Goal: Information Seeking & Learning: Learn about a topic

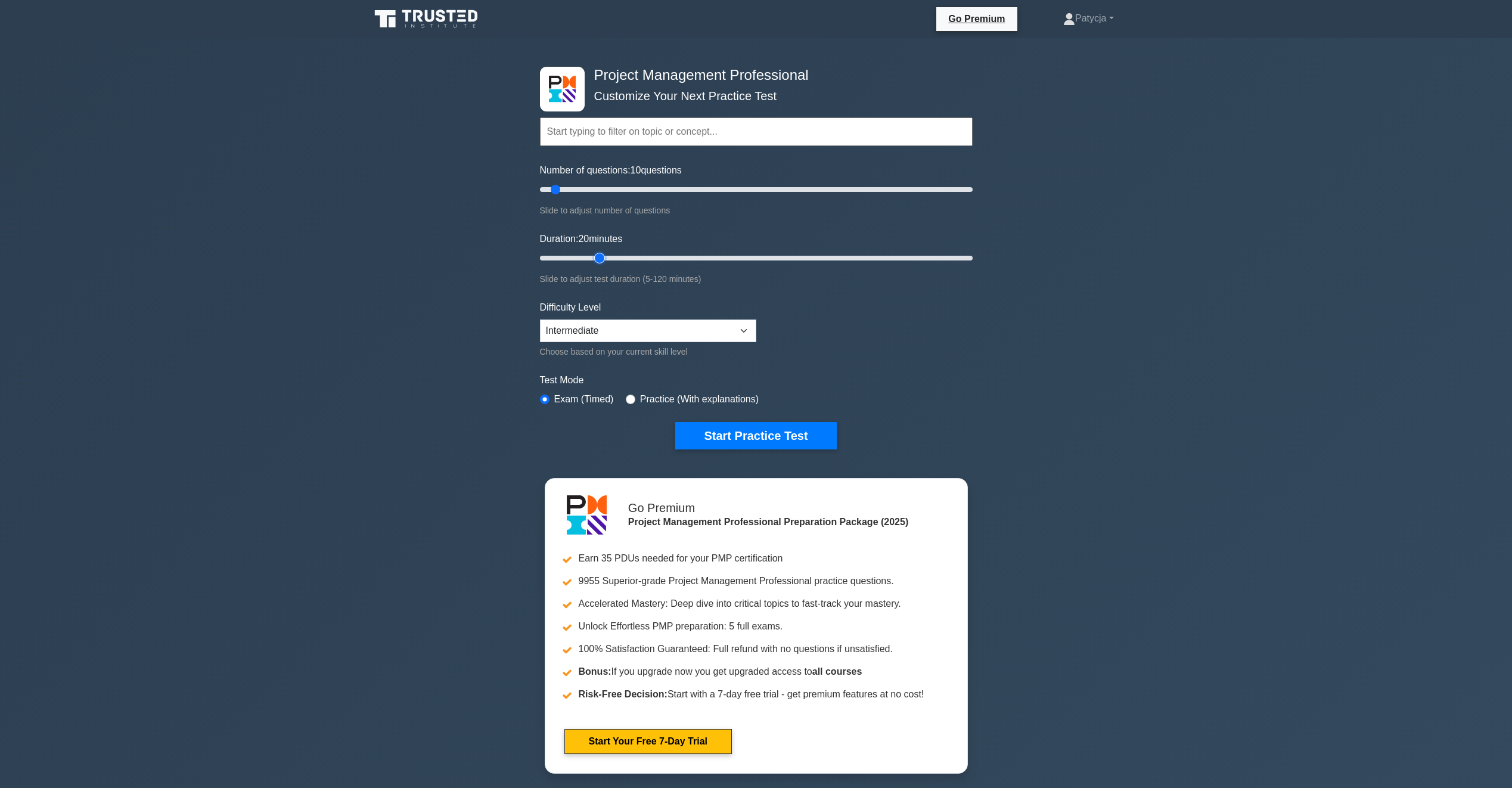
drag, startPoint x: 560, startPoint y: 253, endPoint x: 593, endPoint y: 261, distance: 34.0
type input "20"
click at [593, 261] on input "Duration: 20 minutes" at bounding box center [756, 258] width 433 height 14
click at [702, 331] on select "Beginner Intermediate Expert" at bounding box center [648, 331] width 216 height 23
select select "expert"
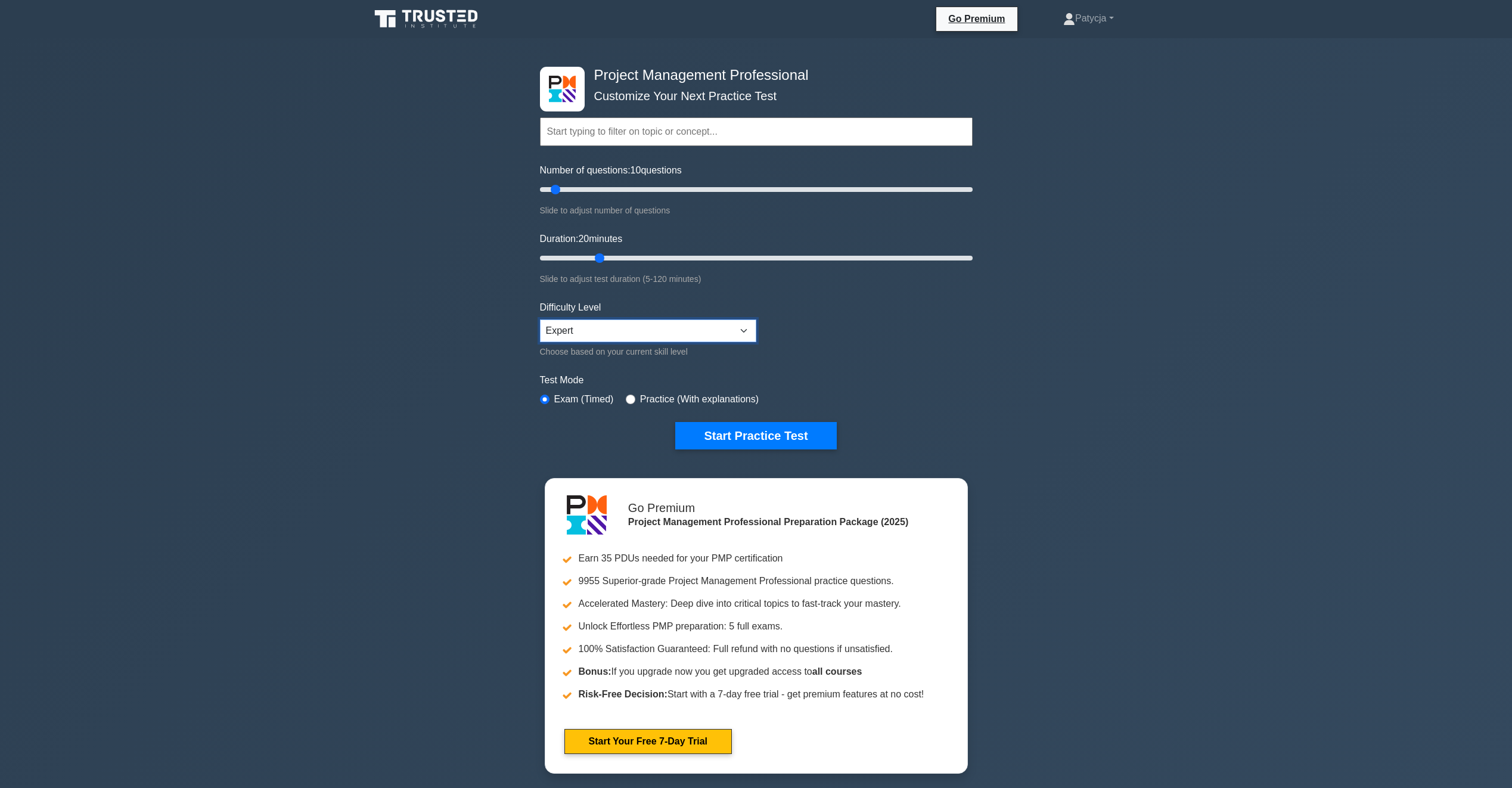
click at [540, 320] on select "Beginner Intermediate Expert" at bounding box center [648, 331] width 216 height 23
click at [629, 397] on input "radio" at bounding box center [630, 399] width 9 height 9
radio input "true"
click at [752, 430] on button "Start Practice Test" at bounding box center [755, 436] width 161 height 27
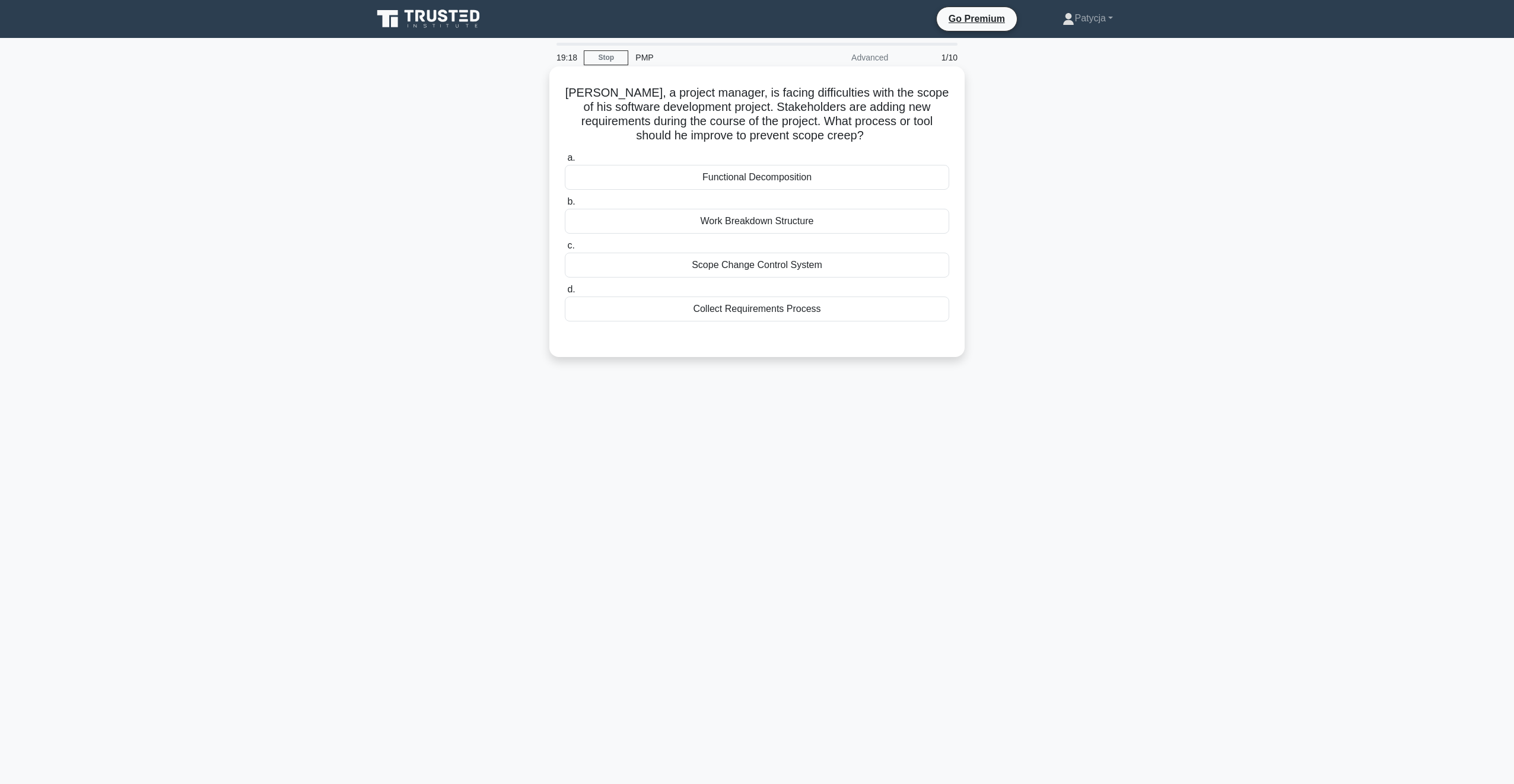
click at [799, 222] on div "Work Breakdown Structure" at bounding box center [757, 221] width 385 height 25
click at [565, 206] on input "b. Work Breakdown Structure" at bounding box center [565, 202] width 0 height 8
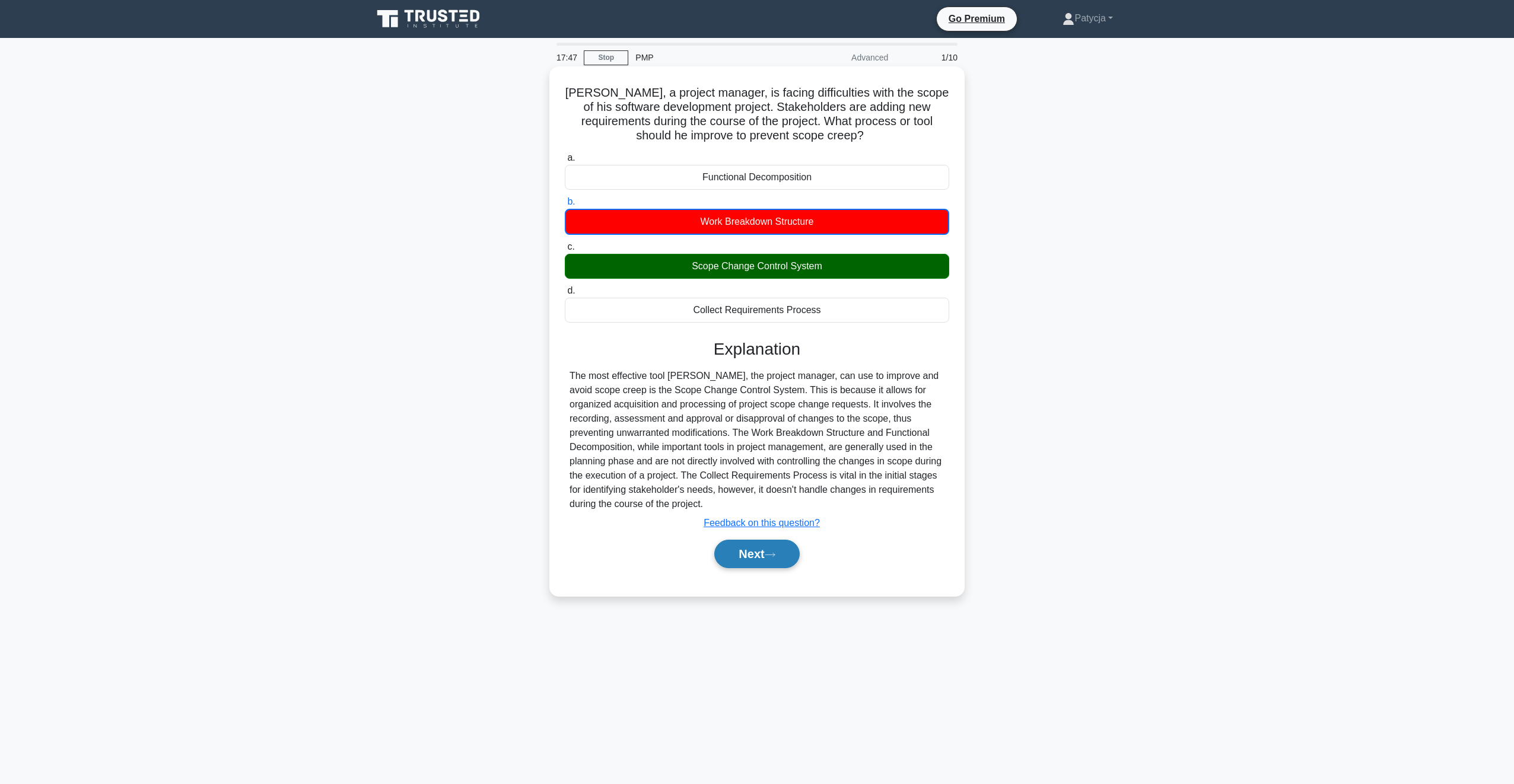
click at [773, 556] on icon at bounding box center [770, 554] width 11 height 6
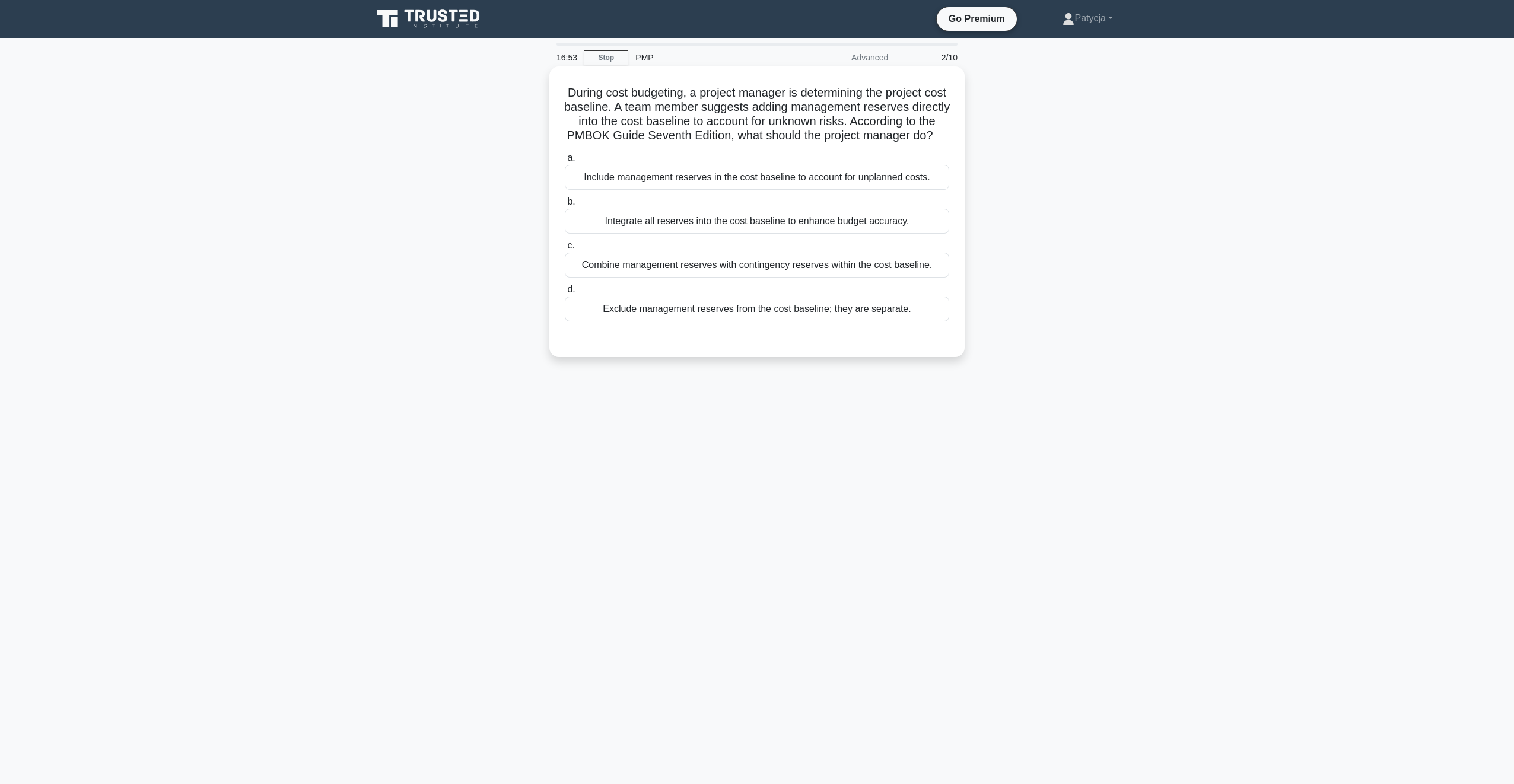
click at [856, 317] on div "Exclude management reserves from the cost baseline; they are separate." at bounding box center [757, 309] width 385 height 25
click at [565, 294] on input "d. Exclude management reserves from the cost baseline; they are separate." at bounding box center [565, 290] width 0 height 8
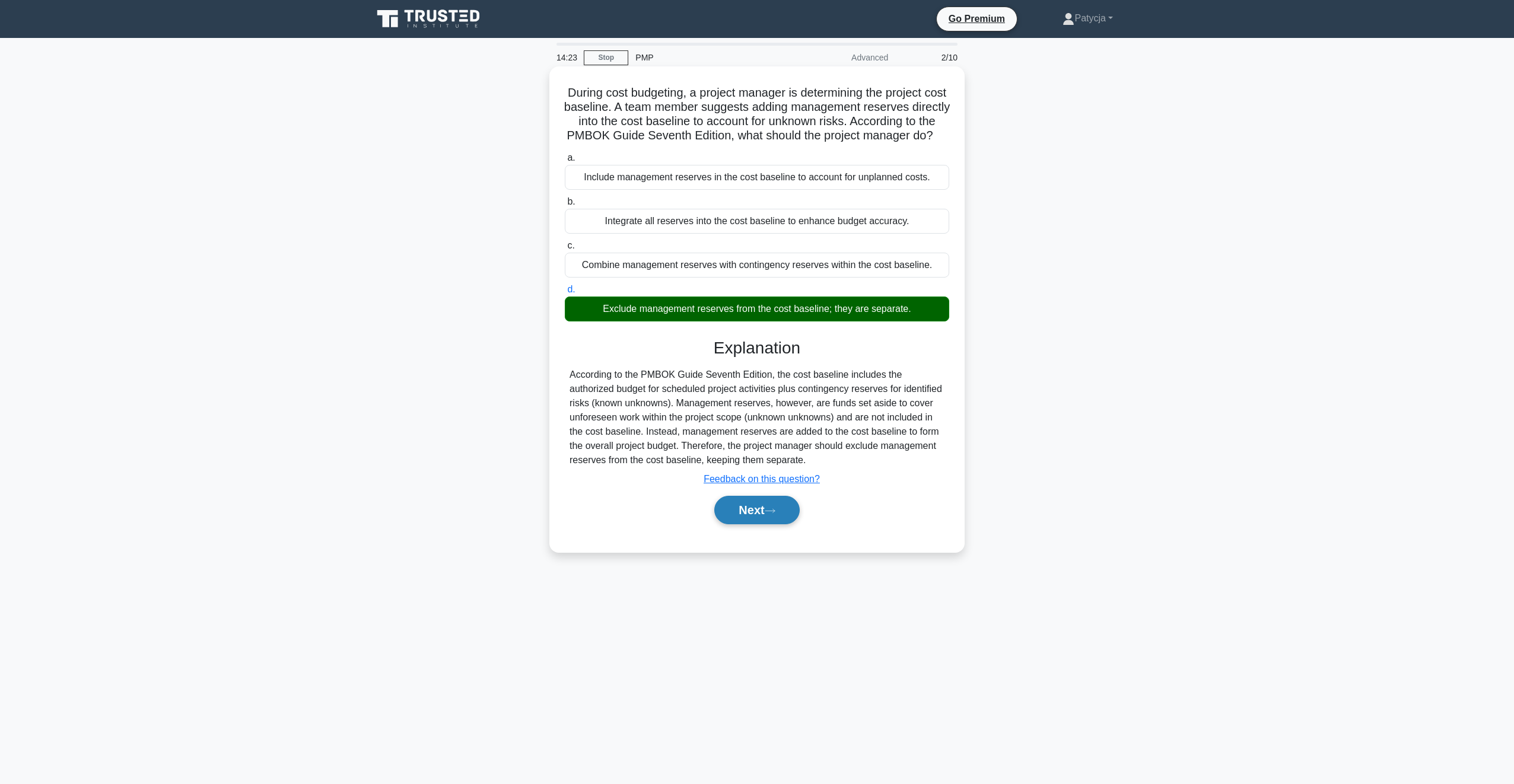
click at [775, 513] on icon at bounding box center [770, 511] width 9 height 4
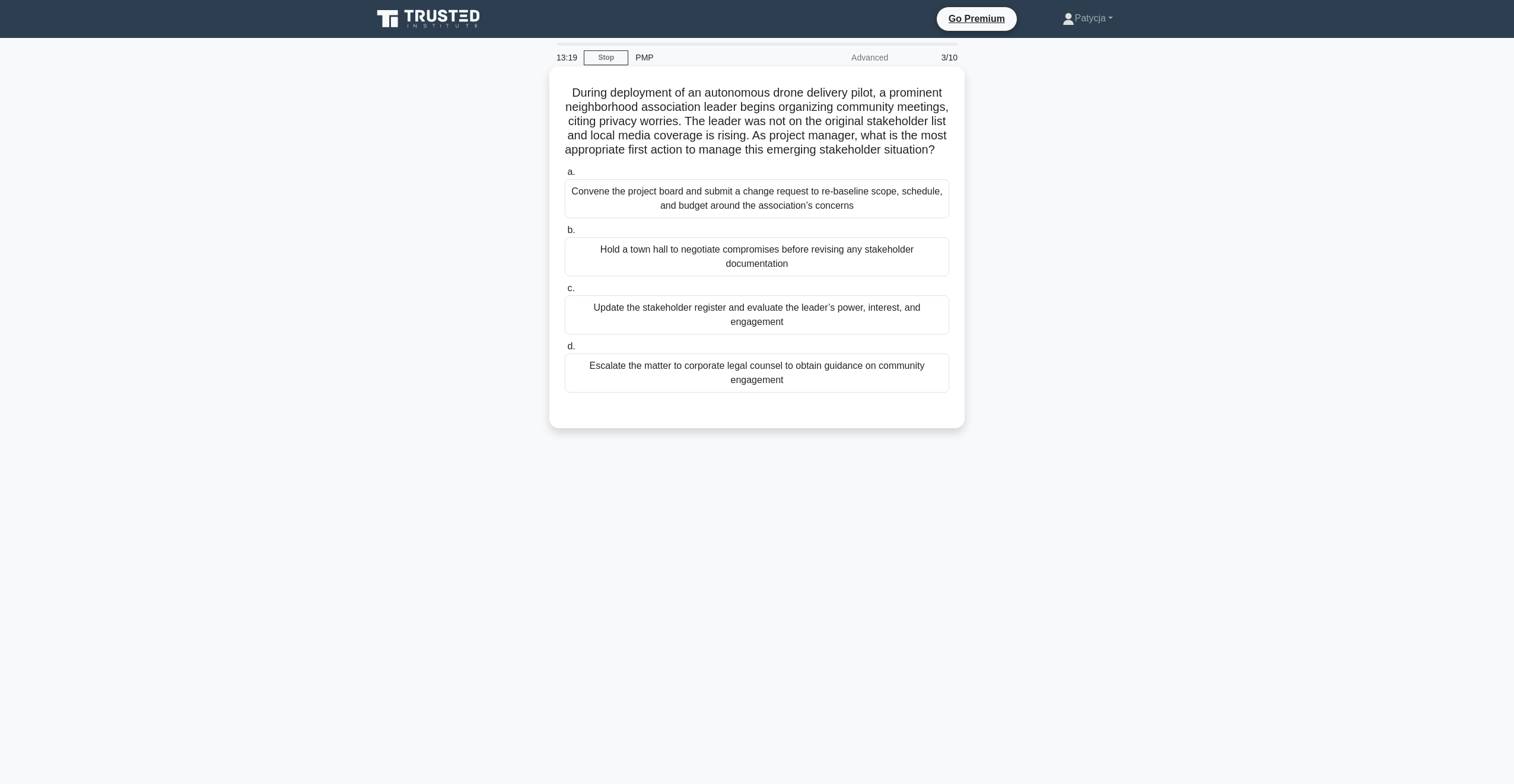
click at [679, 321] on div "Update the stakeholder register and evaluate the leader’s power, interest, and …" at bounding box center [757, 315] width 385 height 39
click at [565, 292] on input "c. Update the stakeholder register and evaluate the leader’s power, interest, a…" at bounding box center [565, 288] width 0 height 8
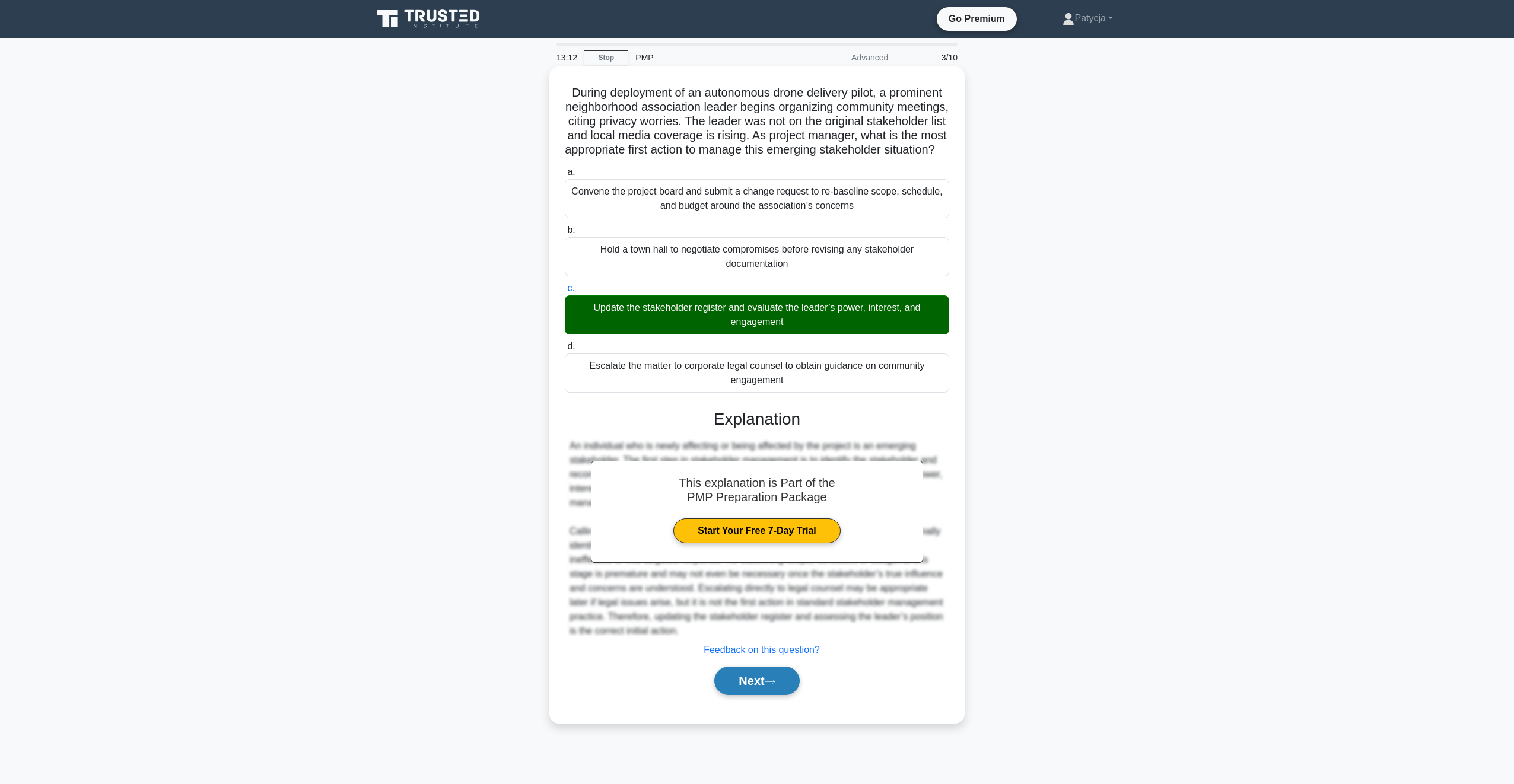
click at [768, 696] on button "Next" at bounding box center [756, 681] width 85 height 29
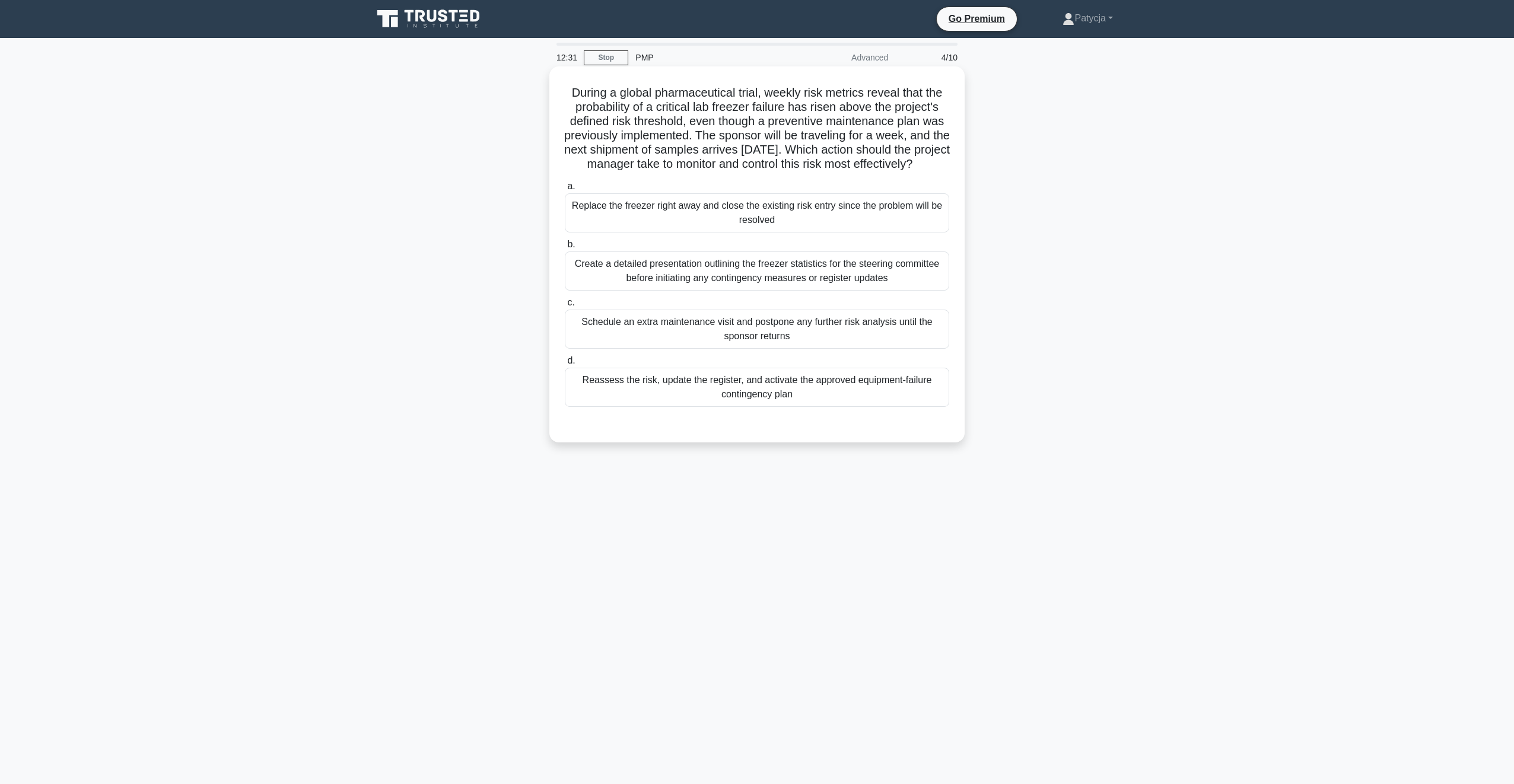
click at [677, 407] on div "Reassess the risk, update the register, and activate the approved equipment-fai…" at bounding box center [757, 387] width 385 height 39
click at [565, 365] on input "d. Reassess the risk, update the register, and activate the approved equipment-…" at bounding box center [565, 361] width 0 height 8
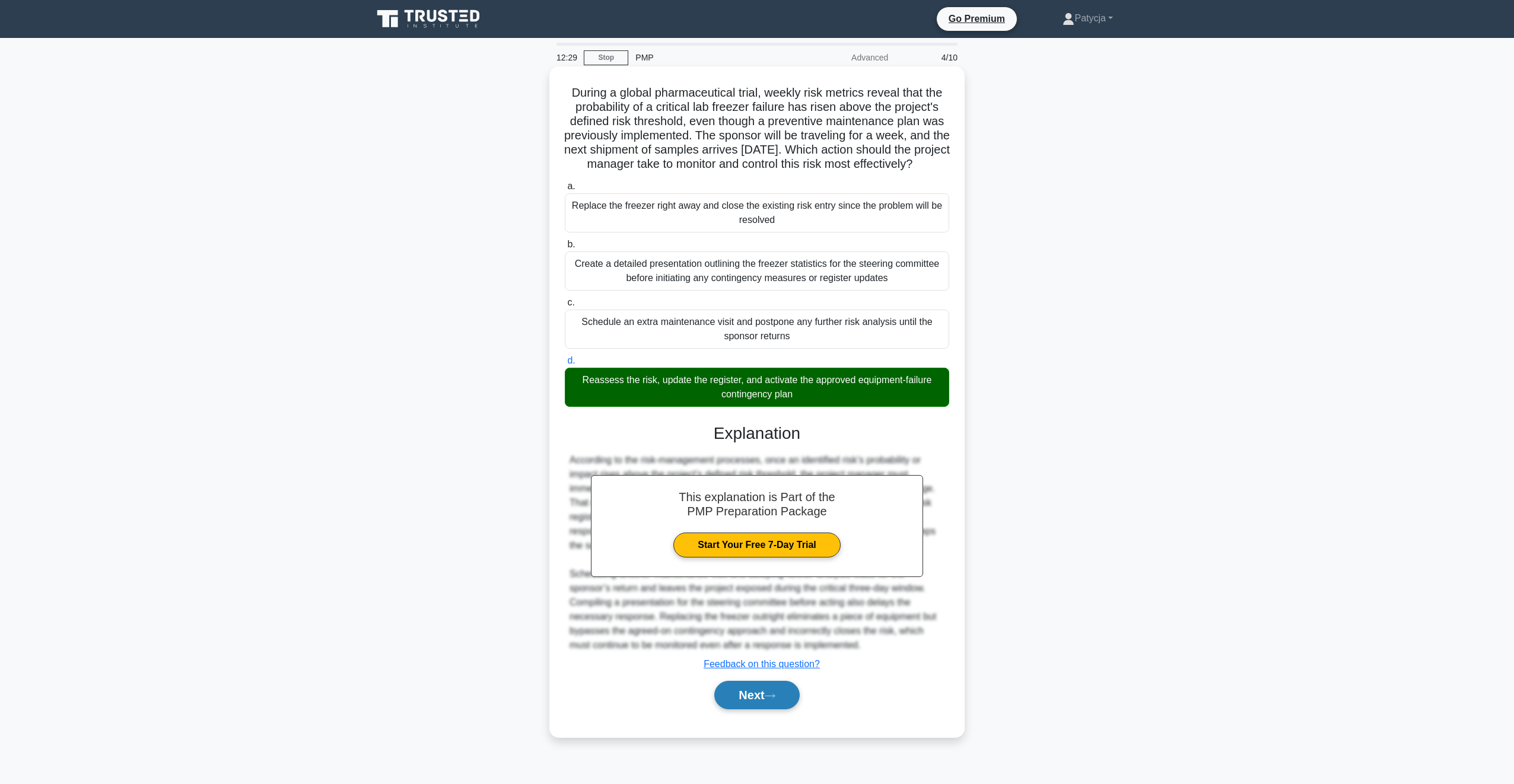
click at [731, 710] on button "Next" at bounding box center [756, 696] width 85 height 29
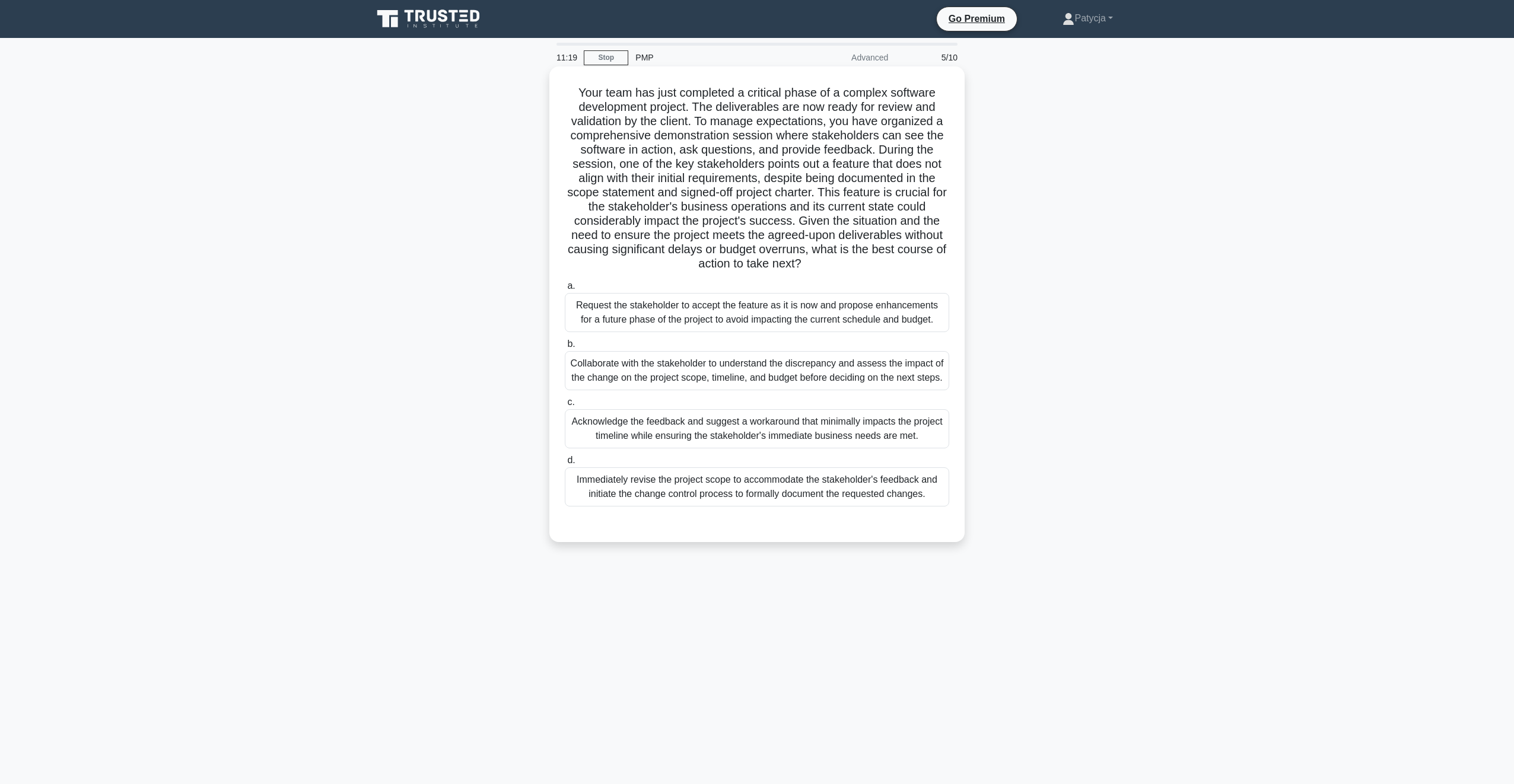
click at [731, 491] on div "Immediately revise the project scope to accommodate the stakeholder's feedback …" at bounding box center [757, 487] width 385 height 39
click at [565, 464] on input "d. Immediately revise the project scope to accommodate the stakeholder's feedba…" at bounding box center [565, 460] width 0 height 8
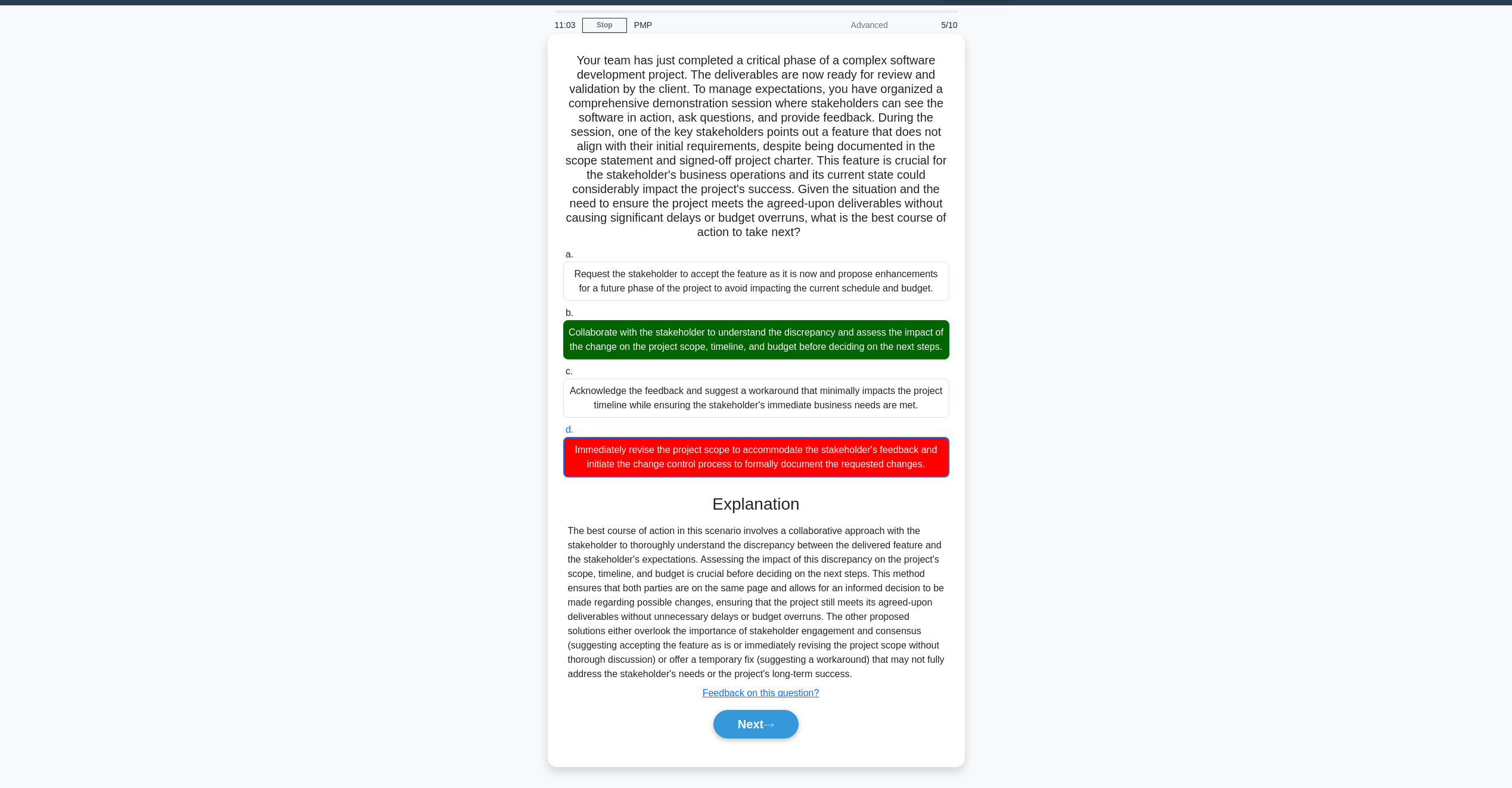
scroll to position [49, 0]
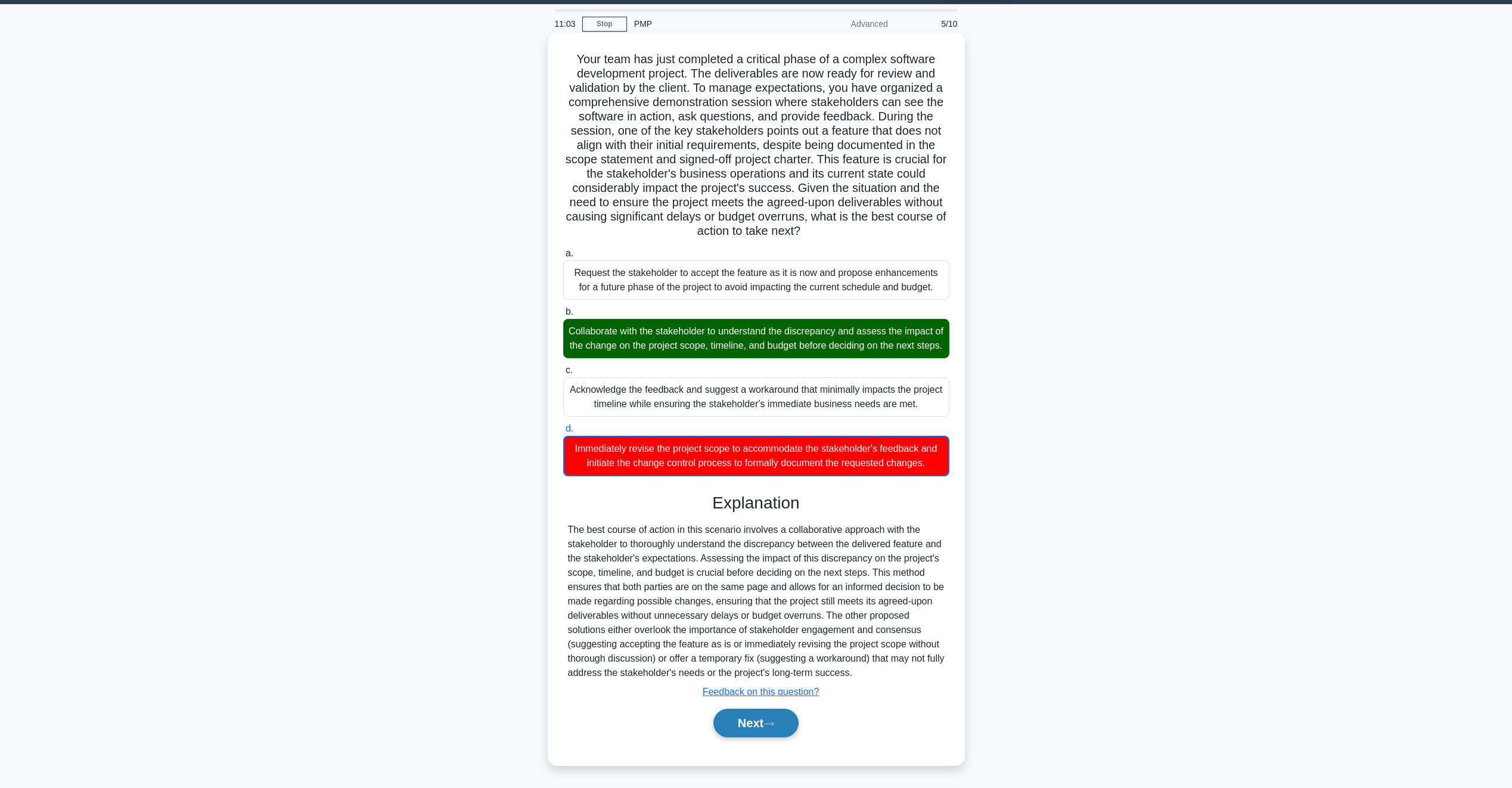
click at [774, 722] on icon at bounding box center [768, 723] width 11 height 6
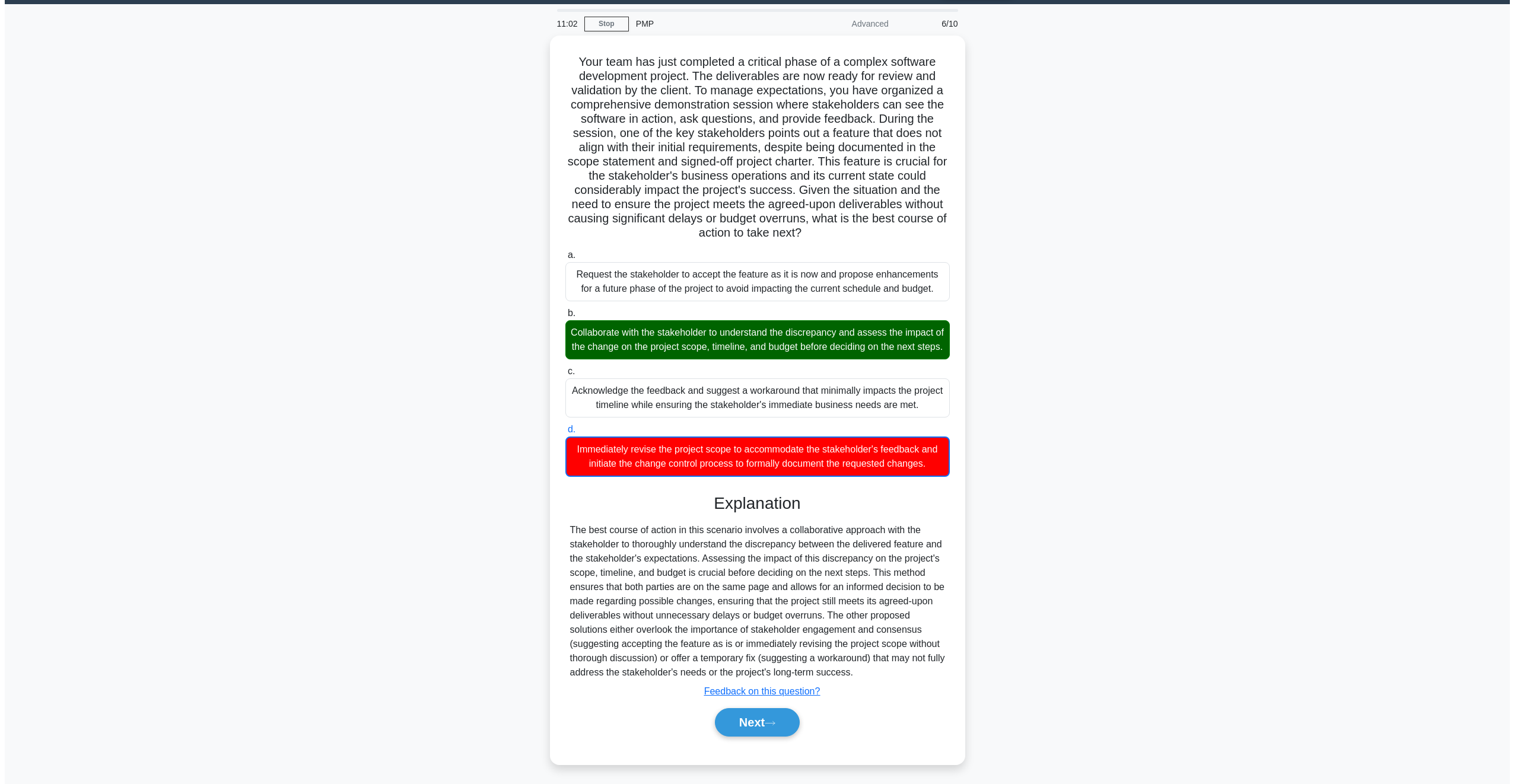
scroll to position [0, 0]
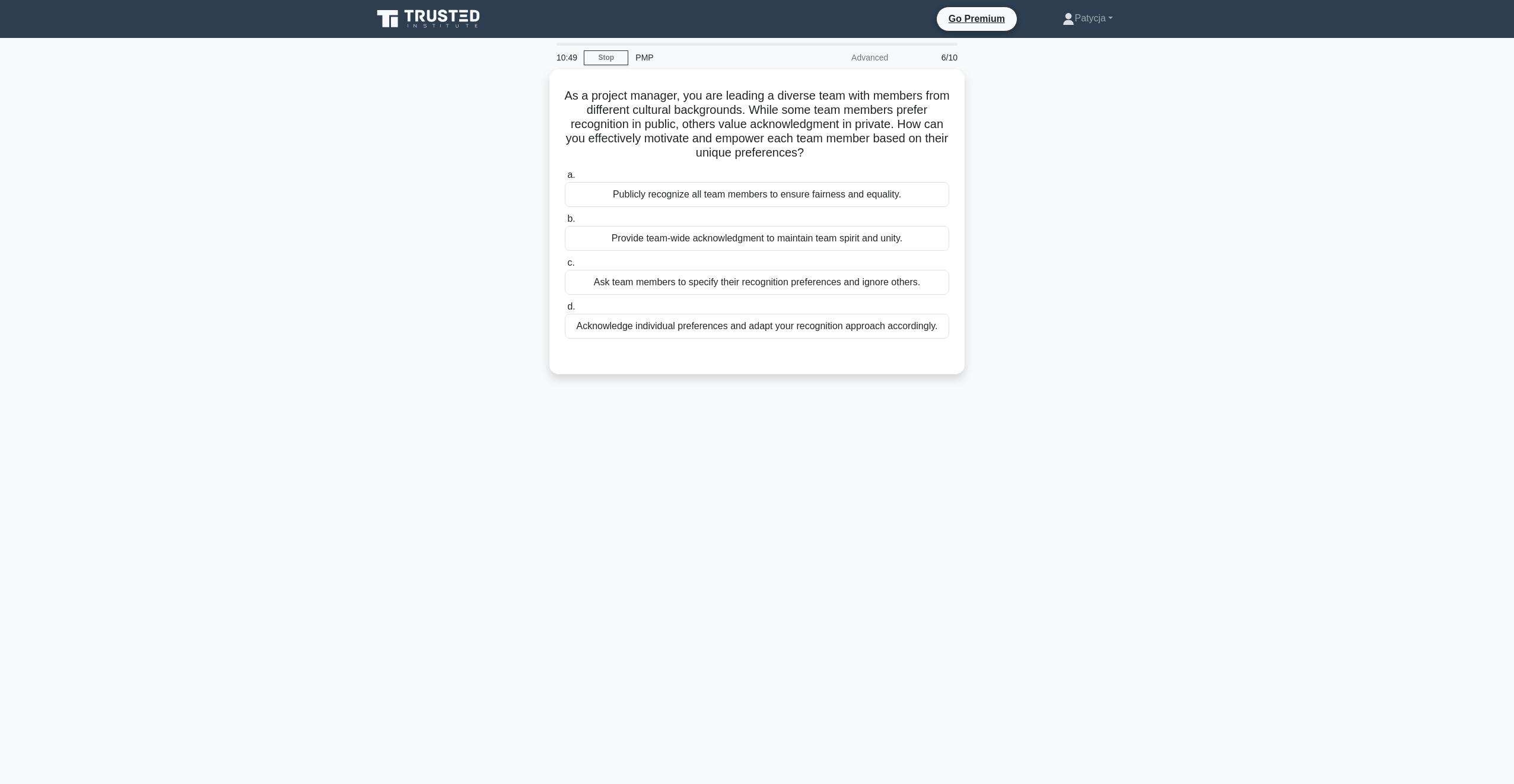
click at [397, 272] on div "As a project manager, you are leading a diverse team with members from differen…" at bounding box center [757, 228] width 783 height 319
click at [612, 64] on link "Stop" at bounding box center [606, 58] width 44 height 15
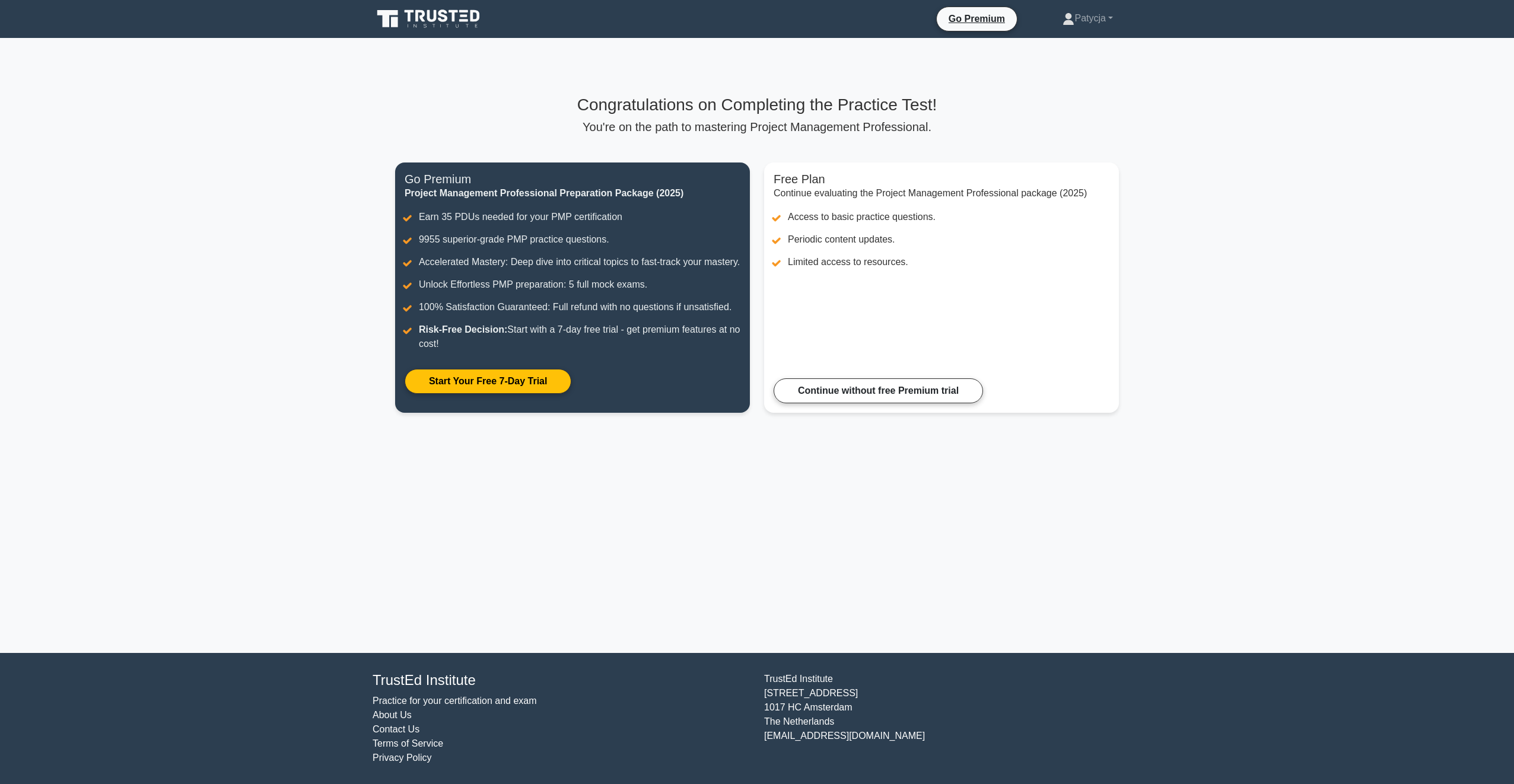
click at [452, 18] on icon at bounding box center [430, 19] width 114 height 23
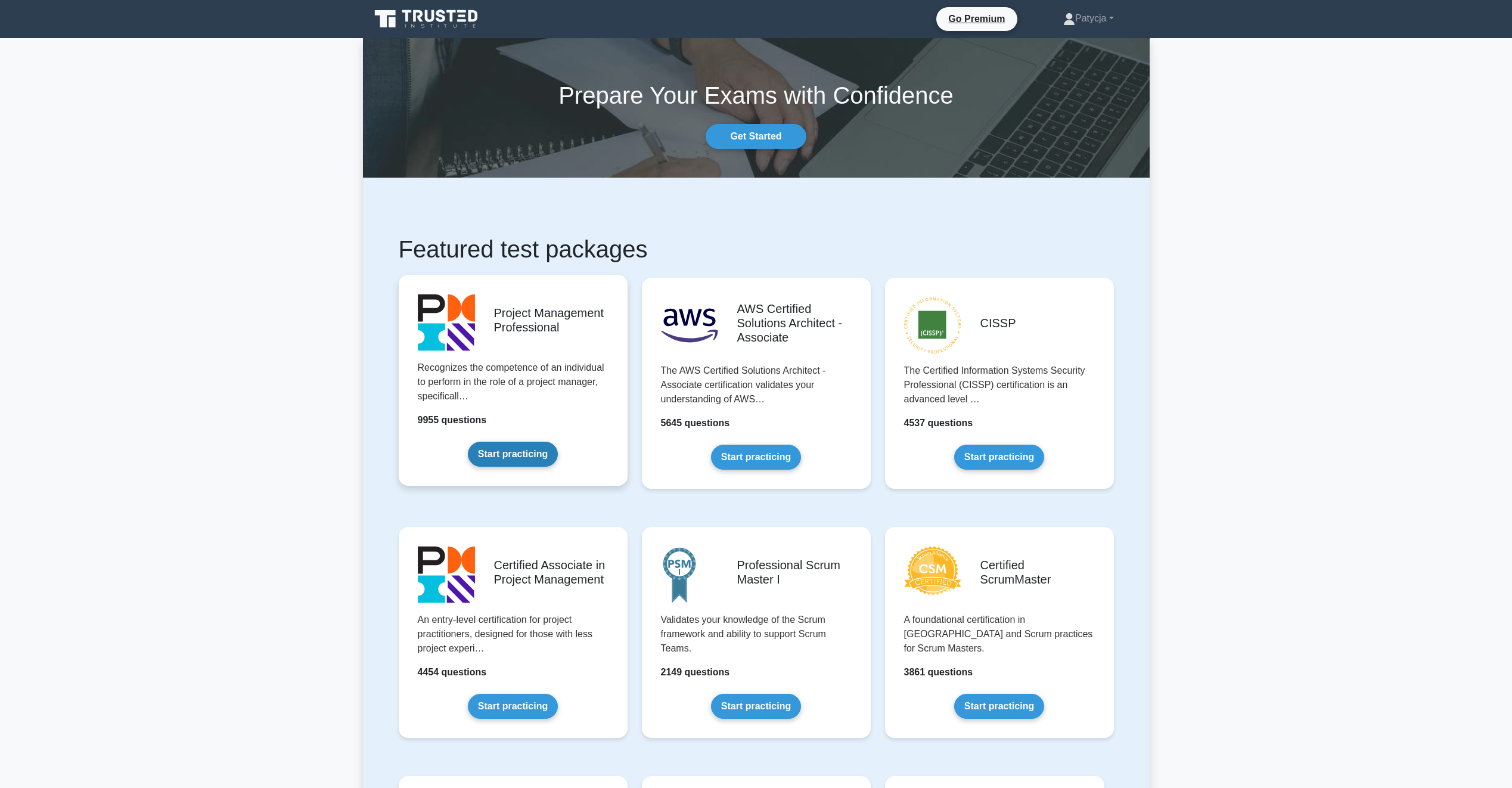
click at [517, 442] on link "Start practicing" at bounding box center [513, 454] width 90 height 25
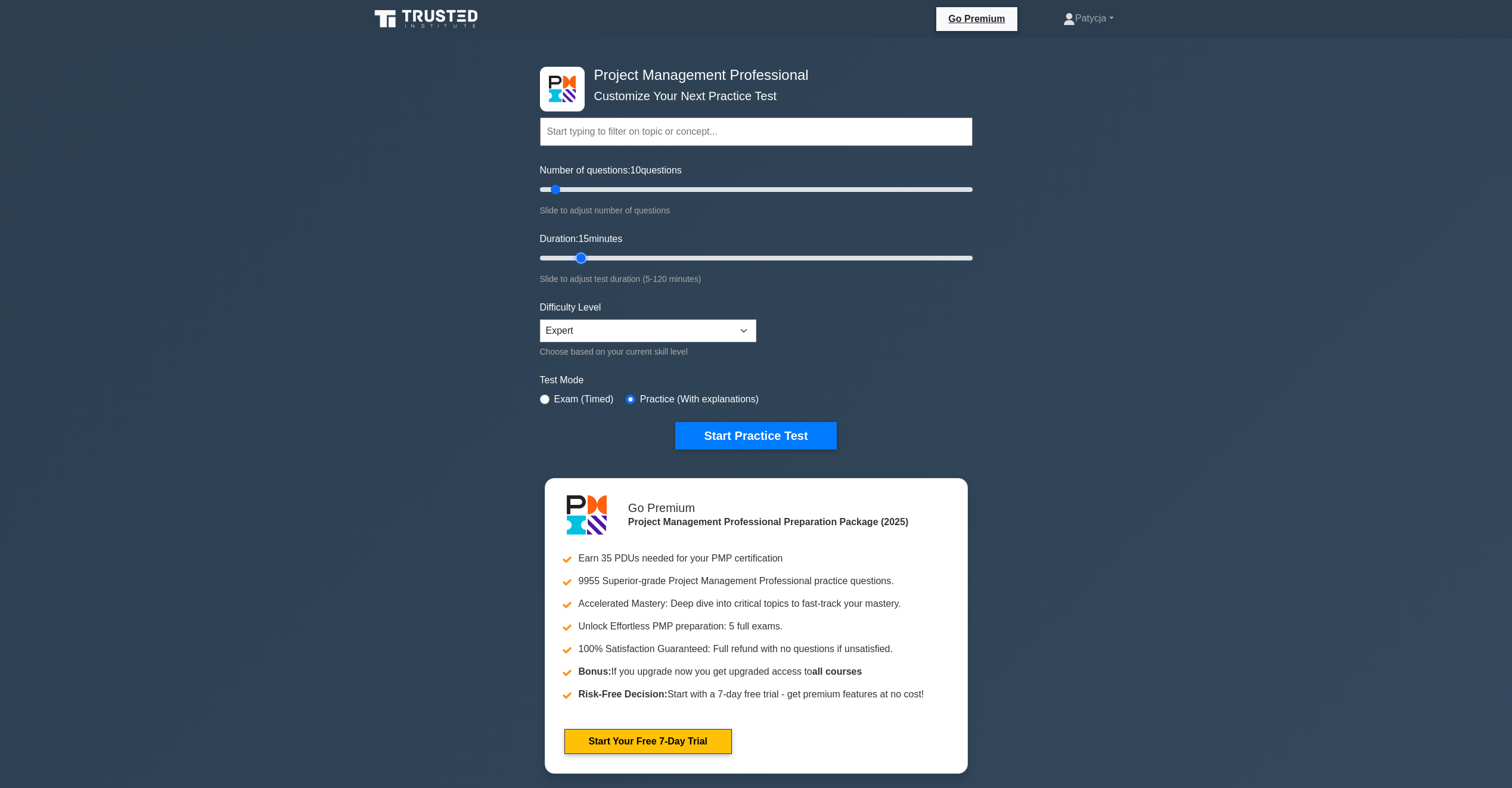
click at [579, 264] on input "Duration: 15 minutes" at bounding box center [756, 258] width 433 height 14
type input "20"
click at [593, 258] on input "Duration: 15 minutes" at bounding box center [756, 258] width 433 height 14
click at [702, 428] on button "Start Practice Test" at bounding box center [755, 436] width 161 height 27
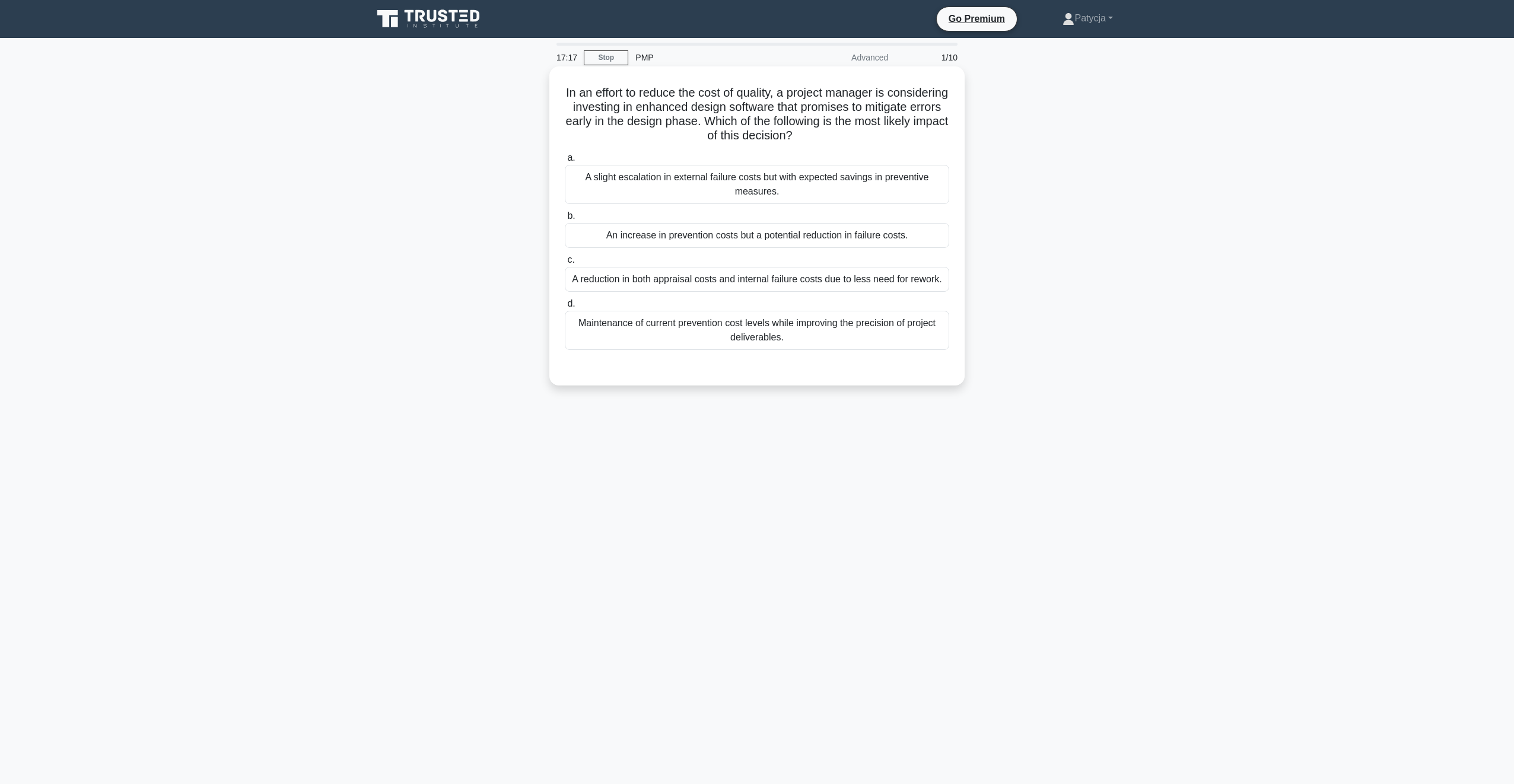
click at [686, 238] on div "An increase in prevention costs but a potential reduction in failure costs." at bounding box center [757, 235] width 385 height 25
click at [565, 220] on input "b. An increase in prevention costs but a potential reduction in failure costs." at bounding box center [565, 216] width 0 height 8
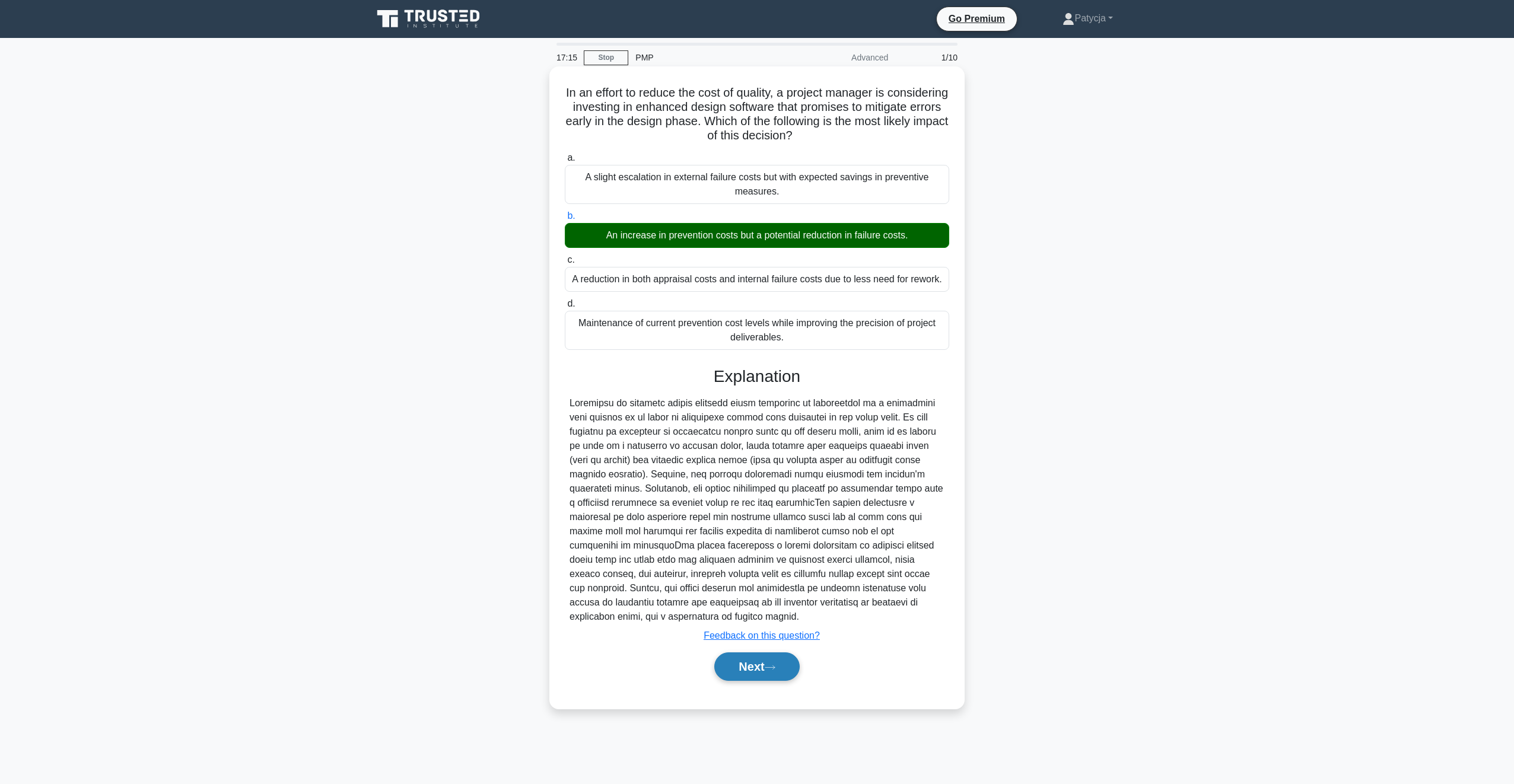
click at [743, 654] on button "Next" at bounding box center [756, 667] width 85 height 29
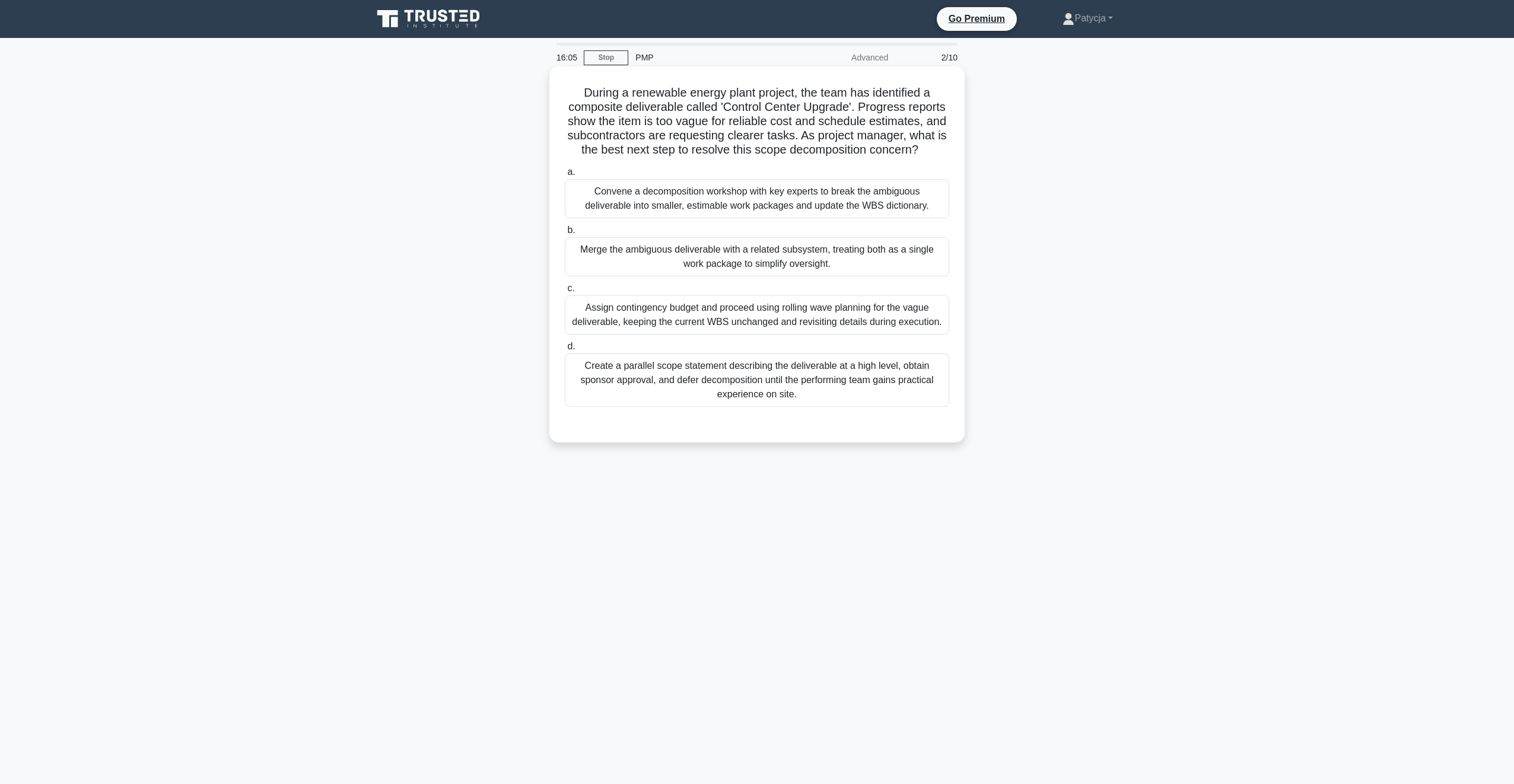
click at [746, 213] on div "Convene a decomposition workshop with key experts to break the ambiguous delive…" at bounding box center [757, 198] width 385 height 39
drag, startPoint x: 746, startPoint y: 213, endPoint x: 805, endPoint y: 231, distance: 61.7
click at [805, 218] on div "Convene a decomposition workshop with key experts to break the ambiguous delive…" at bounding box center [757, 198] width 385 height 39
click at [565, 176] on input "a. Convene a decomposition workshop with key experts to break the ambiguous del…" at bounding box center [565, 172] width 0 height 8
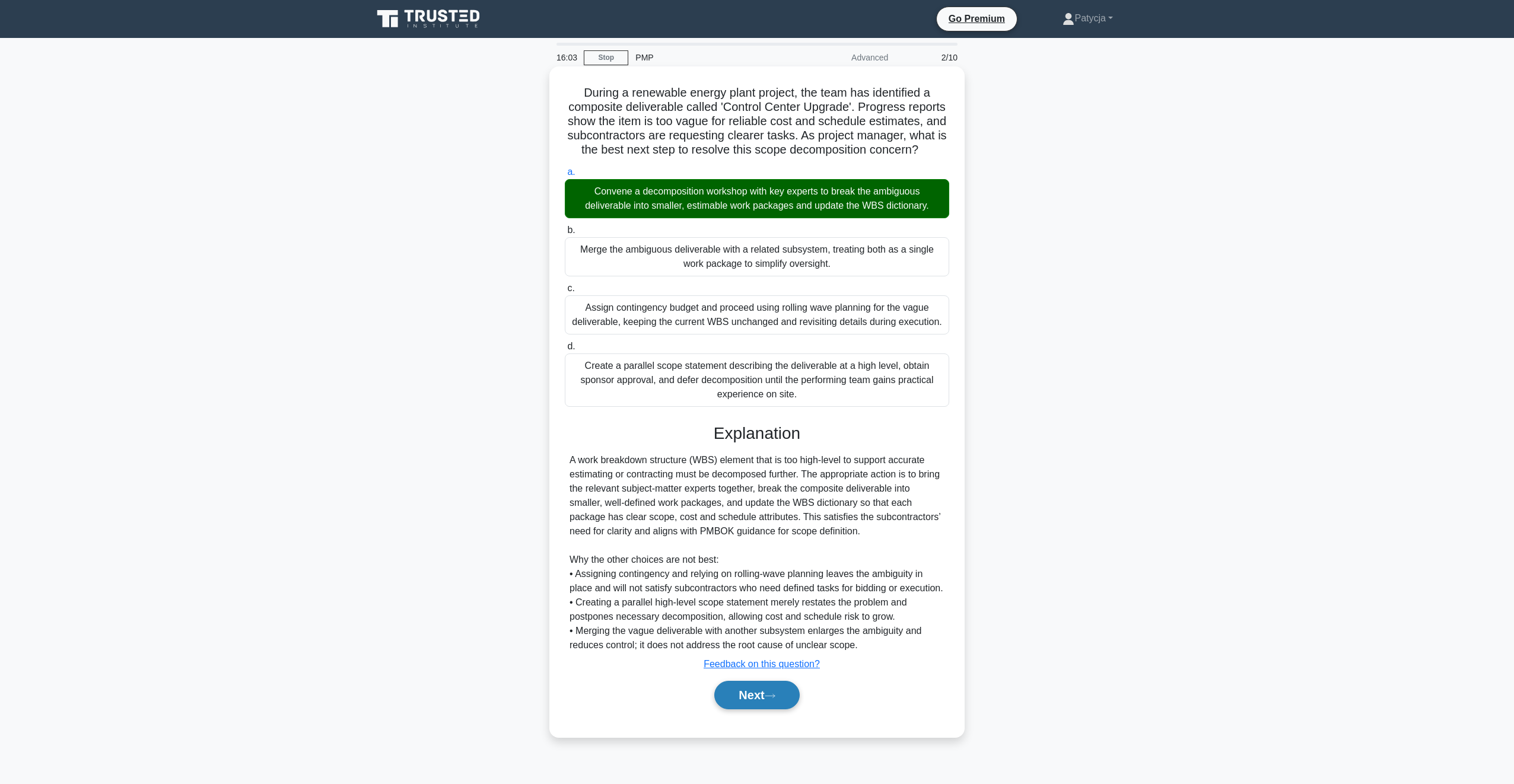
click at [733, 706] on button "Next" at bounding box center [756, 696] width 85 height 29
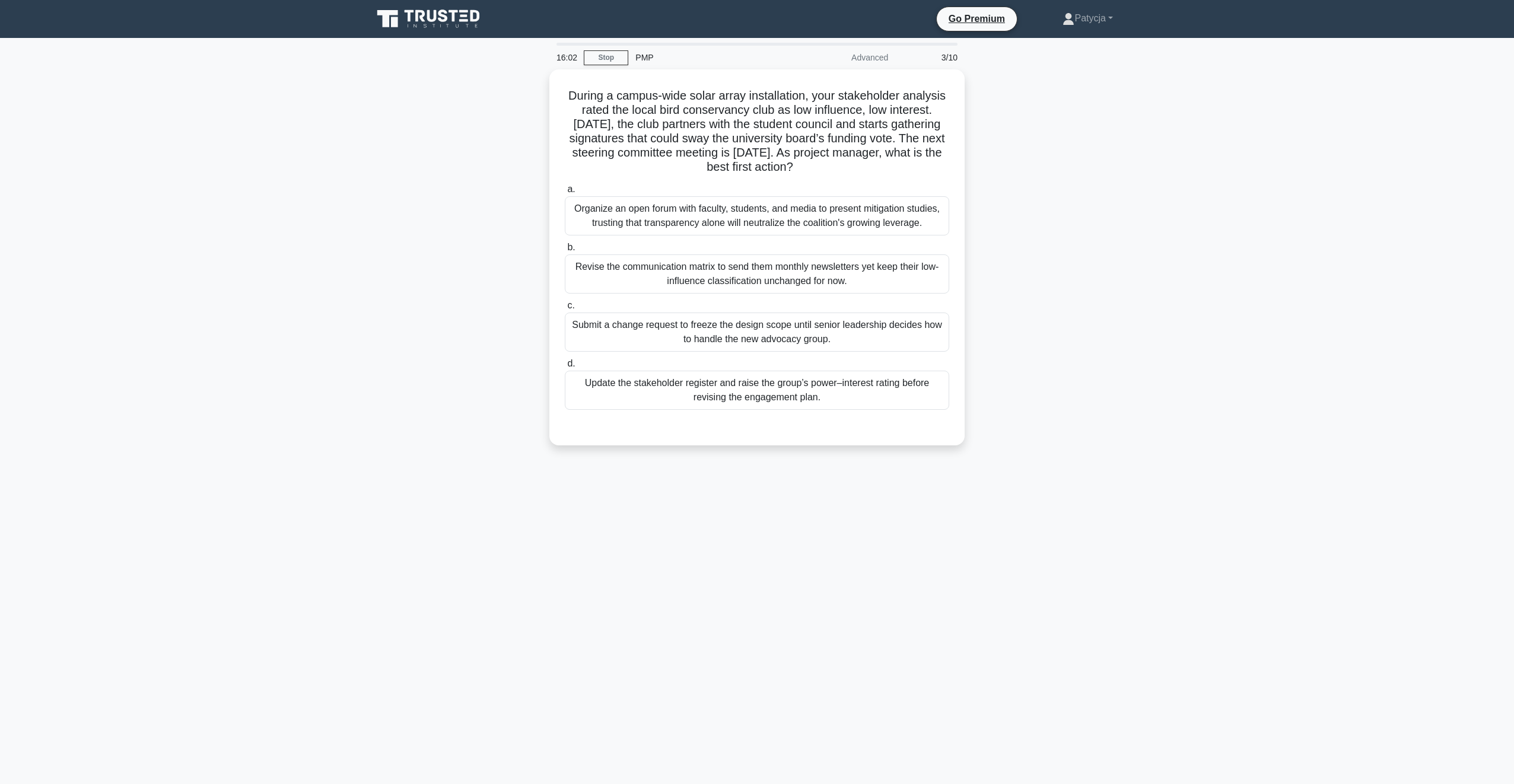
click at [733, 701] on main "16:02 Stop PMP Advanced 3/10 During a campus-wide solar array installation, you…" at bounding box center [757, 411] width 1514 height 746
click at [908, 390] on div "Update the stakeholder register and raise the group’s power–interest rating bef…" at bounding box center [757, 387] width 385 height 39
click at [565, 365] on input "d. Update the stakeholder register and raise the group’s power–interest rating …" at bounding box center [565, 361] width 0 height 8
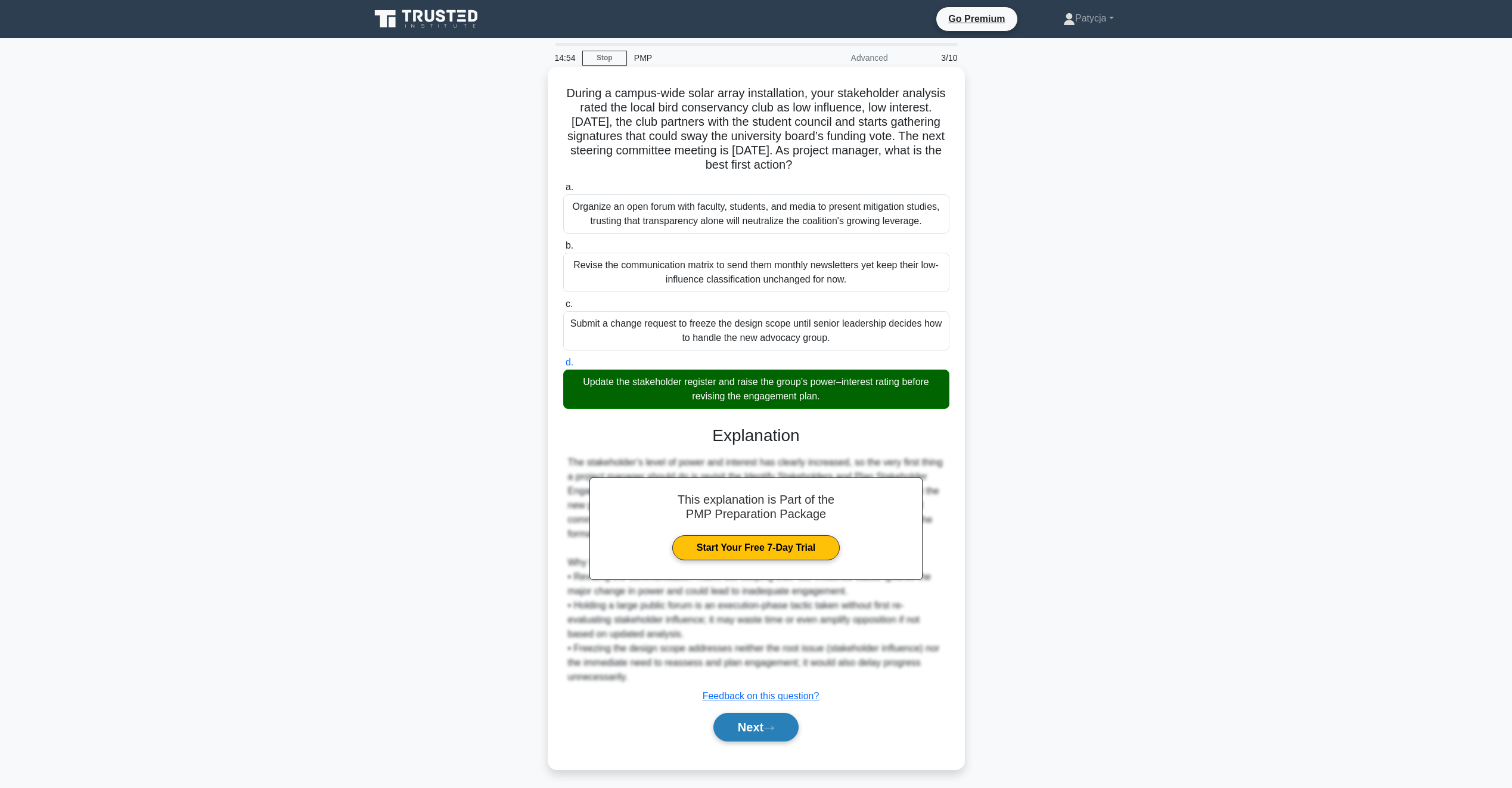
click at [748, 728] on button "Next" at bounding box center [755, 728] width 85 height 29
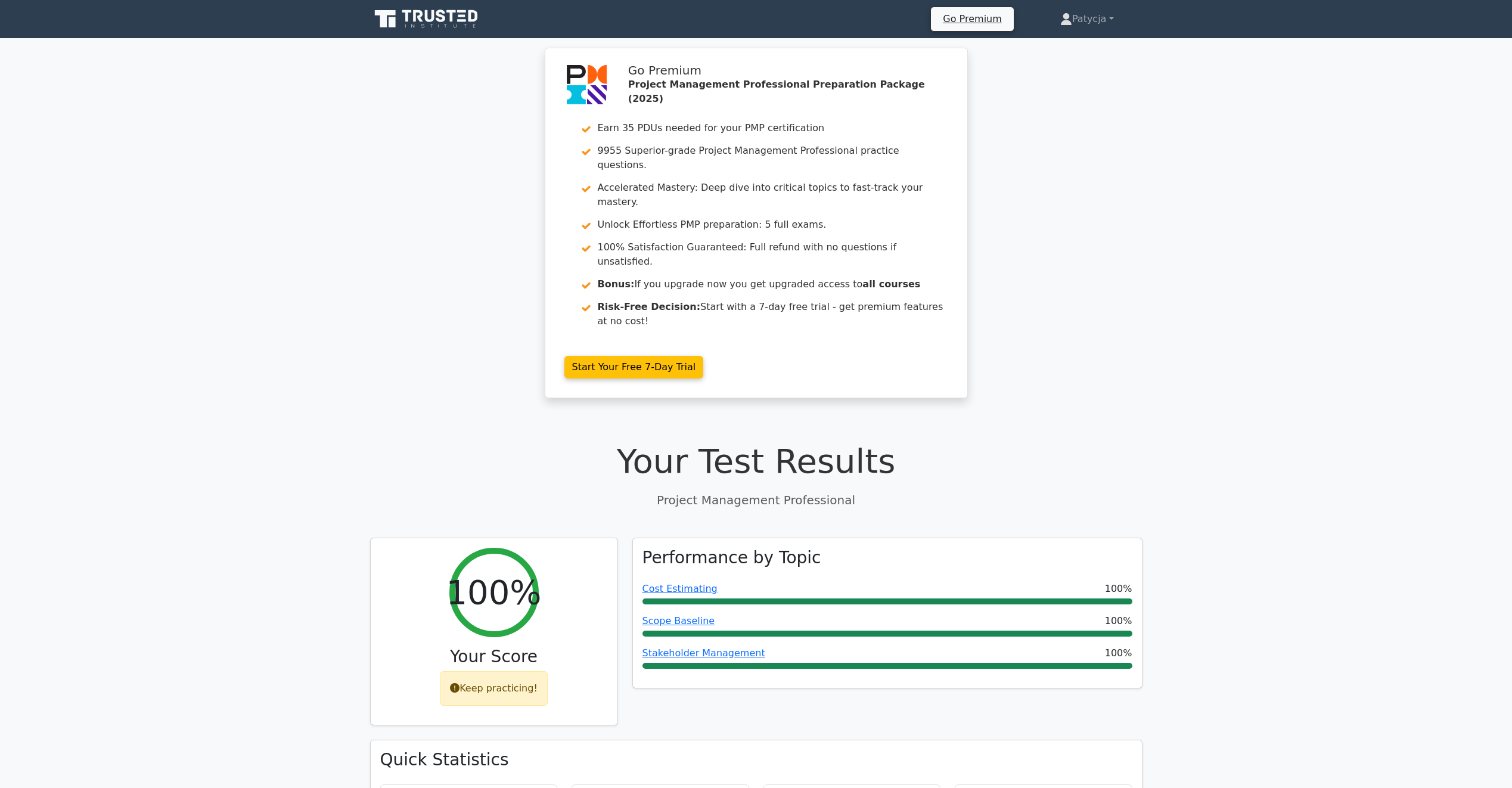
click at [419, 15] on icon at bounding box center [427, 19] width 115 height 23
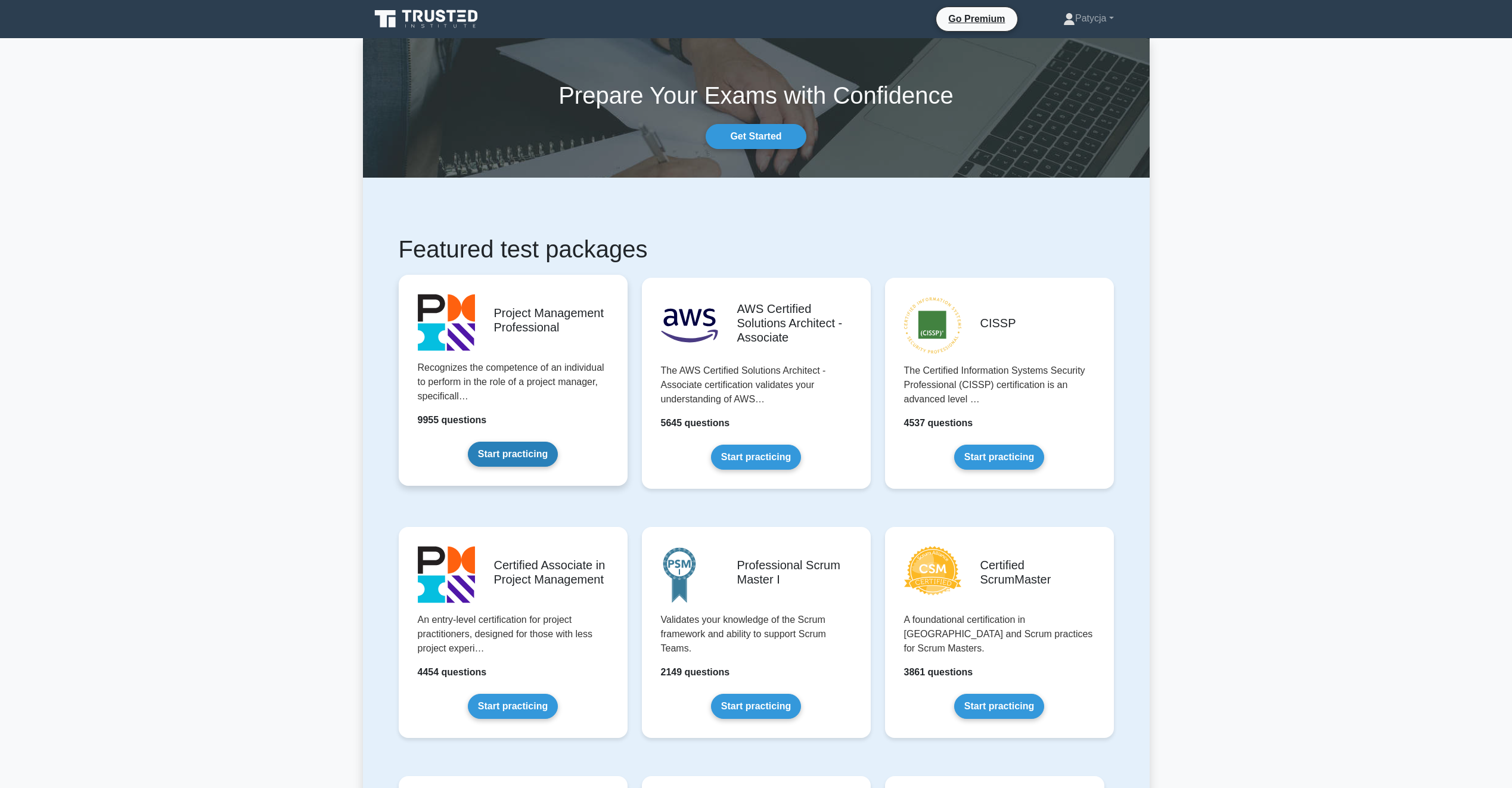
click at [492, 463] on link "Start practicing" at bounding box center [513, 454] width 90 height 25
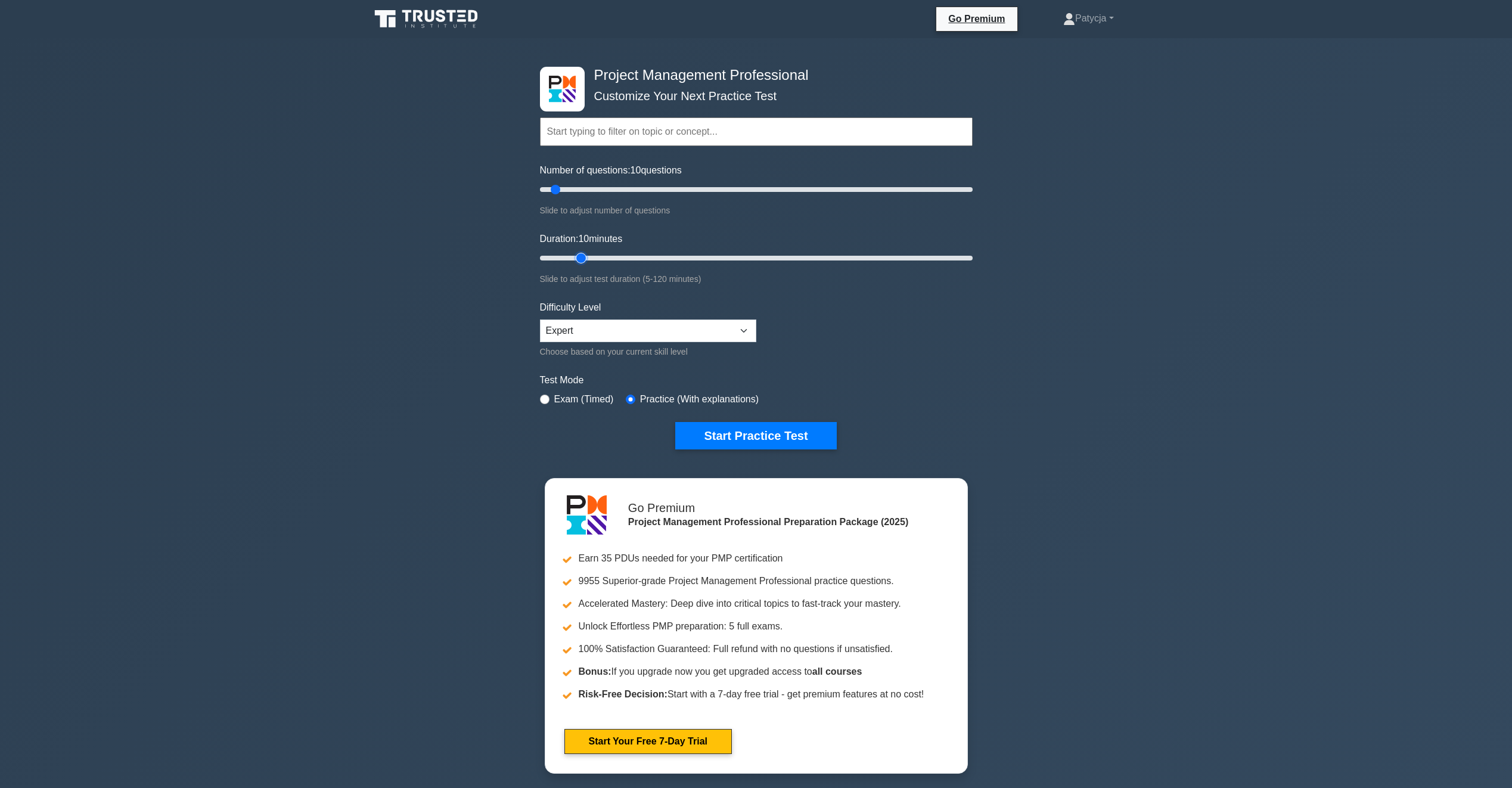
type input "15"
click at [574, 260] on input "Duration: 10 minutes" at bounding box center [756, 258] width 433 height 14
drag, startPoint x: 578, startPoint y: 260, endPoint x: 586, endPoint y: 259, distance: 8.1
click at [586, 259] on input "Duration: 15 minutes" at bounding box center [756, 258] width 433 height 14
click at [762, 435] on button "Start Practice Test" at bounding box center [755, 436] width 161 height 27
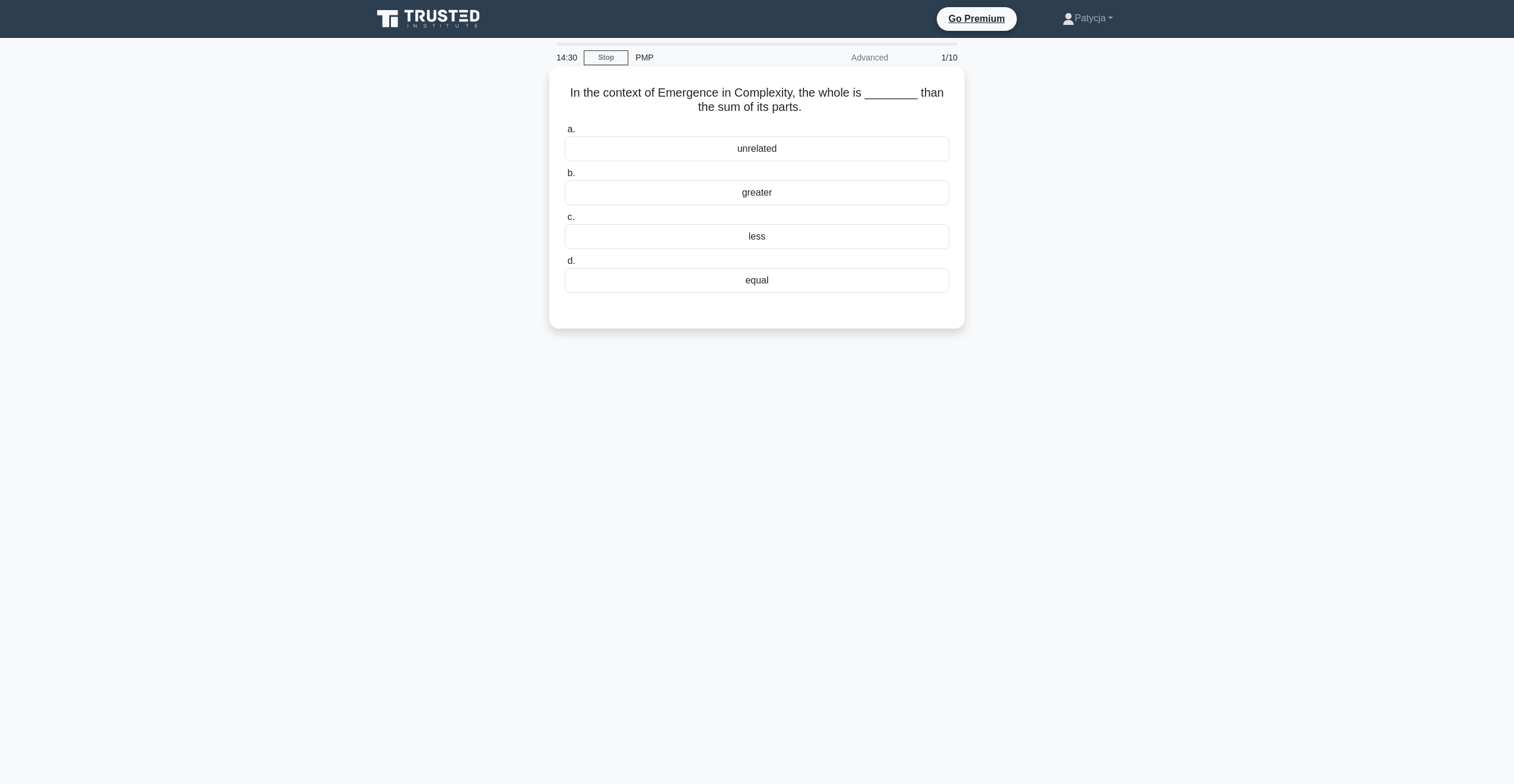
click at [761, 243] on div "less" at bounding box center [757, 236] width 385 height 25
click at [565, 221] on input "c. less" at bounding box center [565, 217] width 0 height 8
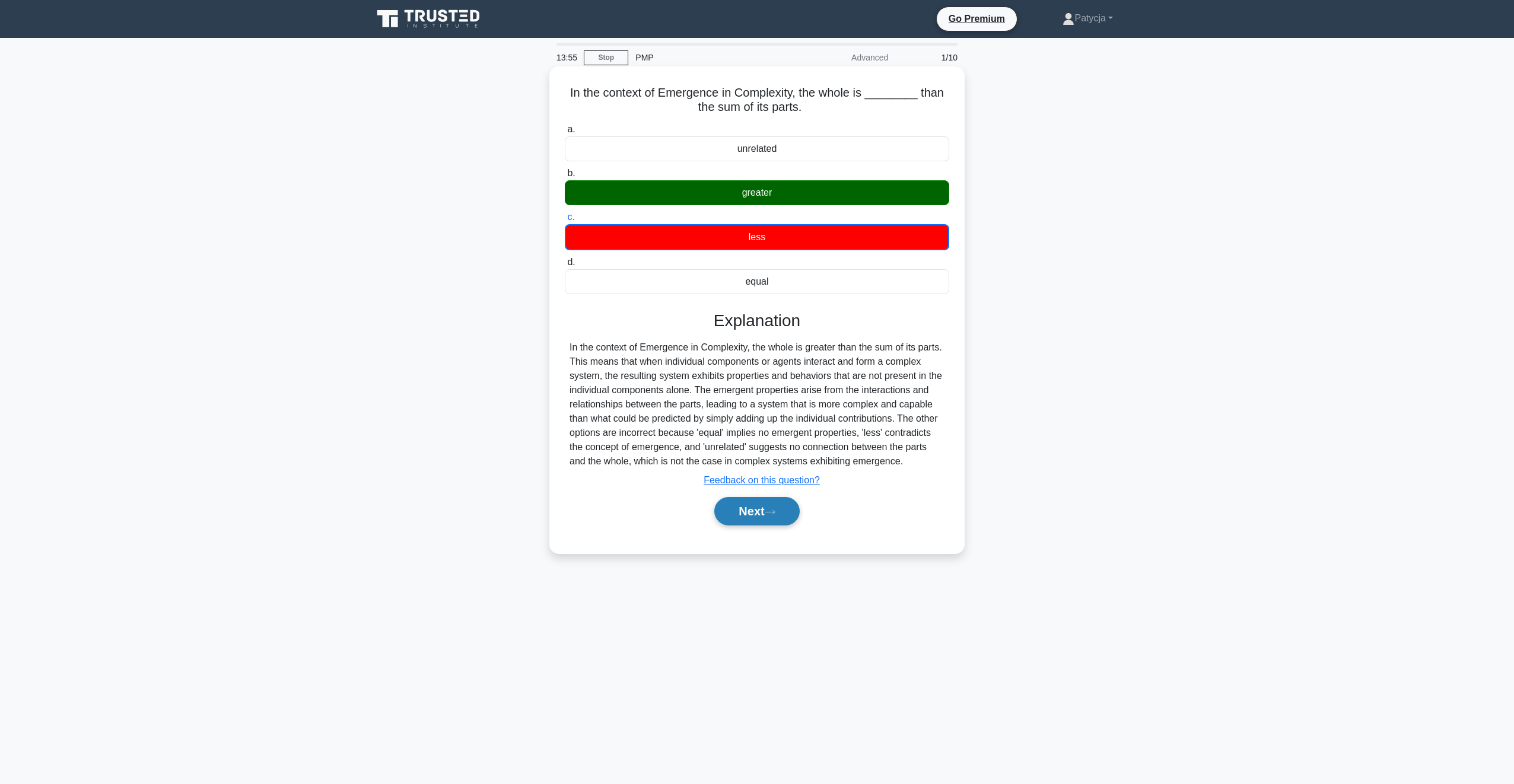
click at [751, 519] on button "Next" at bounding box center [756, 511] width 85 height 29
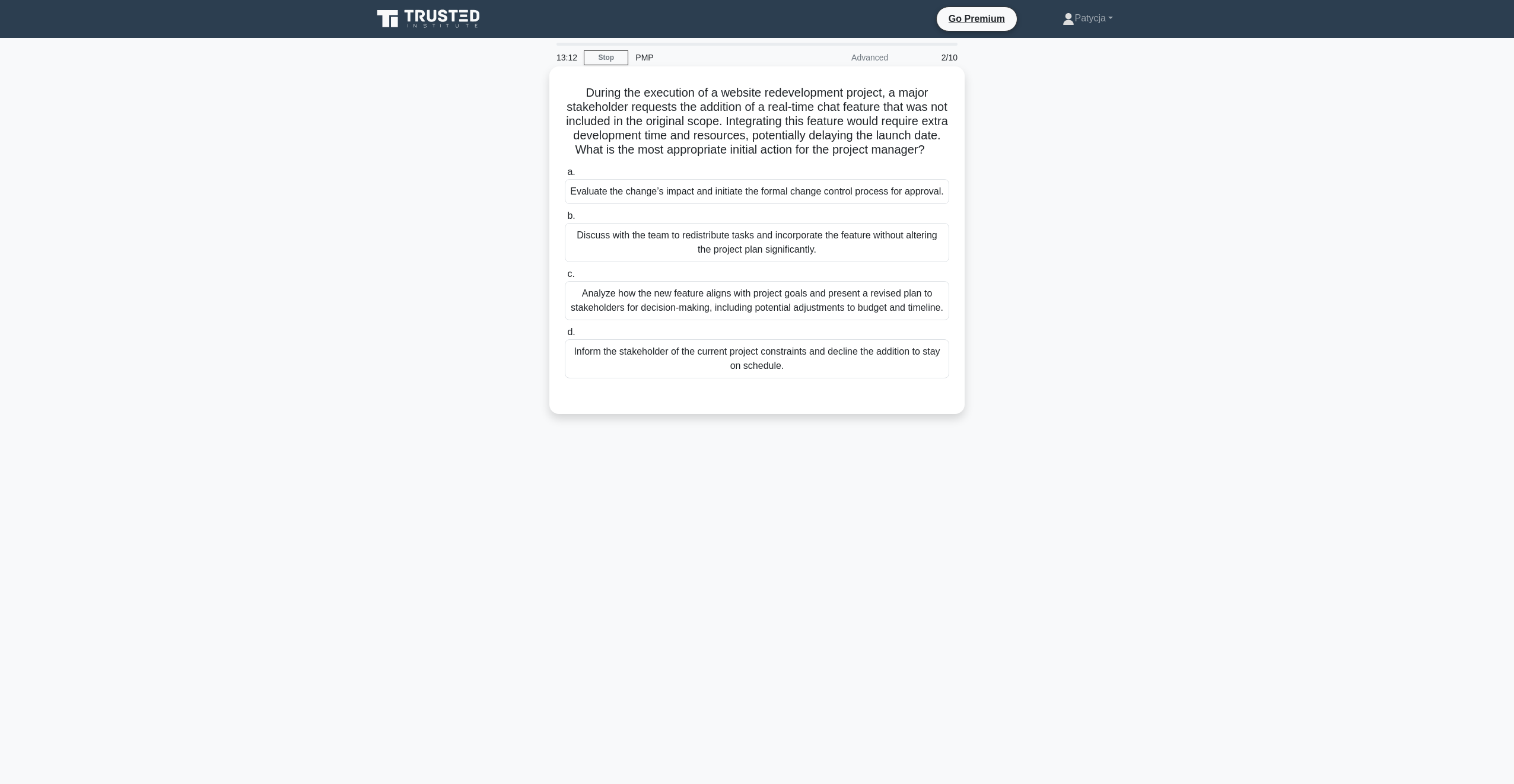
click at [623, 204] on div "Evaluate the change’s impact and initiate the formal change control process for…" at bounding box center [757, 191] width 385 height 25
click at [622, 204] on div "Evaluate the change’s impact and initiate the formal change control process for…" at bounding box center [757, 191] width 385 height 25
click at [565, 176] on input "a. Evaluate the change’s impact and initiate the formal change control process …" at bounding box center [565, 172] width 0 height 8
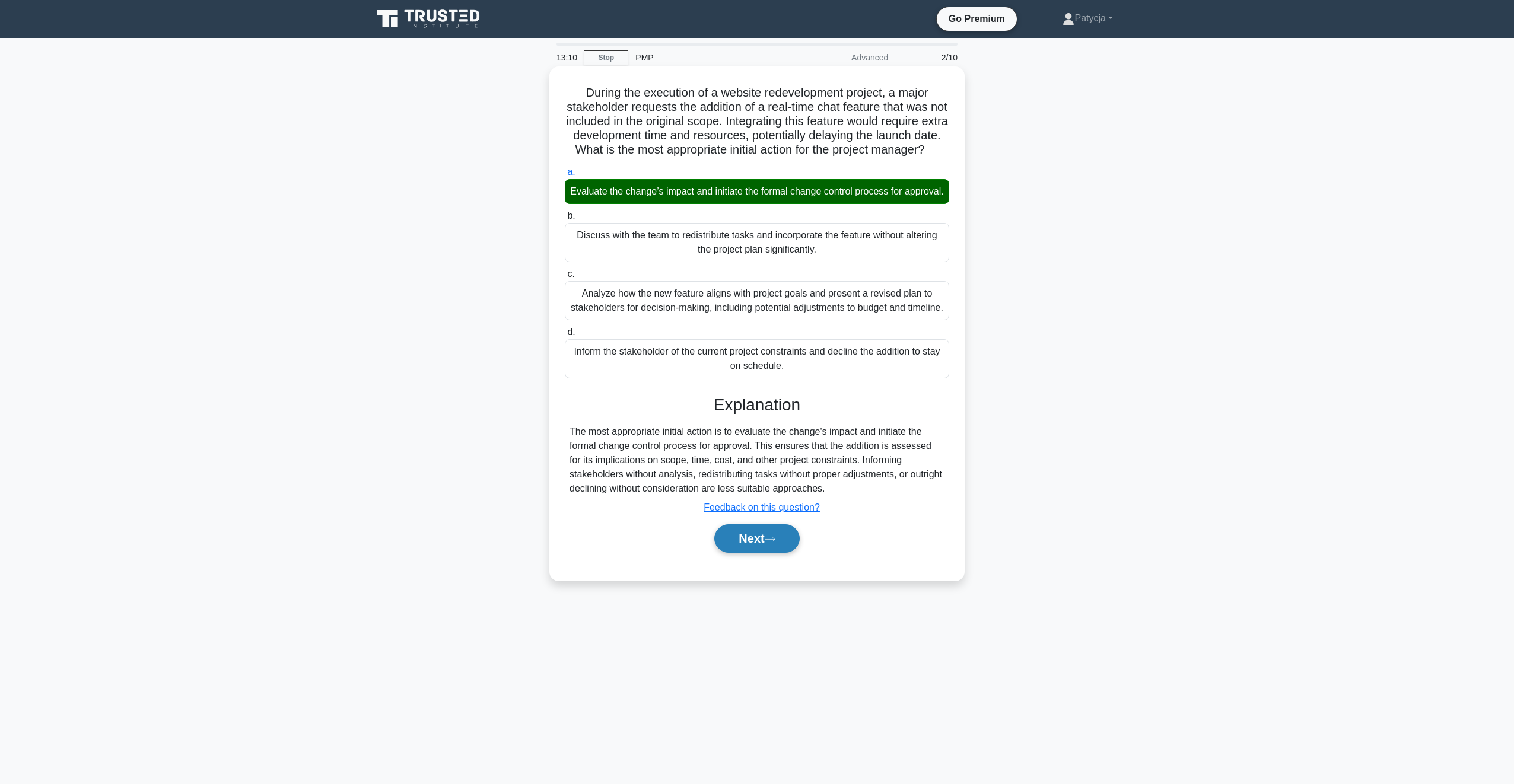
click at [767, 553] on button "Next" at bounding box center [756, 539] width 85 height 29
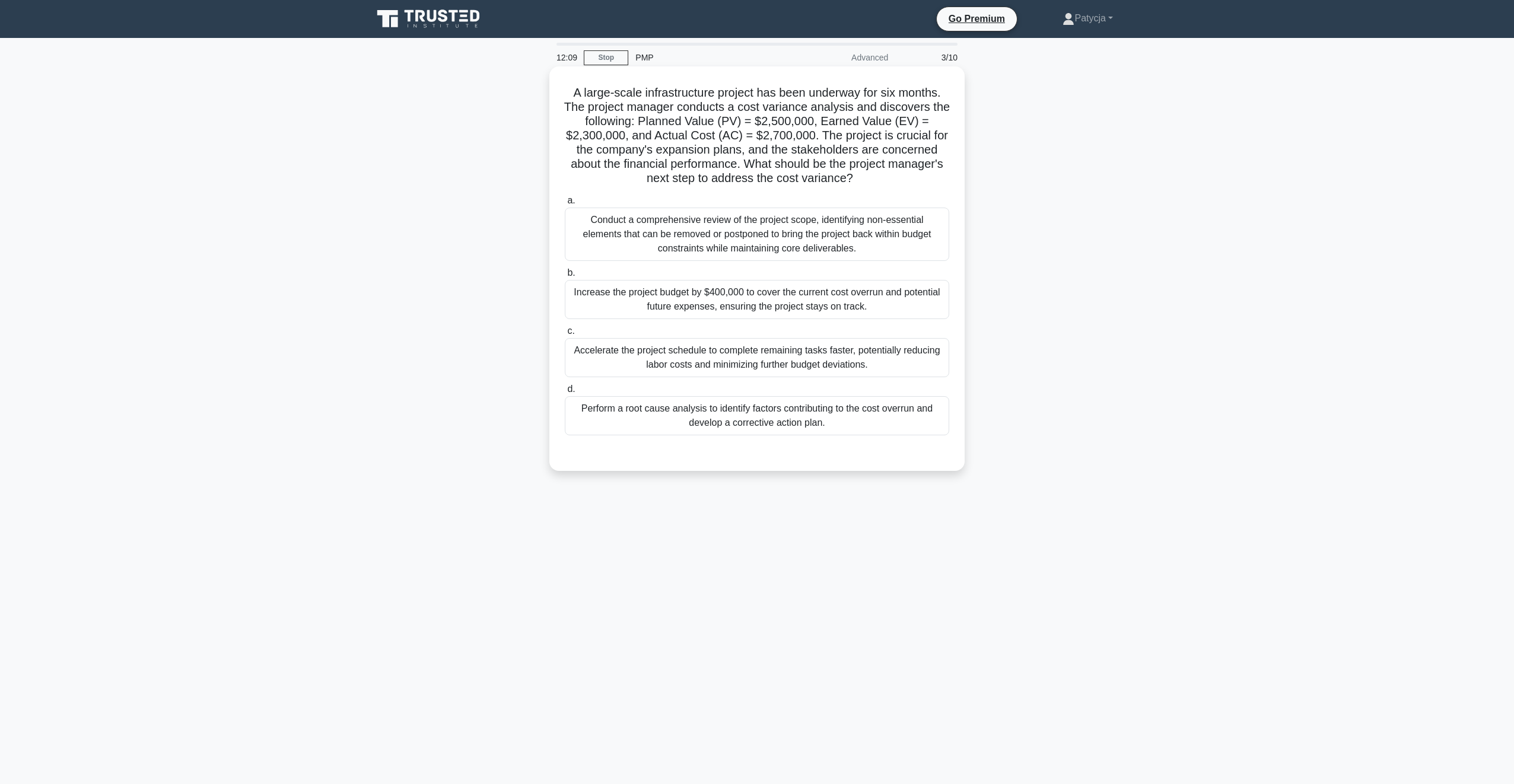
click at [816, 411] on div "Perform a root cause analysis to identify factors contributing to the cost over…" at bounding box center [757, 416] width 385 height 39
click at [565, 393] on input "d. Perform a root cause analysis to identify factors contributing to the cost o…" at bounding box center [565, 390] width 0 height 8
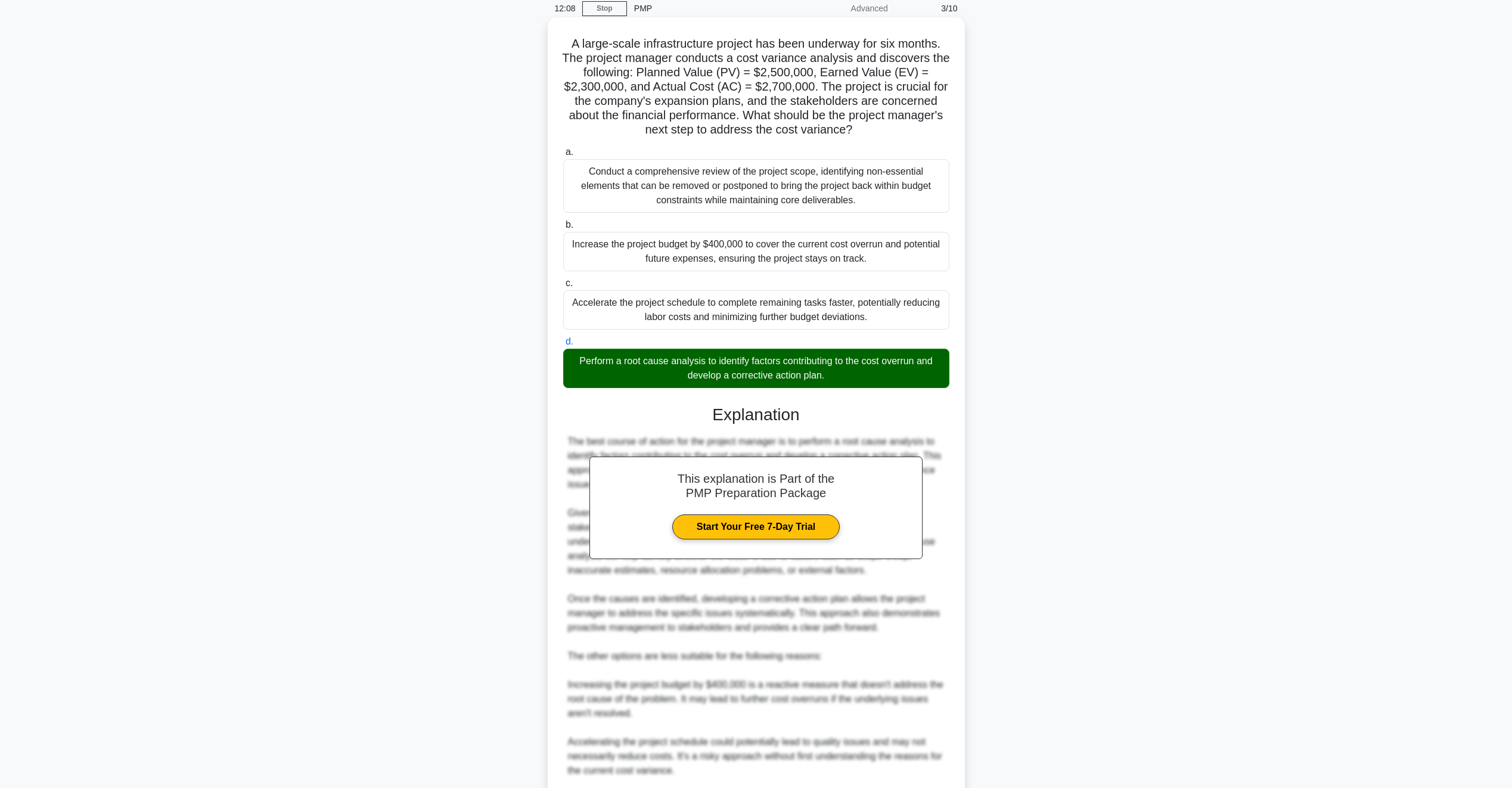
scroll to position [277, 0]
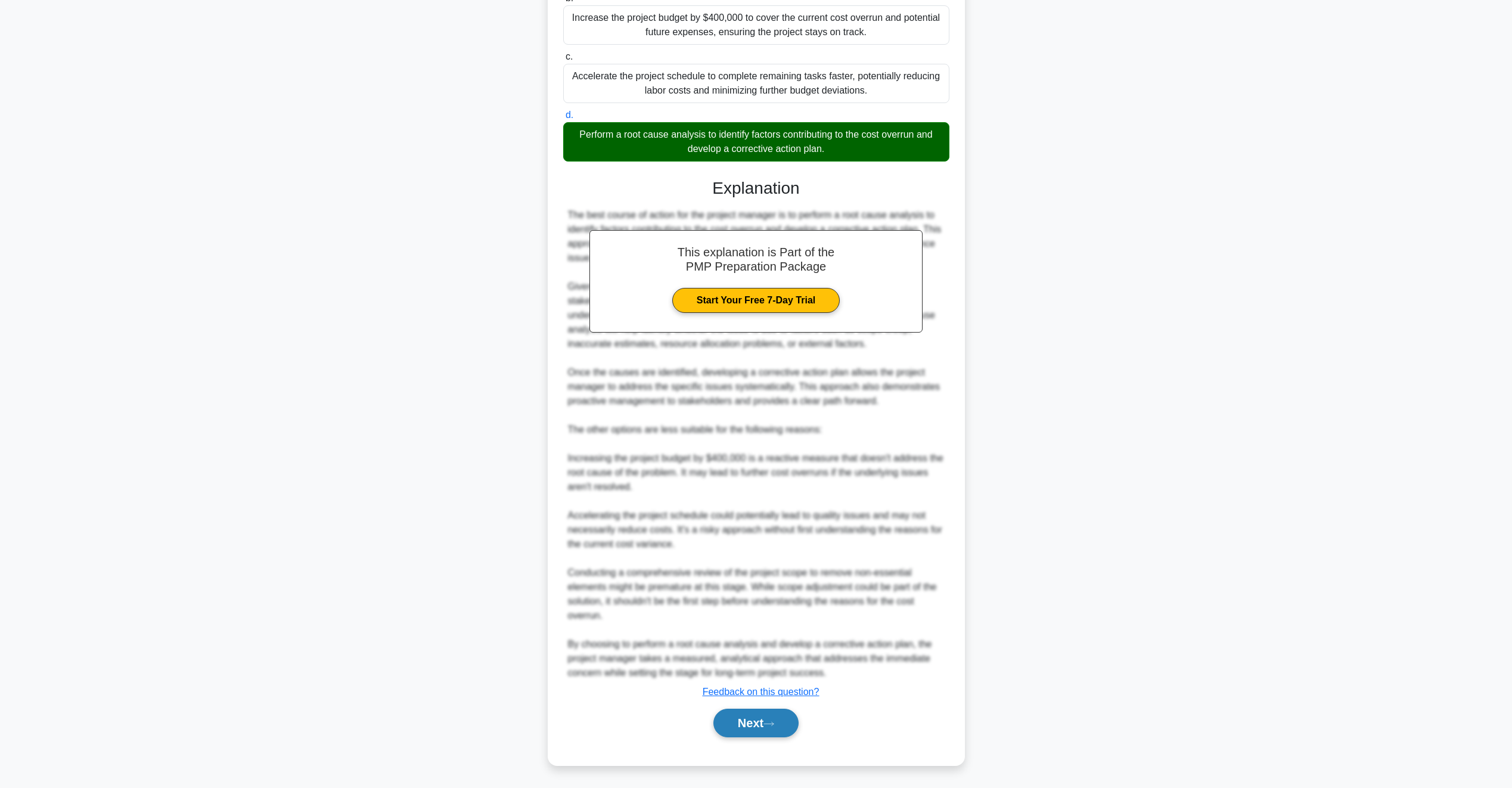
click at [745, 721] on button "Next" at bounding box center [755, 723] width 85 height 29
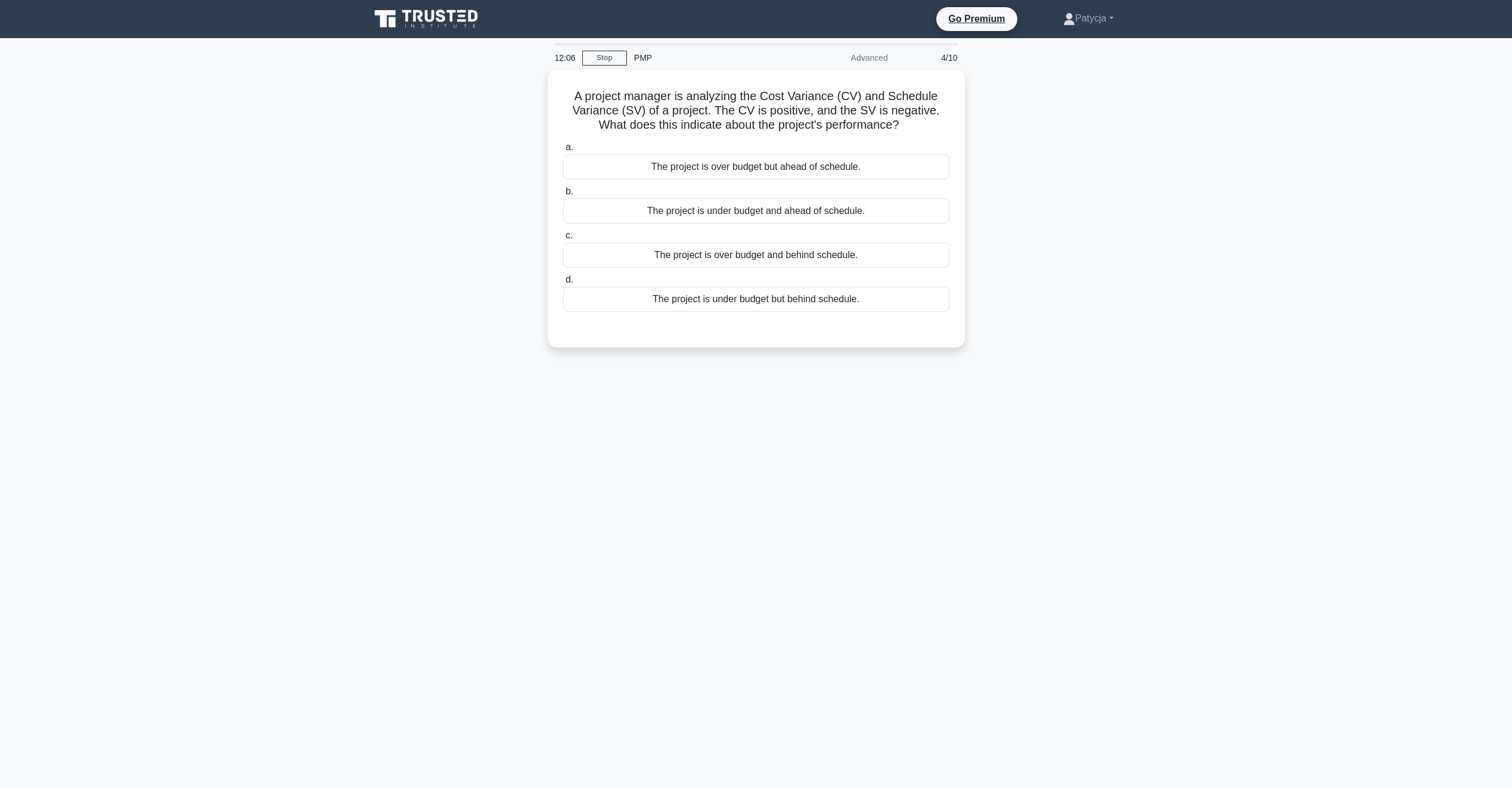
scroll to position [0, 0]
click at [589, 299] on div "The project is under budget but behind schedule." at bounding box center [760, 296] width 386 height 25
click at [568, 281] on input "d. The project is under budget but behind schedule." at bounding box center [568, 277] width 0 height 8
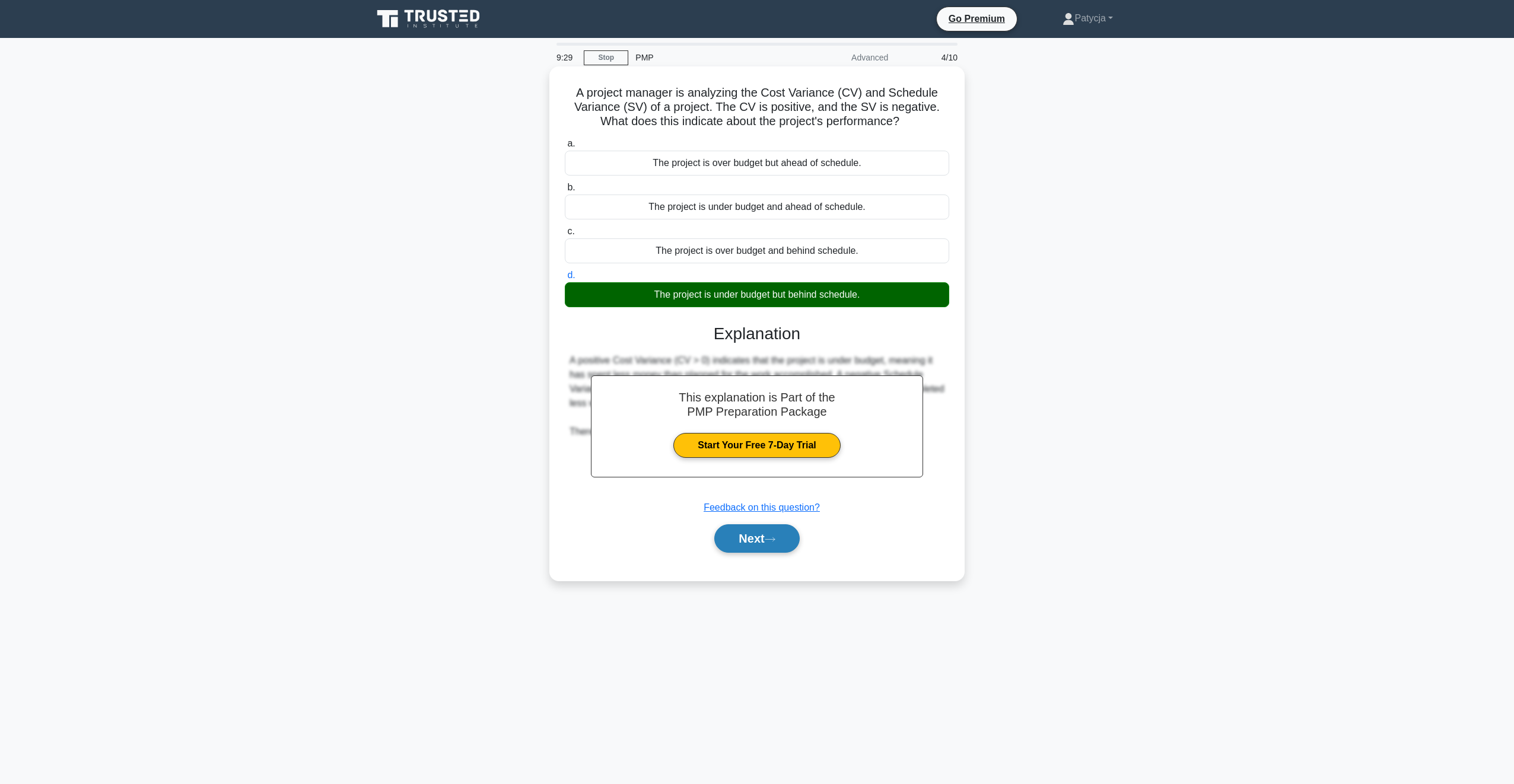
click at [776, 541] on icon at bounding box center [770, 539] width 11 height 6
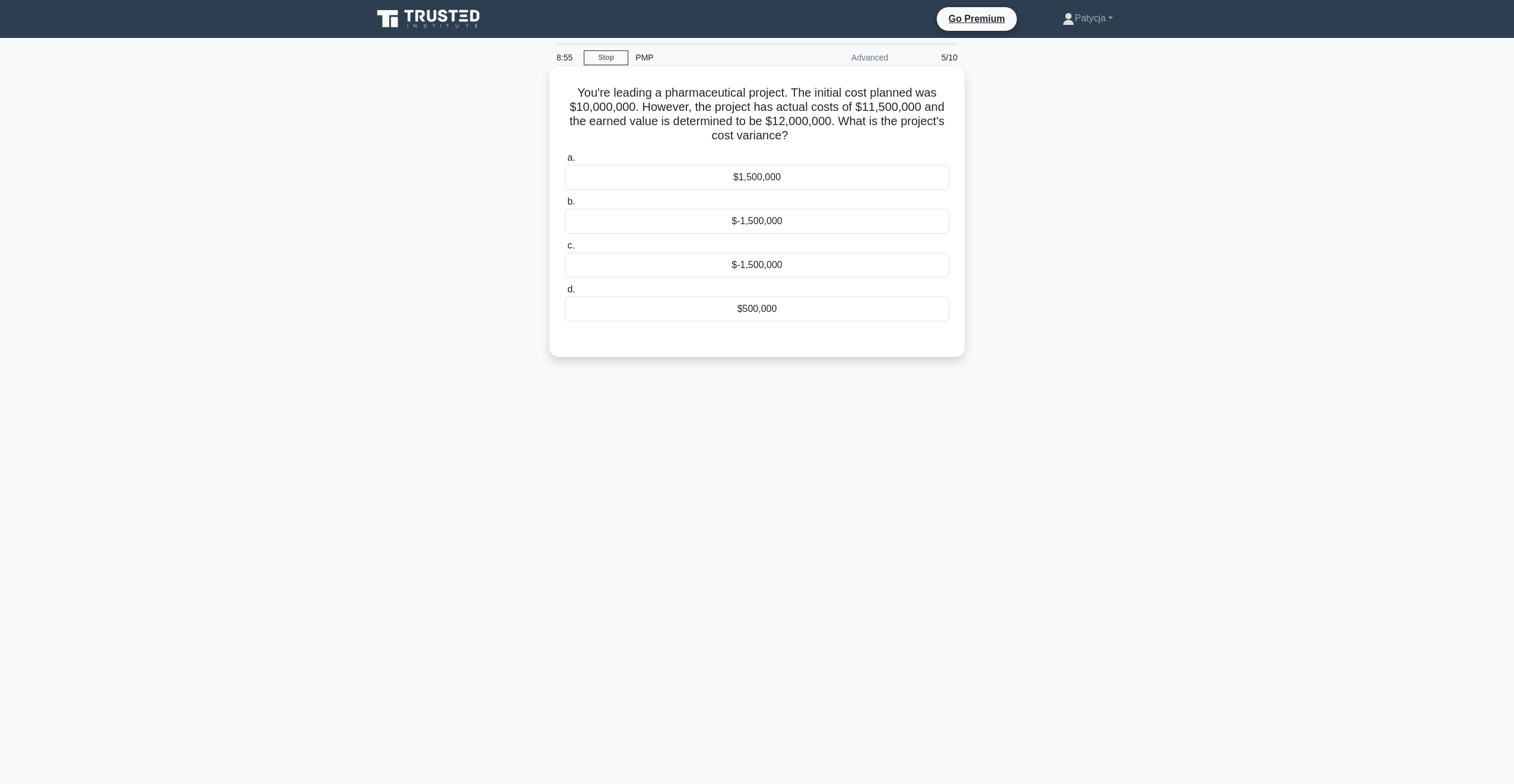
click at [808, 188] on div "$1,500,000" at bounding box center [757, 177] width 385 height 25
click at [565, 162] on input "a. $1,500,000" at bounding box center [565, 158] width 0 height 8
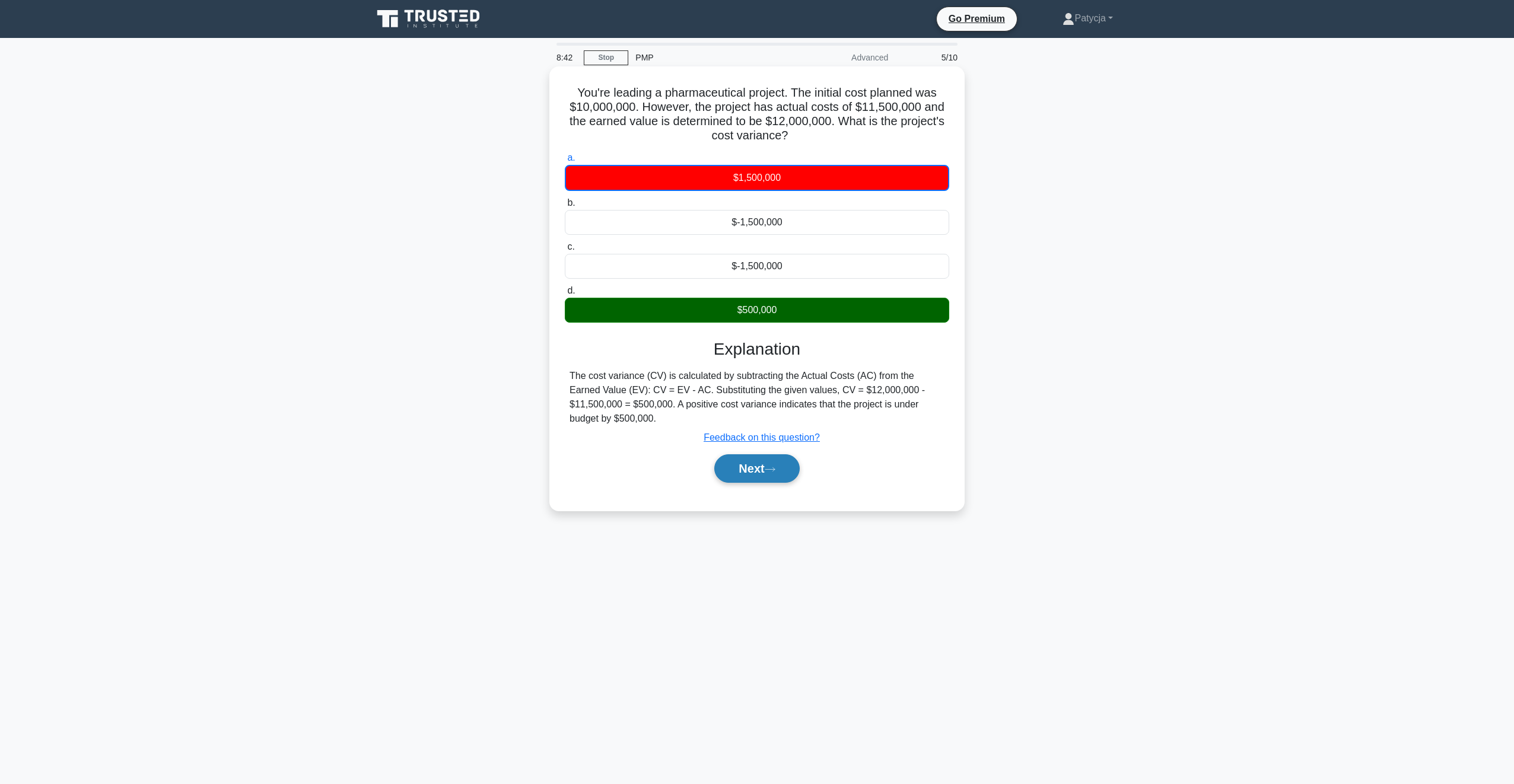
click at [773, 462] on button "Next" at bounding box center [756, 469] width 85 height 29
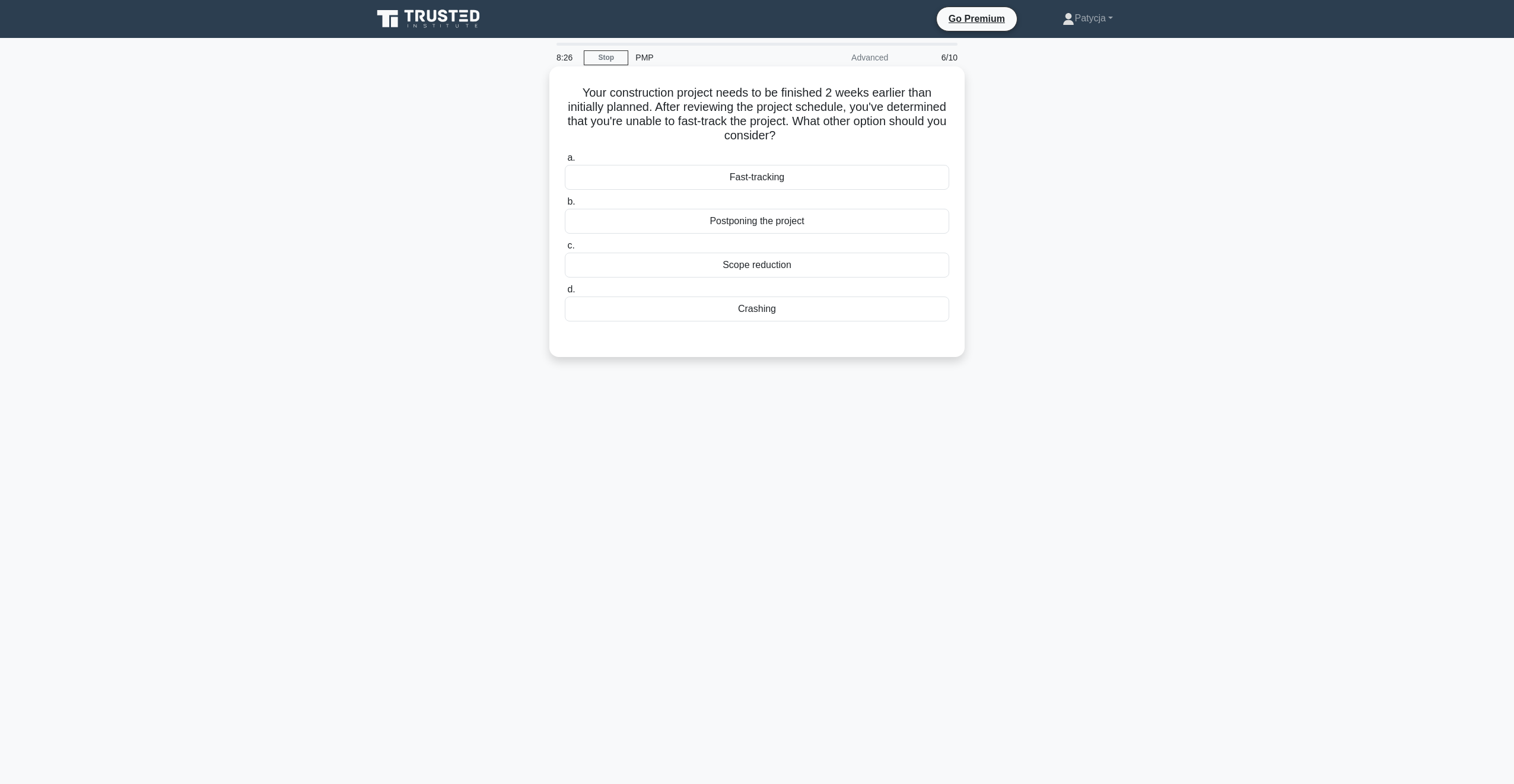
click at [781, 308] on div "Crashing" at bounding box center [757, 309] width 385 height 25
click at [565, 294] on input "d. Crashing" at bounding box center [565, 290] width 0 height 8
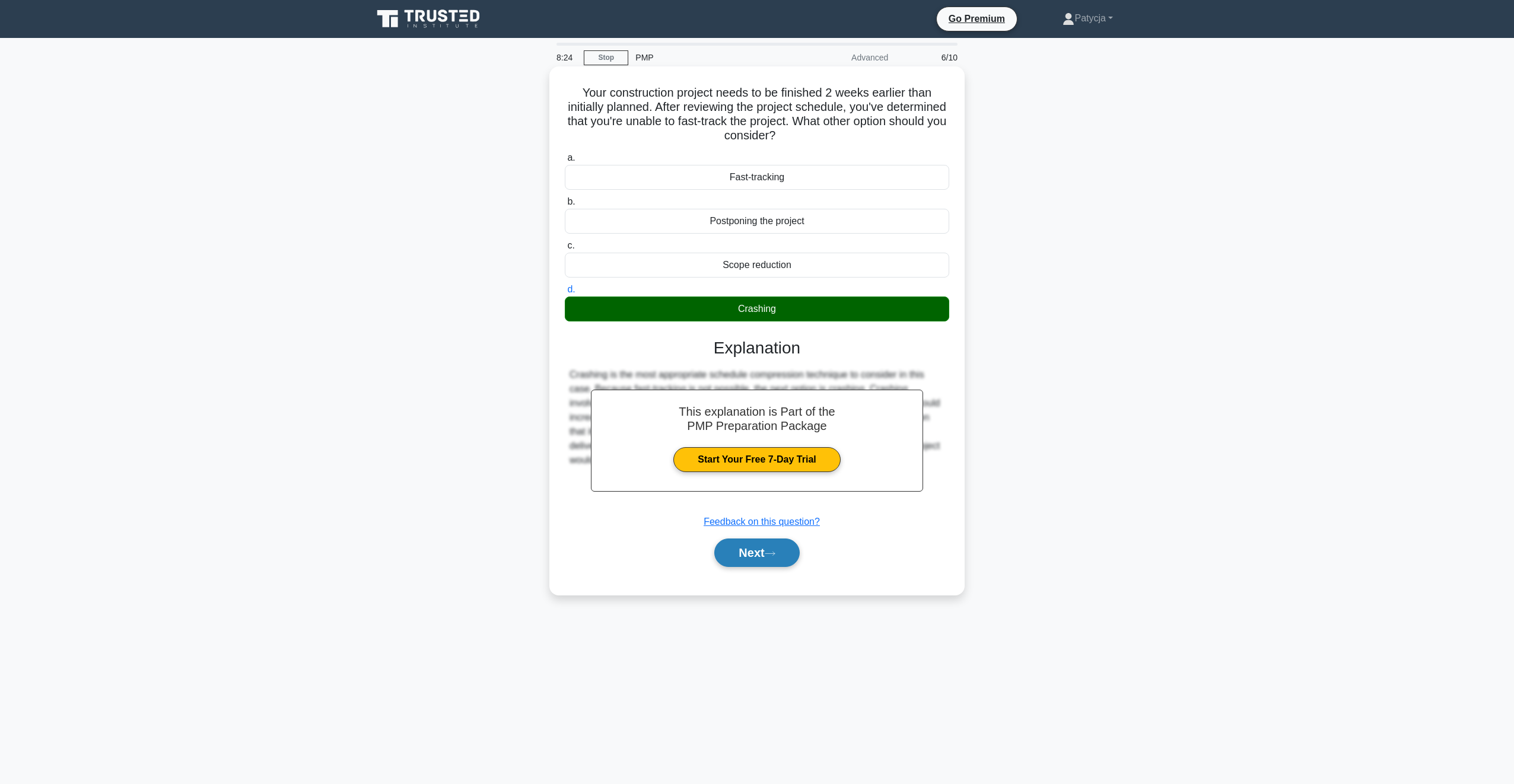
click at [736, 551] on button "Next" at bounding box center [756, 553] width 85 height 29
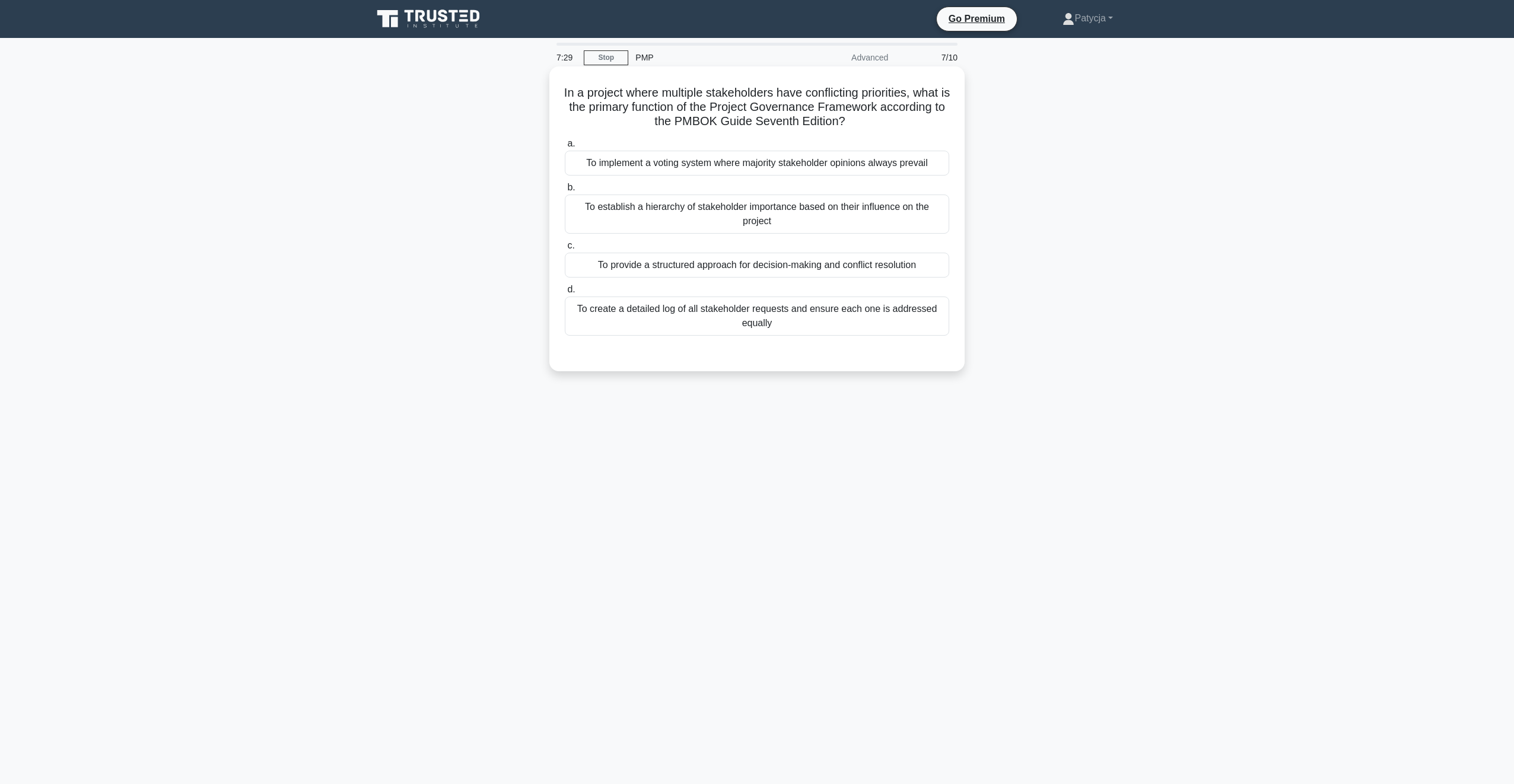
click at [591, 126] on h5 "In a project where multiple stakeholders have conflicting priorities, what is t…" at bounding box center [757, 108] width 387 height 44
click at [776, 219] on div "To establish a hierarchy of stakeholder importance based on their influence on …" at bounding box center [757, 214] width 385 height 39
click at [565, 192] on input "b. To establish a hierarchy of stakeholder importance based on their influence …" at bounding box center [565, 188] width 0 height 8
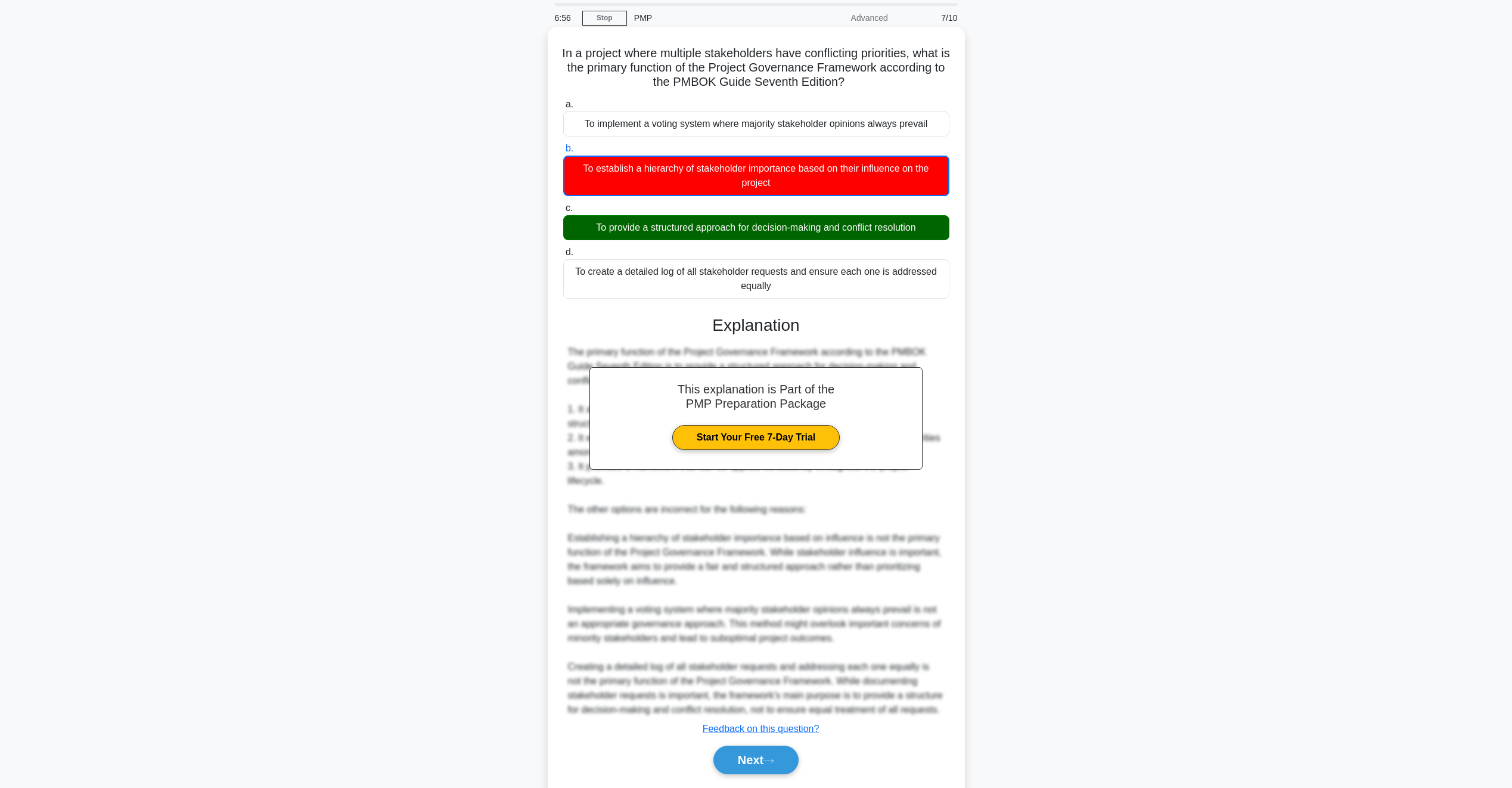
scroll to position [77, 0]
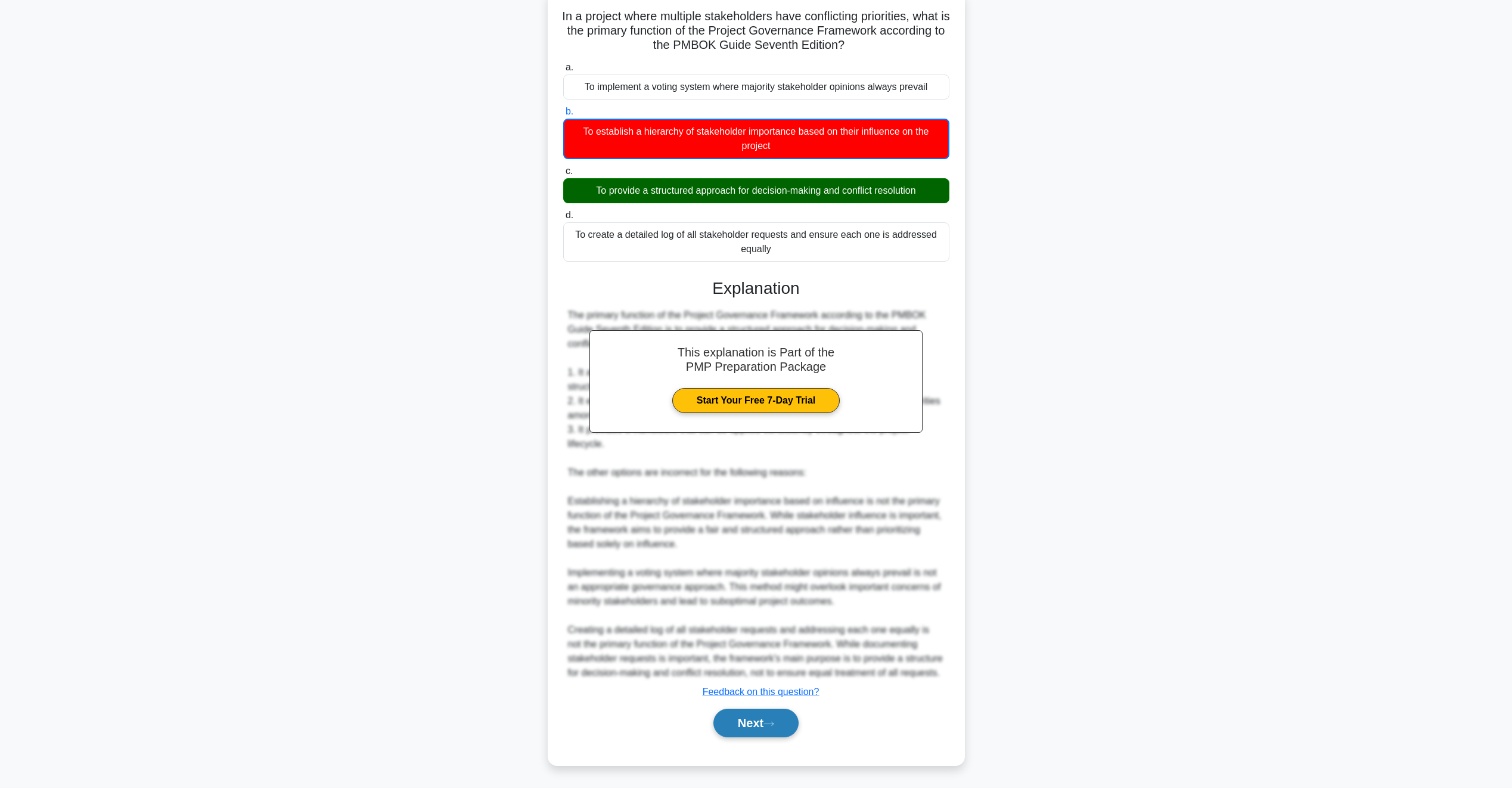
click at [761, 726] on button "Next" at bounding box center [755, 723] width 85 height 29
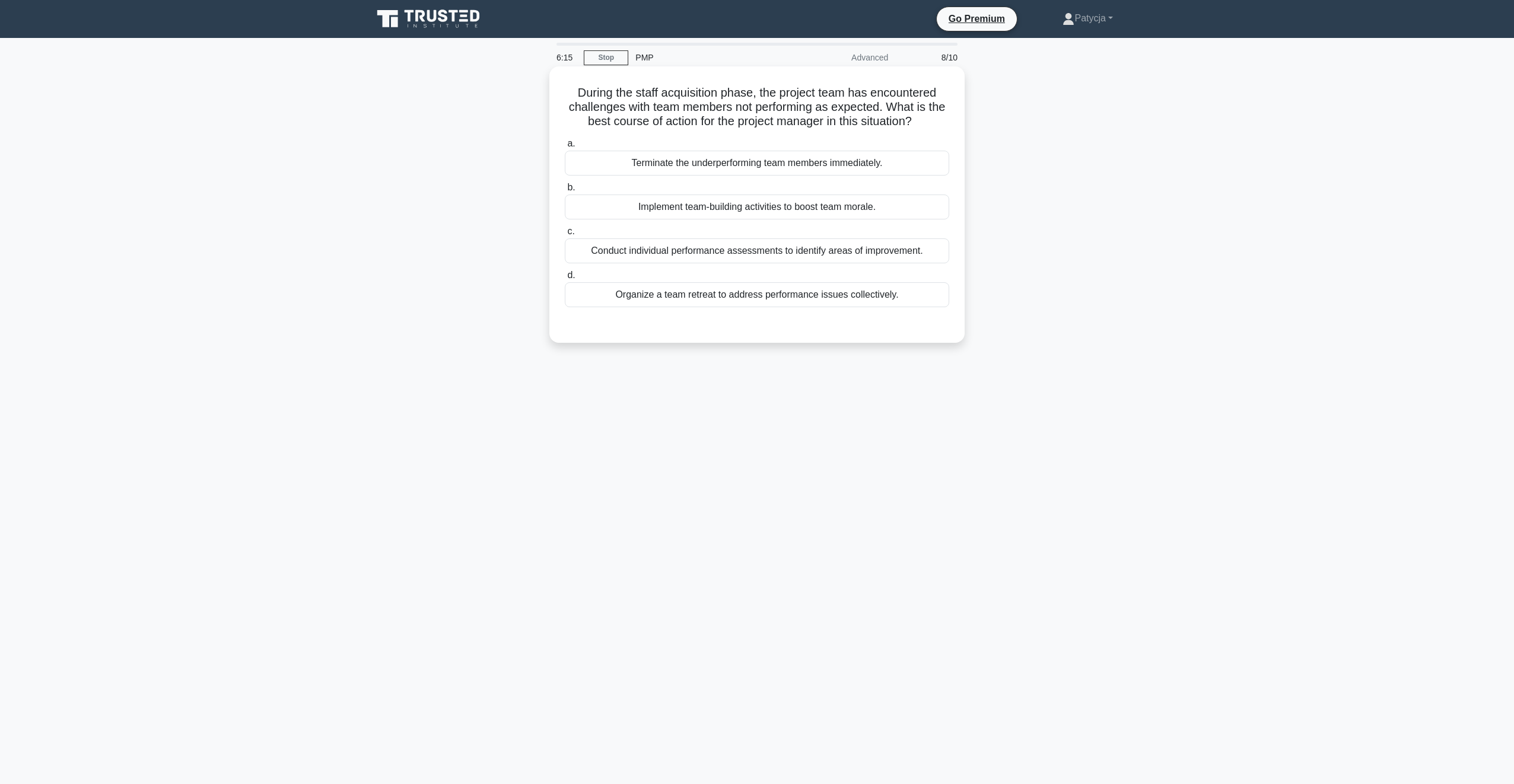
click at [780, 257] on div "Conduct individual performance assessments to identify areas of improvement." at bounding box center [757, 250] width 385 height 25
click at [565, 235] on input "c. Conduct individual performance assessments to identify areas of improvement." at bounding box center [565, 231] width 0 height 8
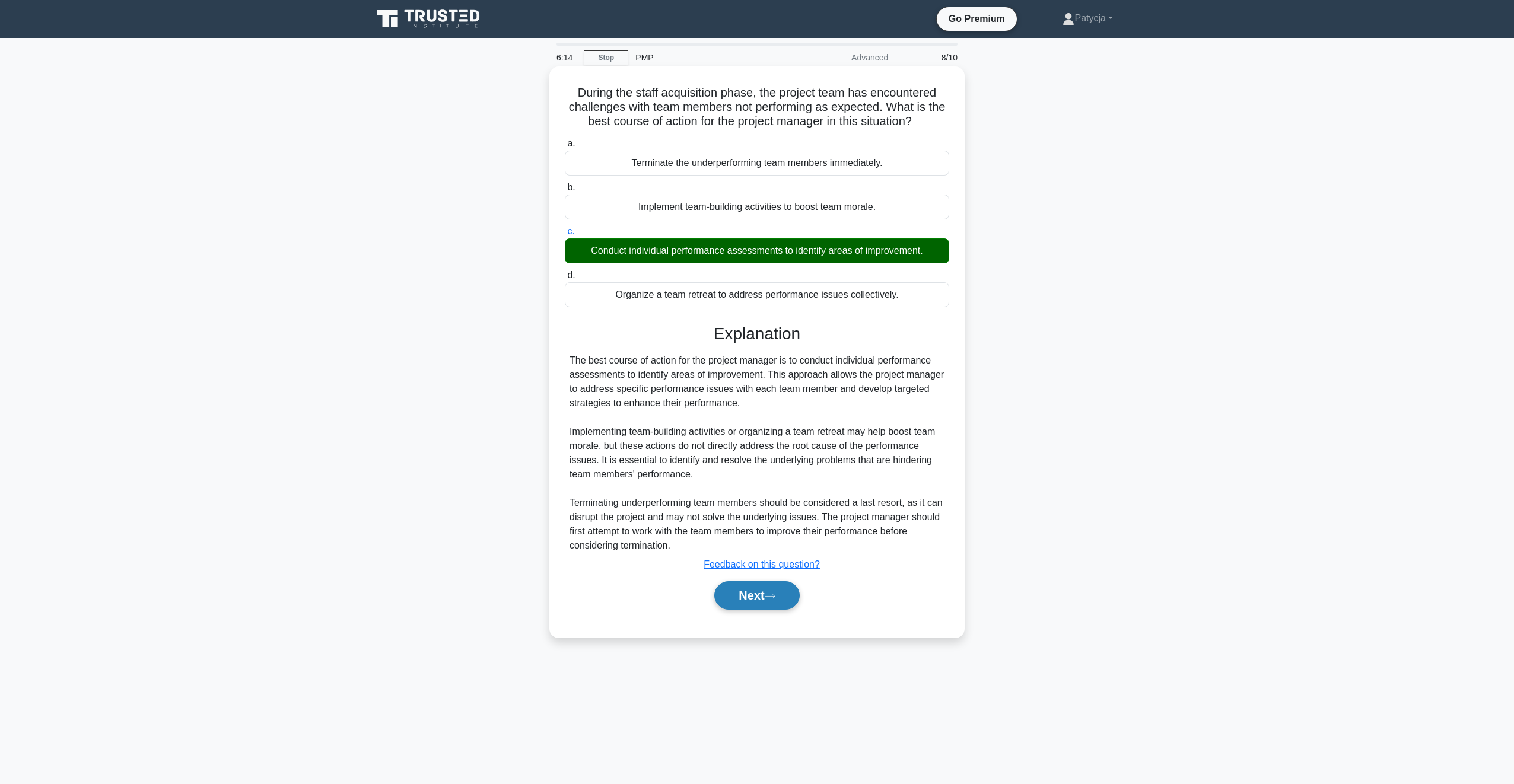
click at [768, 593] on button "Next" at bounding box center [756, 596] width 85 height 29
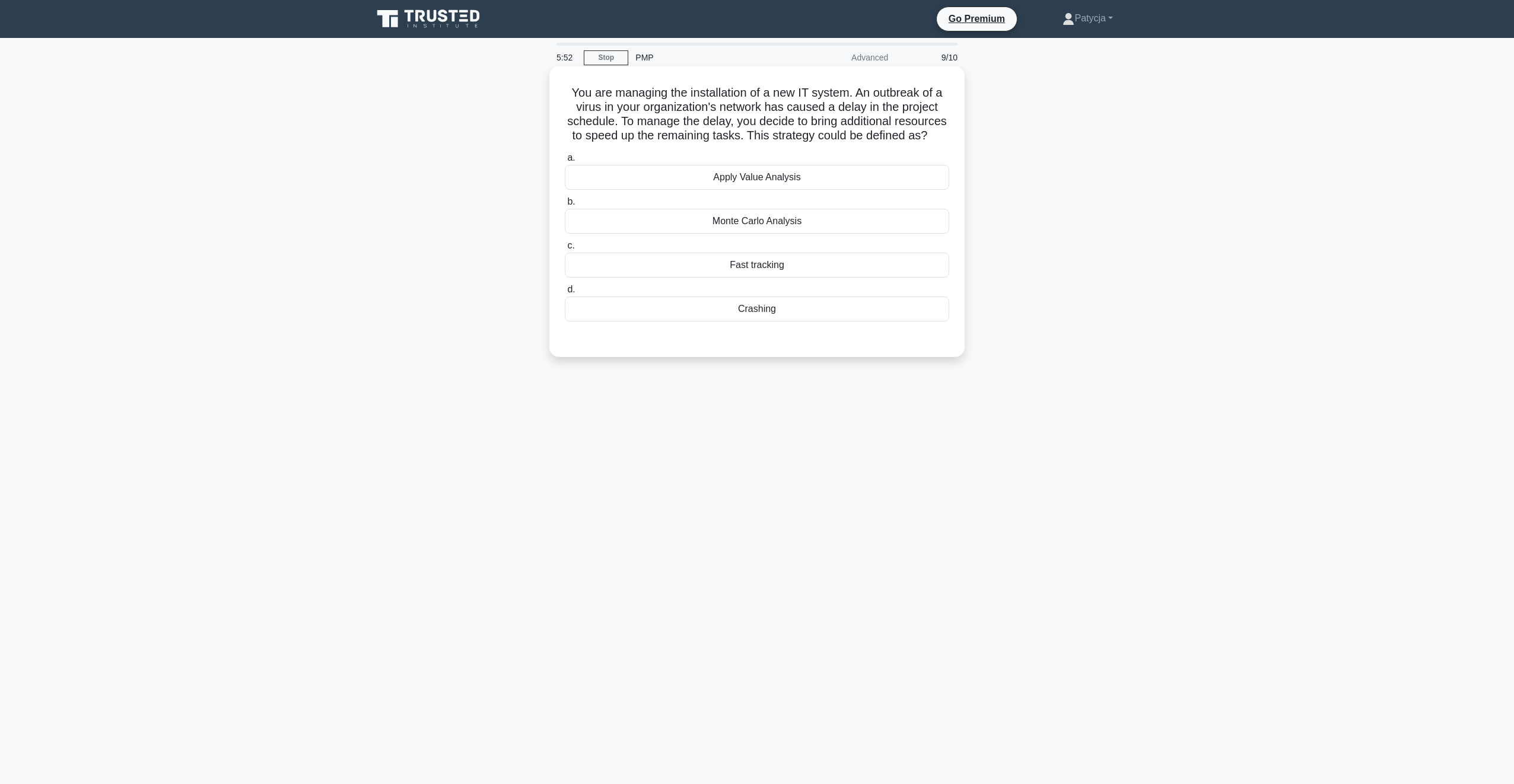
click at [754, 313] on div "Crashing" at bounding box center [757, 309] width 385 height 25
click at [565, 294] on input "d. Crashing" at bounding box center [565, 290] width 0 height 8
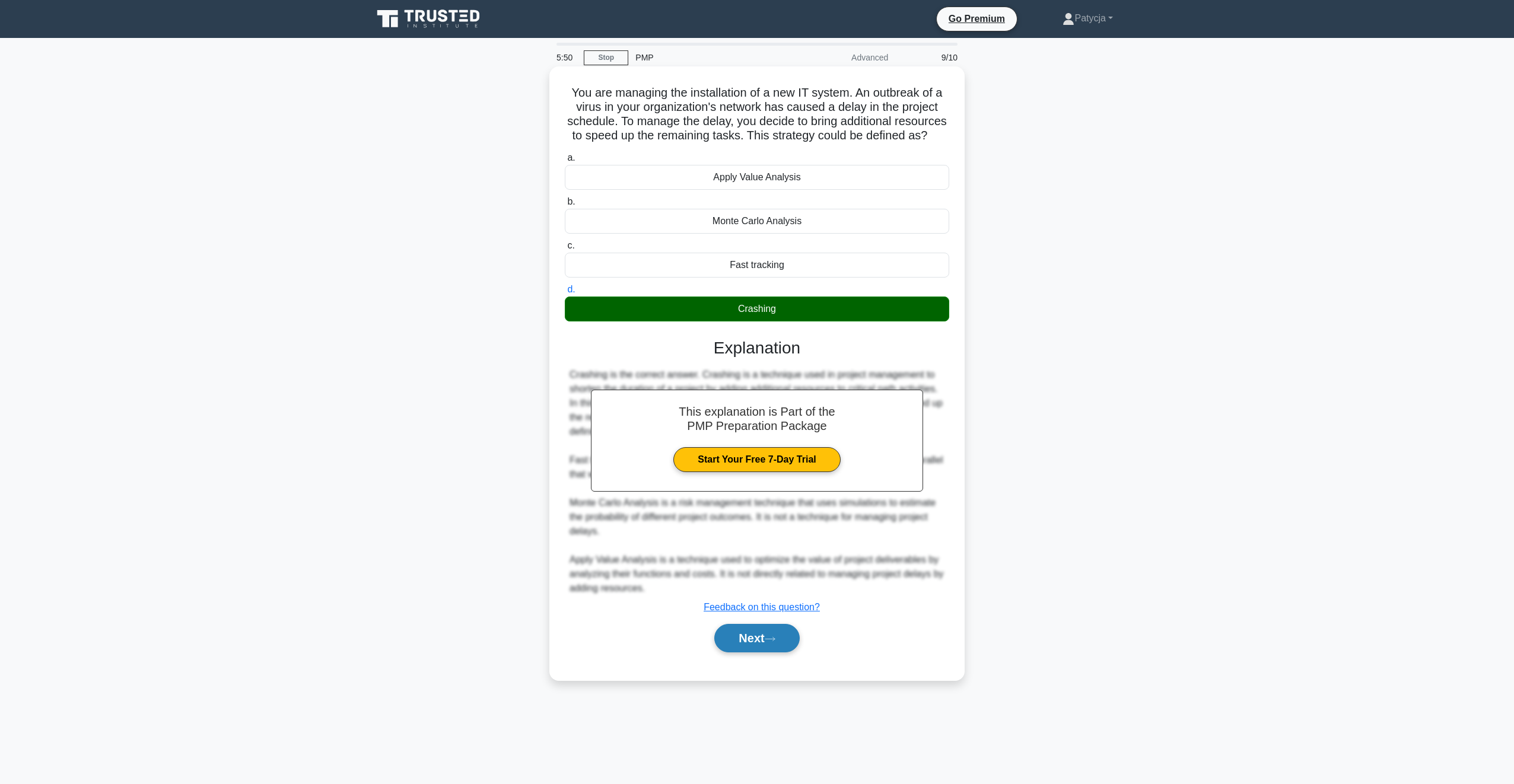
click at [761, 646] on button "Next" at bounding box center [756, 638] width 85 height 29
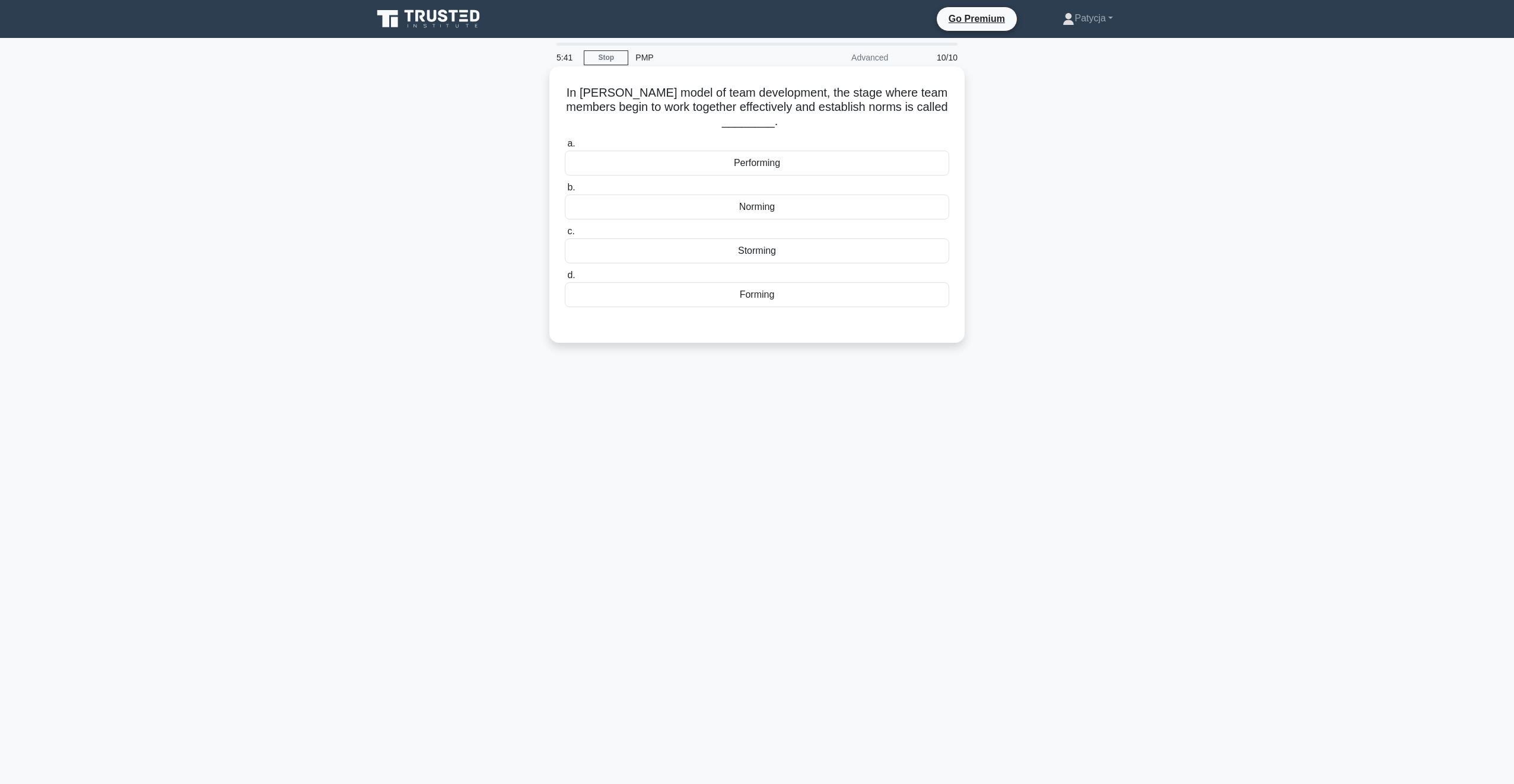
click at [776, 292] on div "Forming" at bounding box center [757, 295] width 385 height 25
click at [565, 280] on input "d. Forming" at bounding box center [565, 275] width 0 height 8
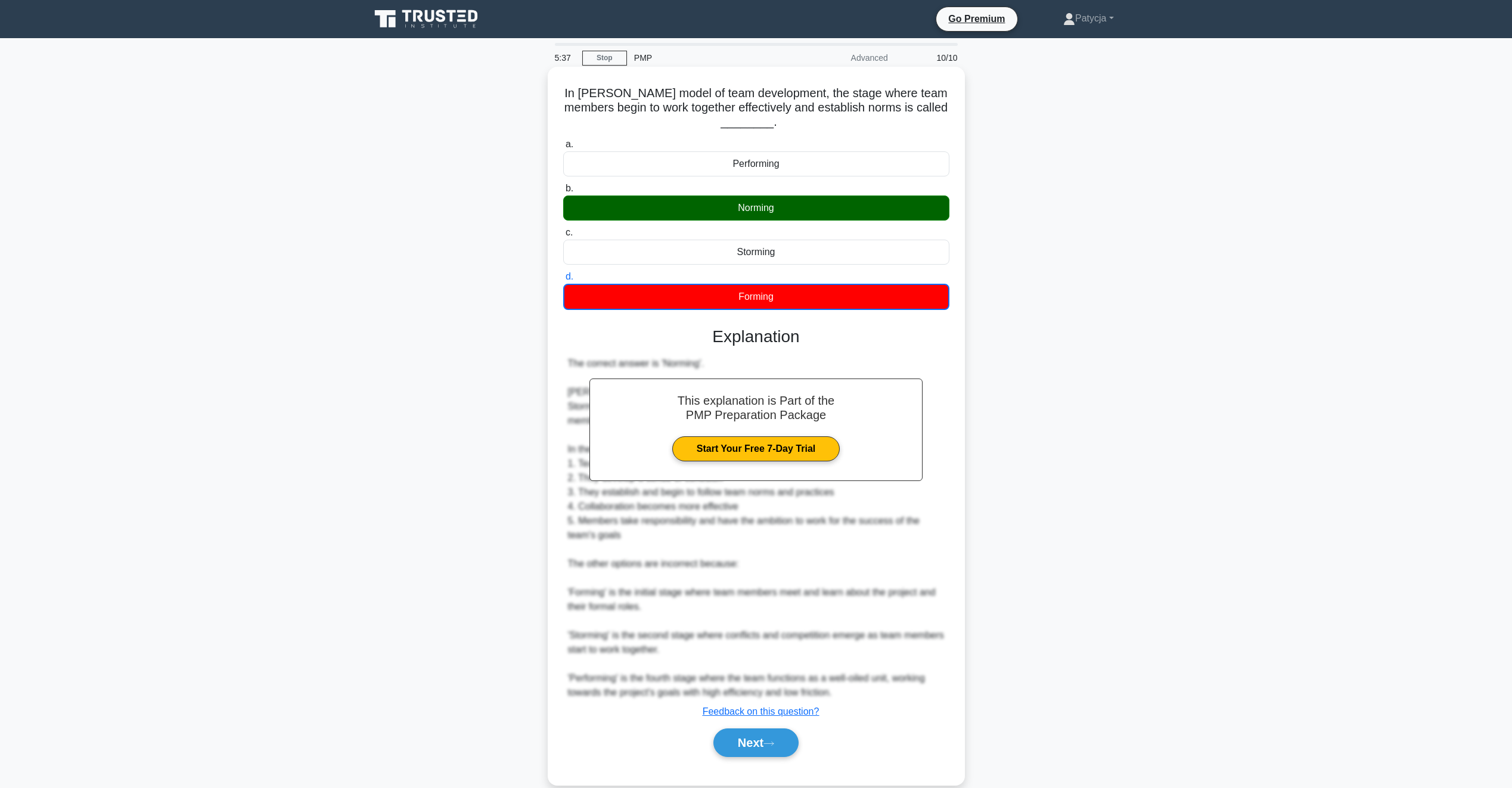
click at [780, 483] on div "The correct answer is 'Norming'. Tuckman's model of team development consists o…" at bounding box center [757, 528] width 377 height 343
click at [745, 743] on button "Next" at bounding box center [755, 743] width 85 height 29
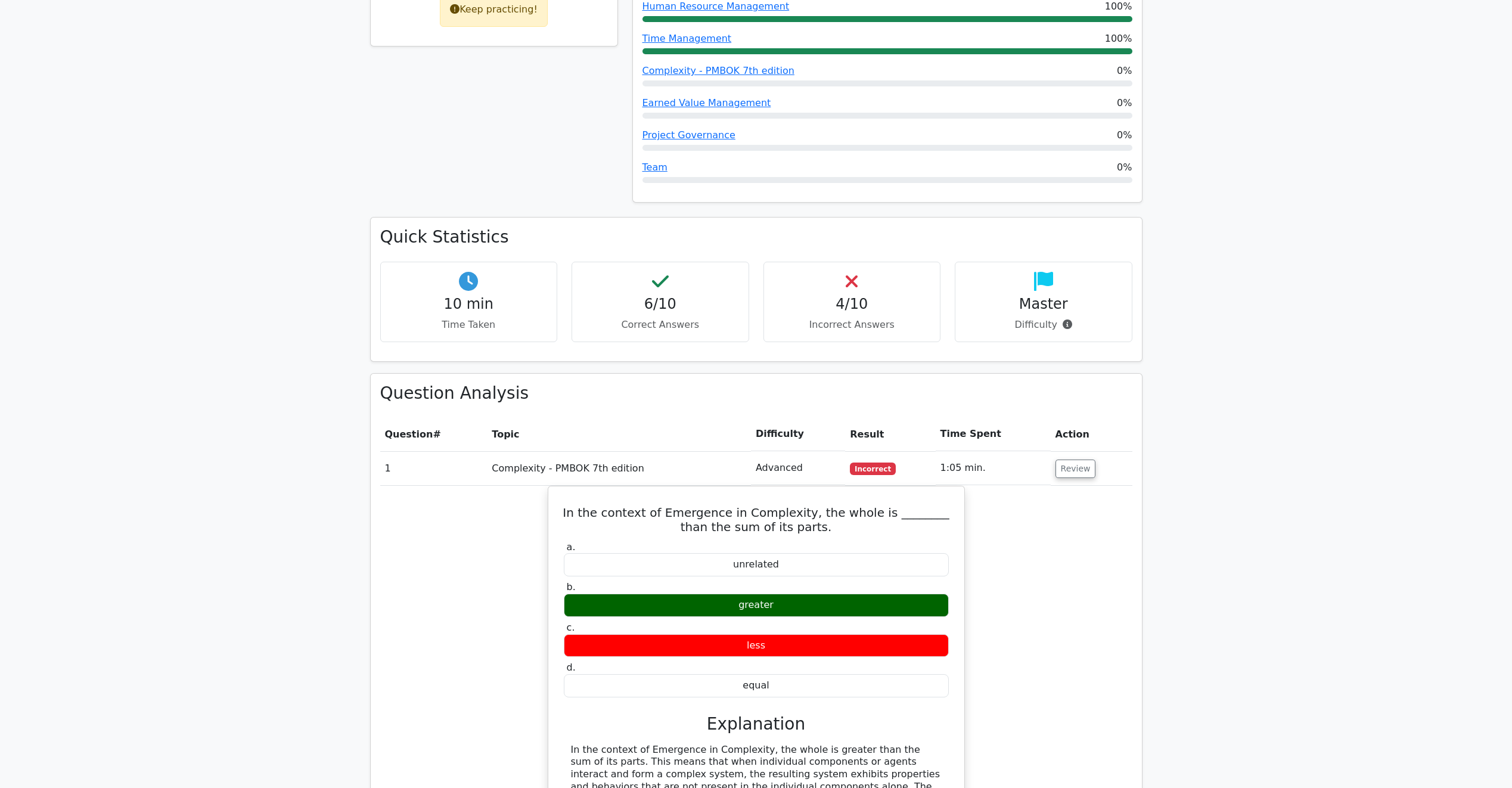
scroll to position [656, 0]
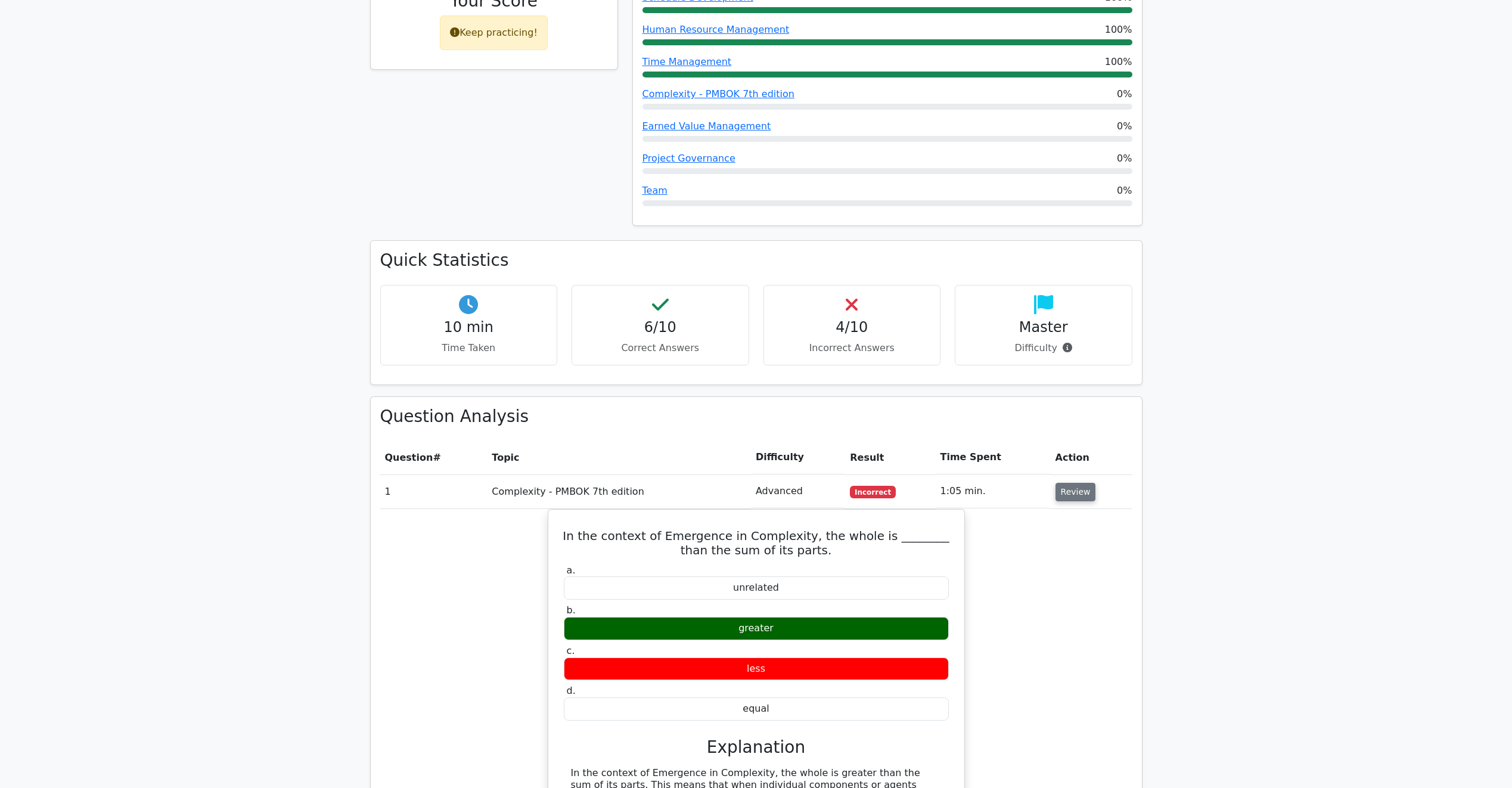
click at [1082, 483] on button "Review" at bounding box center [1076, 493] width 41 height 19
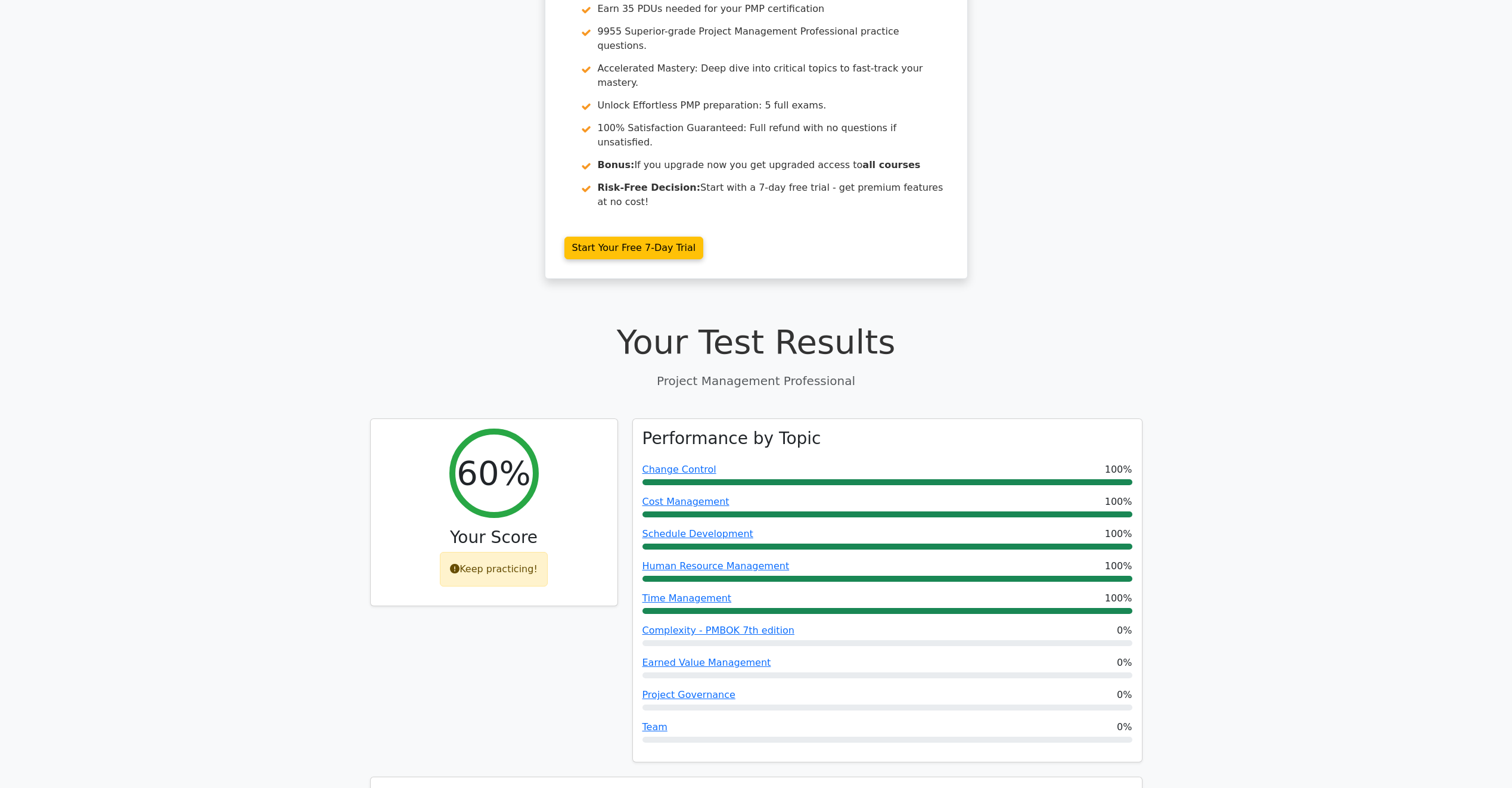
scroll to position [0, 0]
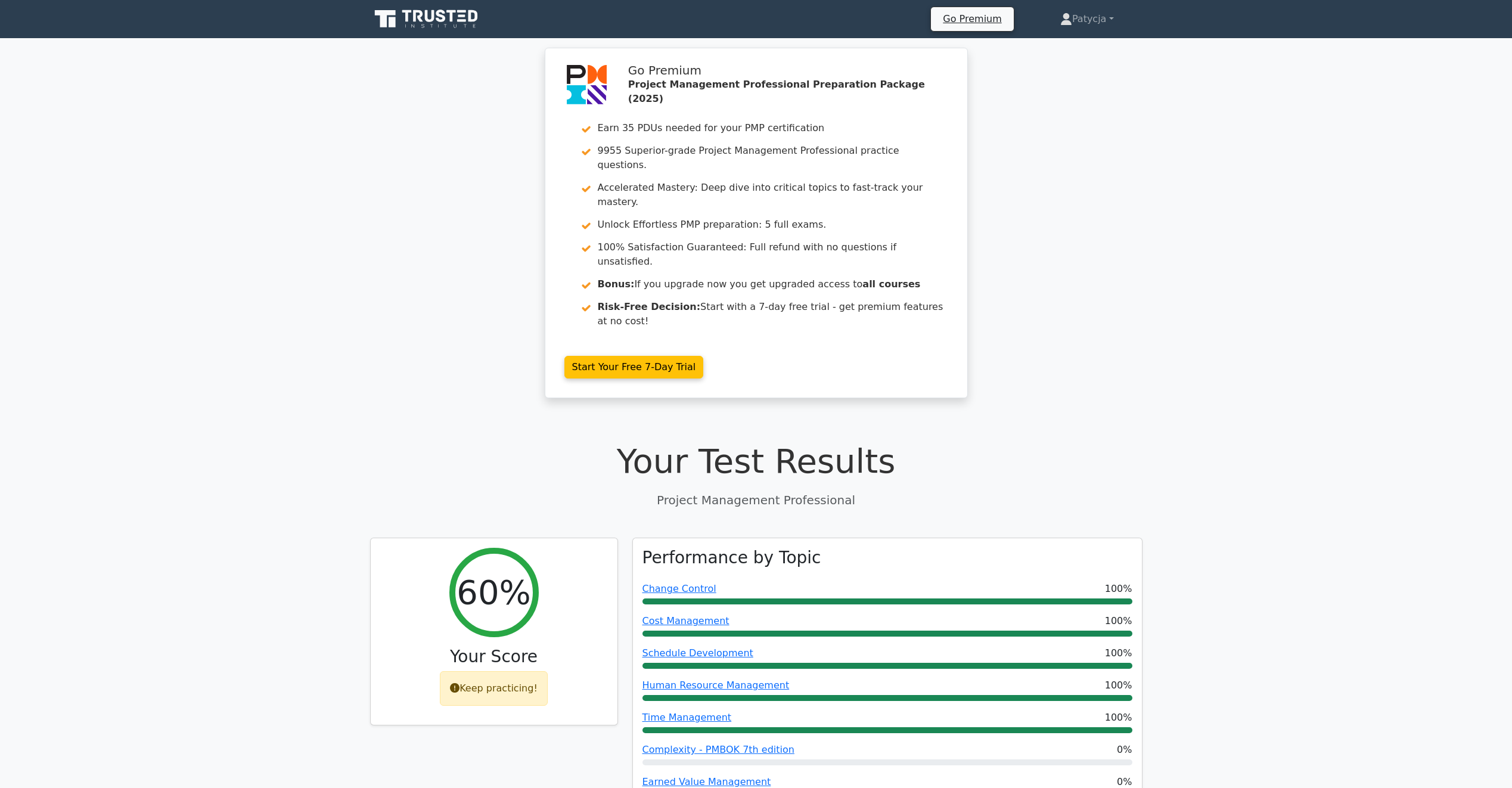
click at [403, 11] on icon at bounding box center [406, 16] width 9 height 12
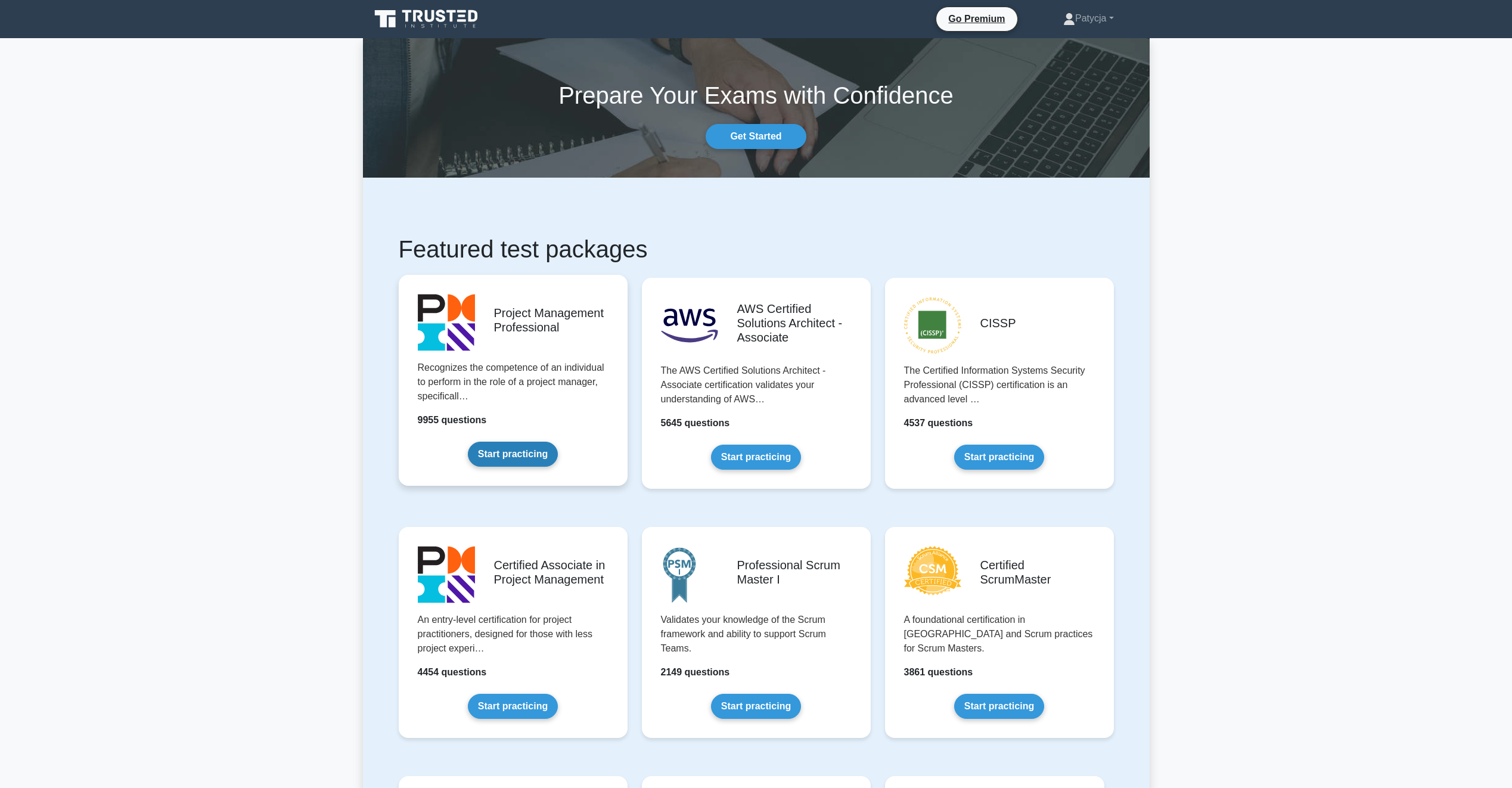
click at [501, 458] on link "Start practicing" at bounding box center [513, 454] width 90 height 25
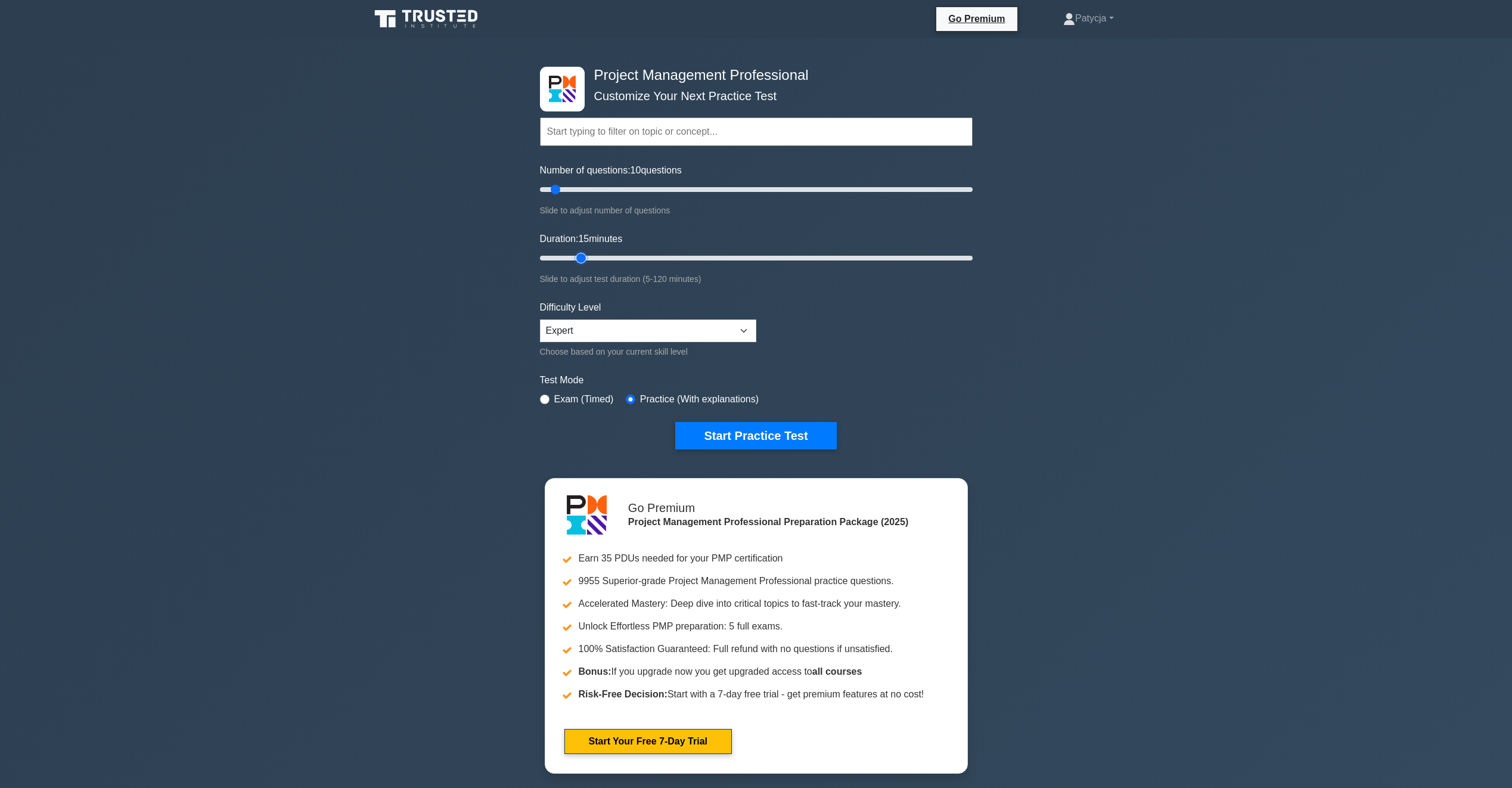
drag, startPoint x: 565, startPoint y: 257, endPoint x: 574, endPoint y: 258, distance: 9.1
type input "15"
click at [574, 258] on input "Duration: 15 minutes" at bounding box center [756, 258] width 433 height 14
click at [805, 435] on button "Start Practice Test" at bounding box center [755, 436] width 161 height 27
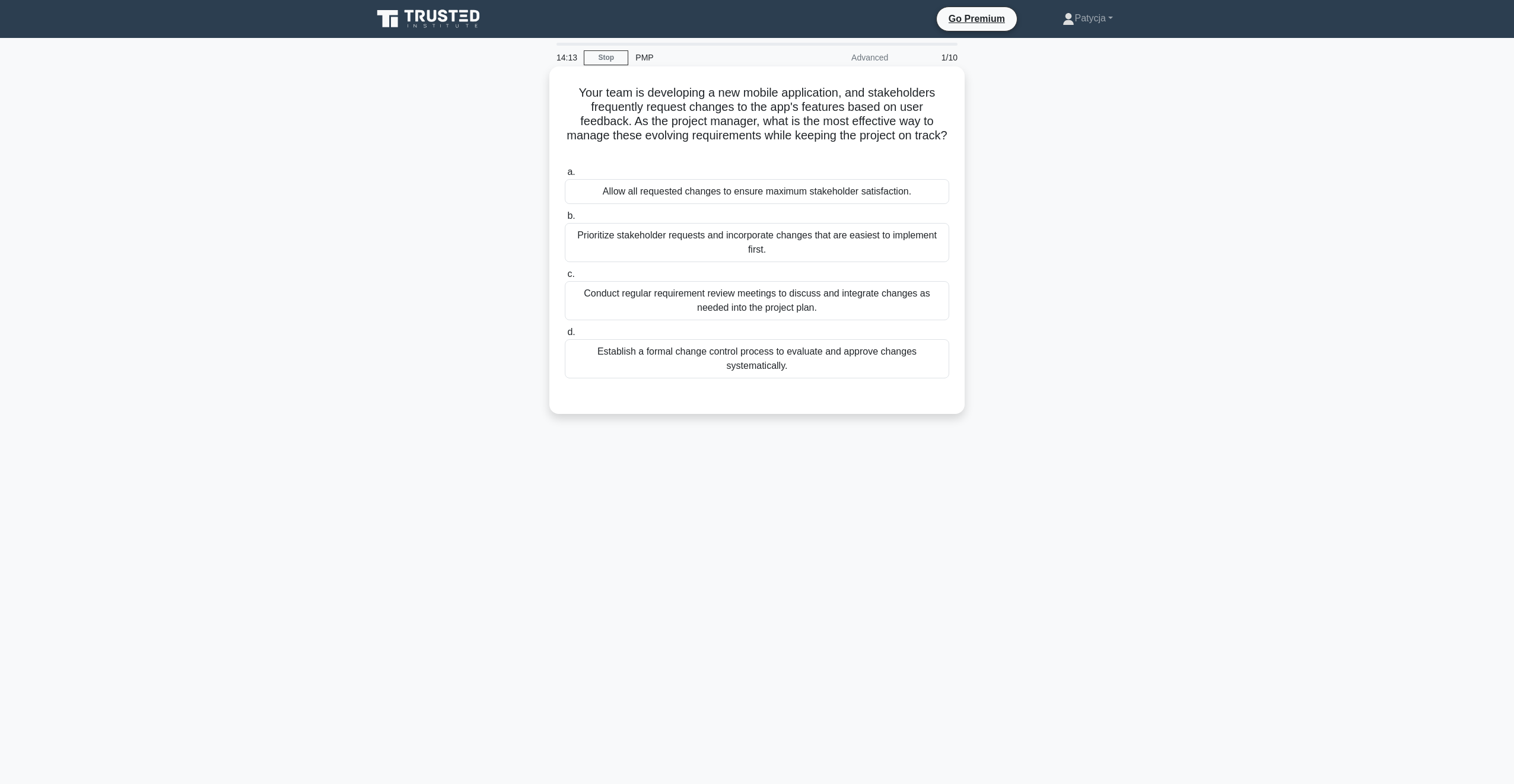
click at [670, 362] on div "Establish a formal change control process to evaluate and approve changes syste…" at bounding box center [757, 359] width 385 height 39
click at [565, 337] on input "d. Establish a formal change control process to evaluate and approve changes sy…" at bounding box center [565, 332] width 0 height 8
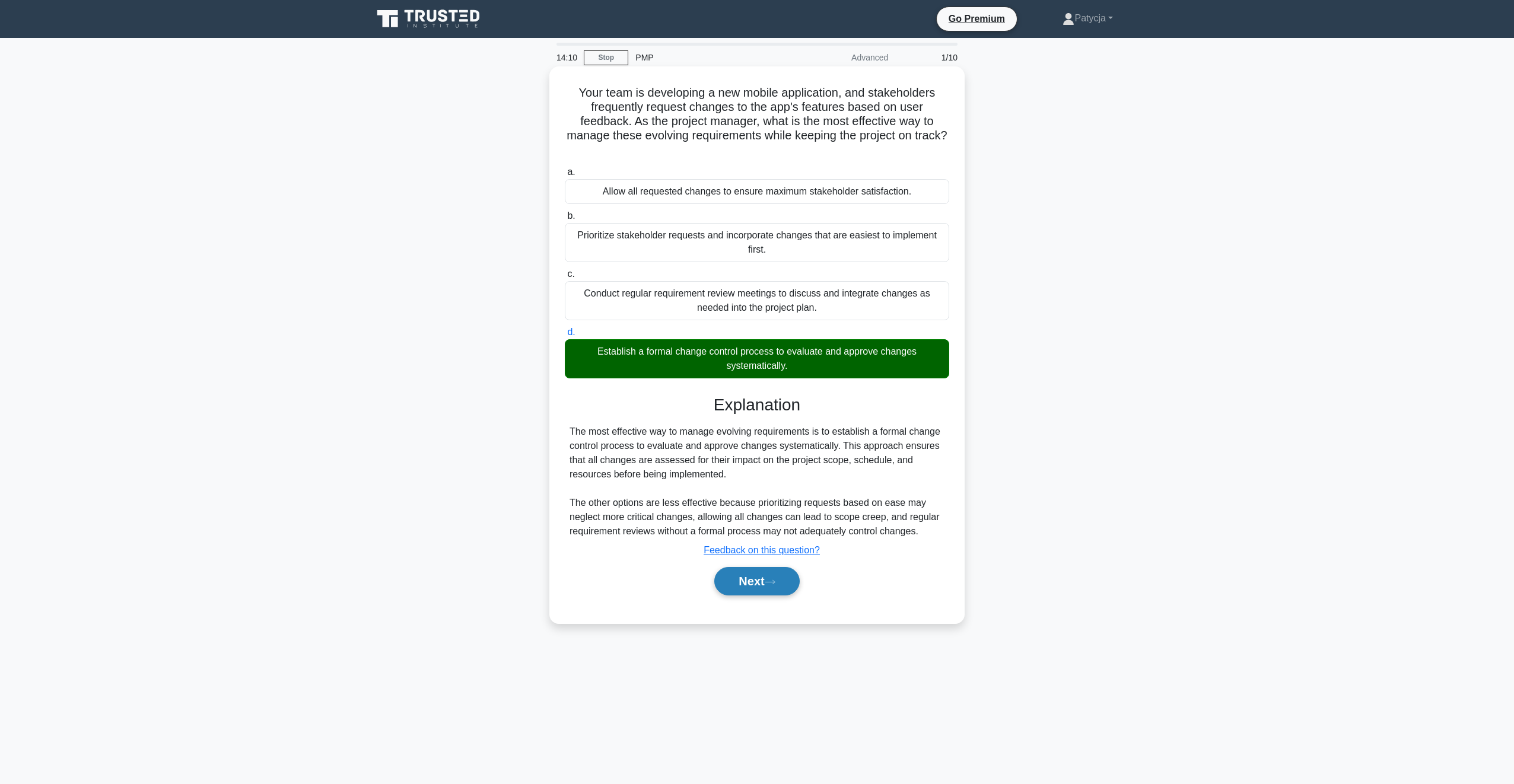
click at [761, 586] on button "Next" at bounding box center [756, 581] width 85 height 29
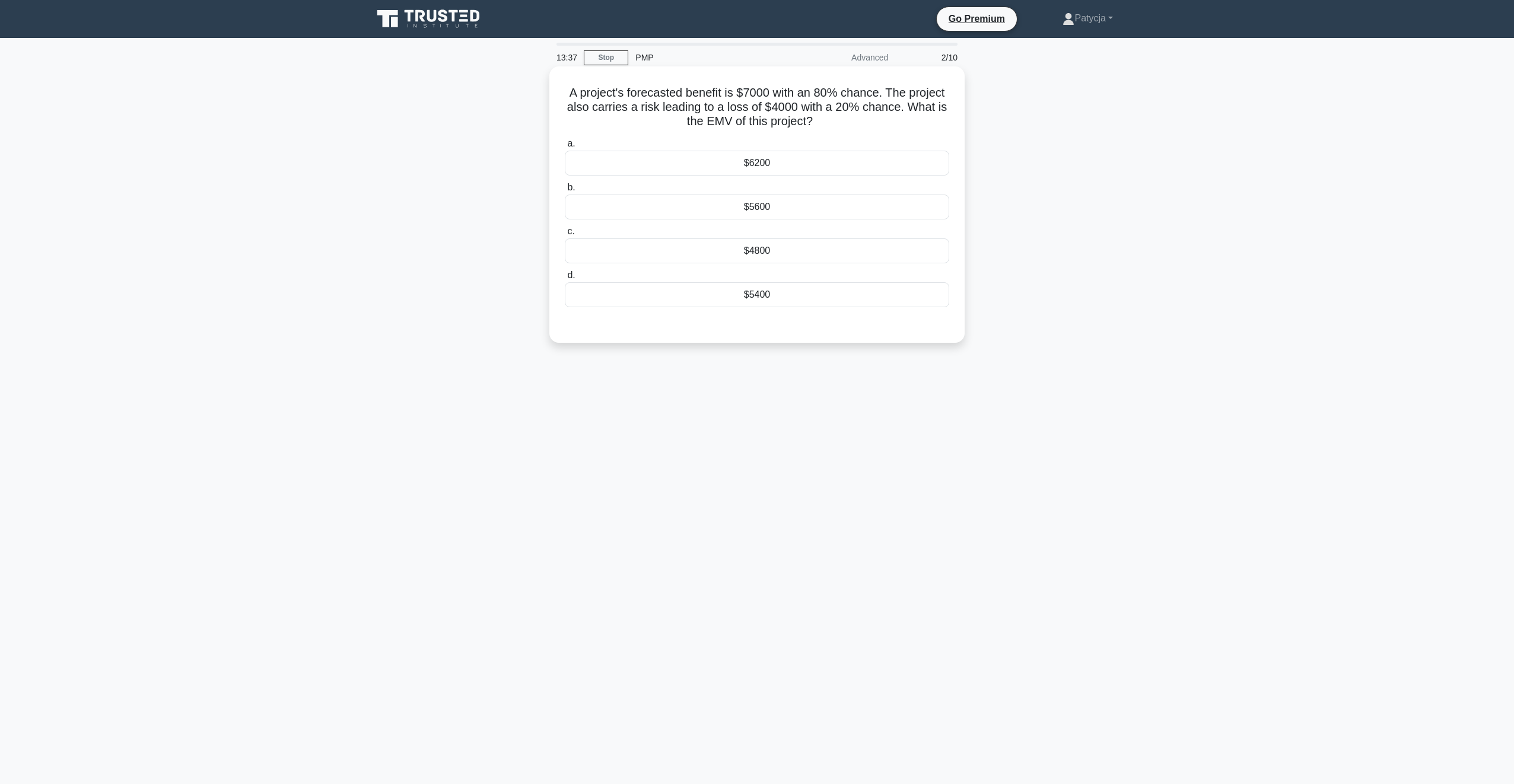
click at [725, 131] on div "A project's forecasted benefit is $7000 with an 80% chance. The project also ca…" at bounding box center [757, 205] width 406 height 267
click at [794, 163] on div "$6200" at bounding box center [757, 163] width 385 height 25
click at [565, 148] on input "a. $6200" at bounding box center [565, 143] width 0 height 8
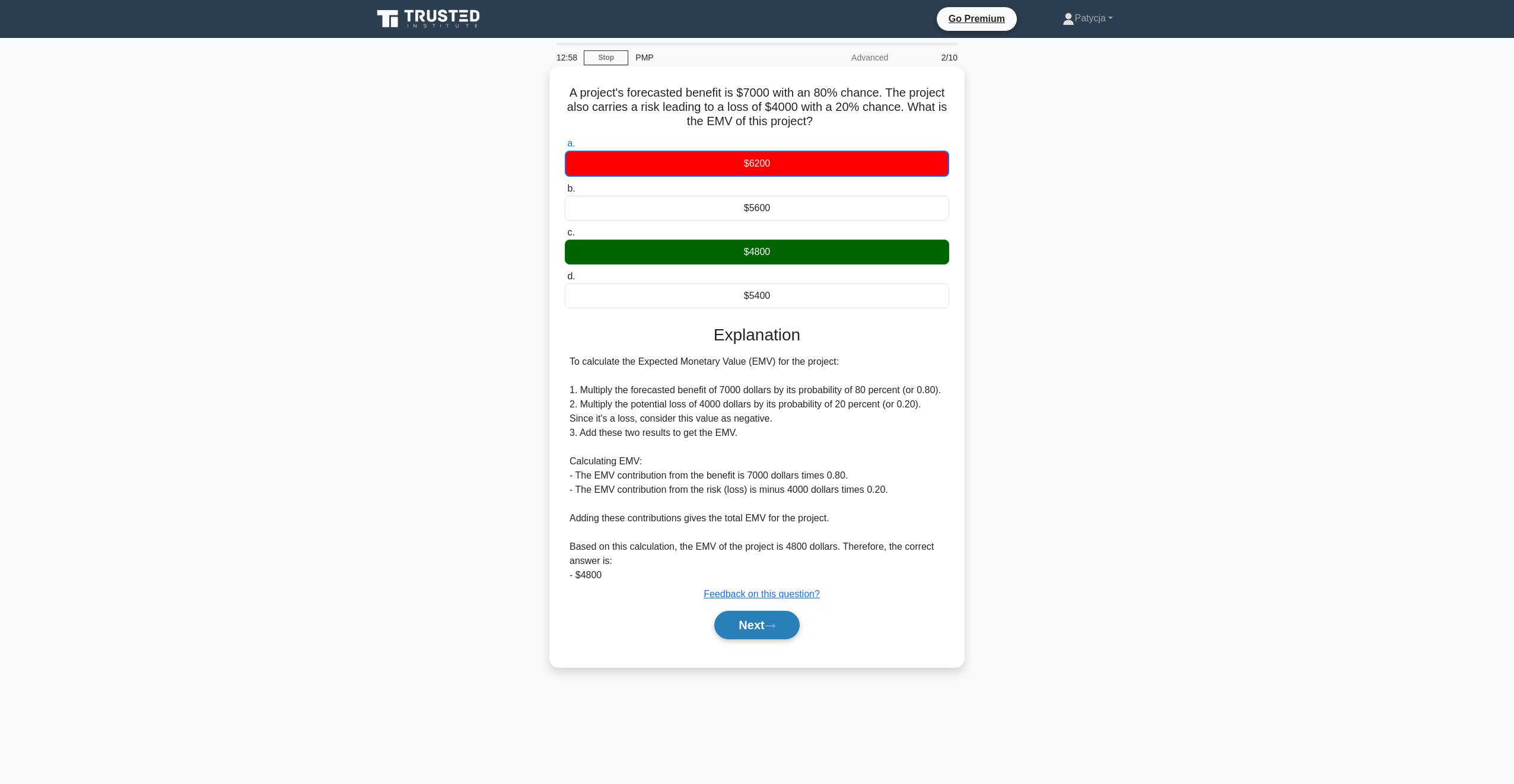
click at [745, 623] on button "Next" at bounding box center [756, 626] width 85 height 29
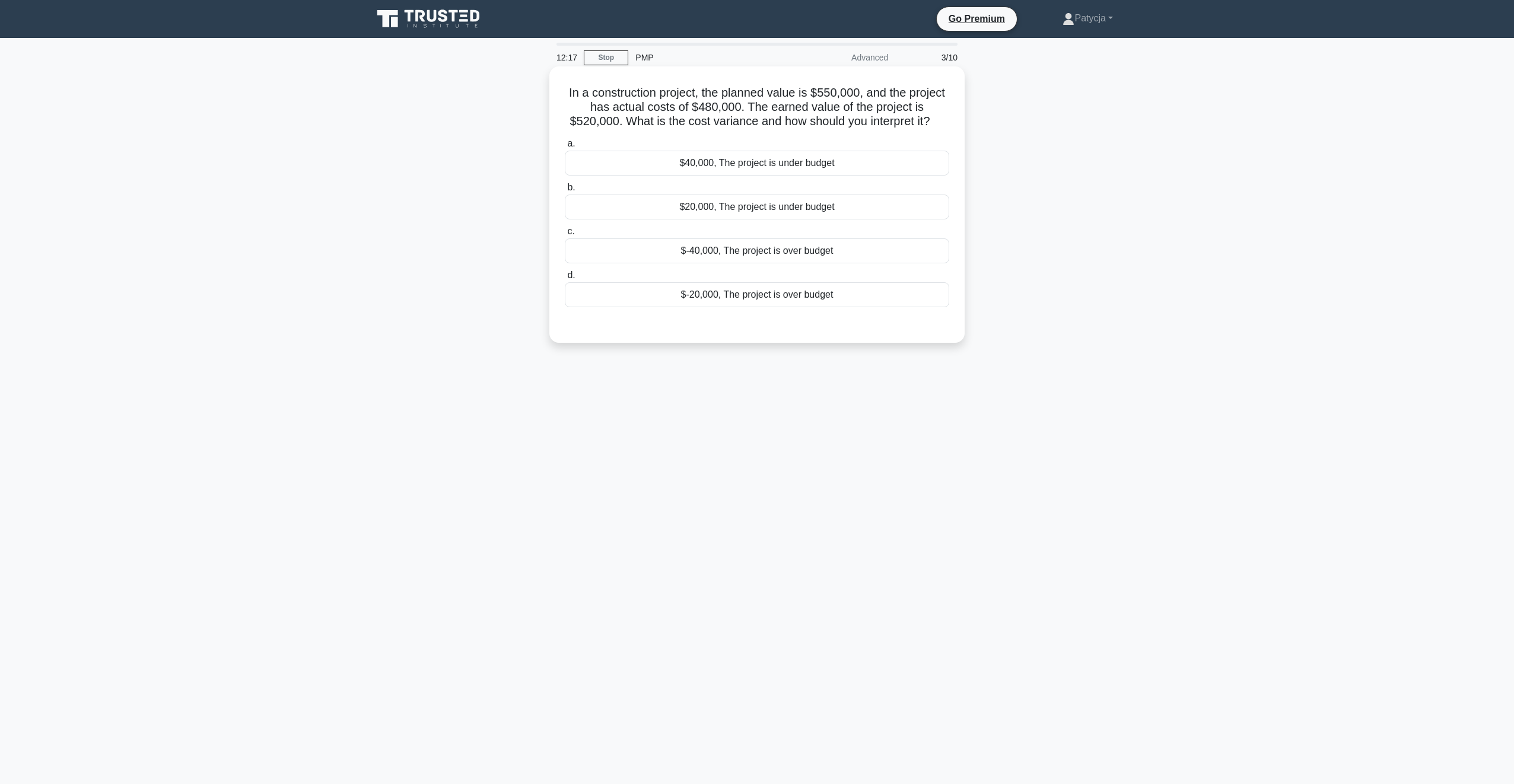
click at [786, 158] on div "$40,000, The project is under budget" at bounding box center [757, 163] width 385 height 25
click at [565, 148] on input "a. $40,000, The project is under budget" at bounding box center [565, 143] width 0 height 8
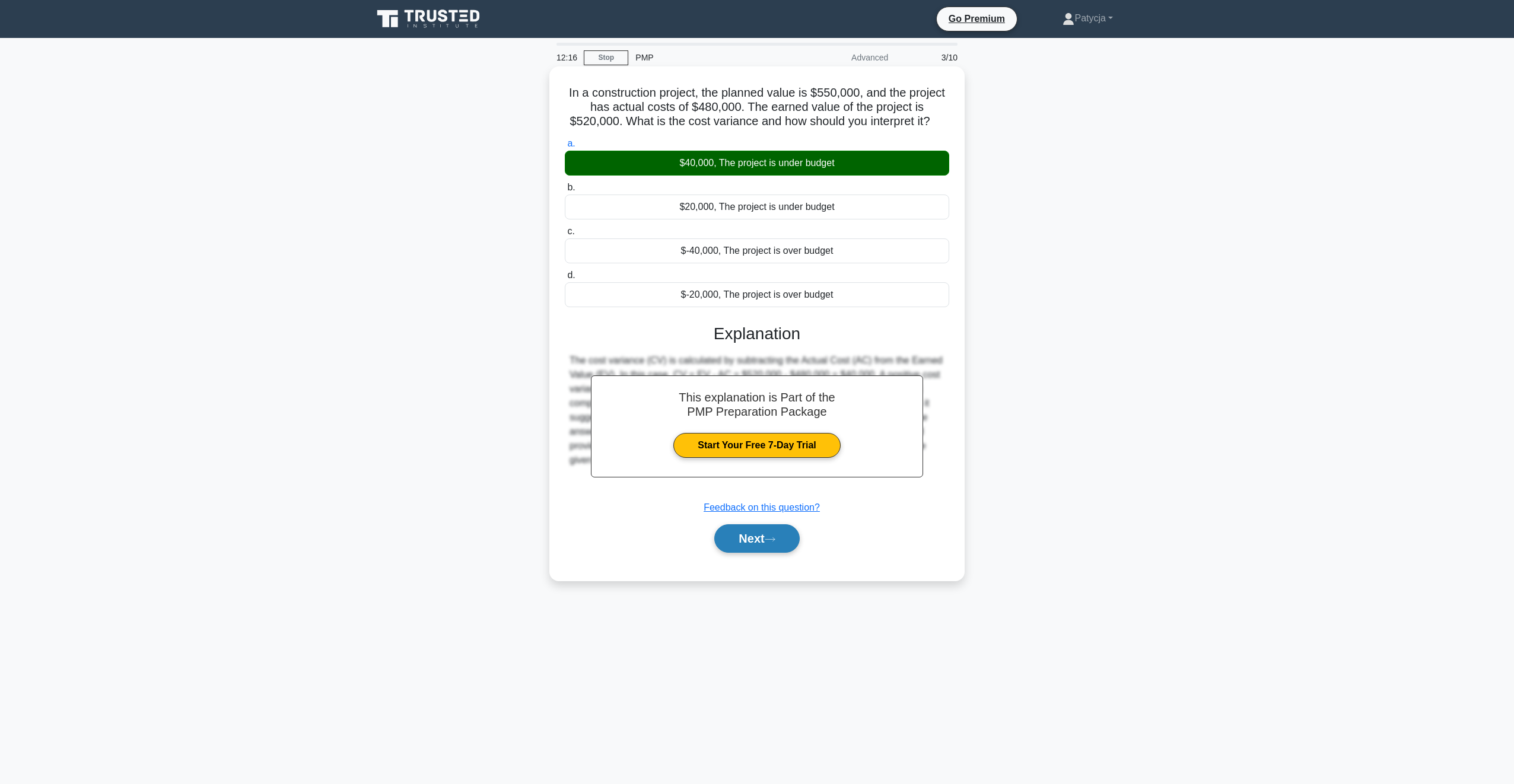
click at [773, 546] on button "Next" at bounding box center [756, 539] width 85 height 29
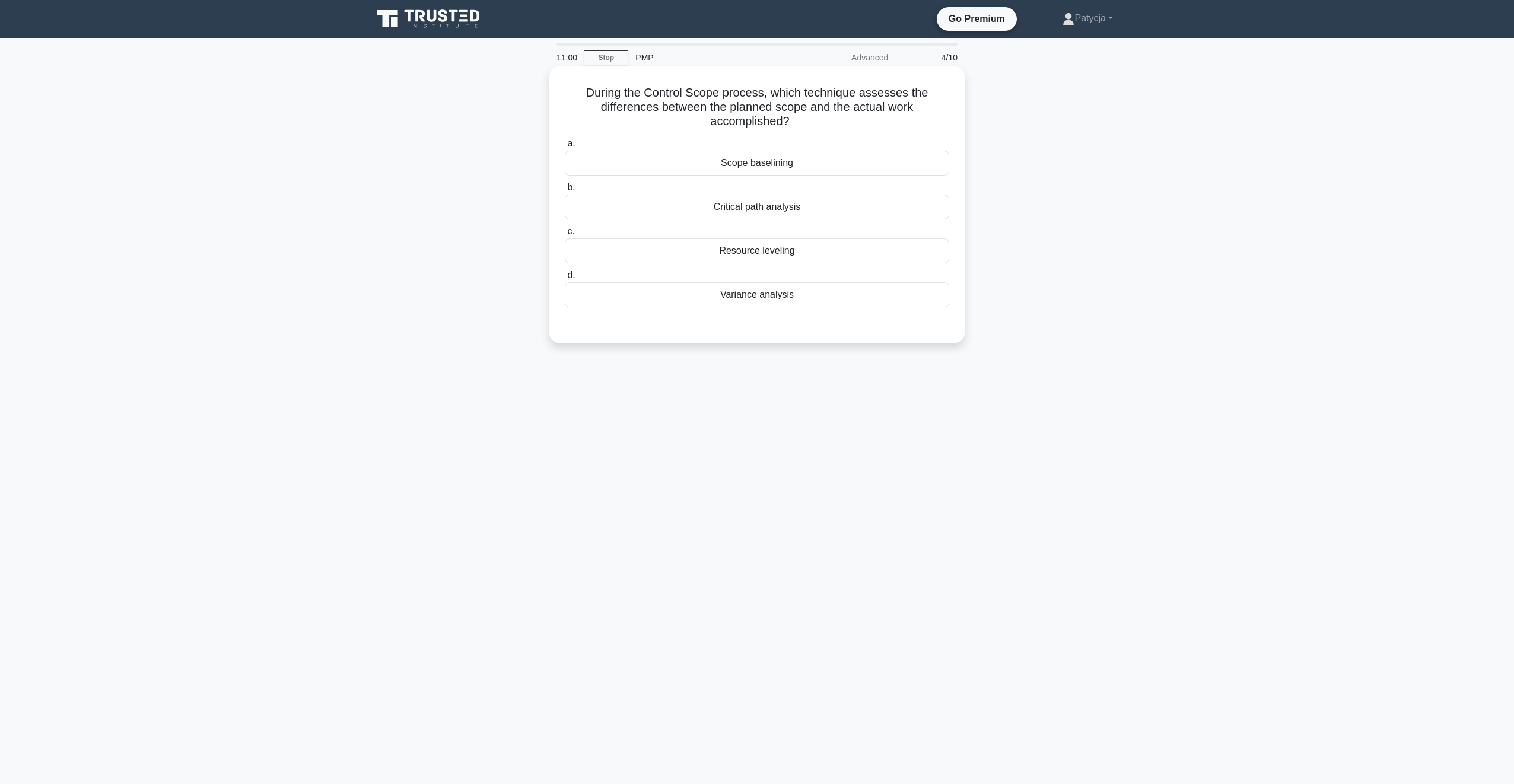
click at [783, 298] on div "Variance analysis" at bounding box center [757, 295] width 385 height 25
click at [565, 280] on input "d. Variance analysis" at bounding box center [565, 275] width 0 height 8
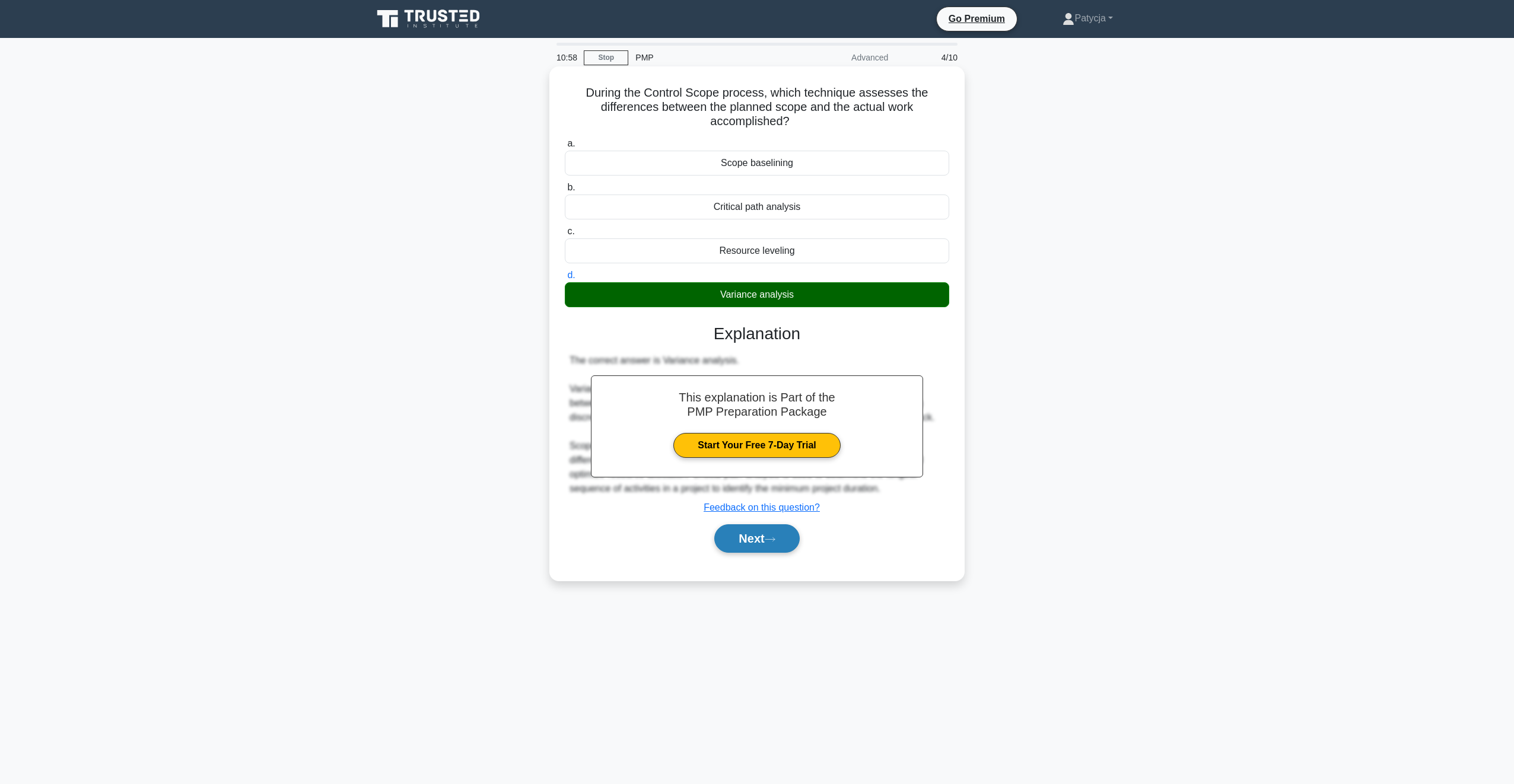
click at [758, 551] on button "Next" at bounding box center [756, 539] width 85 height 29
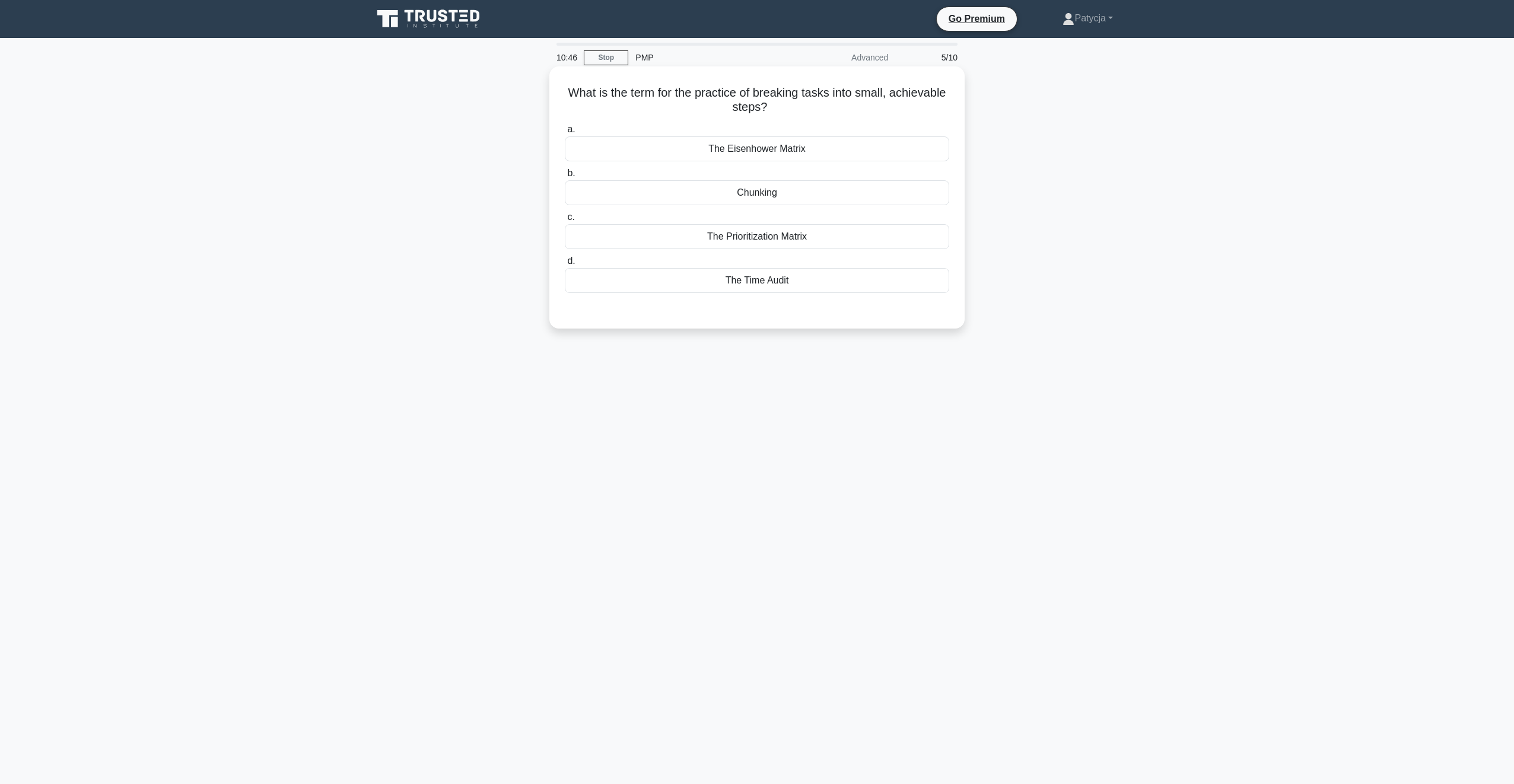
click at [821, 238] on div "The Prioritization Matrix" at bounding box center [757, 236] width 385 height 25
click at [565, 221] on input "c. The Prioritization Matrix" at bounding box center [565, 217] width 0 height 8
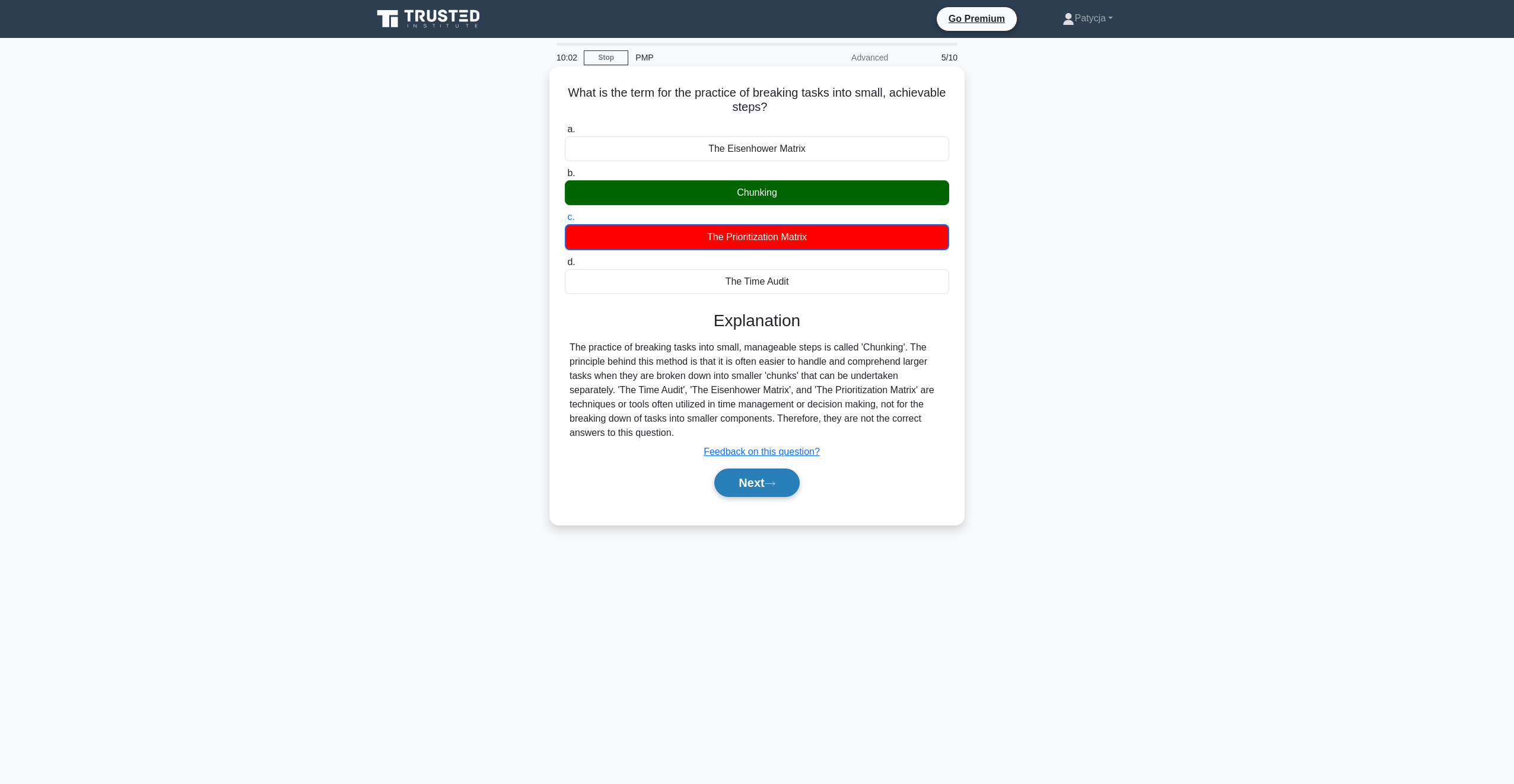
click at [749, 477] on button "Next" at bounding box center [756, 483] width 85 height 29
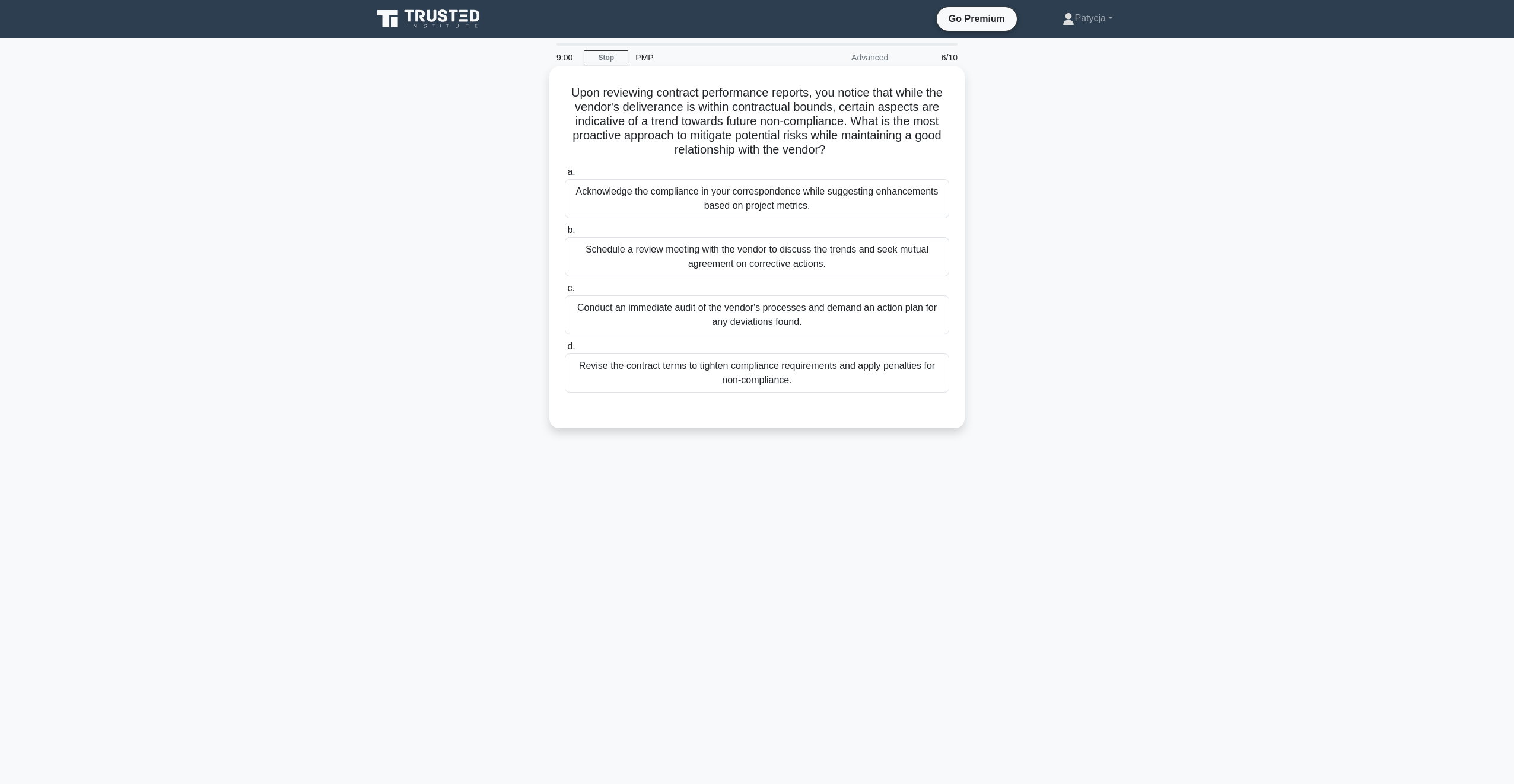
click at [791, 255] on div "Schedule a review meeting with the vendor to discuss the trends and seek mutual…" at bounding box center [757, 257] width 385 height 39
click at [565, 234] on input "b. Schedule a review meeting with the vendor to discuss the trends and seek mut…" at bounding box center [565, 230] width 0 height 8
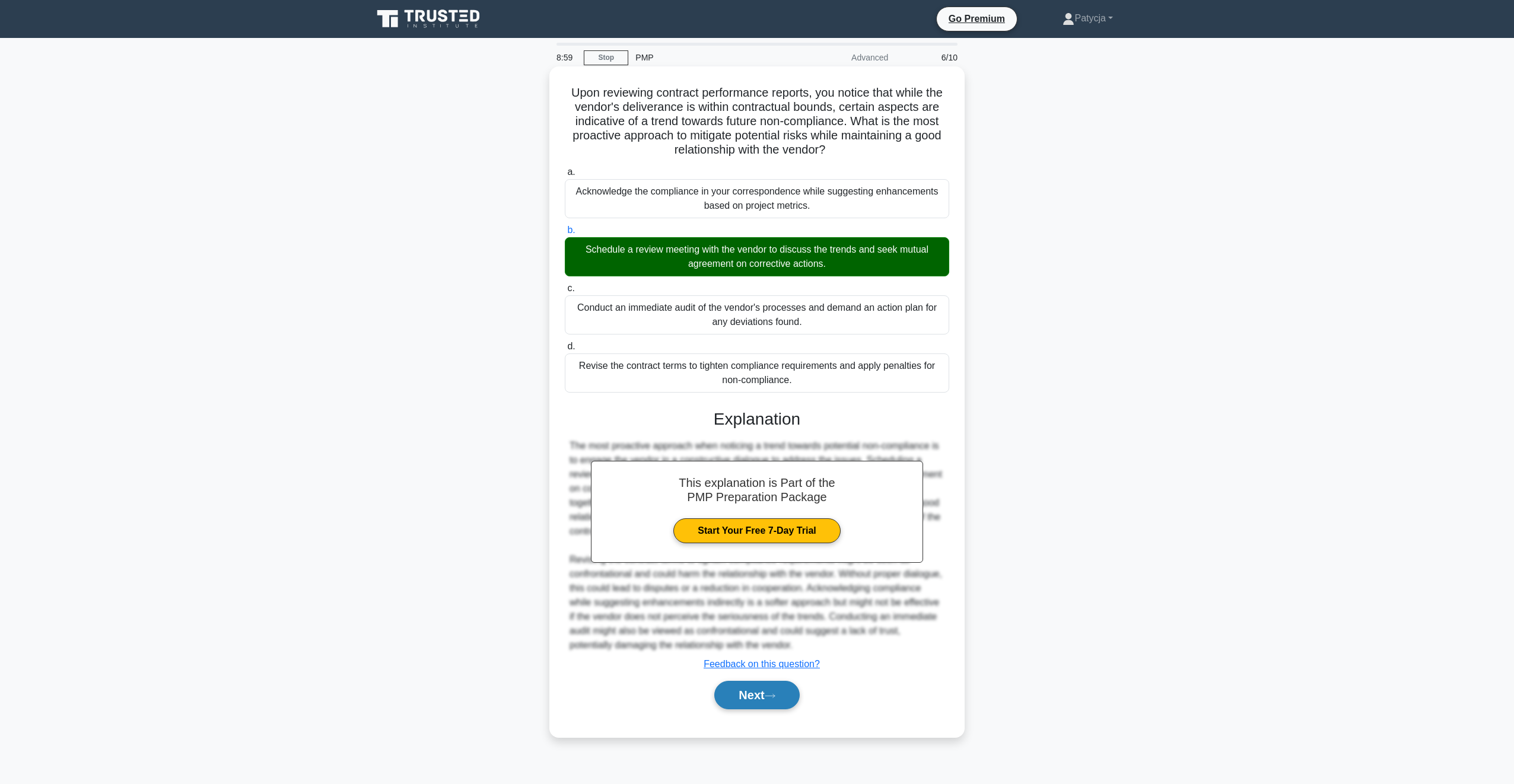
click at [771, 693] on button "Next" at bounding box center [756, 696] width 85 height 29
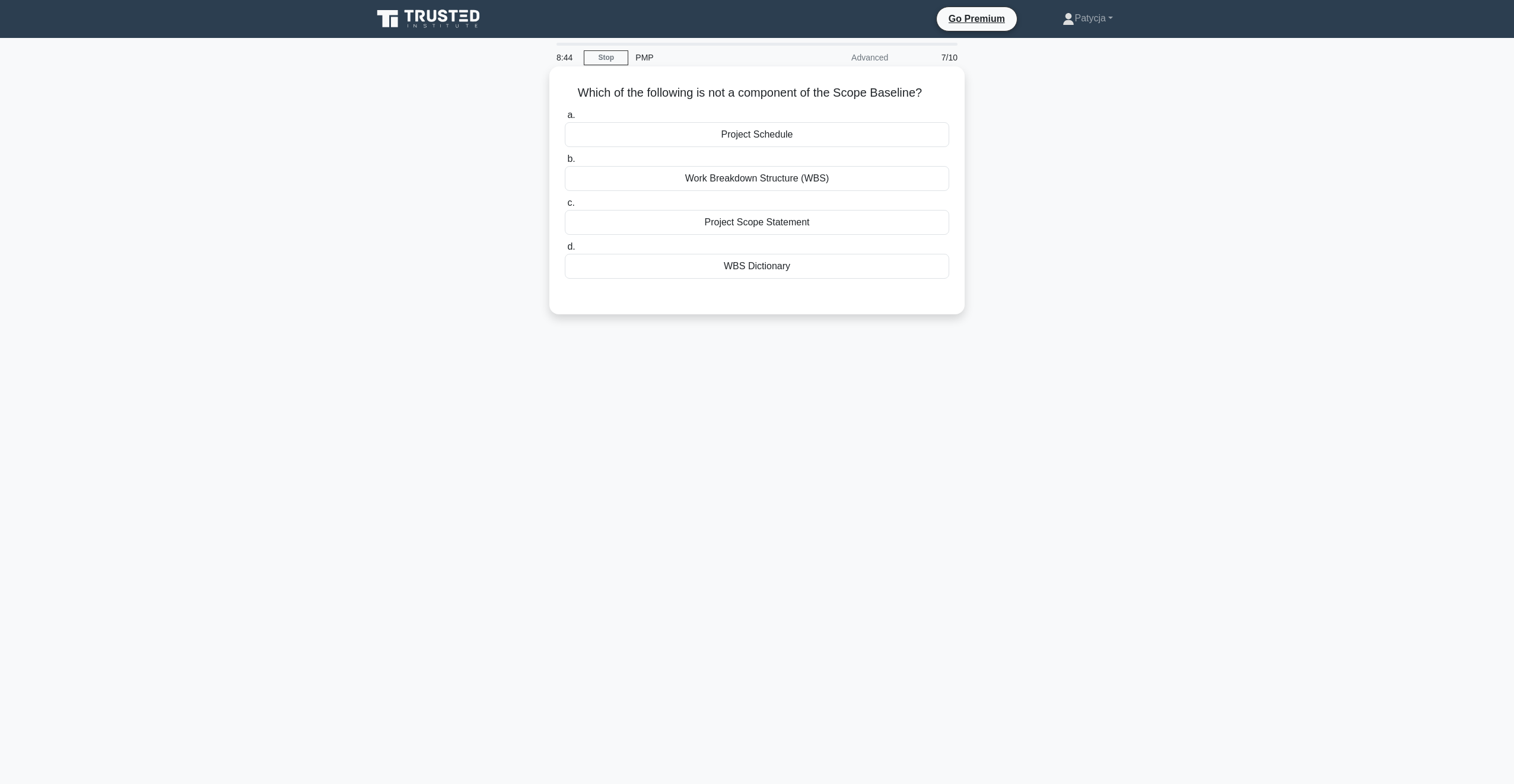
click at [791, 136] on div "Project Schedule" at bounding box center [757, 134] width 385 height 25
click at [565, 119] on input "a. Project Schedule" at bounding box center [565, 115] width 0 height 8
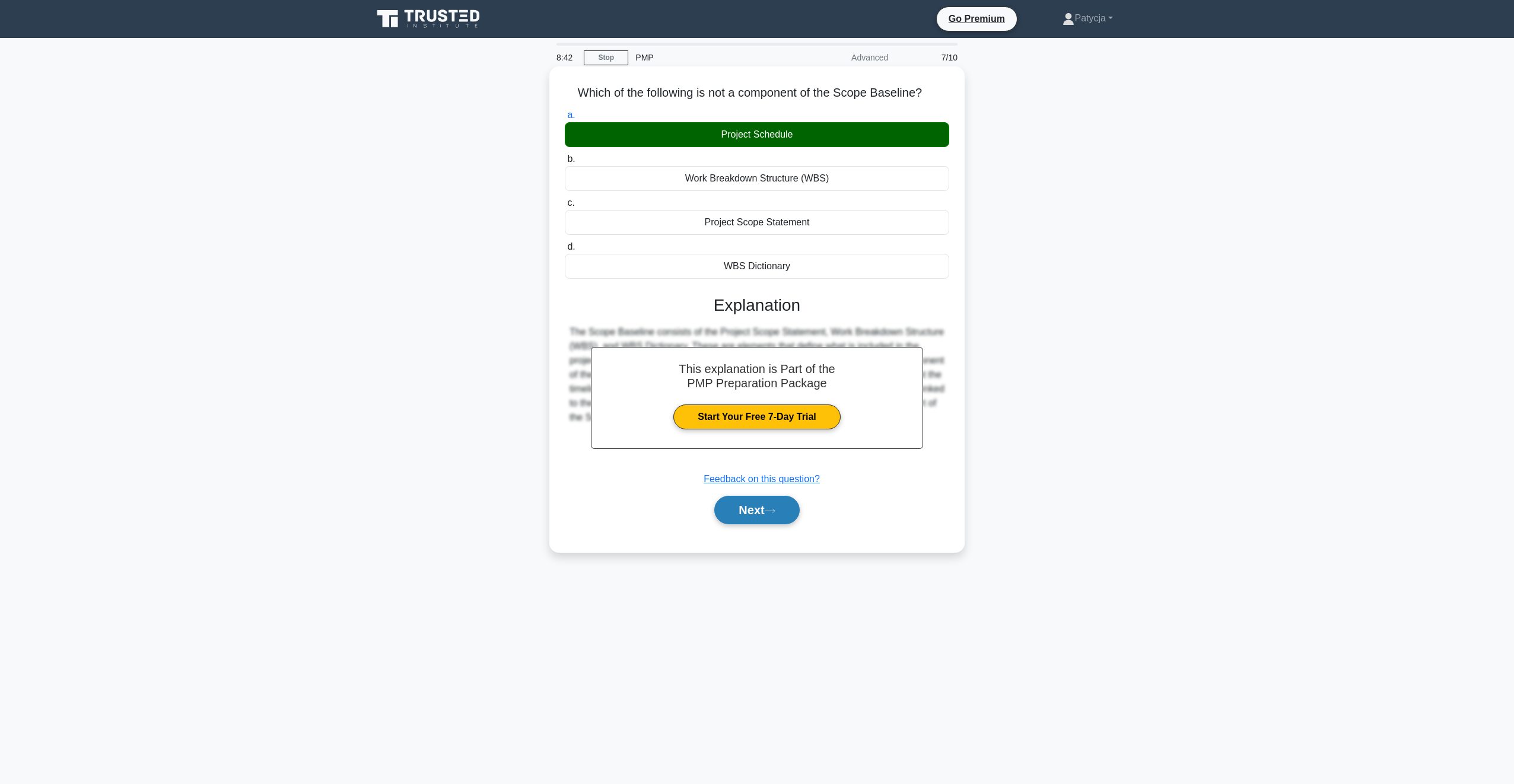
click at [776, 514] on icon at bounding box center [770, 511] width 11 height 6
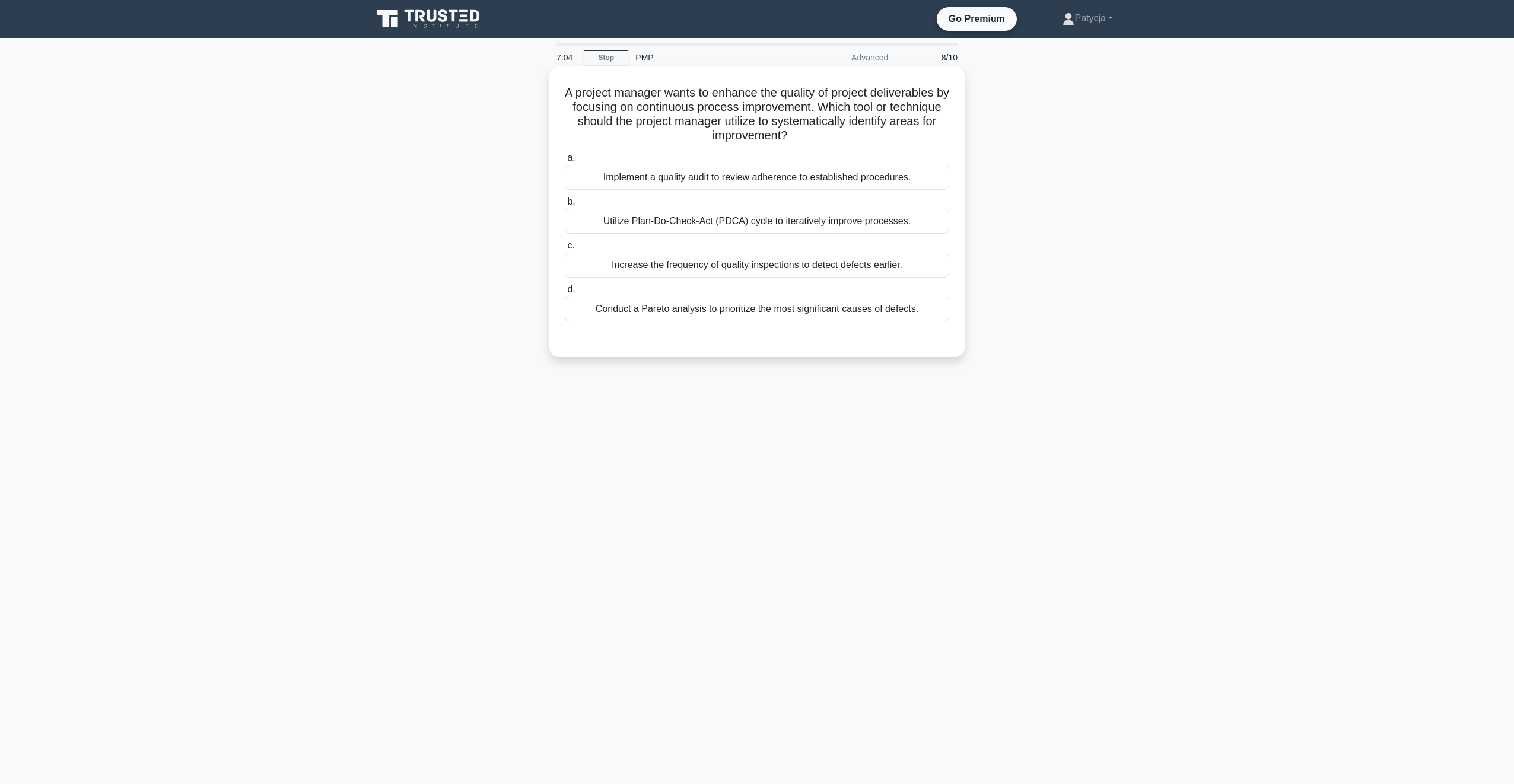
click at [878, 220] on div "Utilize Plan-Do-Check-Act (PDCA) cycle to iteratively improve processes." at bounding box center [757, 221] width 385 height 25
click at [565, 206] on input "b. Utilize Plan-Do-Check-Act (PDCA) cycle to iteratively improve processes." at bounding box center [565, 202] width 0 height 8
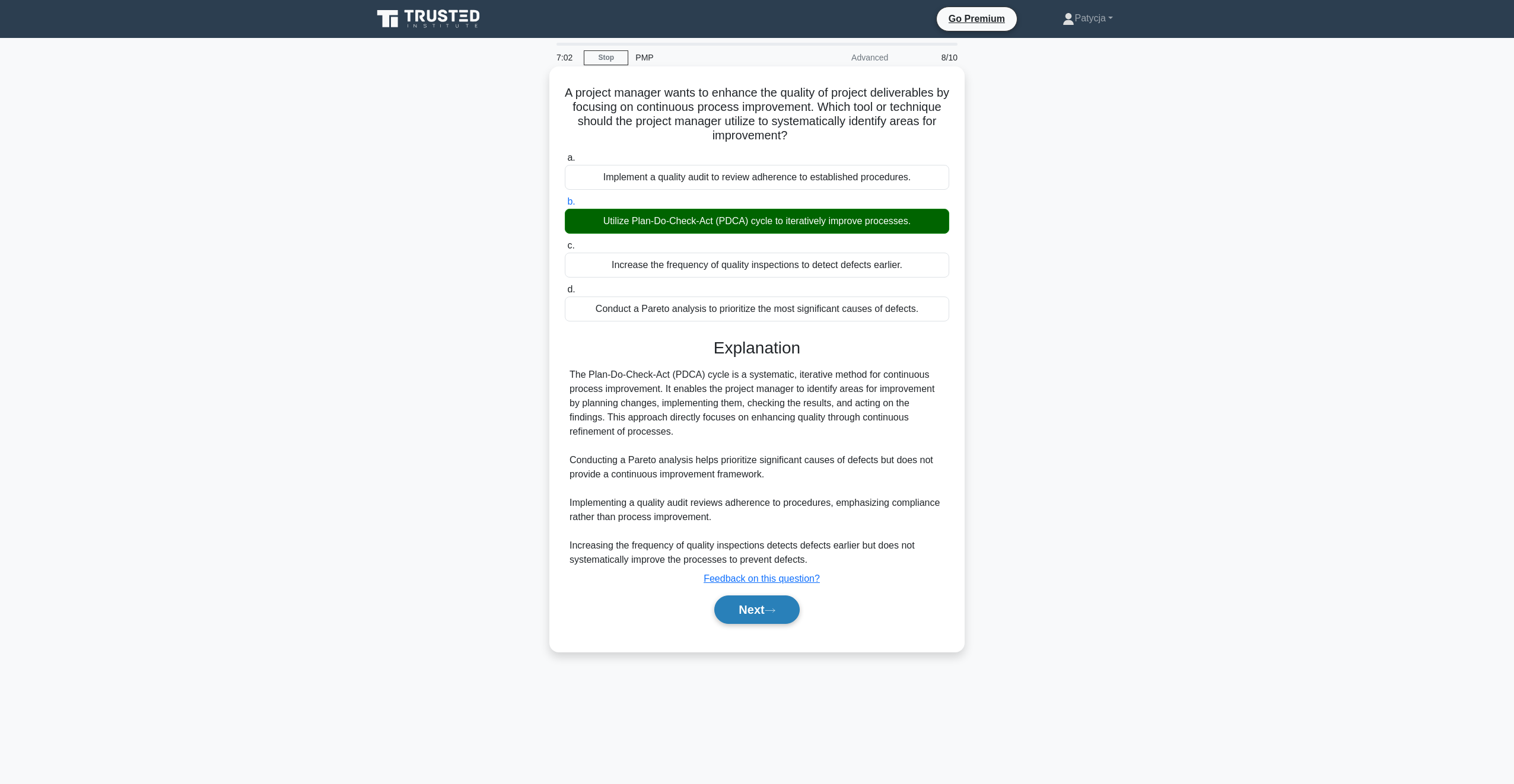
click at [776, 605] on button "Next" at bounding box center [756, 610] width 85 height 29
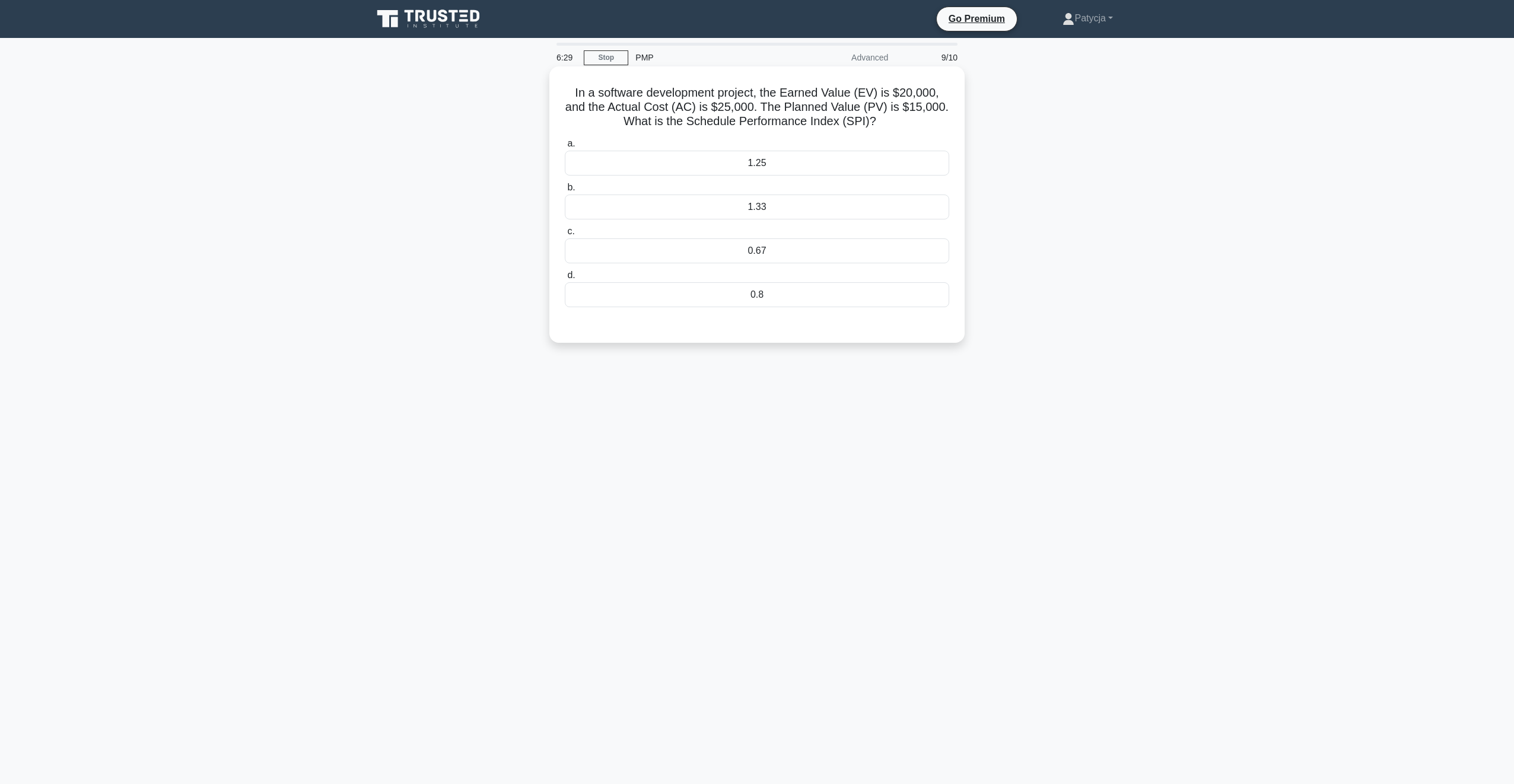
click at [809, 291] on div "0.8" at bounding box center [757, 295] width 385 height 25
click at [565, 280] on input "d. 0.8" at bounding box center [565, 275] width 0 height 8
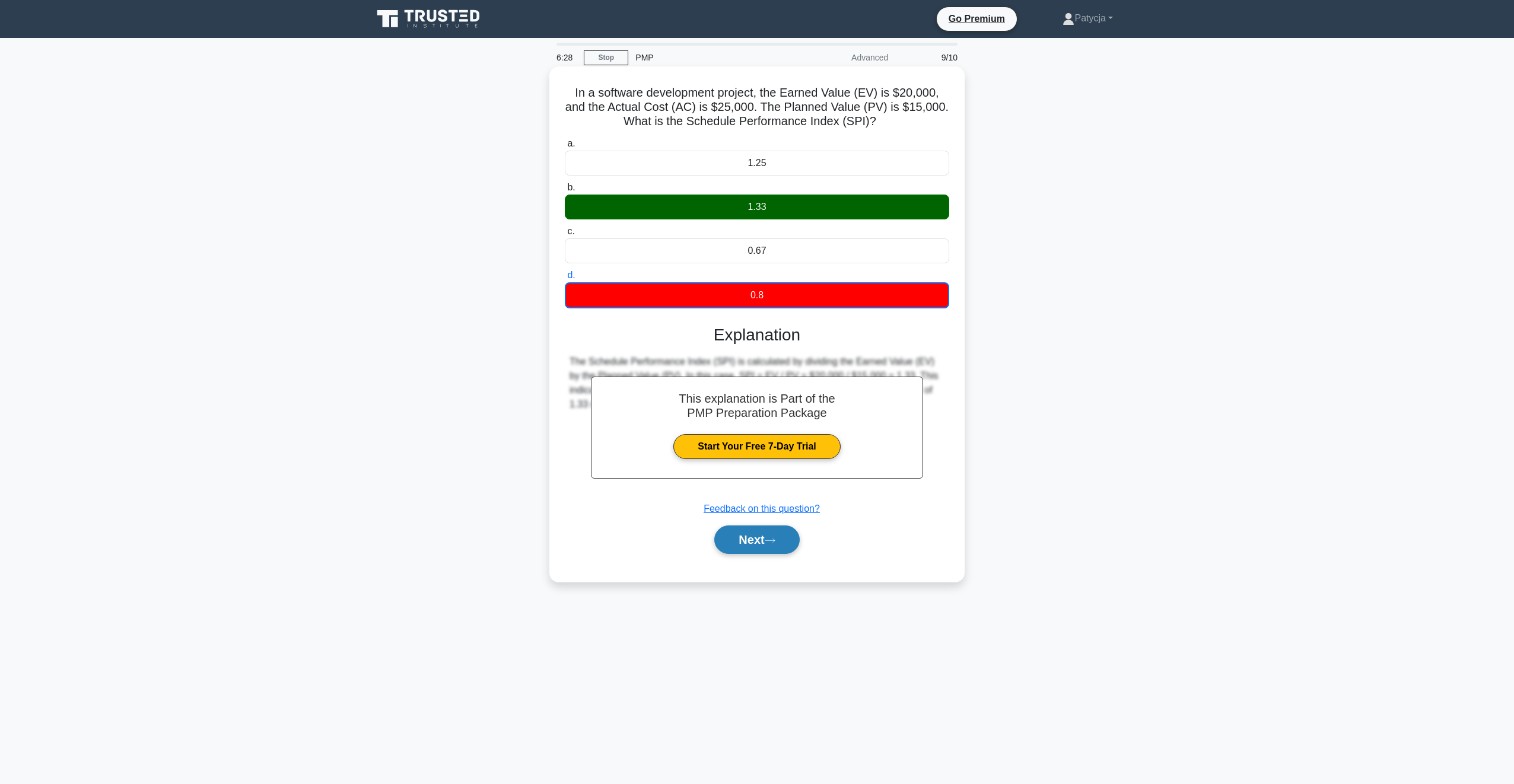
click at [793, 548] on button "Next" at bounding box center [756, 540] width 85 height 29
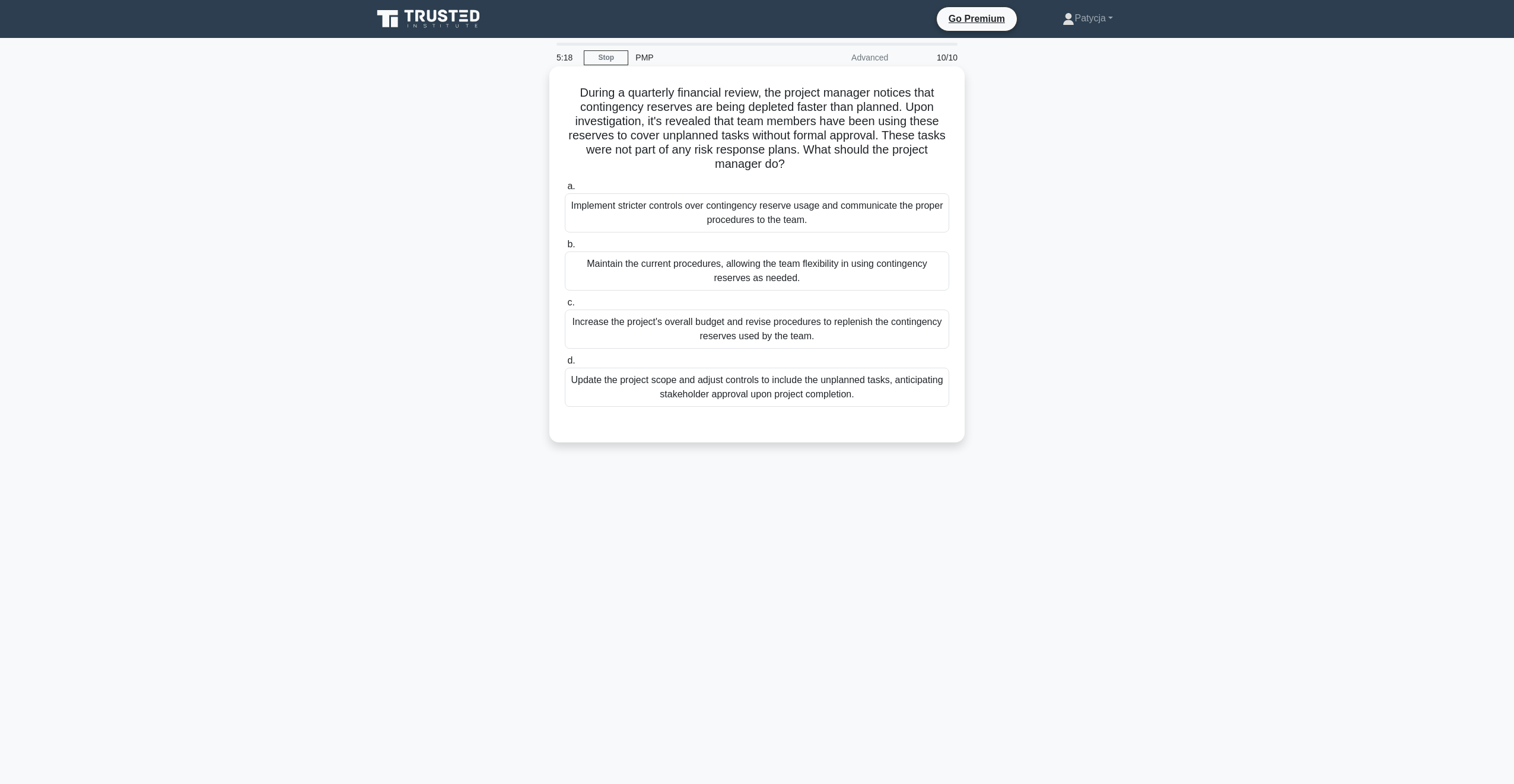
click at [751, 329] on div "Increase the project's overall budget and revise procedures to replenish the co…" at bounding box center [757, 329] width 385 height 39
click at [565, 307] on input "c. Increase the project's overall budget and revise procedures to replenish the…" at bounding box center [565, 302] width 0 height 8
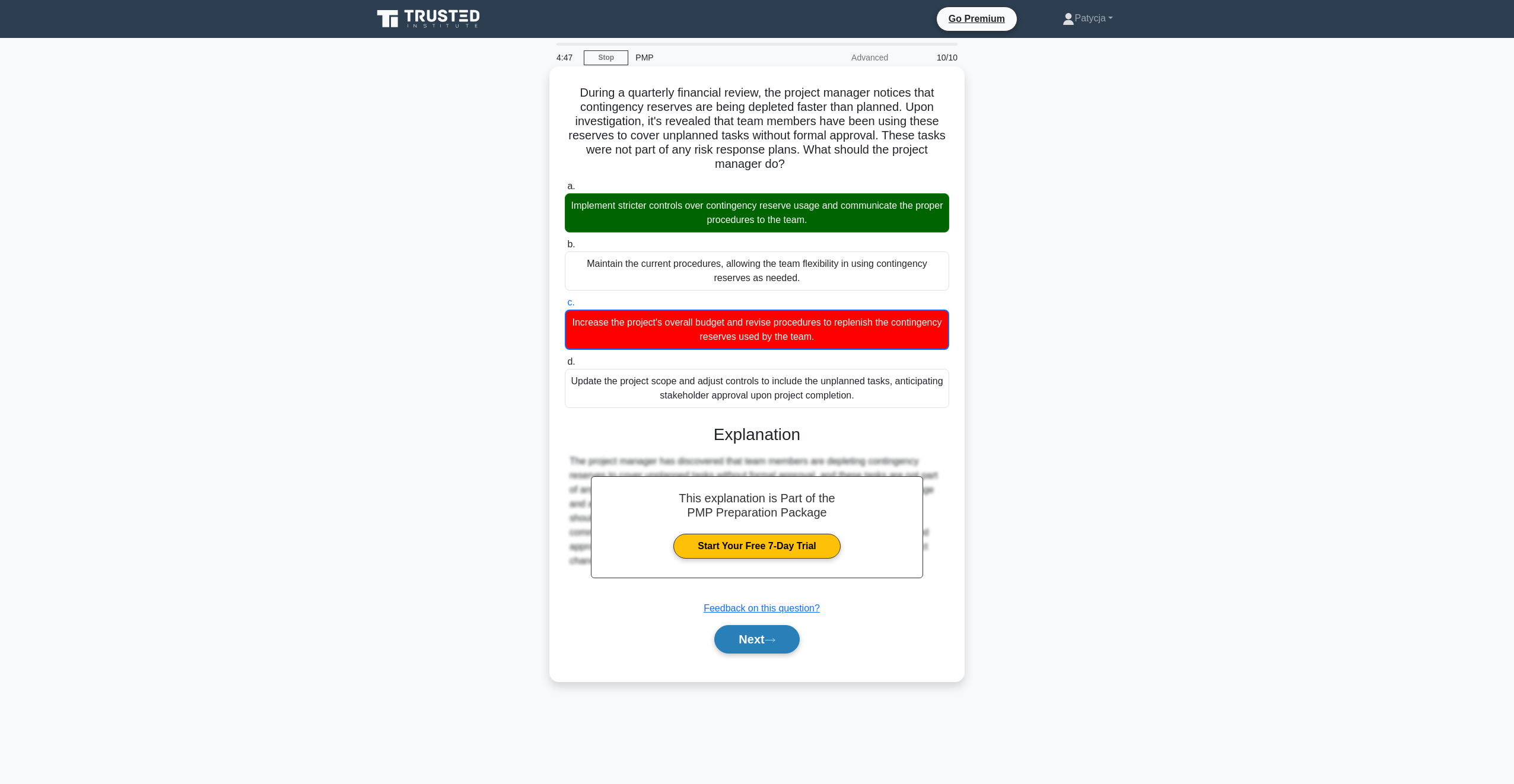
click at [754, 633] on button "Next" at bounding box center [756, 640] width 85 height 29
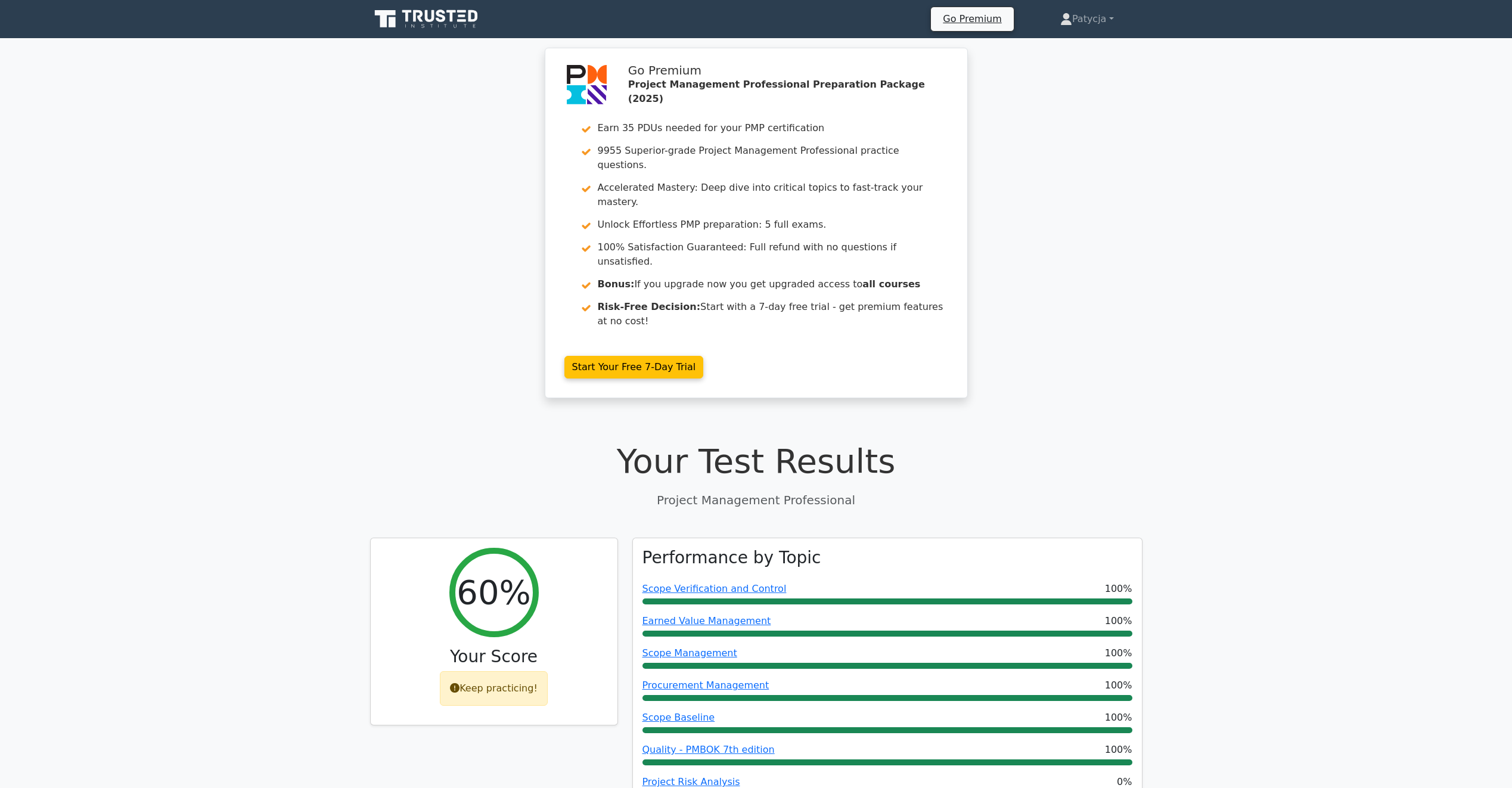
click at [421, 9] on icon at bounding box center [427, 19] width 115 height 23
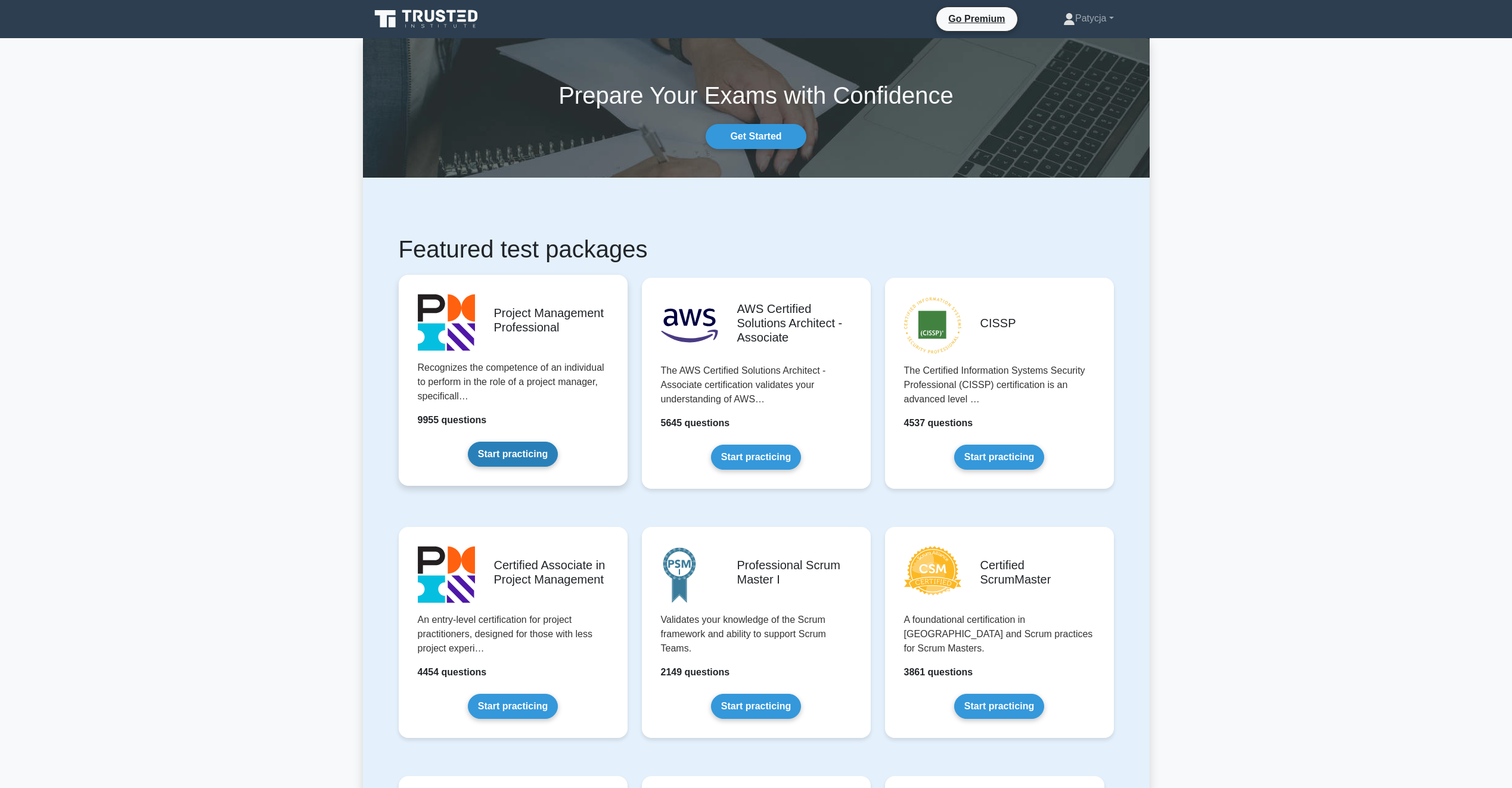
click at [540, 447] on link "Start practicing" at bounding box center [513, 454] width 90 height 25
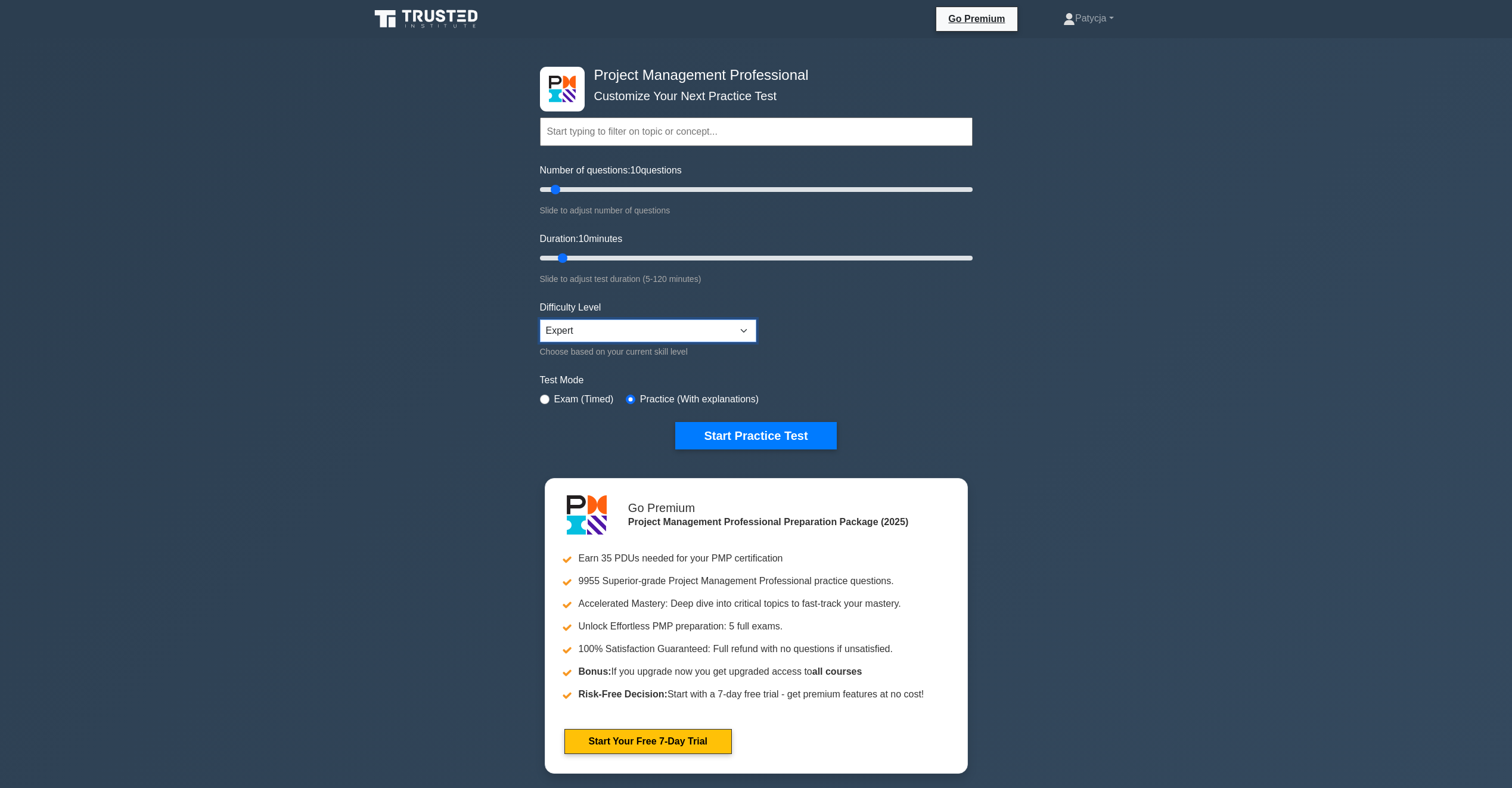
click at [601, 332] on select "Beginner Intermediate Expert" at bounding box center [648, 331] width 216 height 23
select select "intermediate"
click at [540, 320] on select "Beginner Intermediate Expert" at bounding box center [648, 331] width 216 height 23
click at [781, 432] on button "Start Practice Test" at bounding box center [755, 436] width 161 height 27
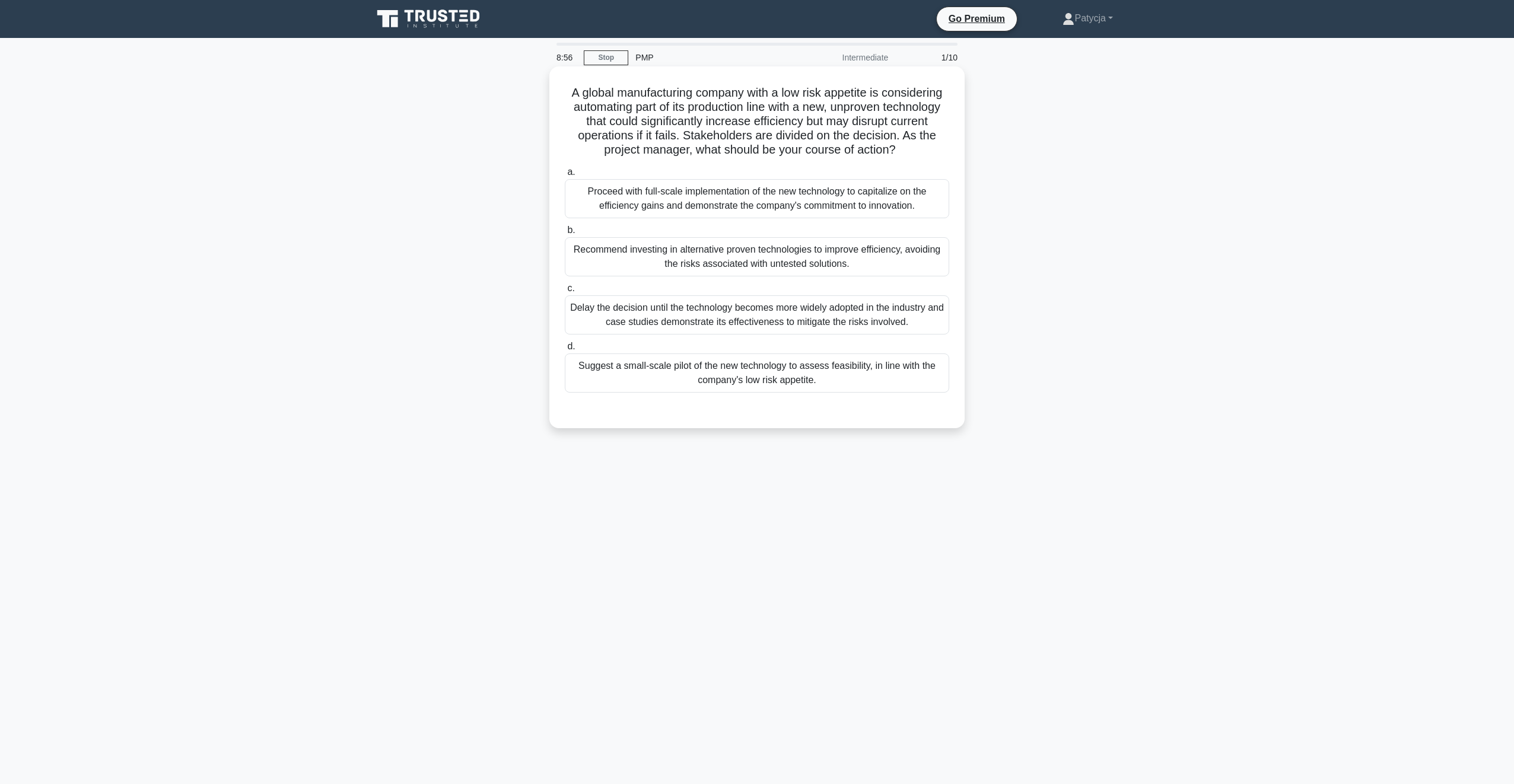
click at [668, 266] on div "Recommend investing in alternative proven technologies to improve efficiency, a…" at bounding box center [757, 257] width 385 height 39
click at [565, 234] on input "b. Recommend investing in alternative proven technologies to improve efficiency…" at bounding box center [565, 230] width 0 height 8
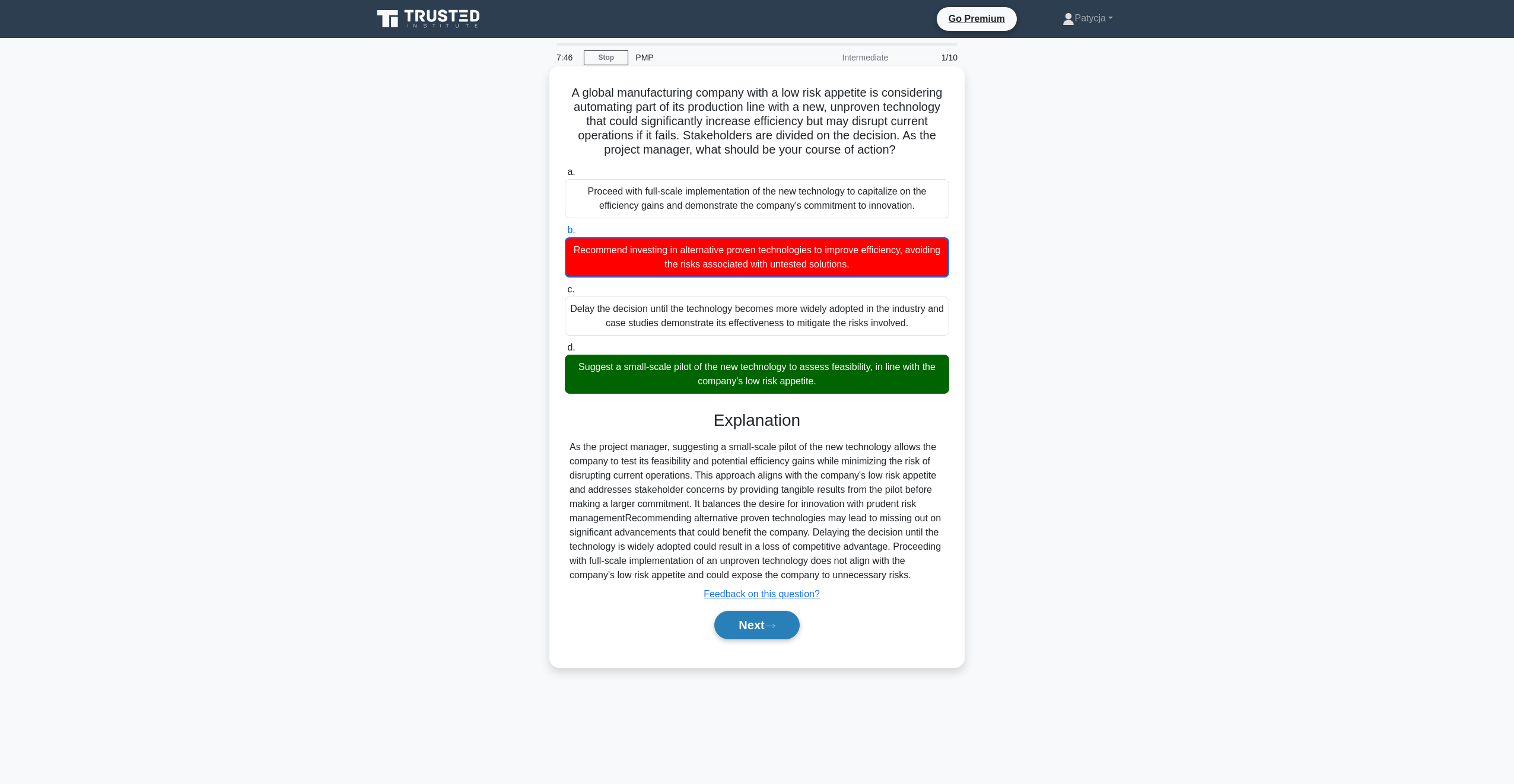
drag, startPoint x: 768, startPoint y: 627, endPoint x: 765, endPoint y: 617, distance: 10.4
click at [768, 627] on button "Next" at bounding box center [756, 626] width 85 height 29
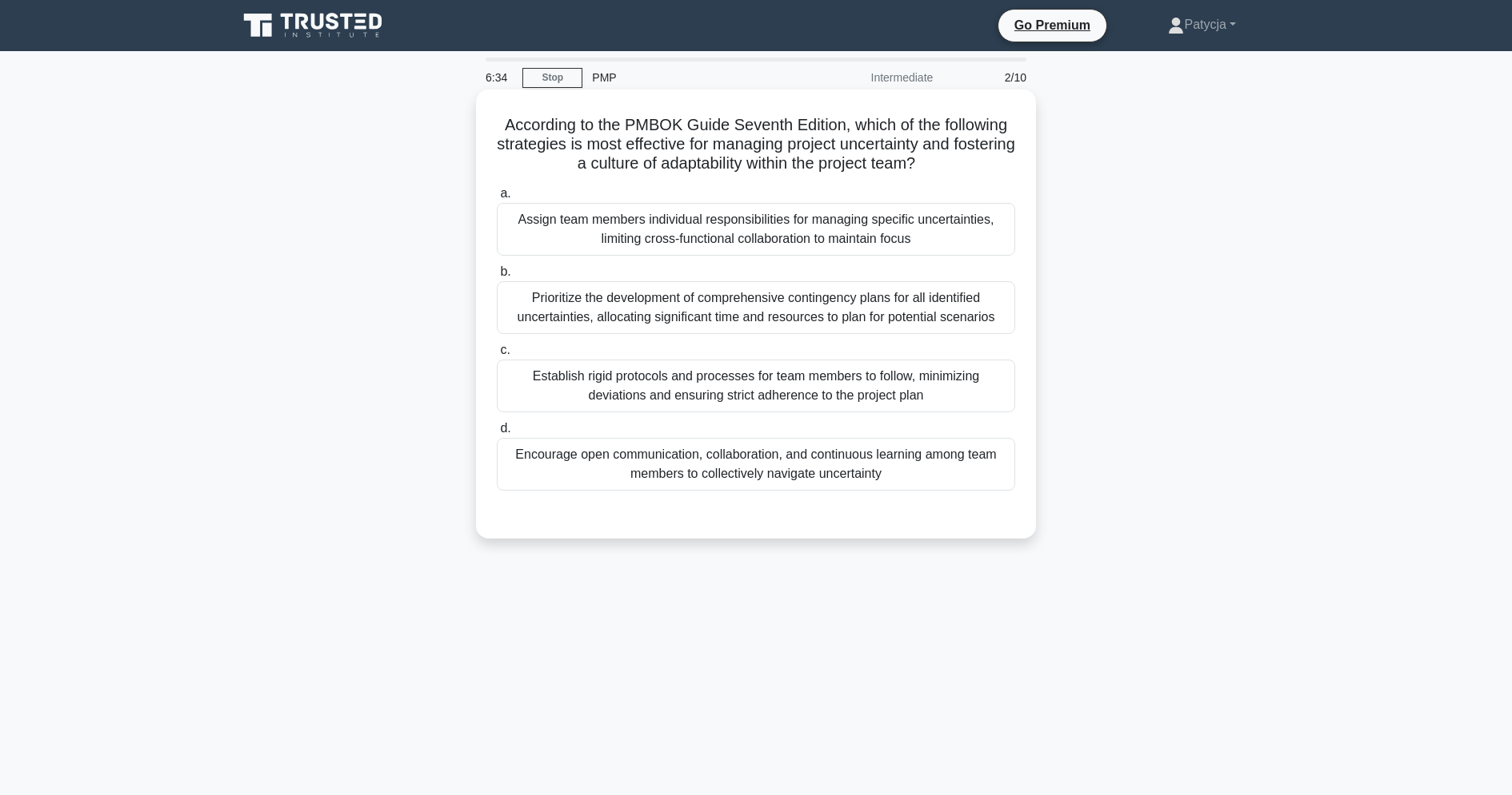
click at [757, 468] on div "Encourage open communication, collaboration, and continuous learning among team…" at bounding box center [755, 464] width 518 height 53
click at [496, 435] on input "d. Encourage open communication, collaboration, and continuous learning among t…" at bounding box center [496, 429] width 0 height 11
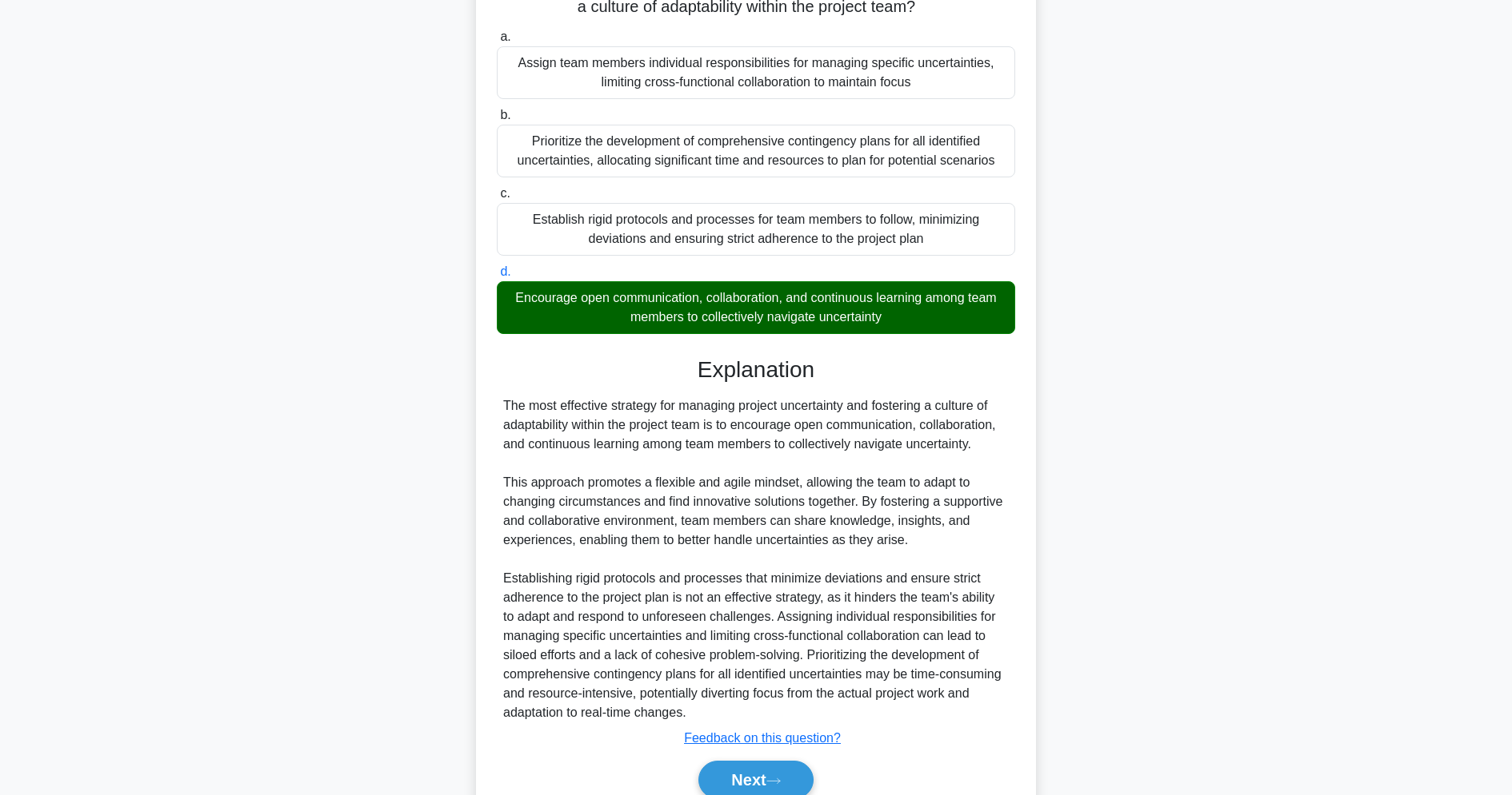
scroll to position [230, 0]
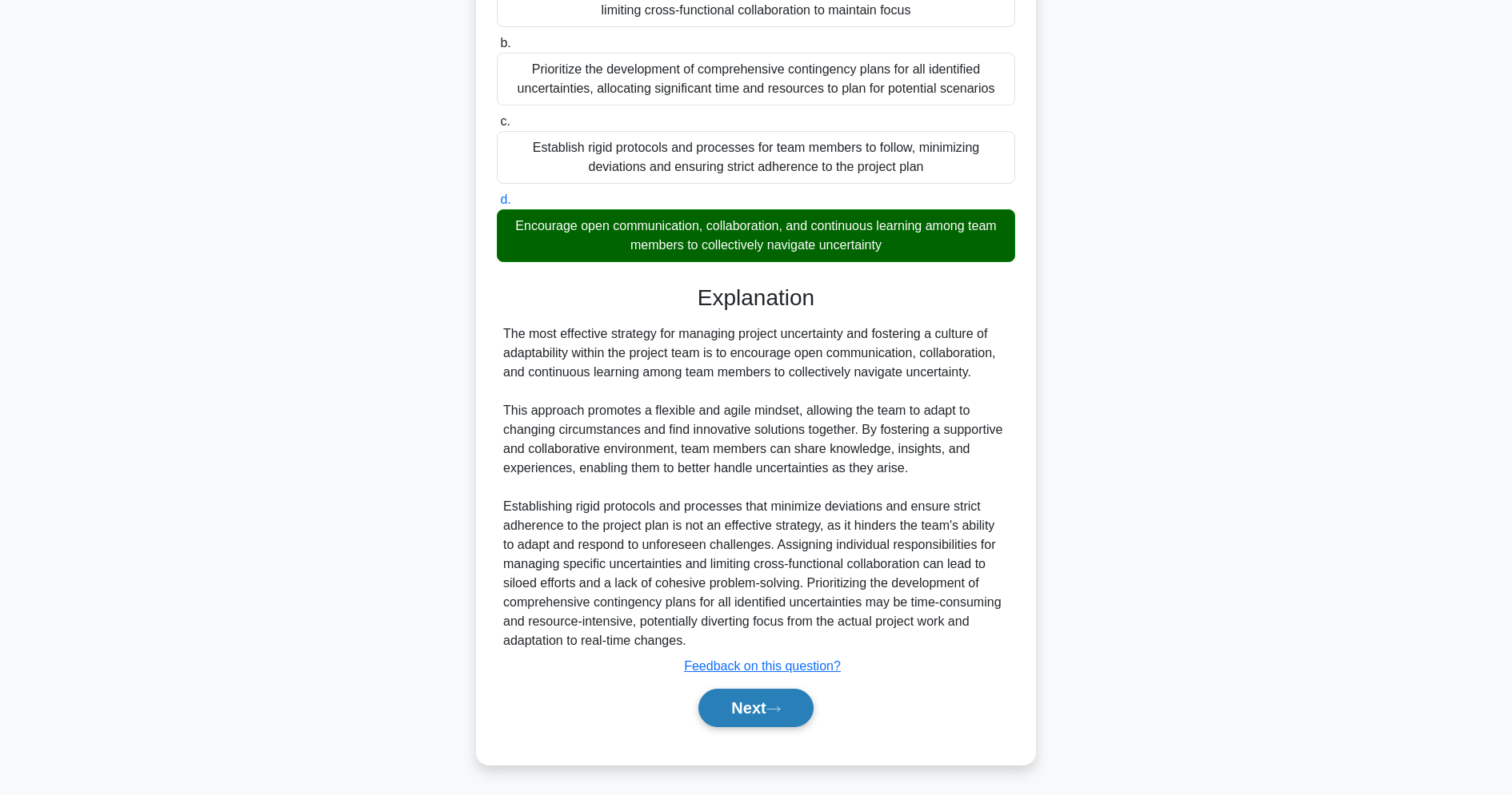
click at [753, 703] on button "Next" at bounding box center [755, 708] width 114 height 38
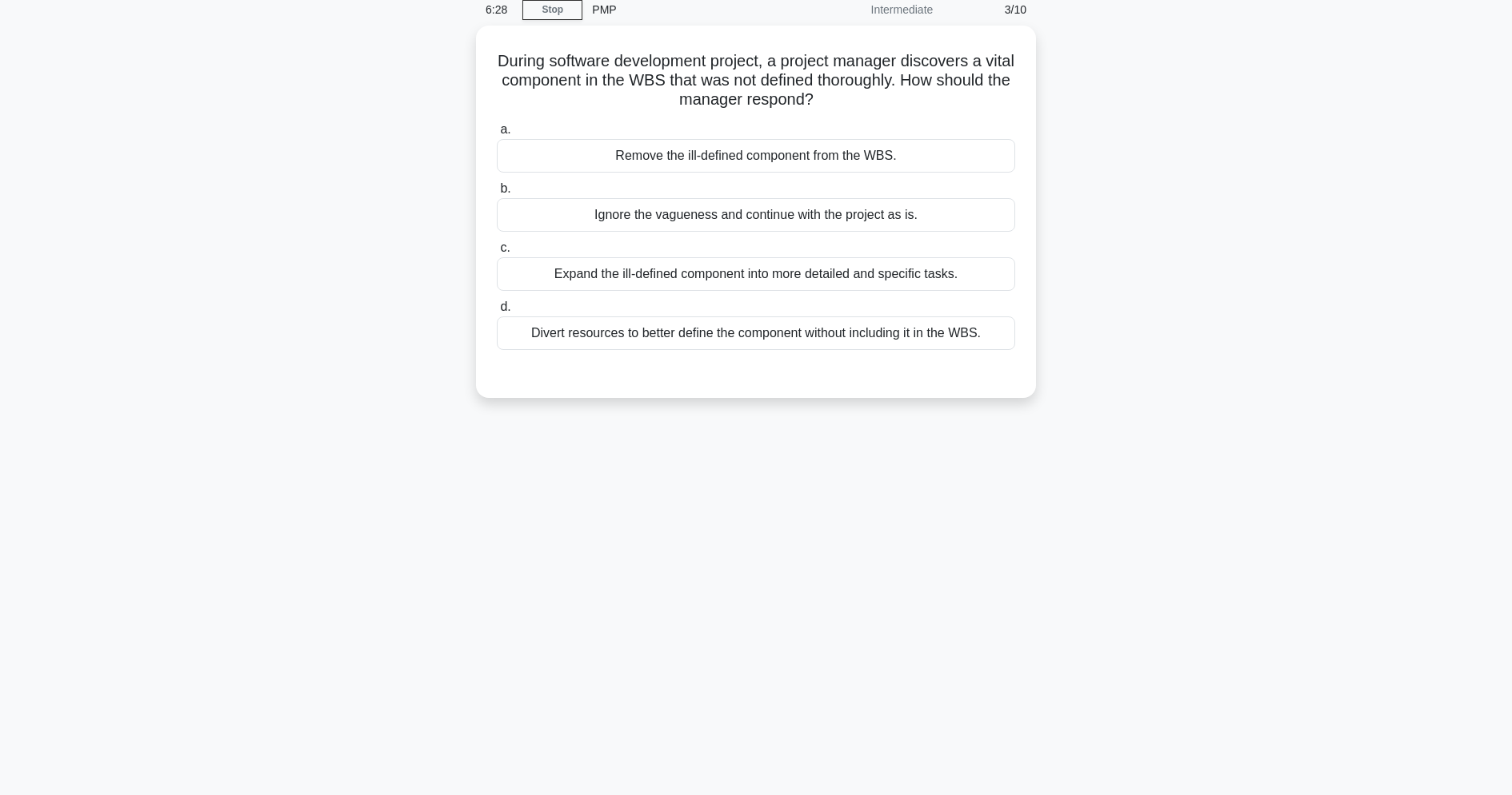
scroll to position [68, 0]
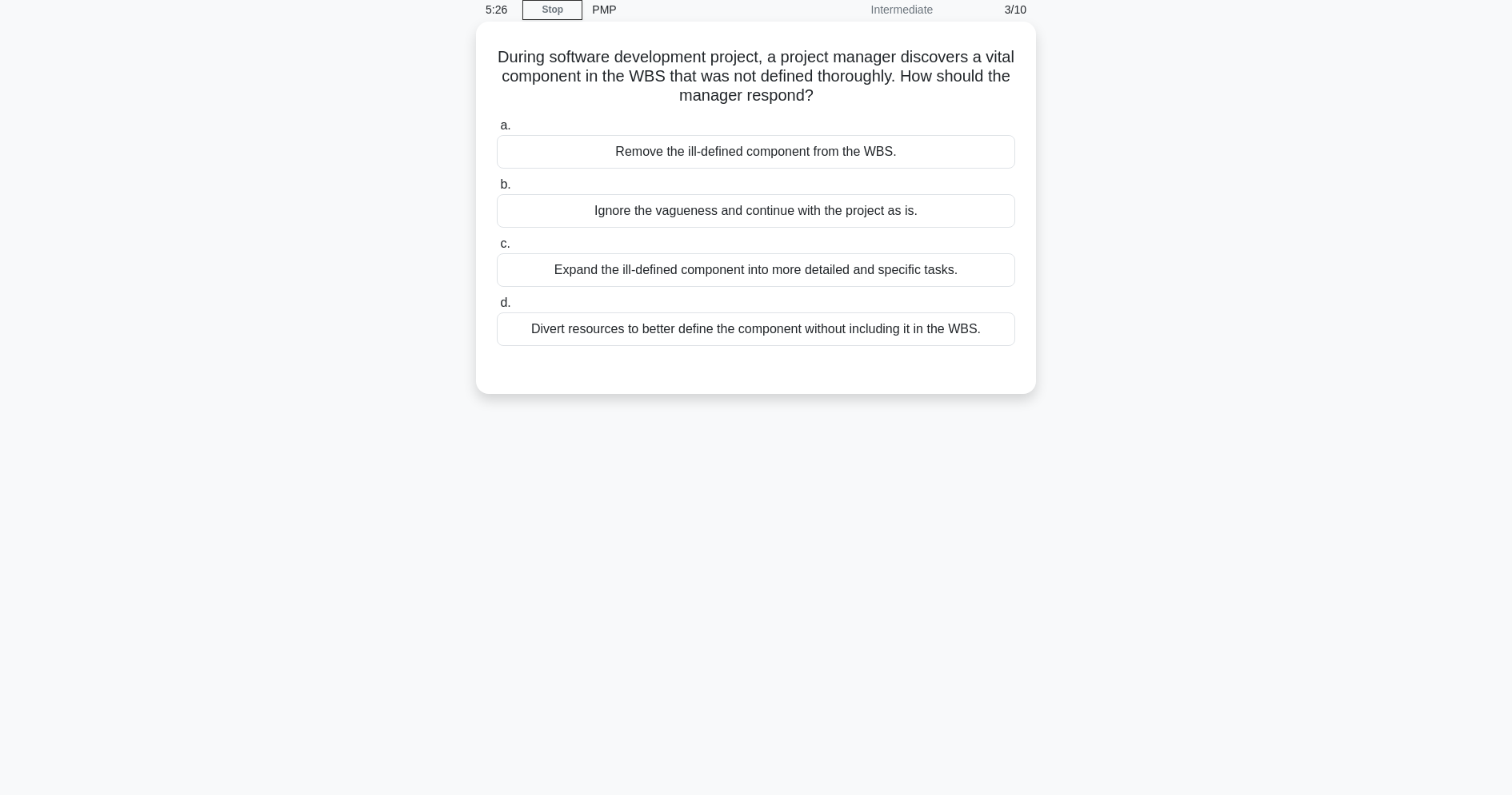
click at [774, 332] on div "Divert resources to better define the component without including it in the WBS." at bounding box center [755, 329] width 518 height 34
click at [496, 309] on input "d. Divert resources to better define the component without including it in the …" at bounding box center [496, 303] width 0 height 11
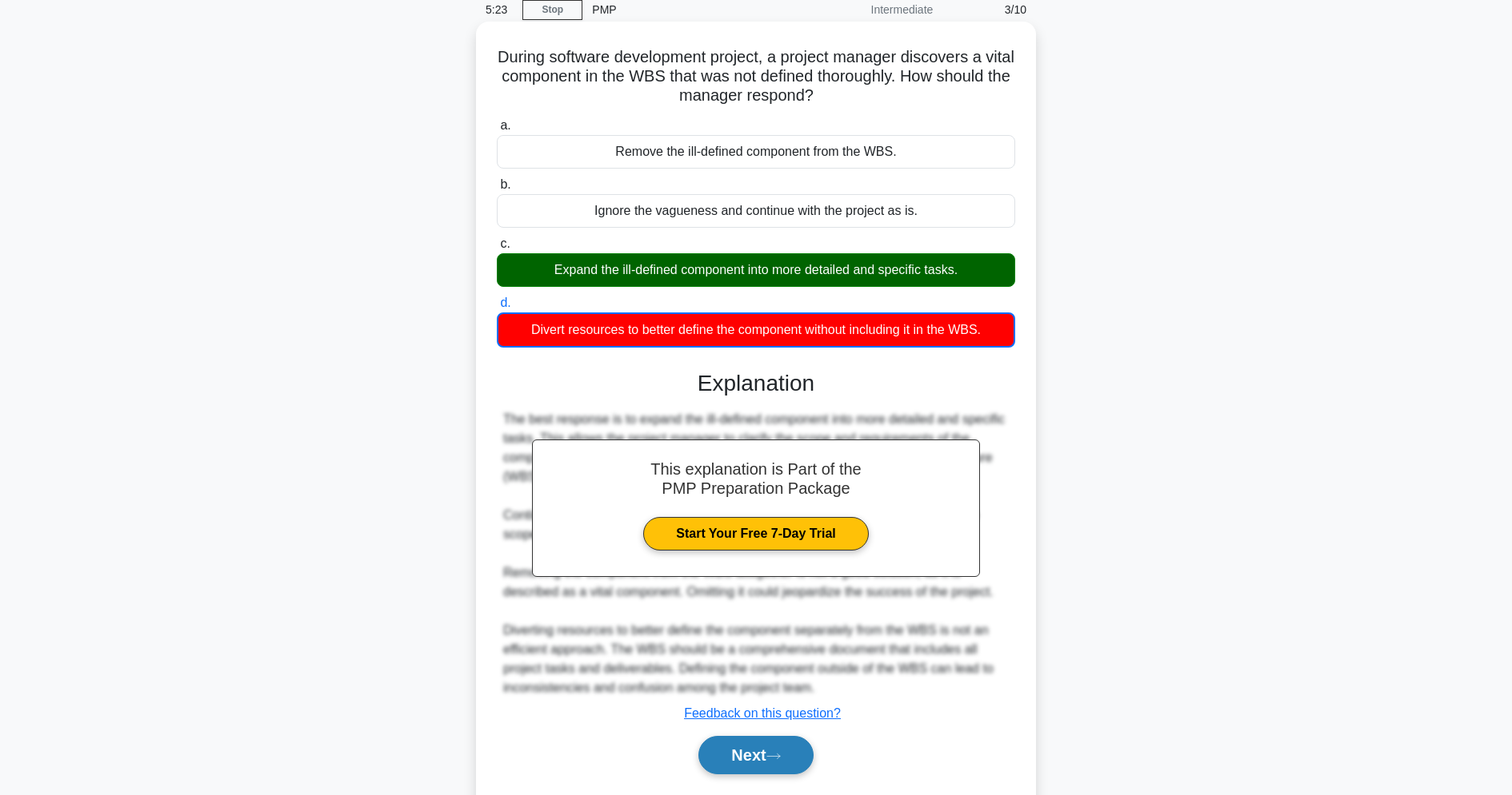
click at [784, 767] on button "Next" at bounding box center [755, 756] width 114 height 38
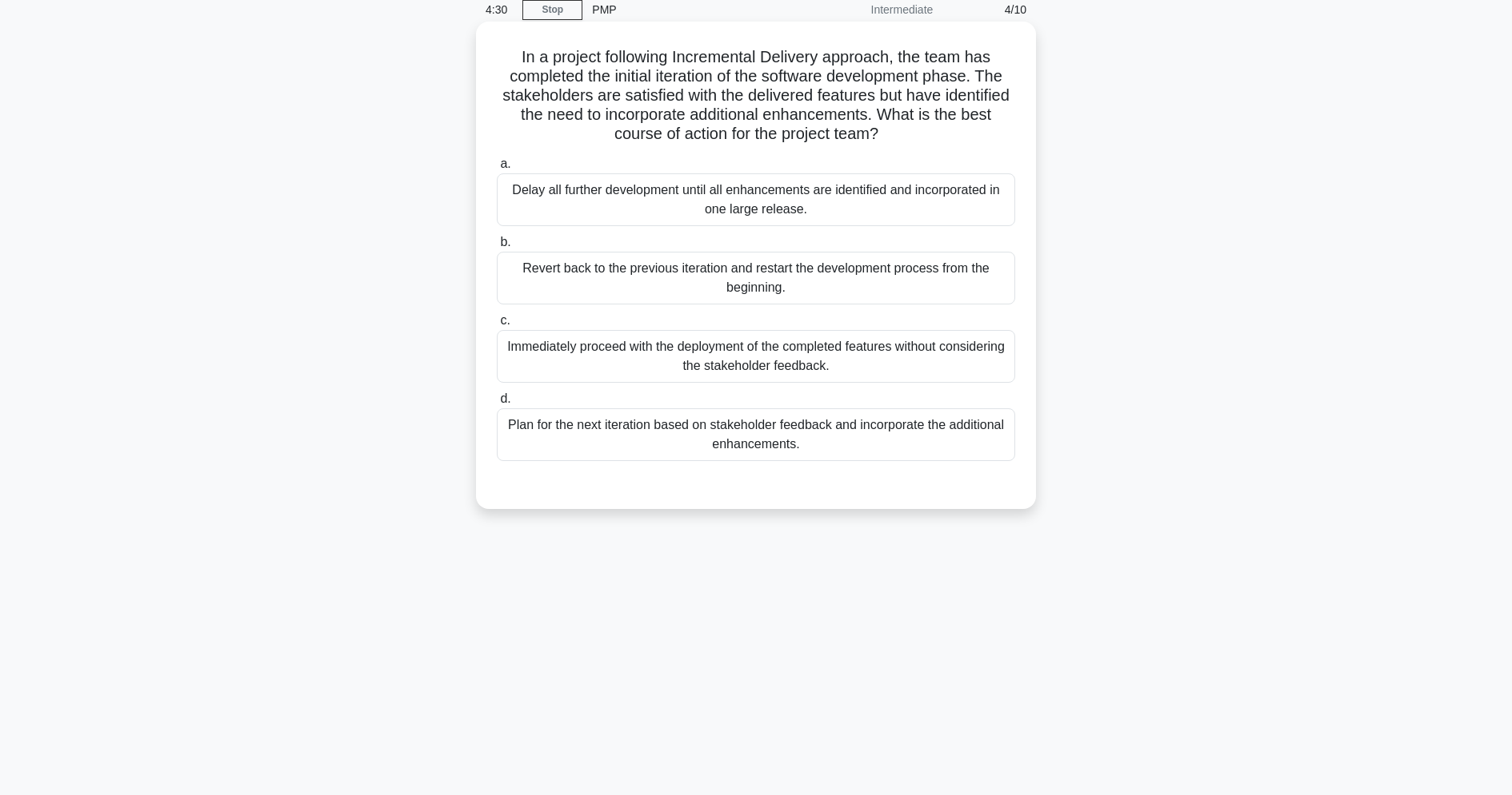
click at [935, 455] on div "Plan for the next iteration based on stakeholder feedback and incorporate the a…" at bounding box center [755, 435] width 518 height 53
click at [496, 405] on input "d. Plan for the next iteration based on stakeholder feedback and incorporate th…" at bounding box center [496, 399] width 0 height 11
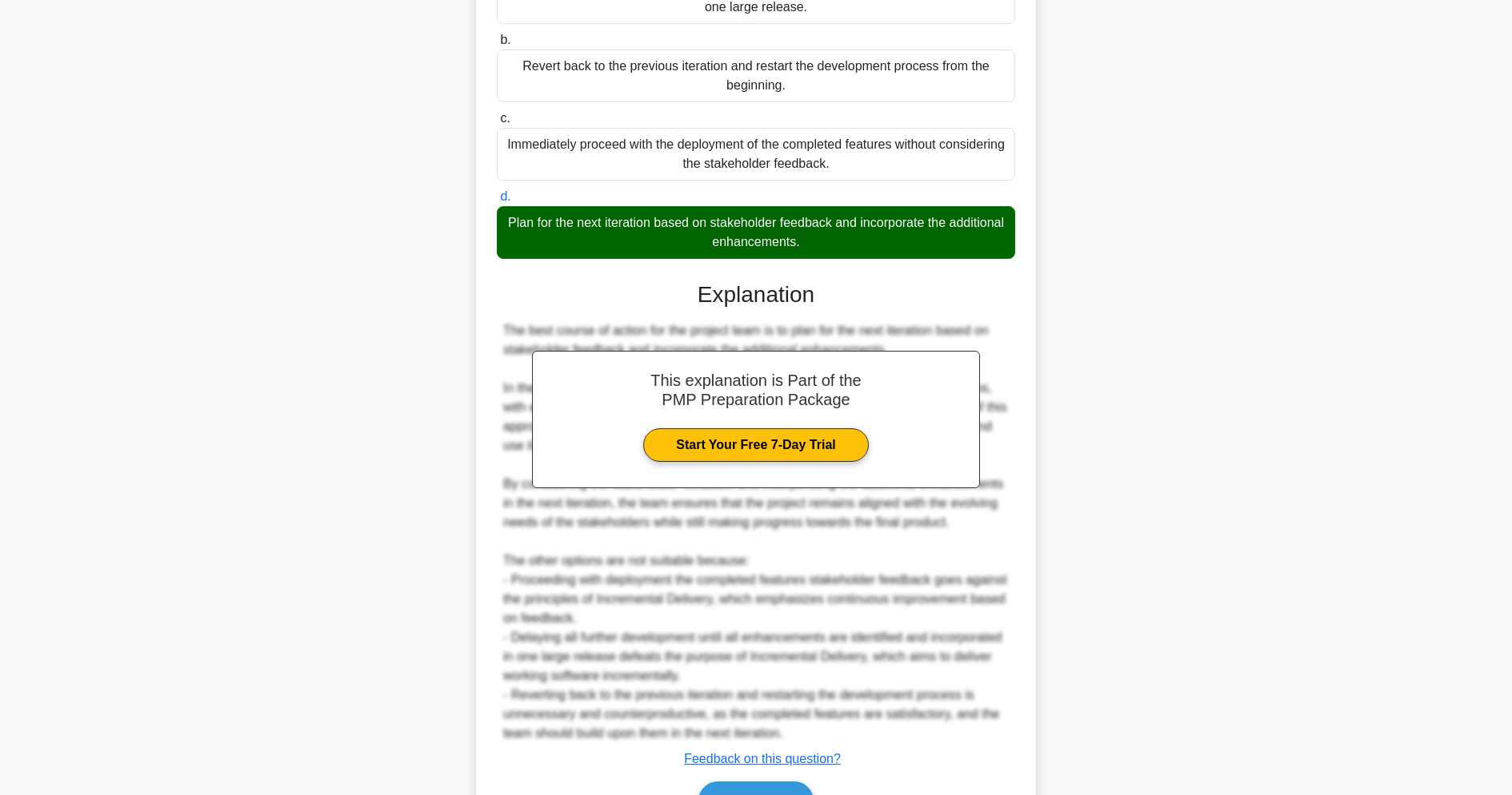
scroll to position [363, 0]
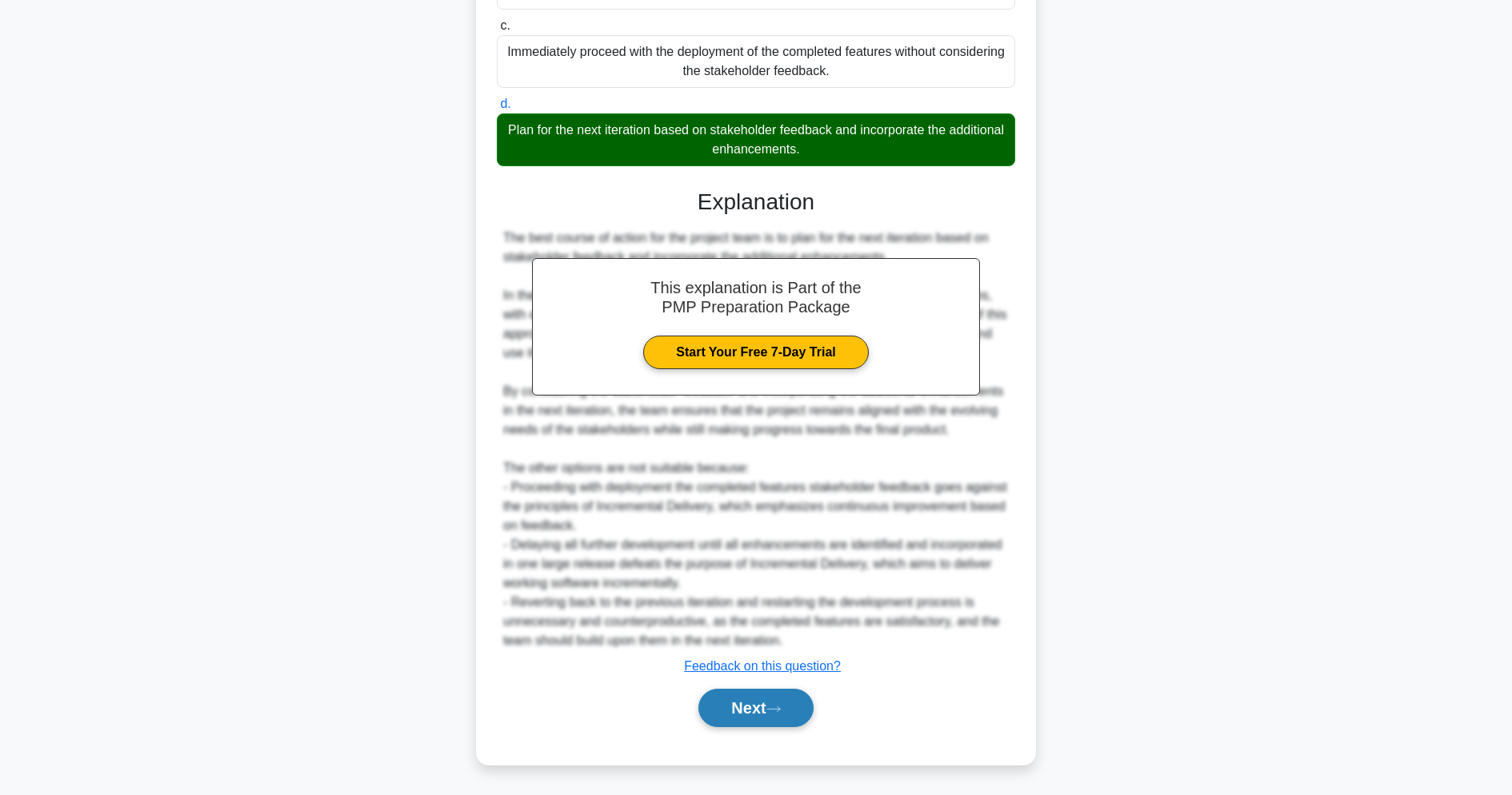
click at [736, 704] on button "Next" at bounding box center [755, 708] width 114 height 38
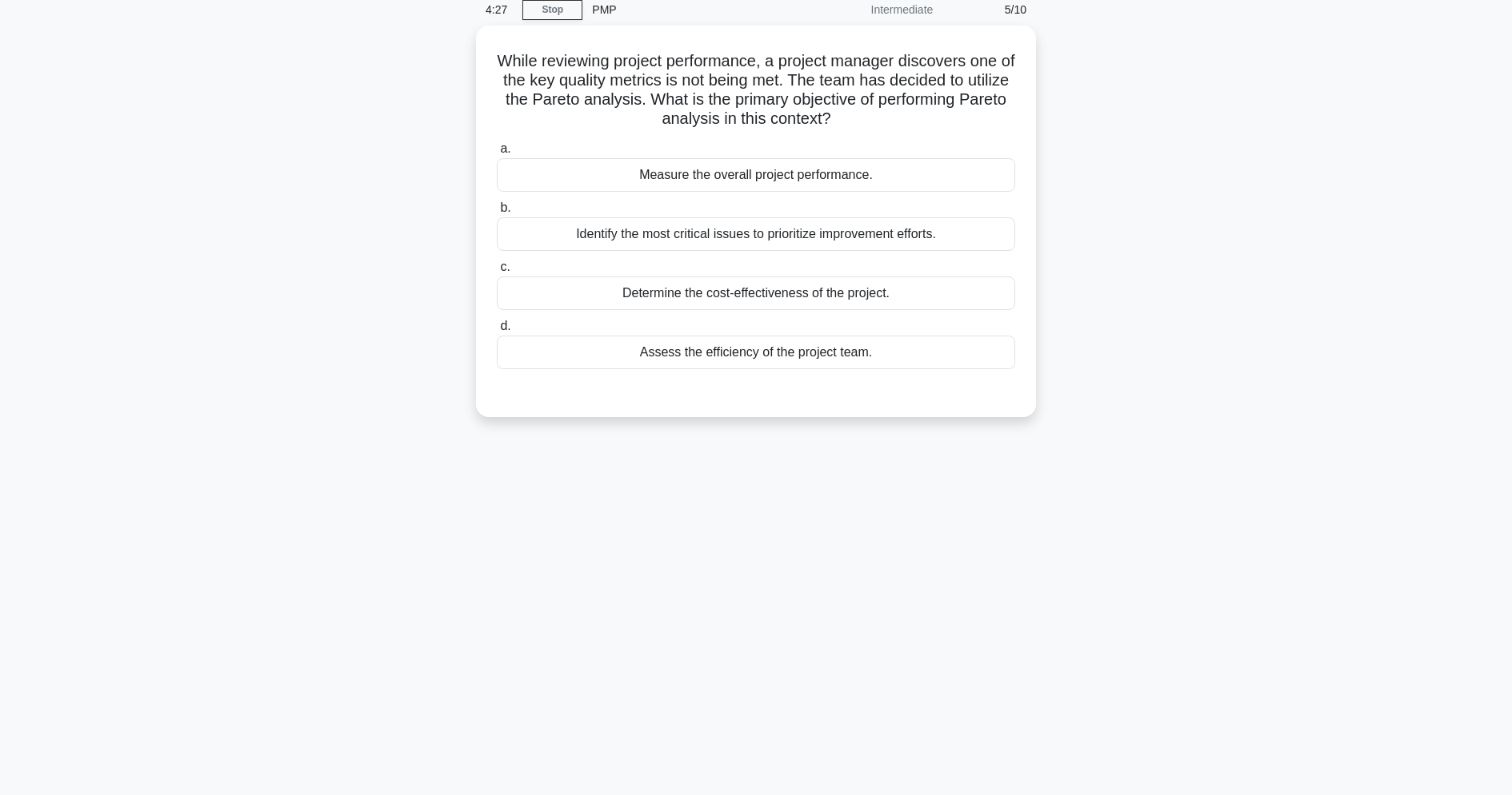
scroll to position [0, 0]
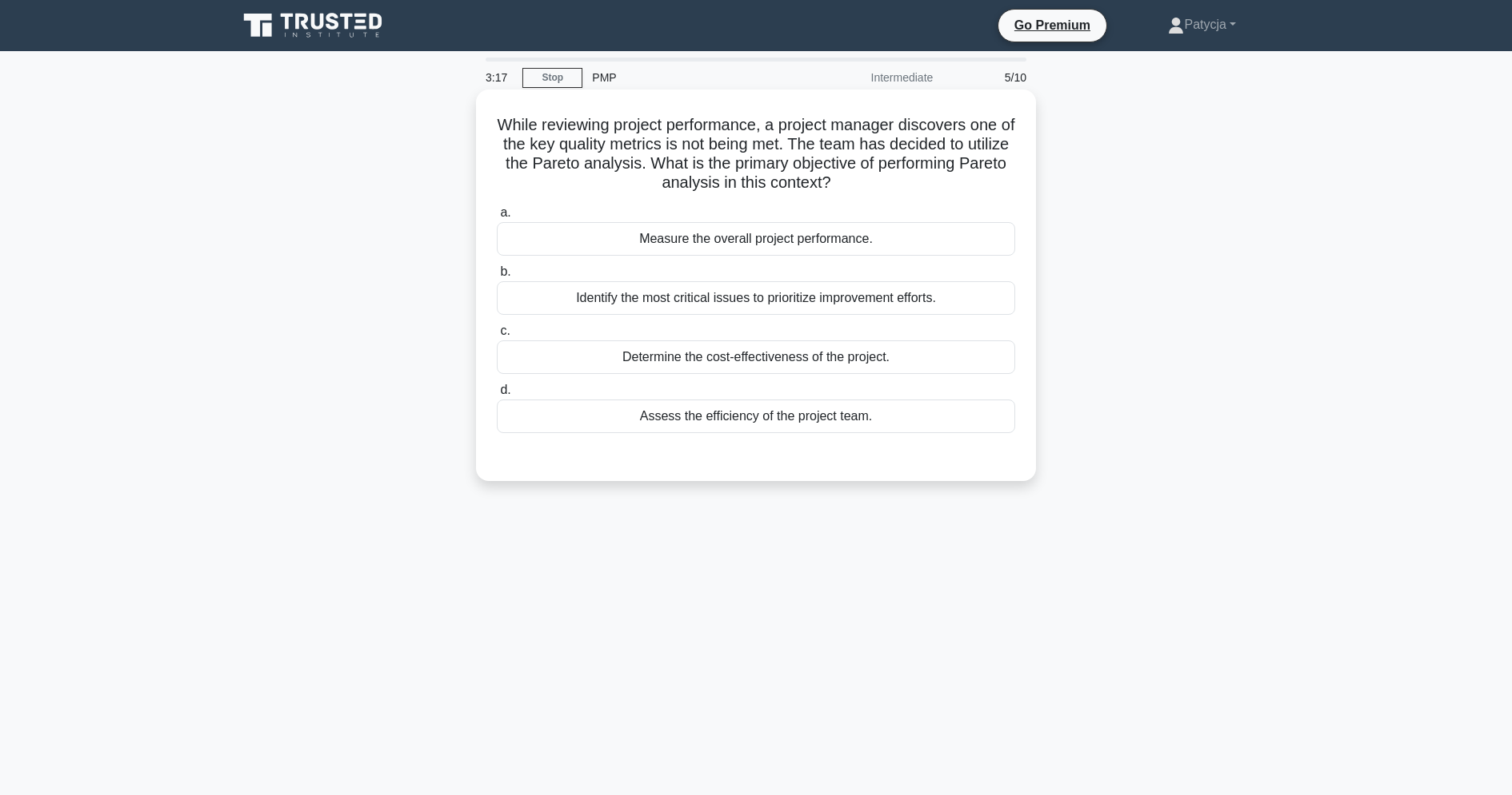
click at [731, 299] on div "Identify the most critical issues to prioritize improvement efforts." at bounding box center [755, 298] width 518 height 34
click at [496, 278] on input "b. Identify the most critical issues to prioritize improvement efforts." at bounding box center [496, 272] width 0 height 11
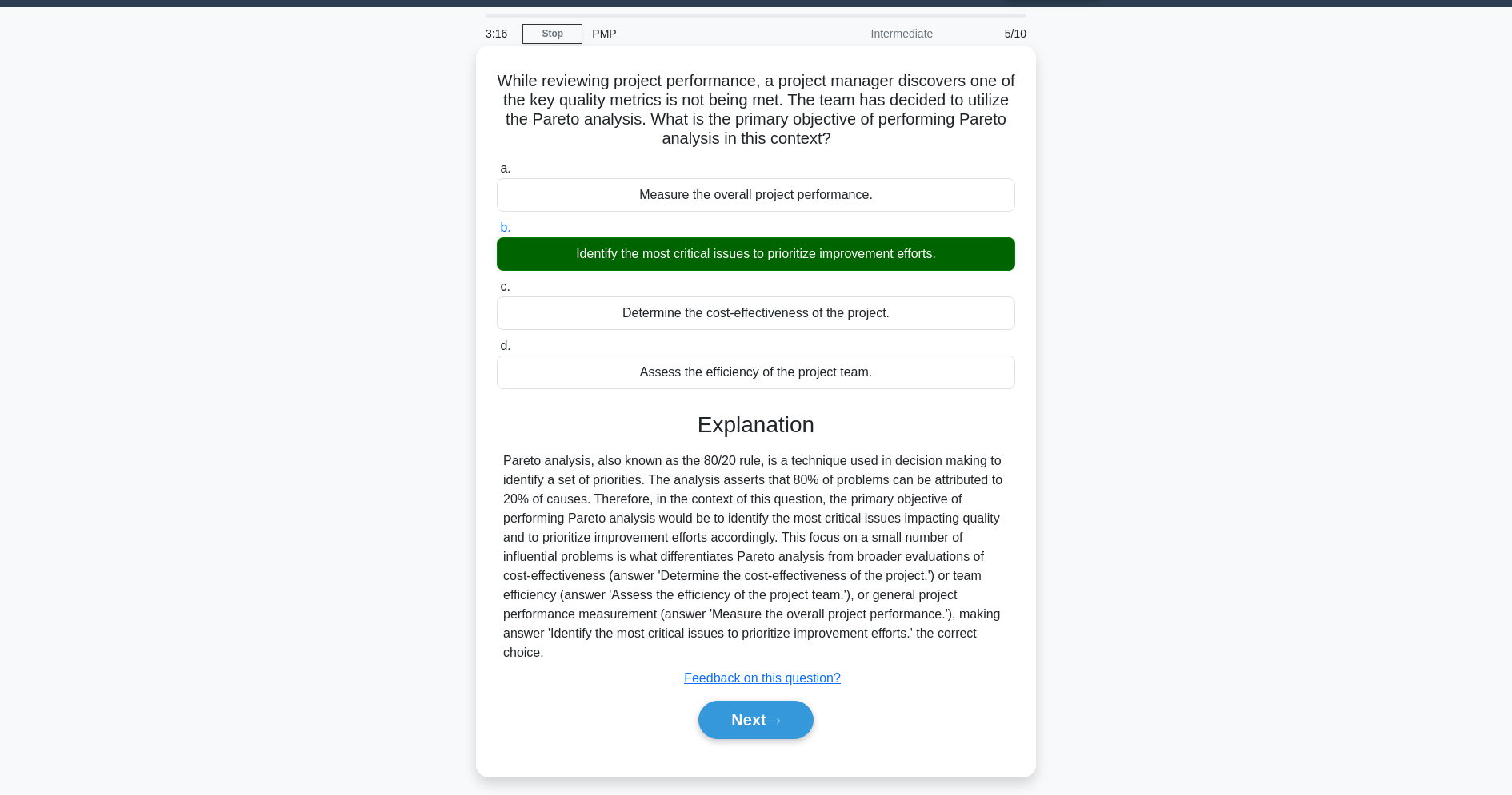
scroll to position [68, 0]
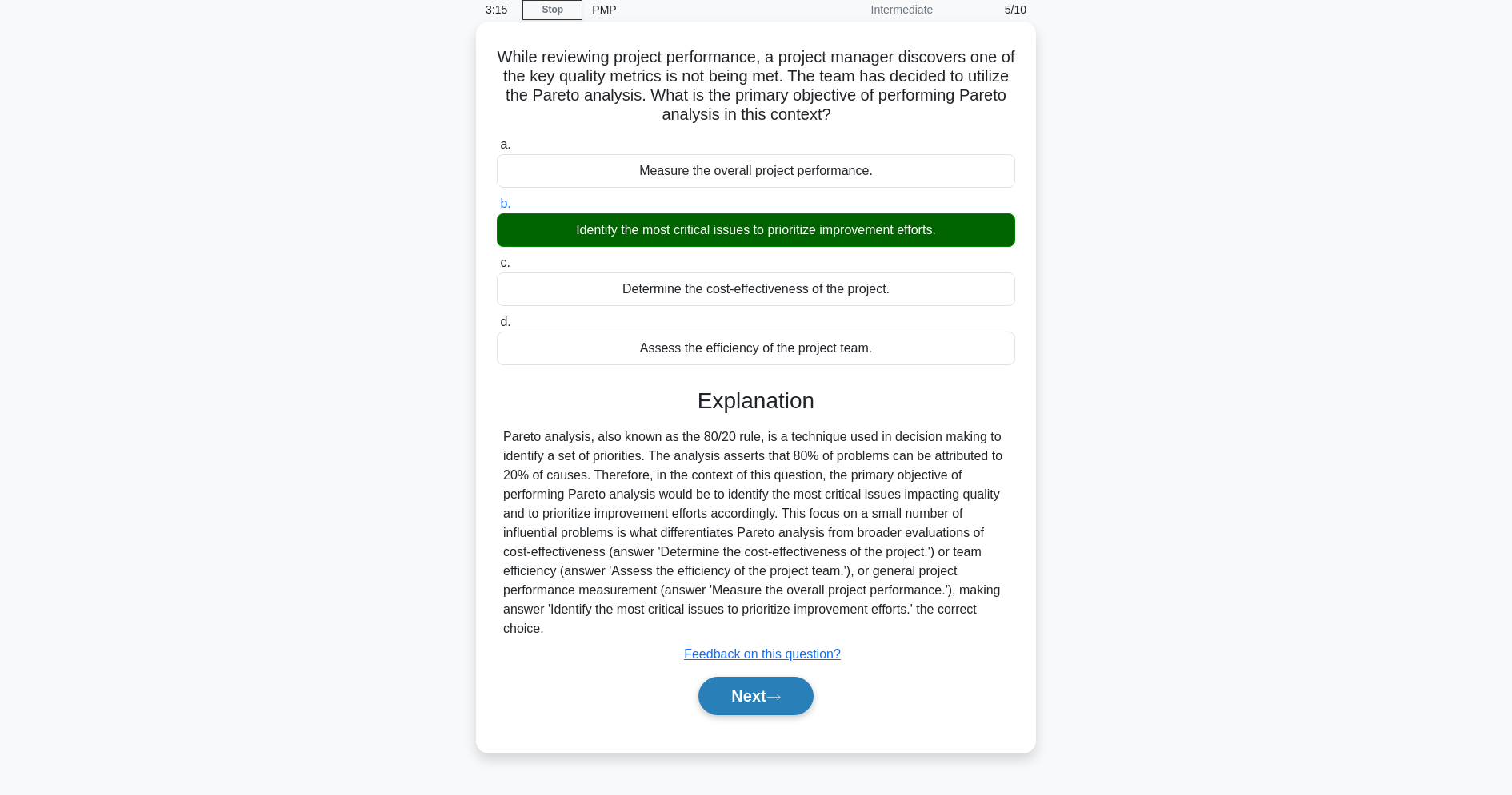
click at [779, 702] on icon at bounding box center [773, 697] width 14 height 9
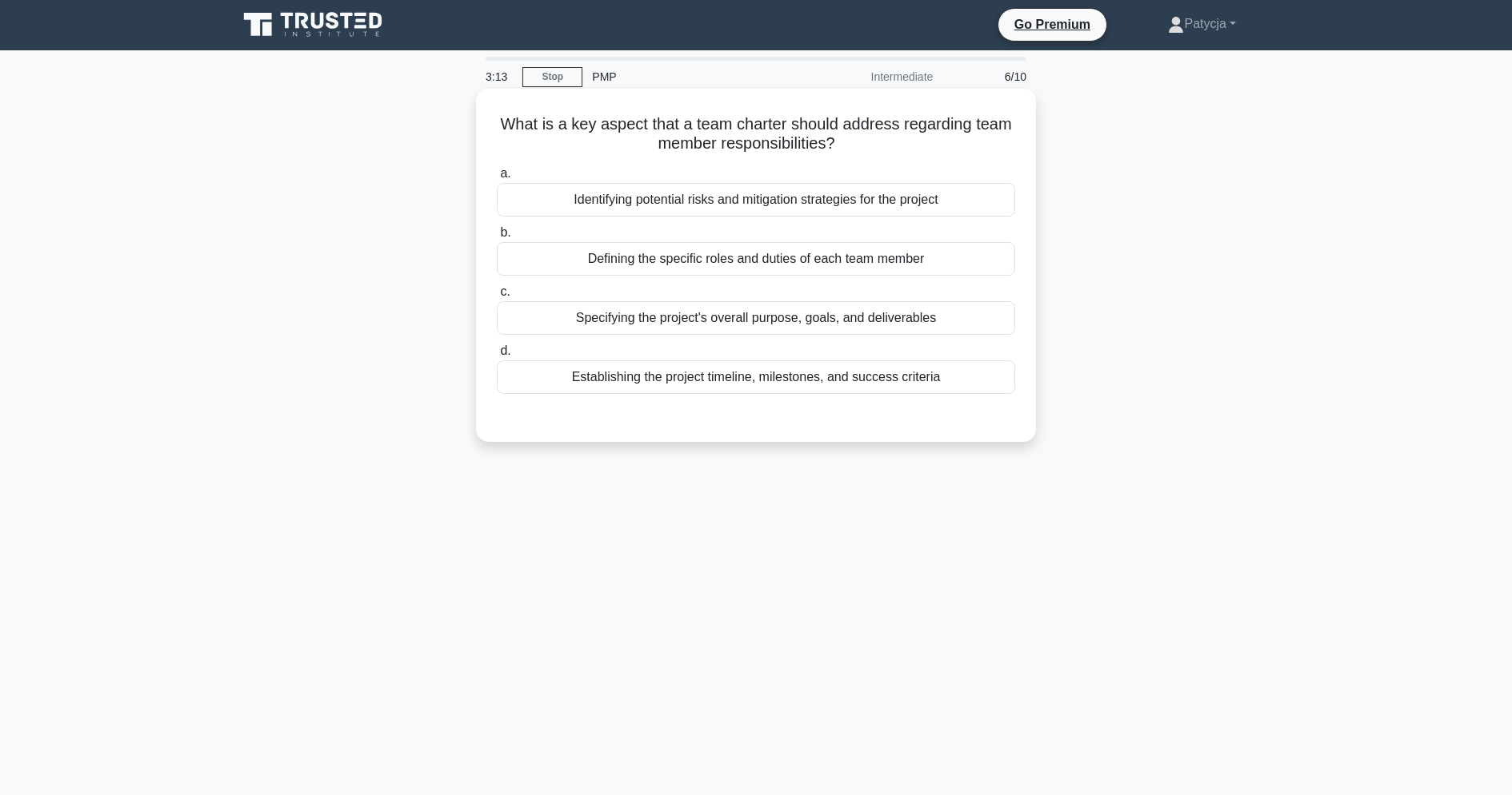
scroll to position [0, 0]
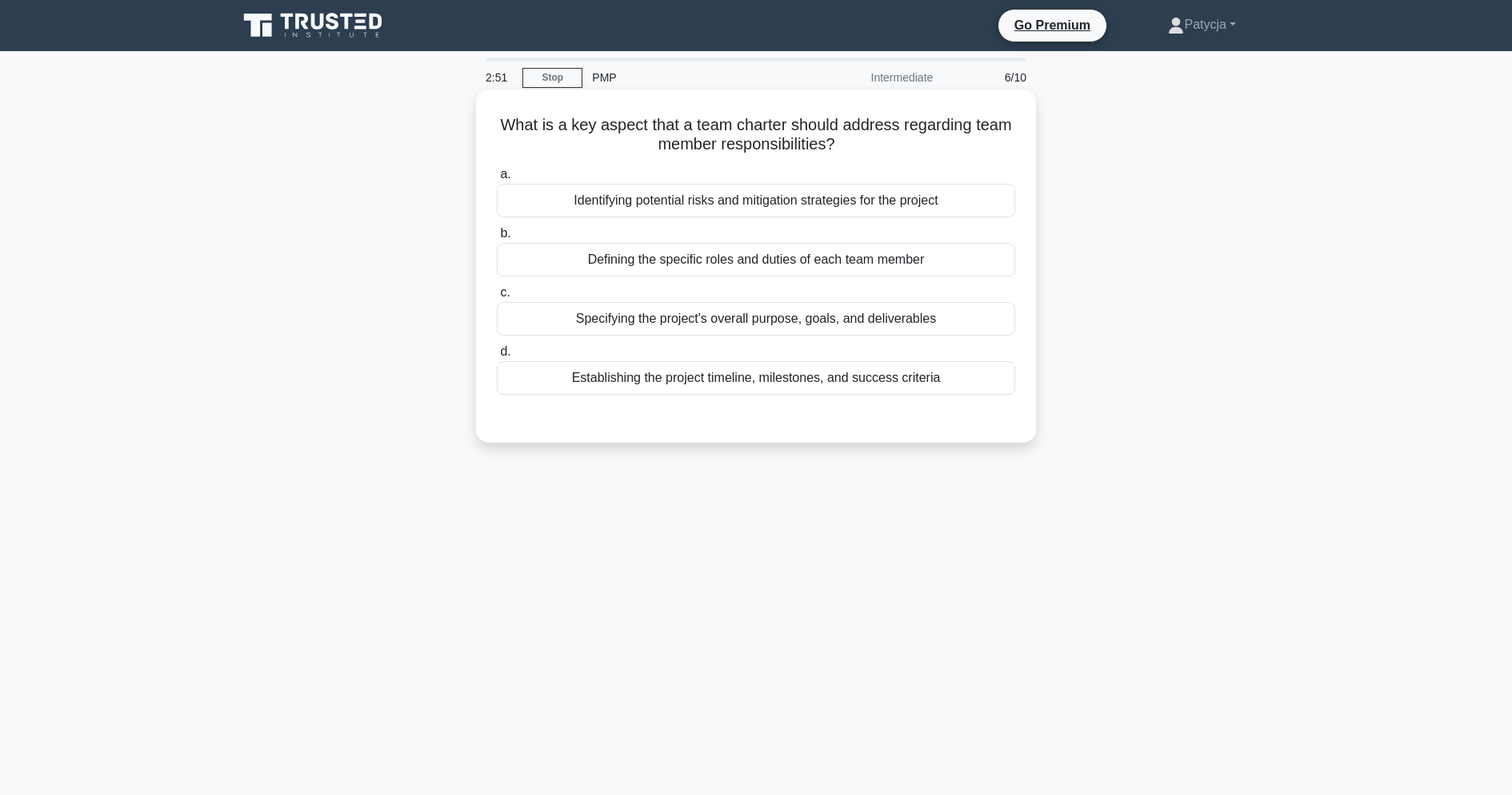
click at [772, 262] on div "Defining the specific roles and duties of each team member" at bounding box center [755, 260] width 518 height 34
click at [496, 239] on input "b. Defining the specific roles and duties of each team member" at bounding box center [496, 234] width 0 height 11
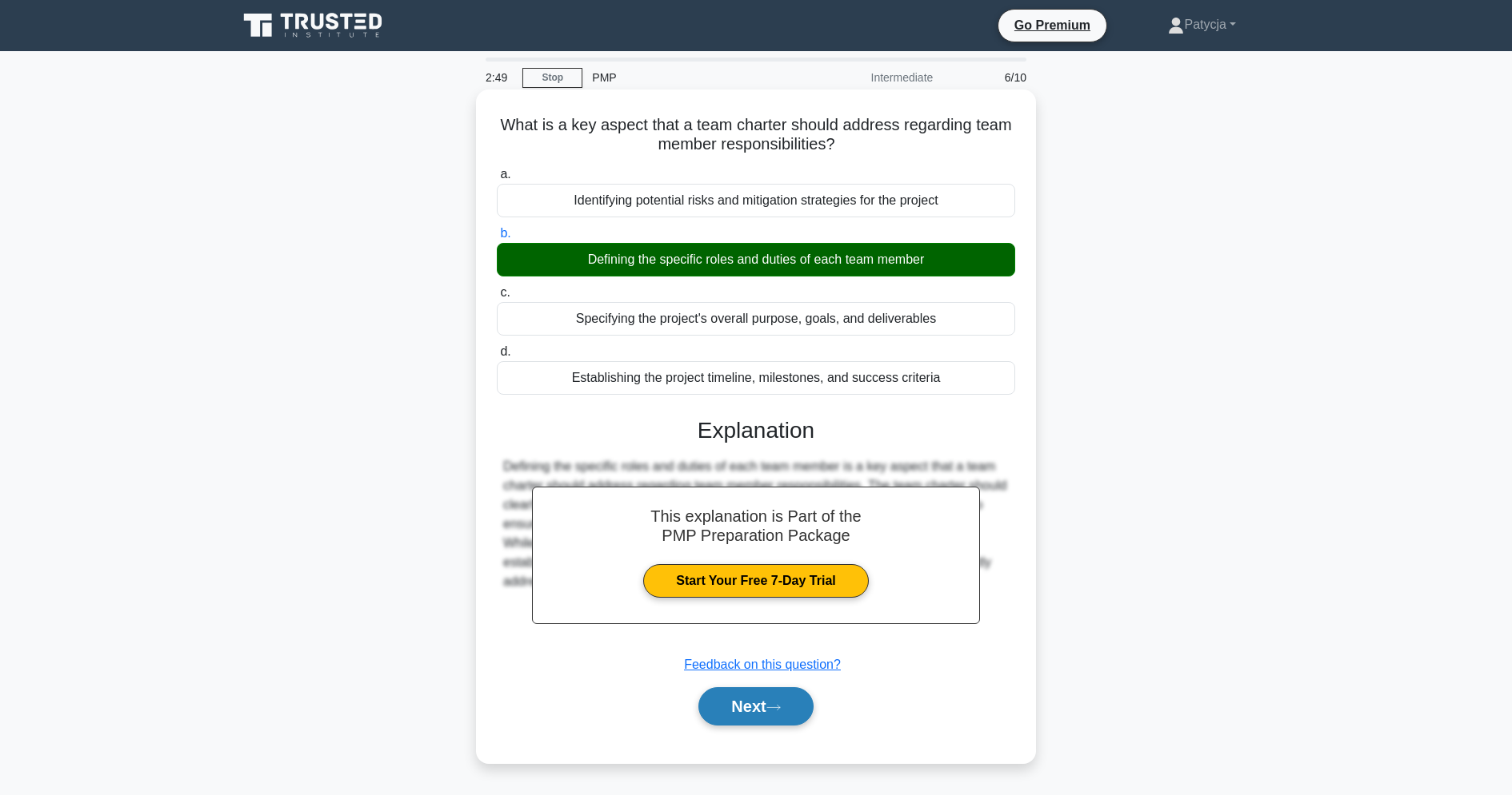
click at [768, 713] on button "Next" at bounding box center [755, 707] width 114 height 38
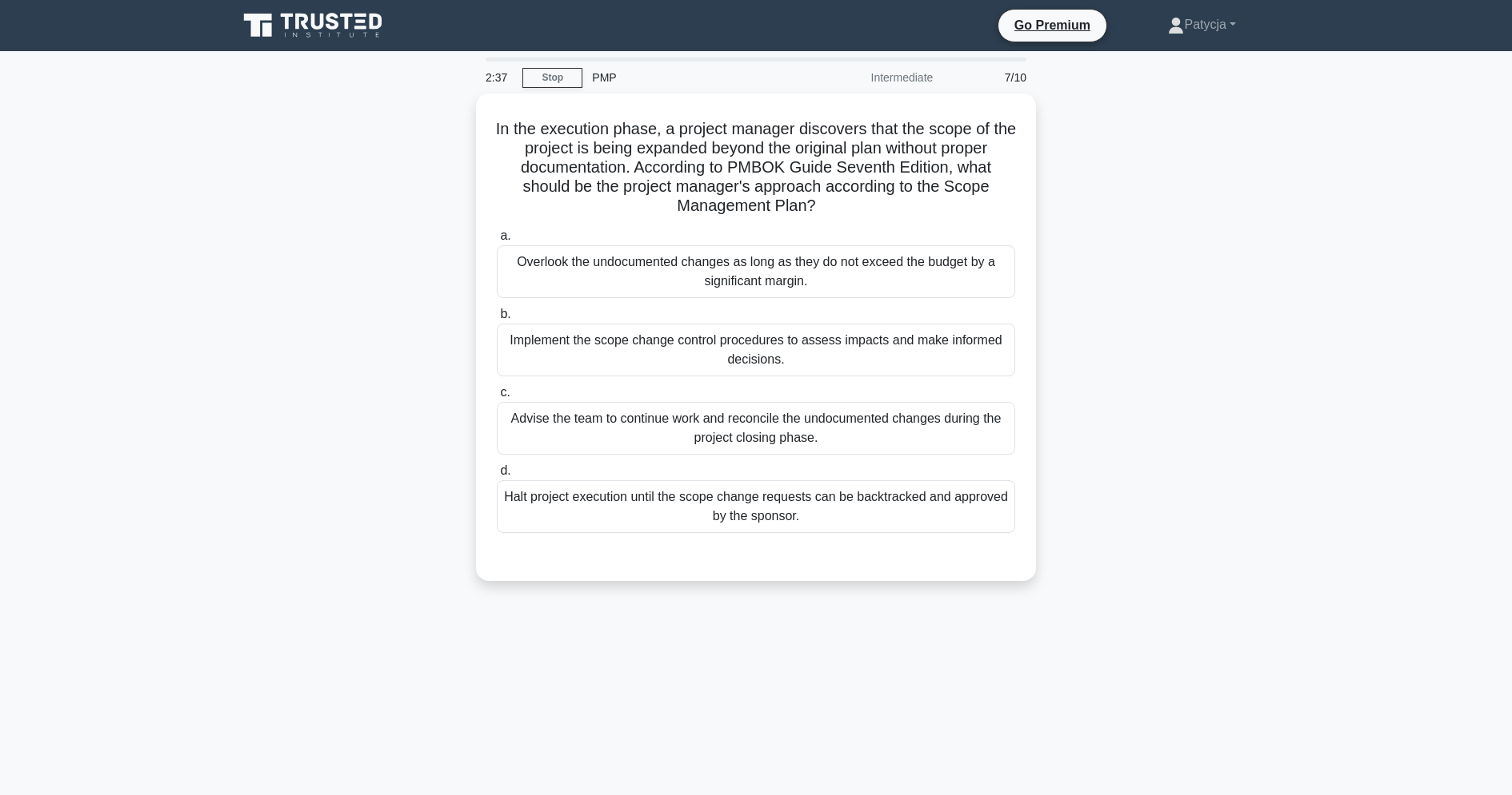
click at [437, 185] on div "In the execution phase, a project manager discovers that the scope of the proje…" at bounding box center [756, 346] width 1056 height 507
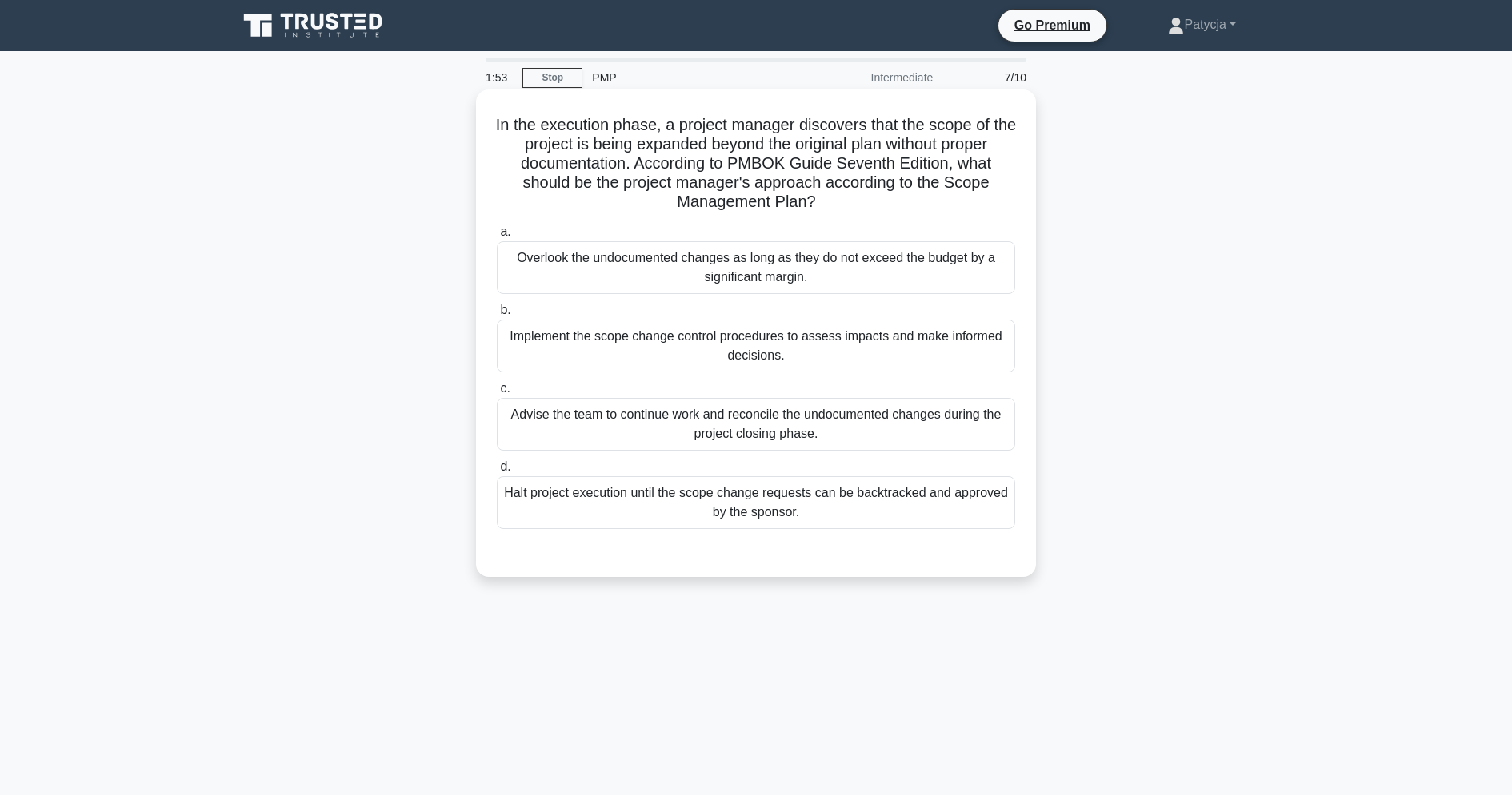
click at [645, 342] on div "Implement the scope change control procedures to assess impacts and make inform…" at bounding box center [755, 346] width 518 height 53
click at [496, 315] on input "b. Implement the scope change control procedures to assess impacts and make inf…" at bounding box center [496, 311] width 0 height 11
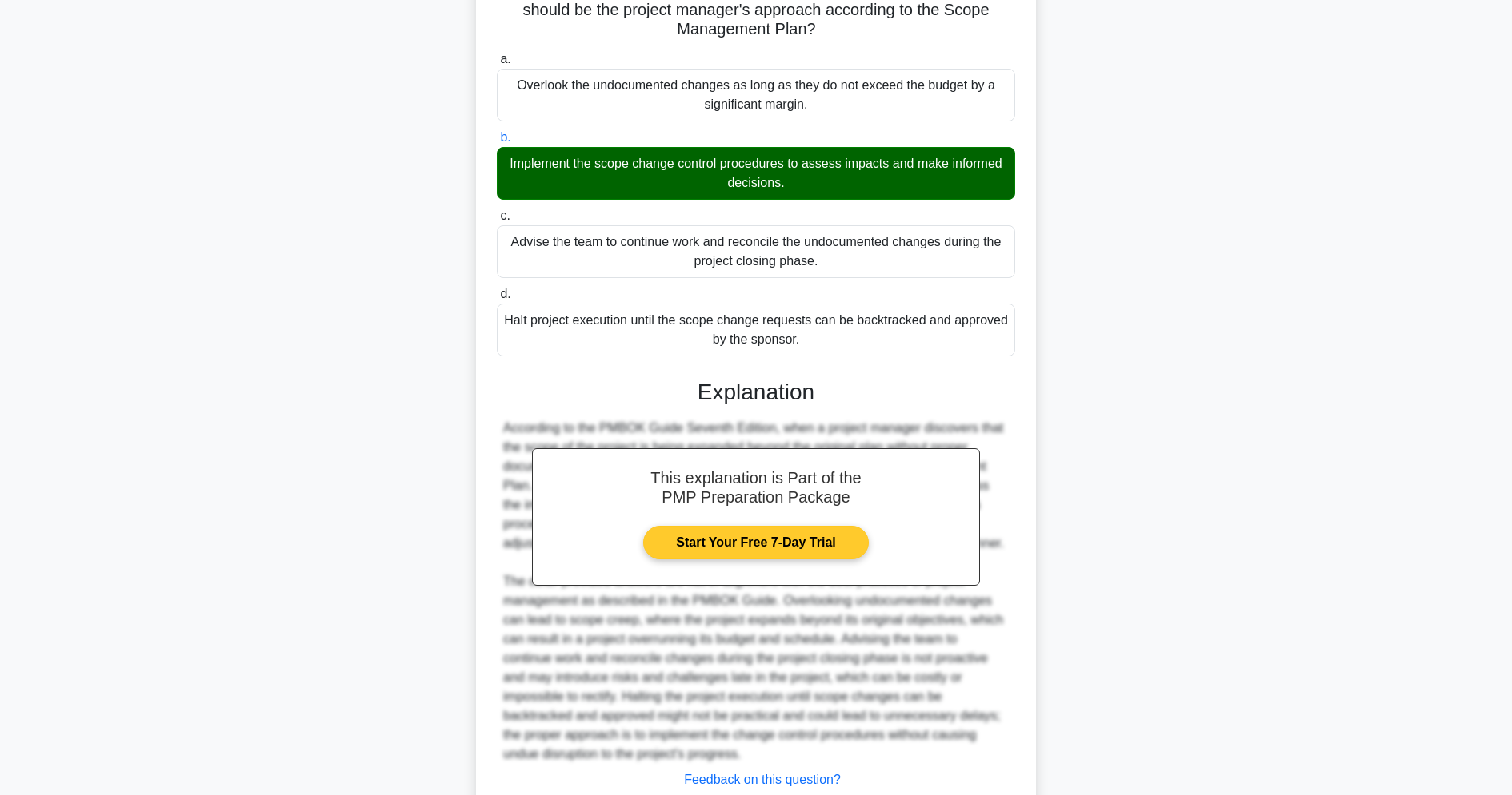
scroll to position [287, 0]
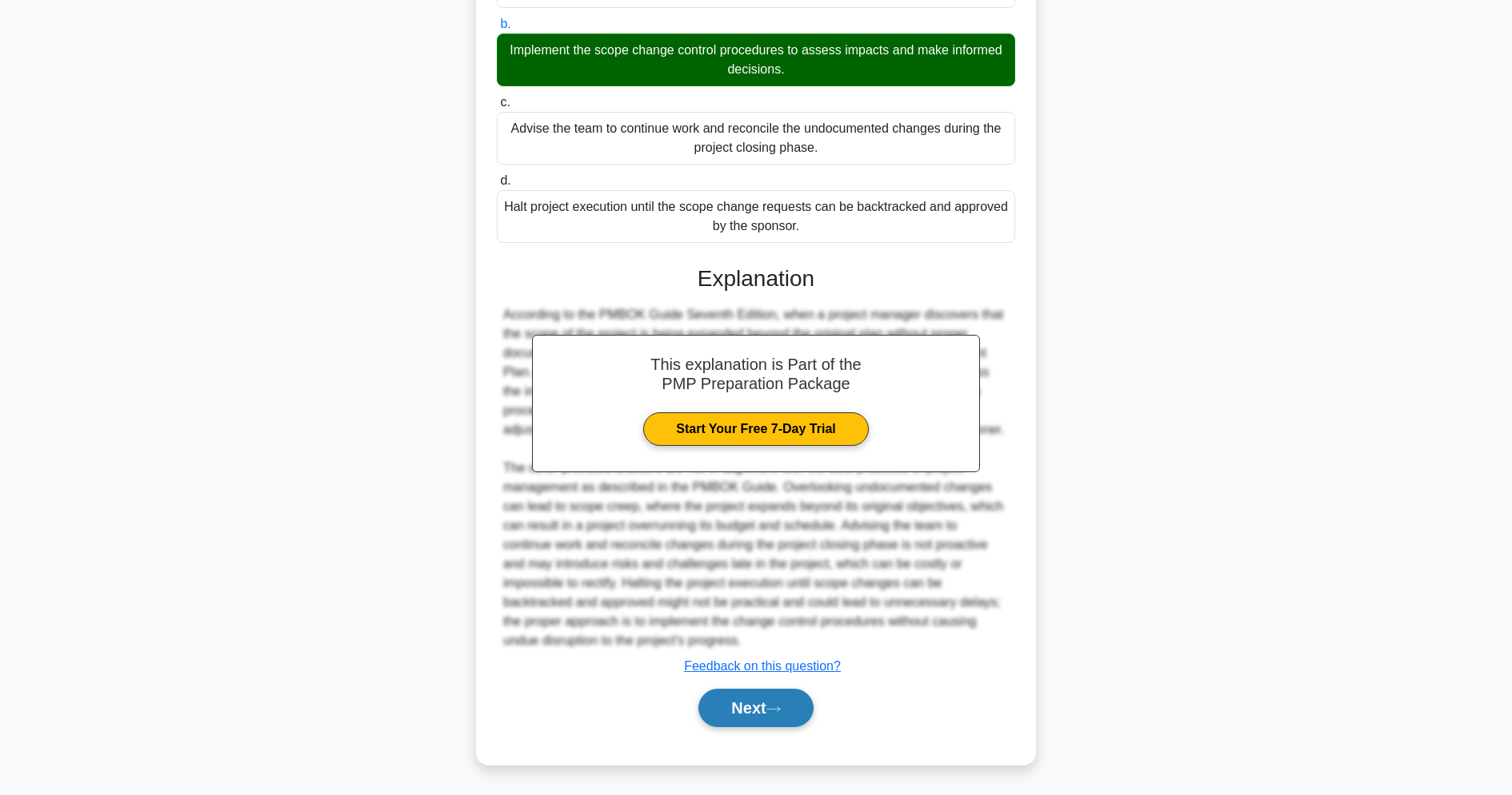
click at [756, 712] on button "Next" at bounding box center [755, 708] width 114 height 38
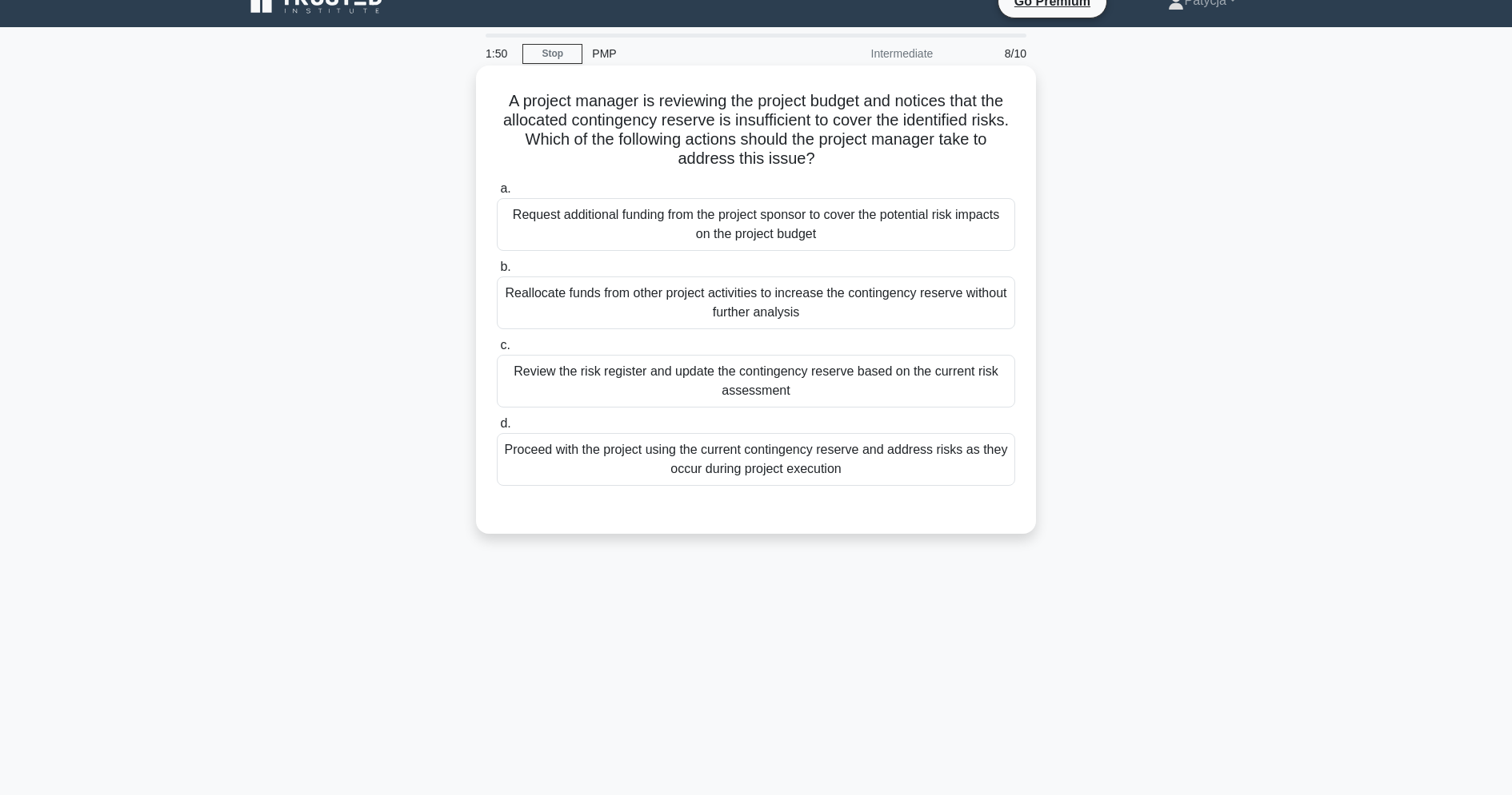
scroll to position [0, 0]
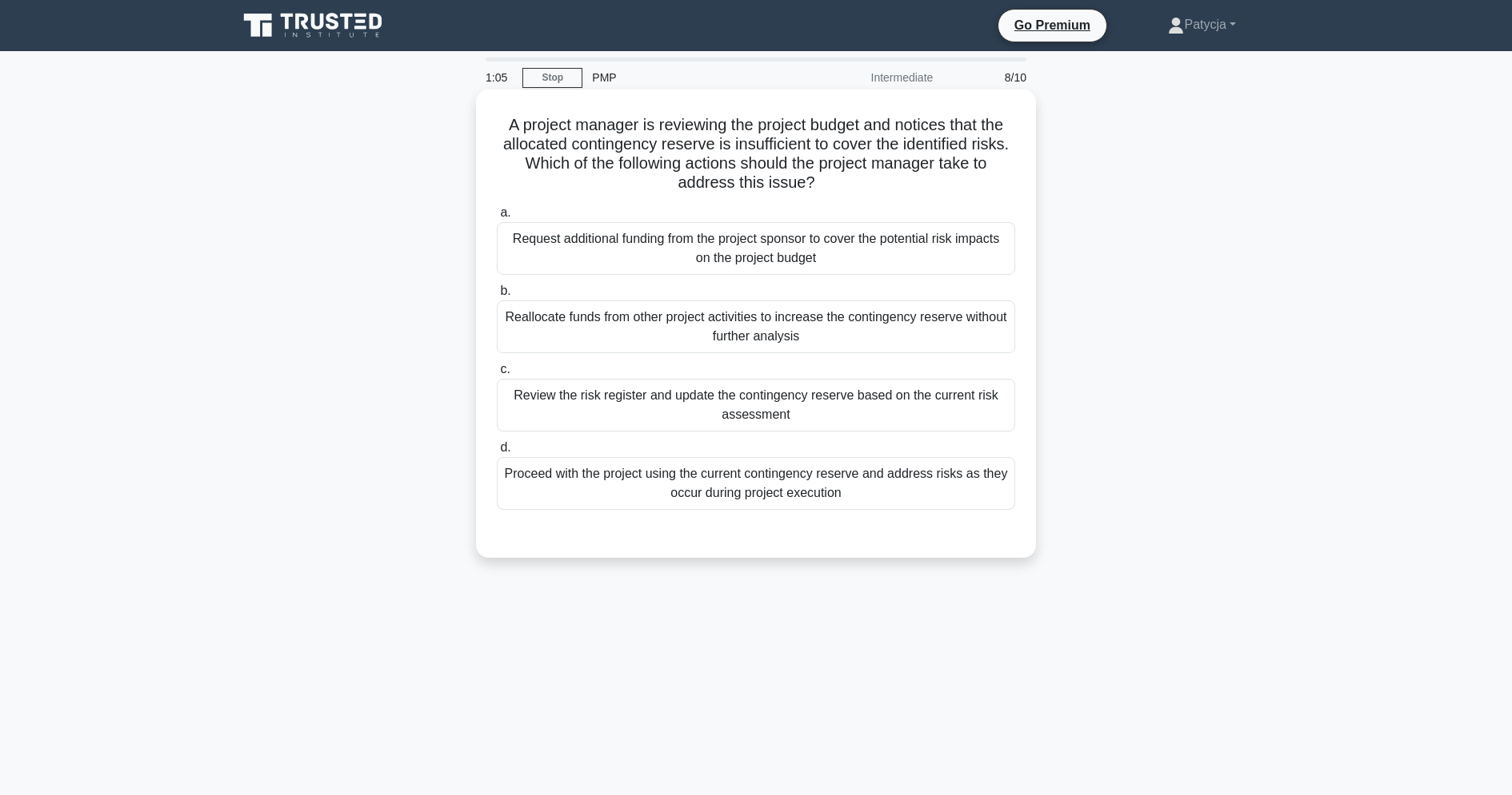
click at [659, 262] on div "Request additional funding from the project sponsor to cover the potential risk…" at bounding box center [755, 248] width 518 height 53
click at [496, 218] on input "a. Request additional funding from the project sponsor to cover the potential r…" at bounding box center [496, 212] width 0 height 11
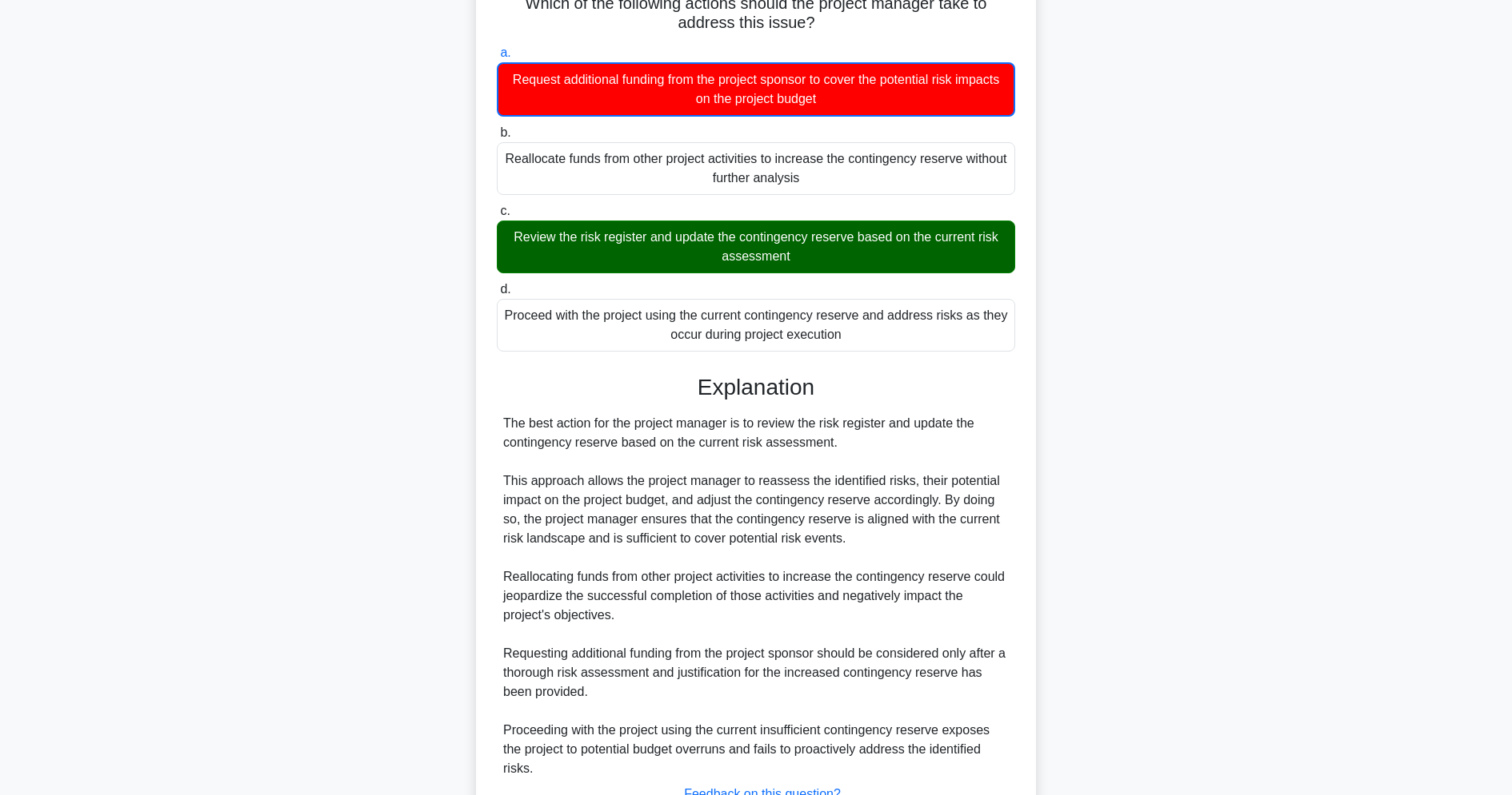
scroll to position [288, 0]
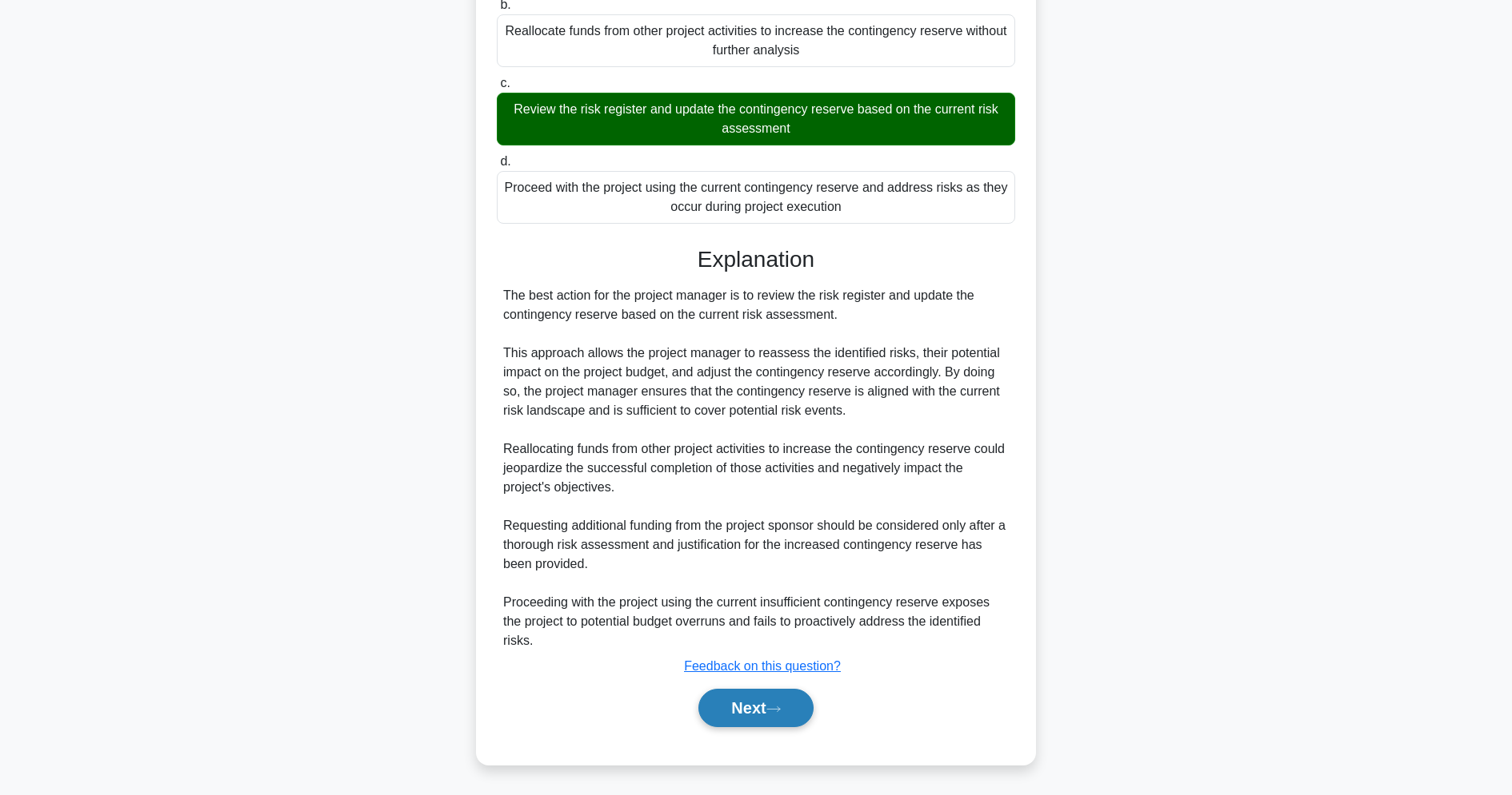
click at [753, 710] on button "Next" at bounding box center [755, 708] width 114 height 38
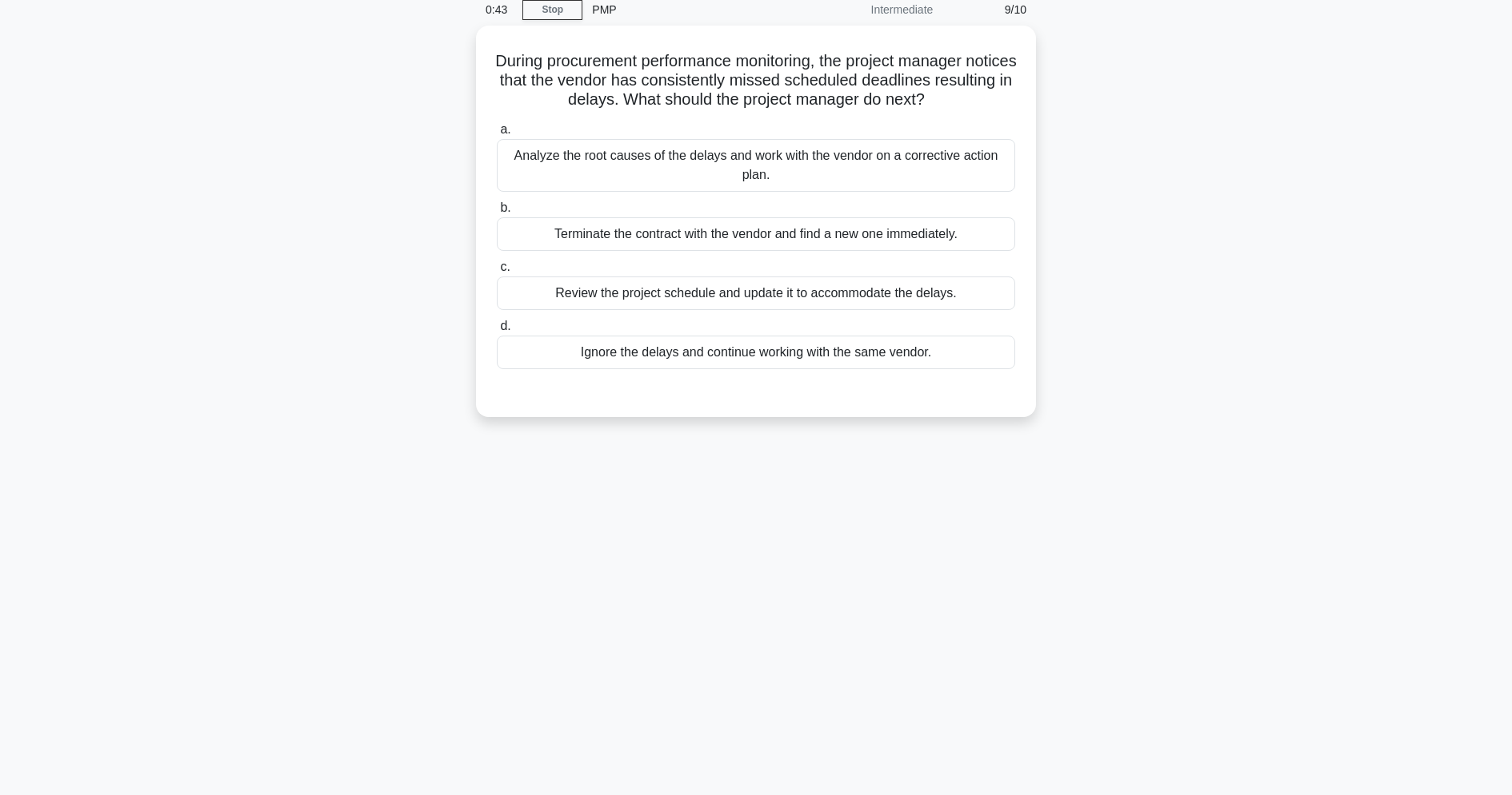
scroll to position [0, 0]
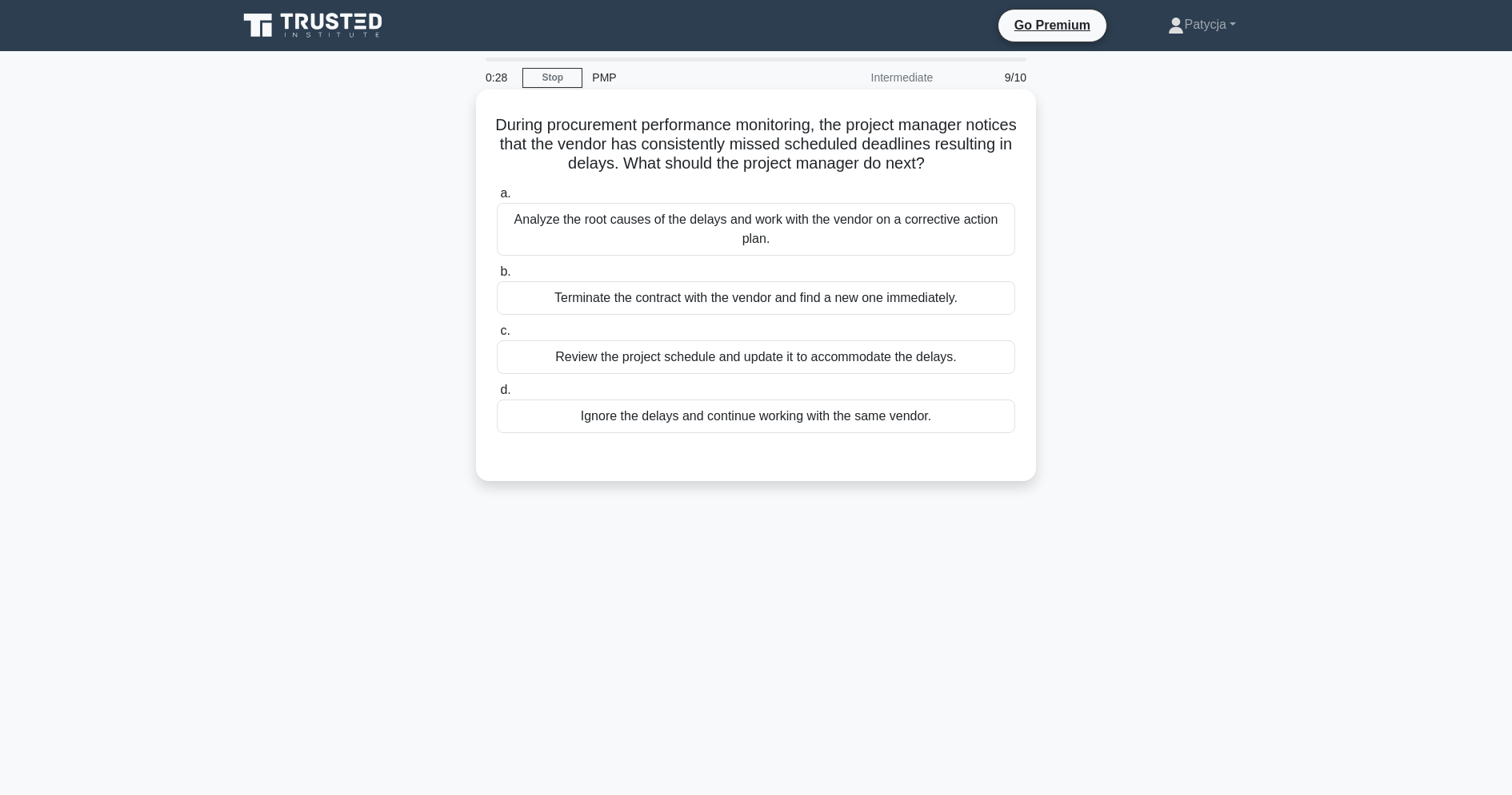
click at [798, 236] on div "Analyze the root causes of the delays and work with the vendor on a corrective …" at bounding box center [755, 229] width 518 height 53
click at [496, 199] on input "a. Analyze the root causes of the delays and work with the vendor on a correcti…" at bounding box center [496, 193] width 0 height 11
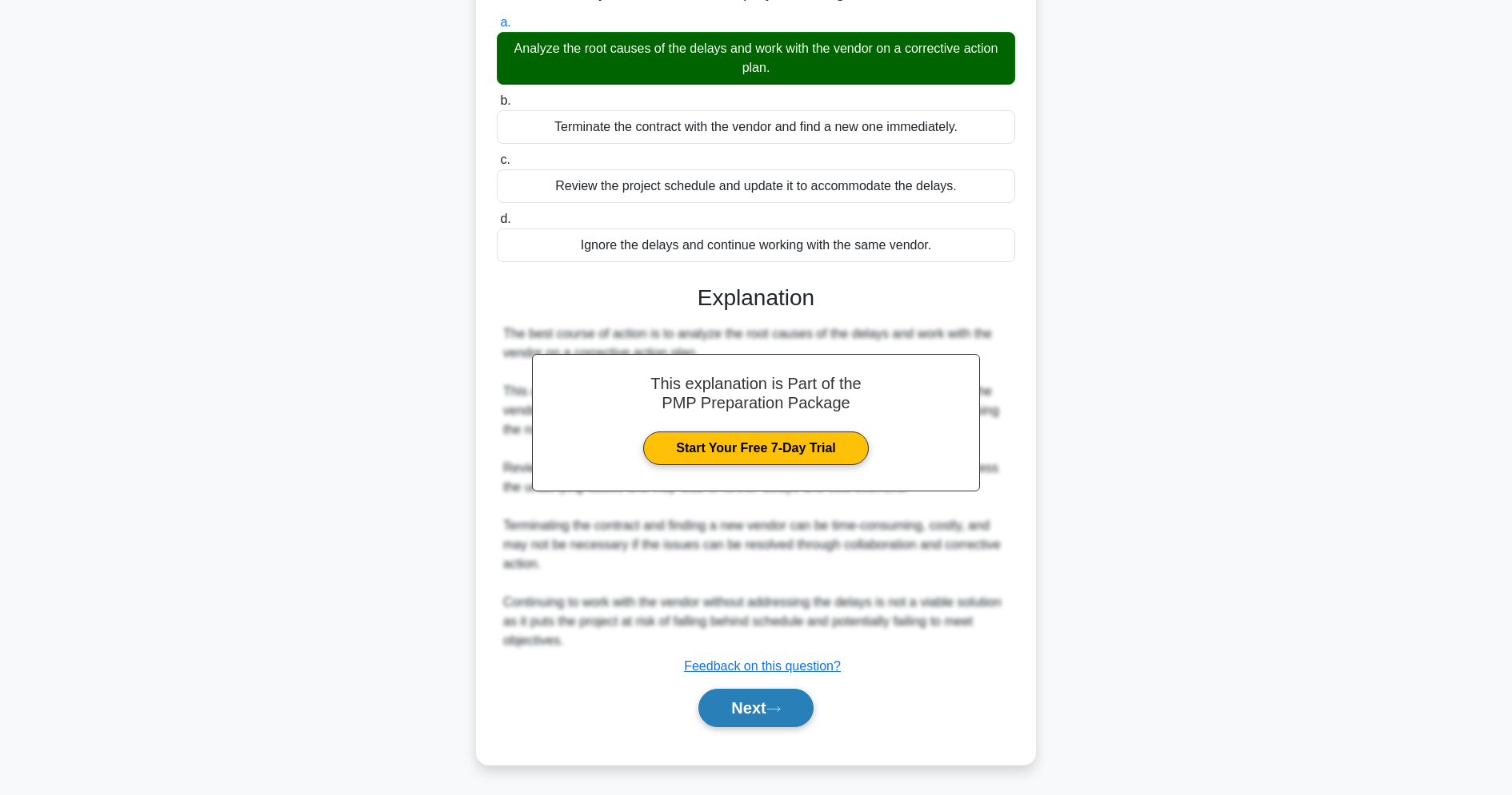
click at [756, 702] on button "Next" at bounding box center [755, 708] width 114 height 38
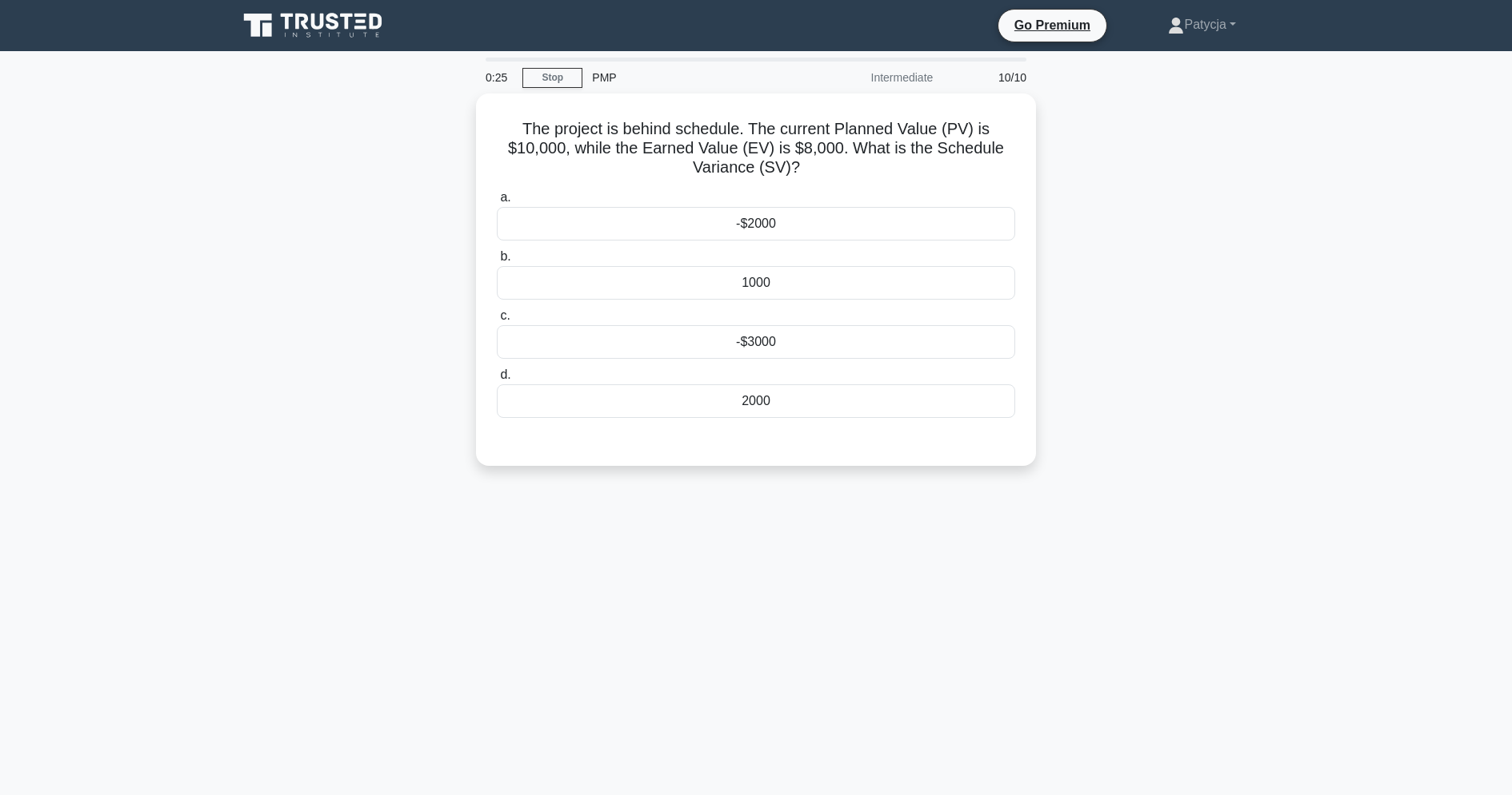
drag, startPoint x: 756, startPoint y: 702, endPoint x: 1253, endPoint y: 306, distance: 635.5
click at [1253, 306] on div "The project is behind schedule. The current Planned Value (PV) is $10,000, whil…" at bounding box center [756, 289] width 1056 height 392
click at [836, 214] on div "-$2000" at bounding box center [755, 219] width 518 height 34
click at [496, 199] on input "a. -$2000" at bounding box center [496, 193] width 0 height 11
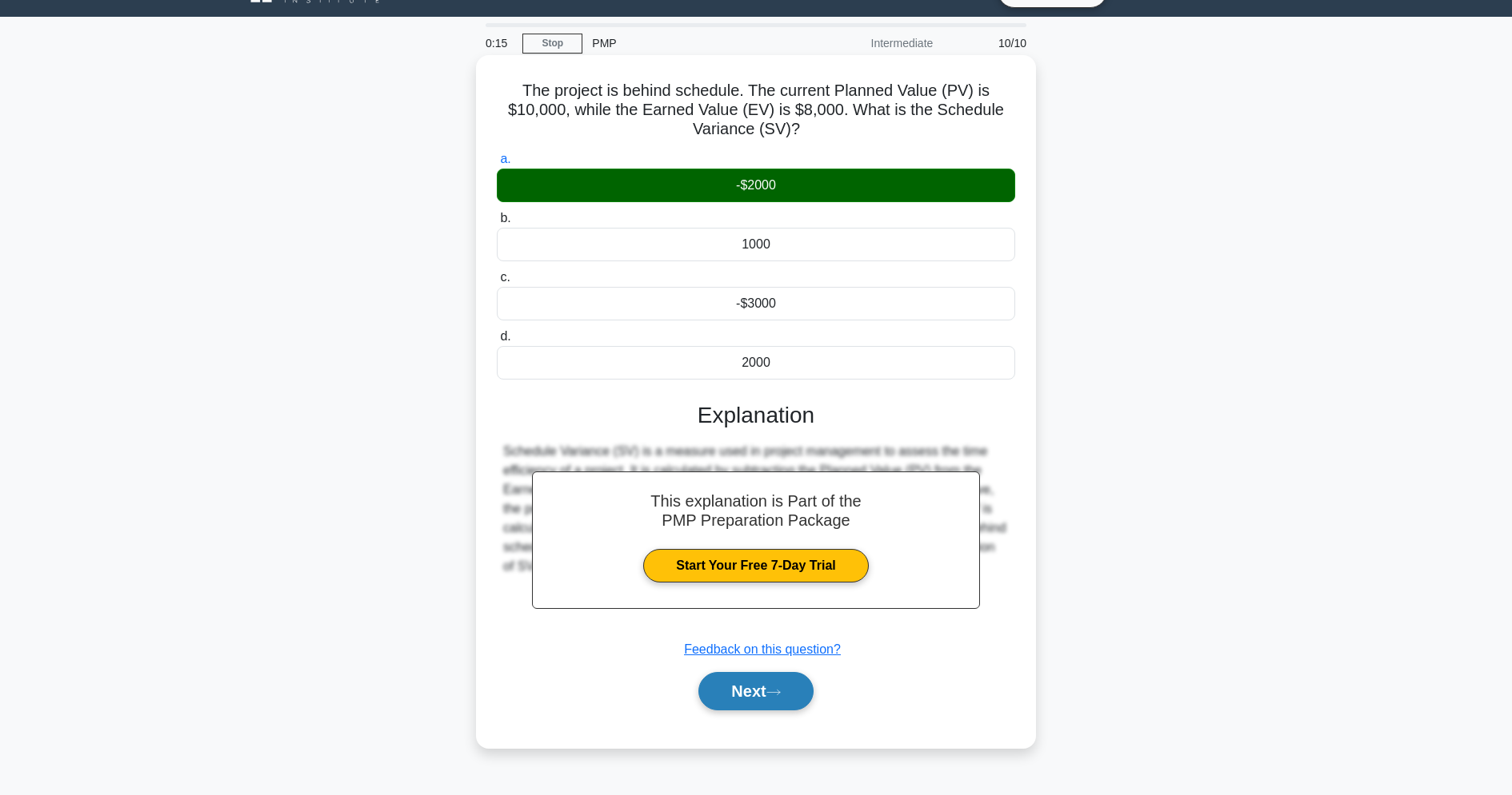
scroll to position [68, 0]
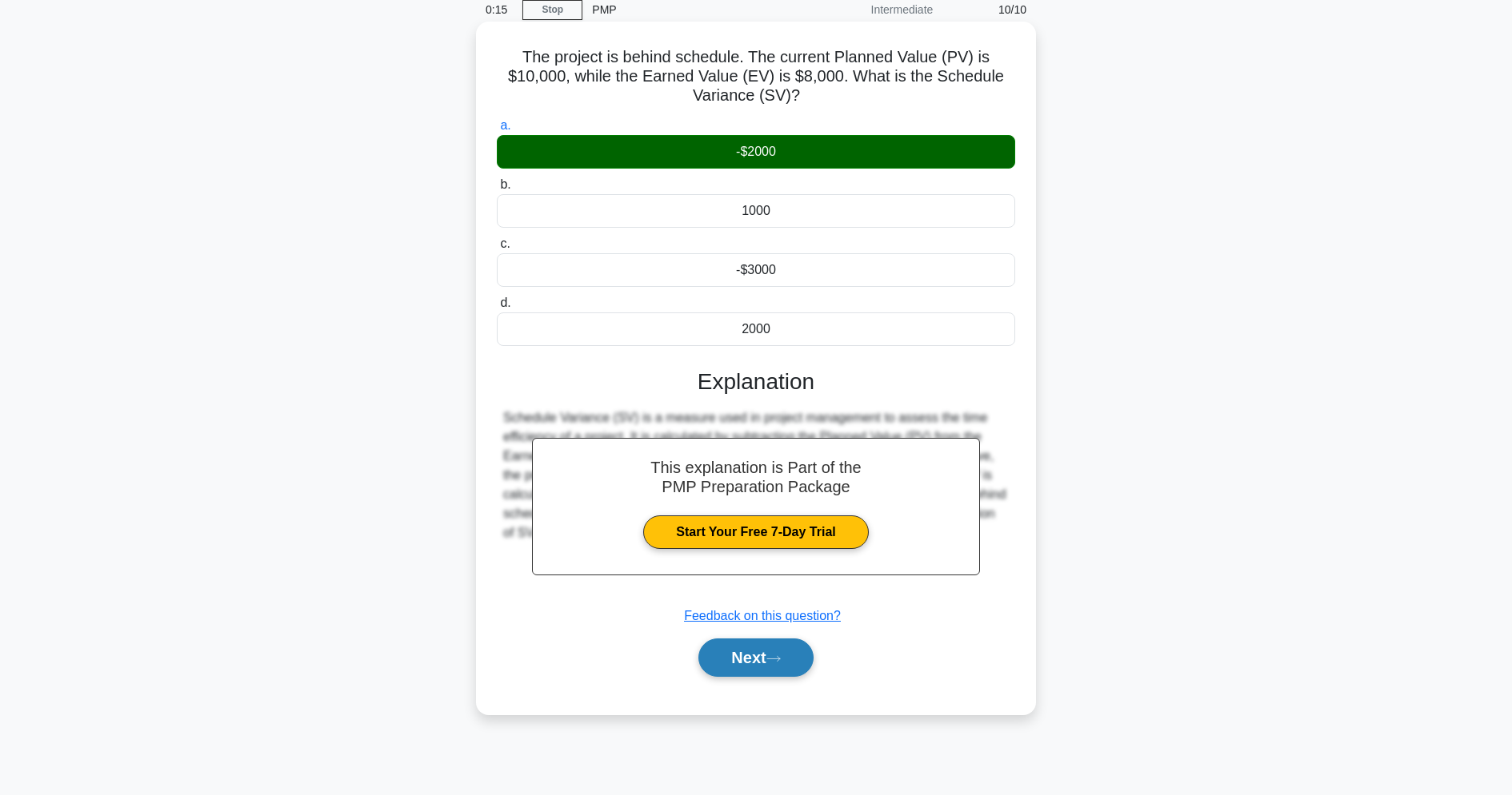
click at [760, 648] on button "Next" at bounding box center [755, 658] width 114 height 38
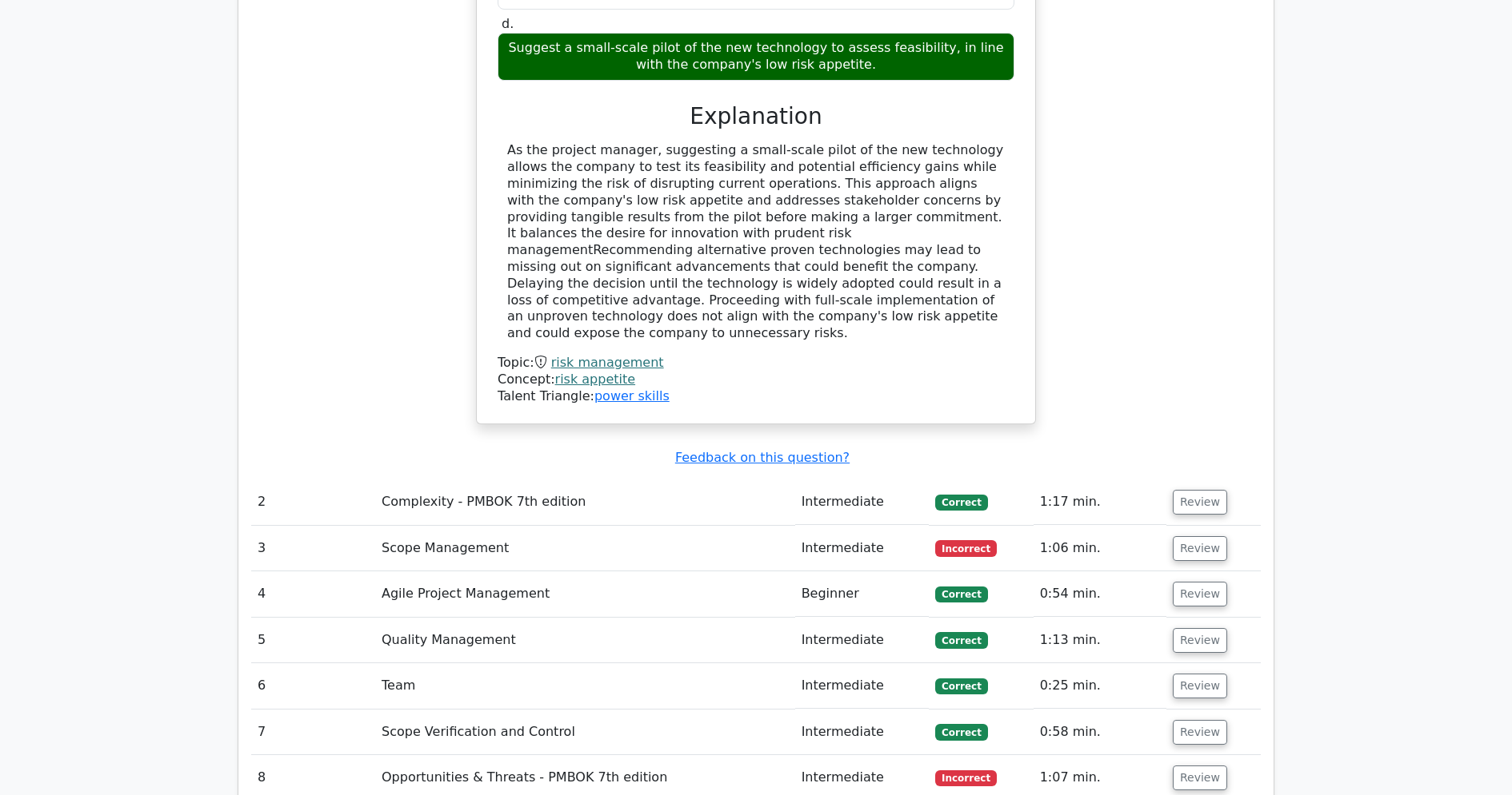
scroll to position [2239, 0]
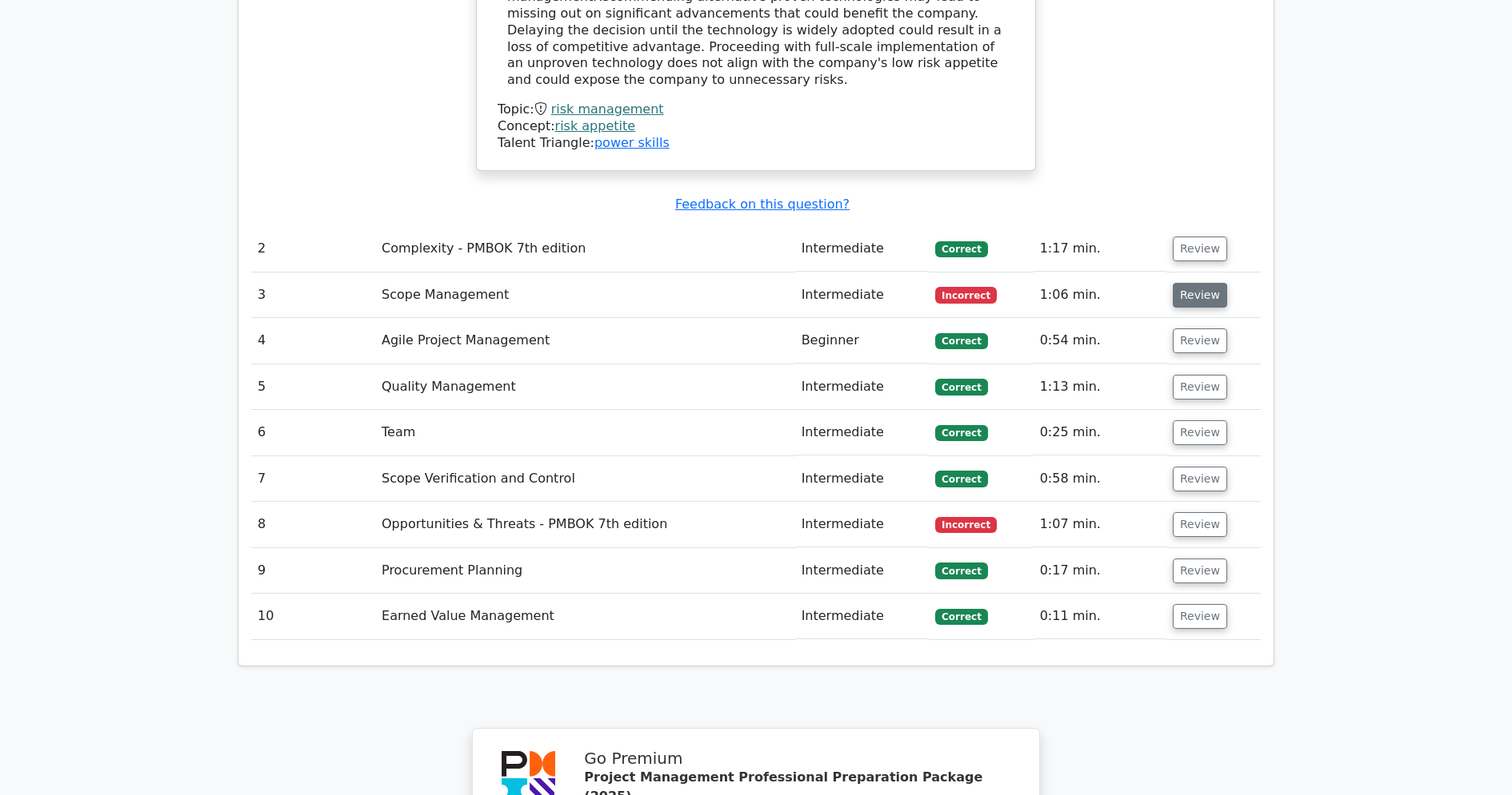
click at [1194, 283] on button "Review" at bounding box center [1199, 295] width 55 height 25
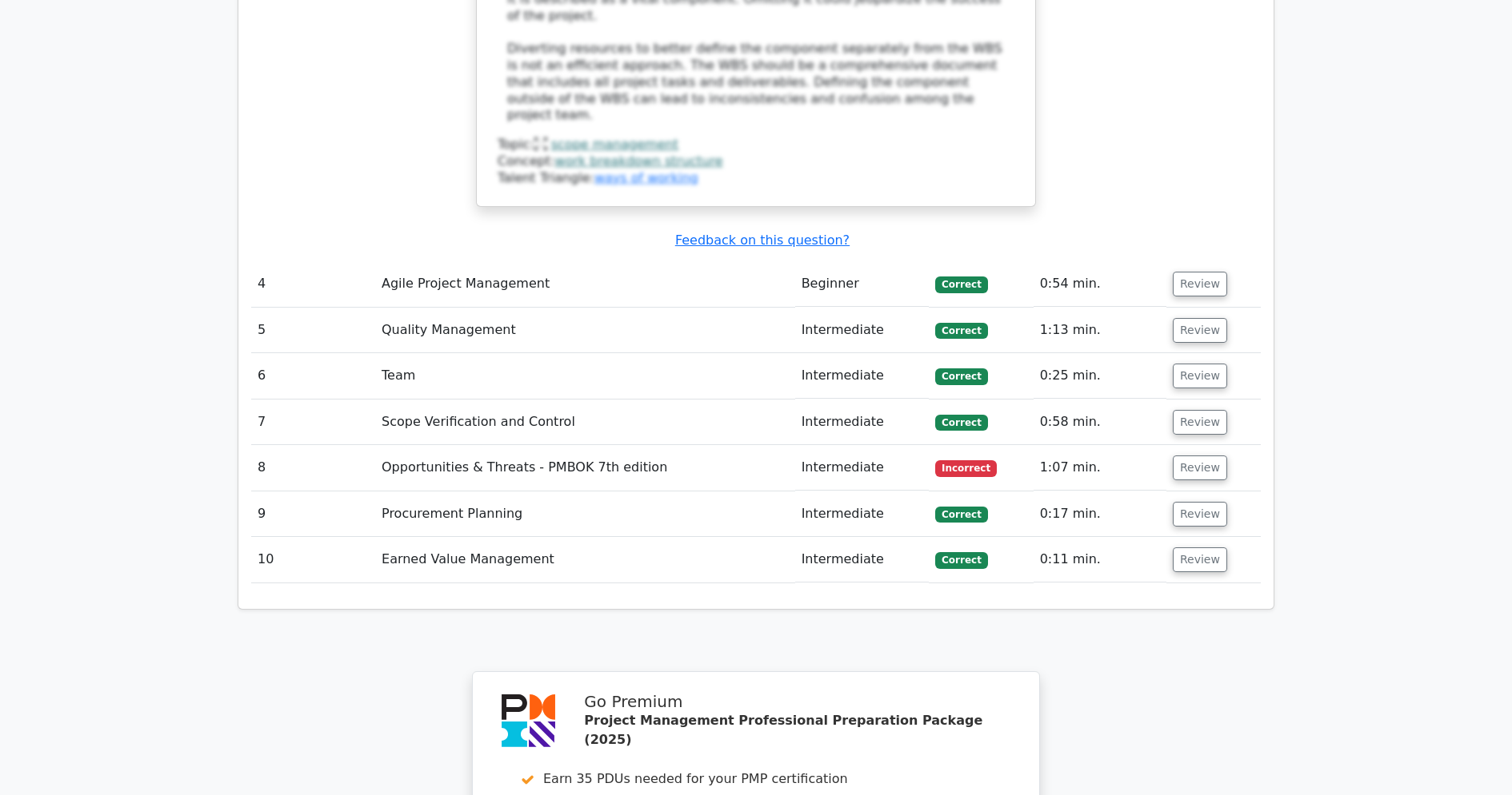
scroll to position [3118, 0]
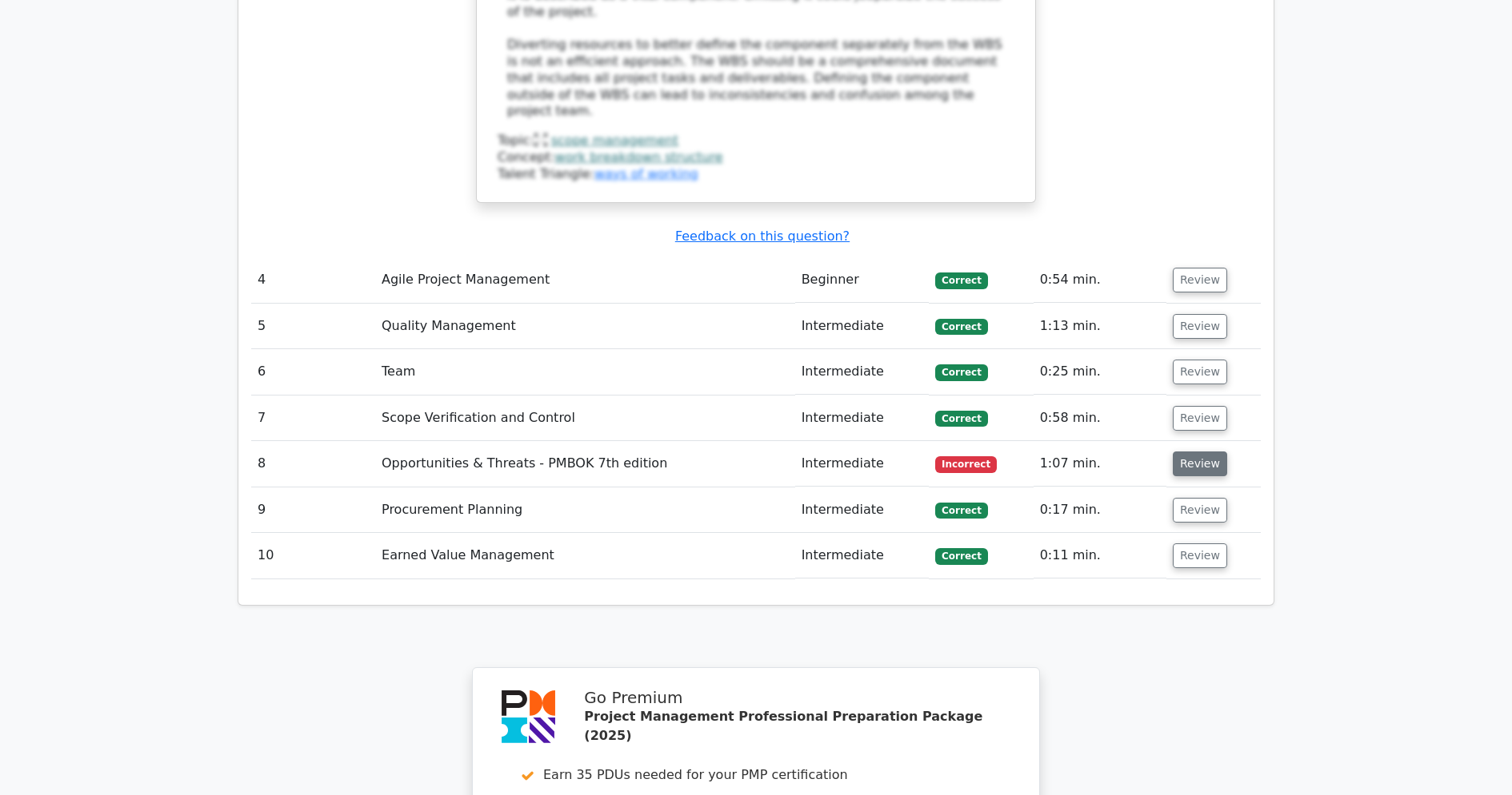
click at [1179, 452] on button "Review" at bounding box center [1199, 464] width 55 height 25
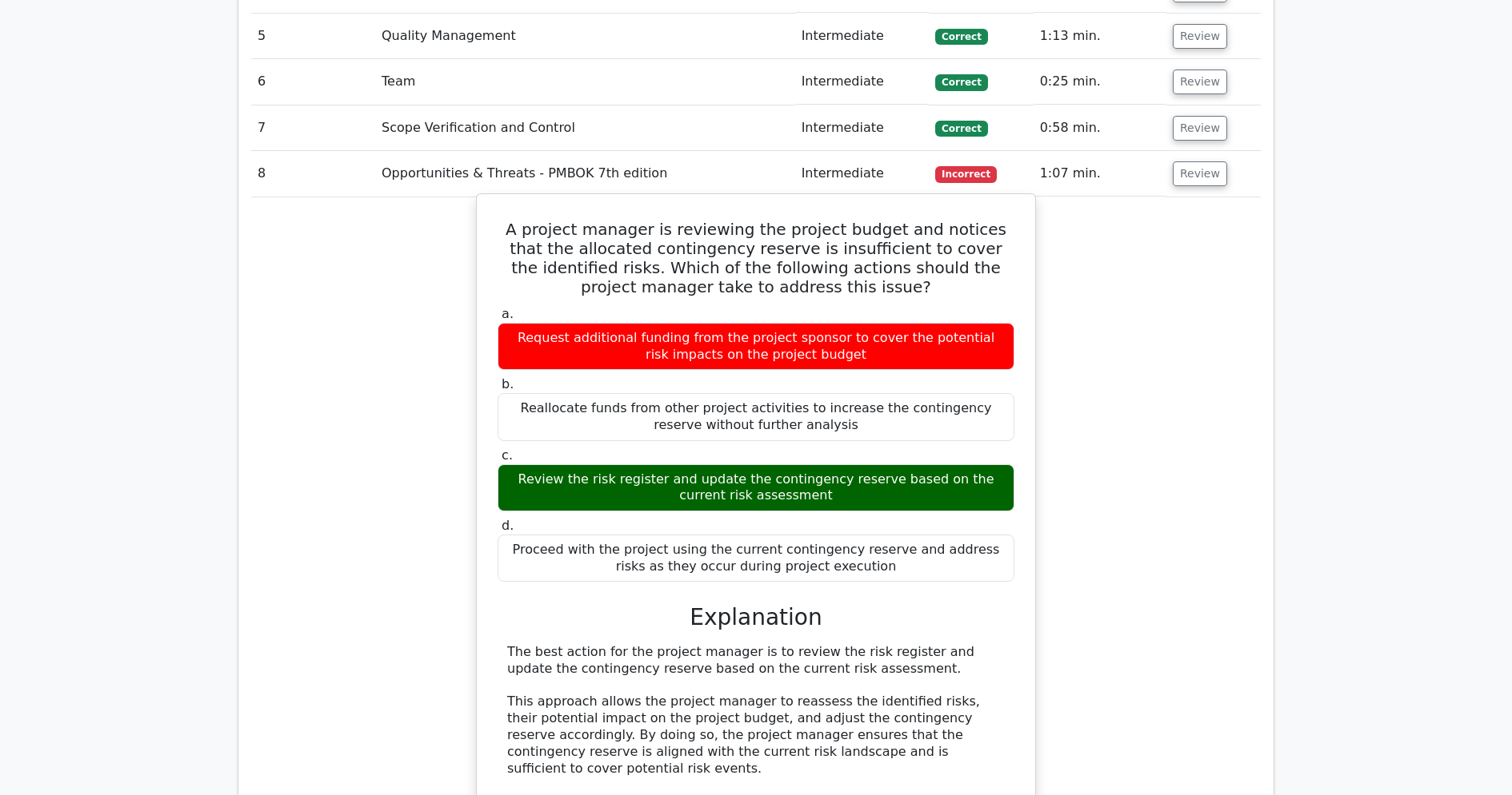
scroll to position [3198, 0]
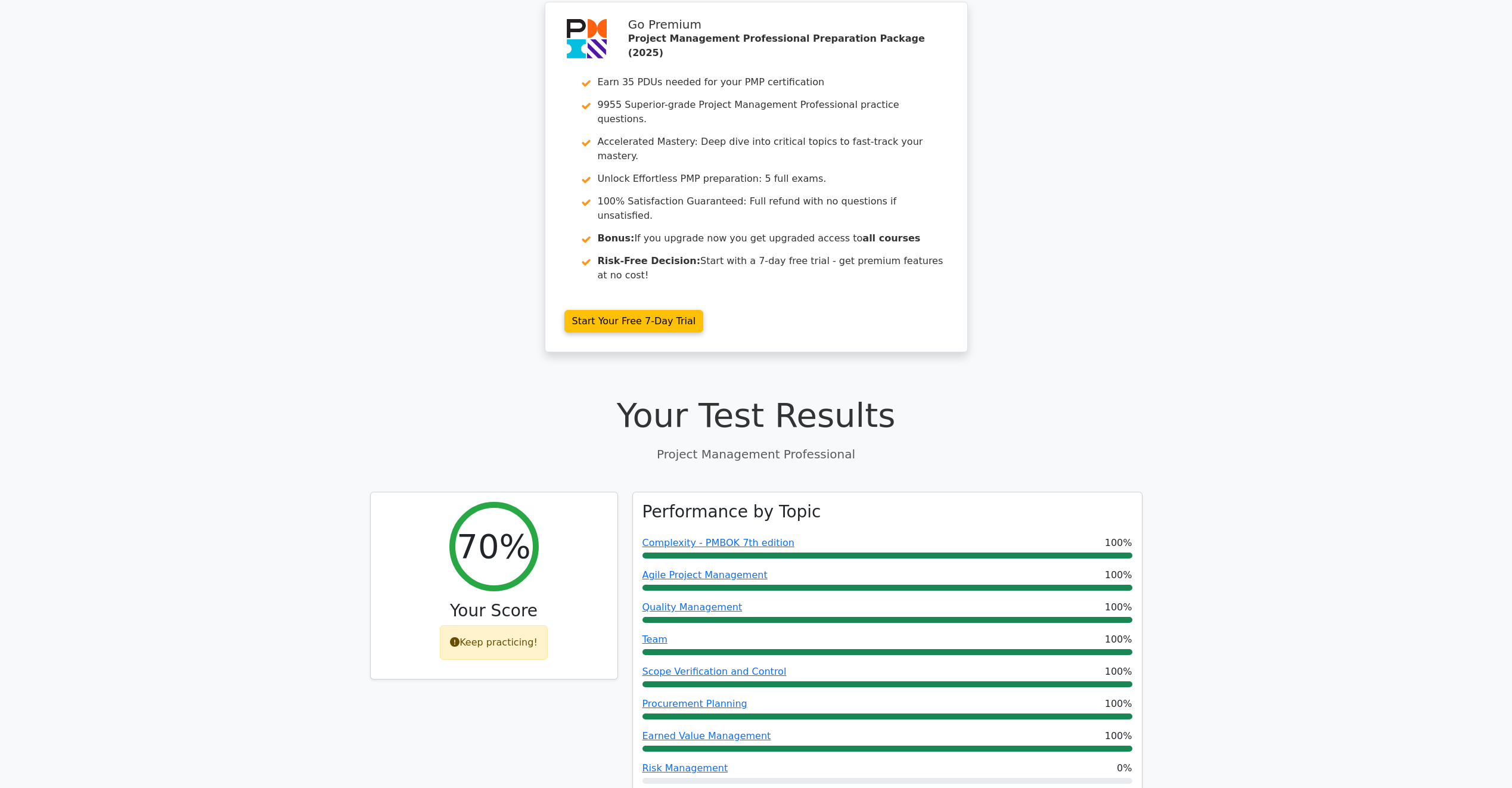
scroll to position [0, 0]
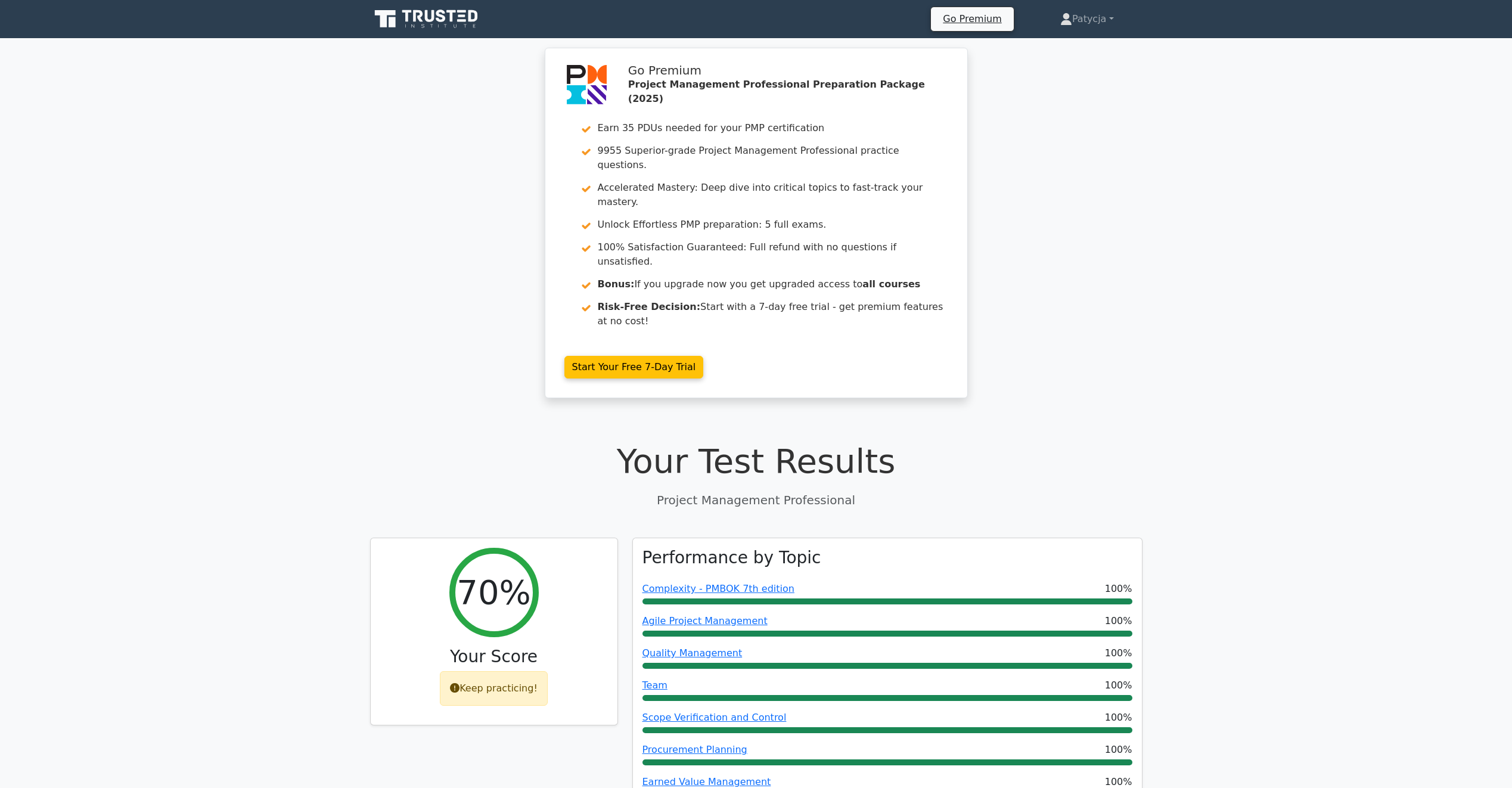
click at [461, 19] on icon at bounding box center [462, 20] width 9 height 2
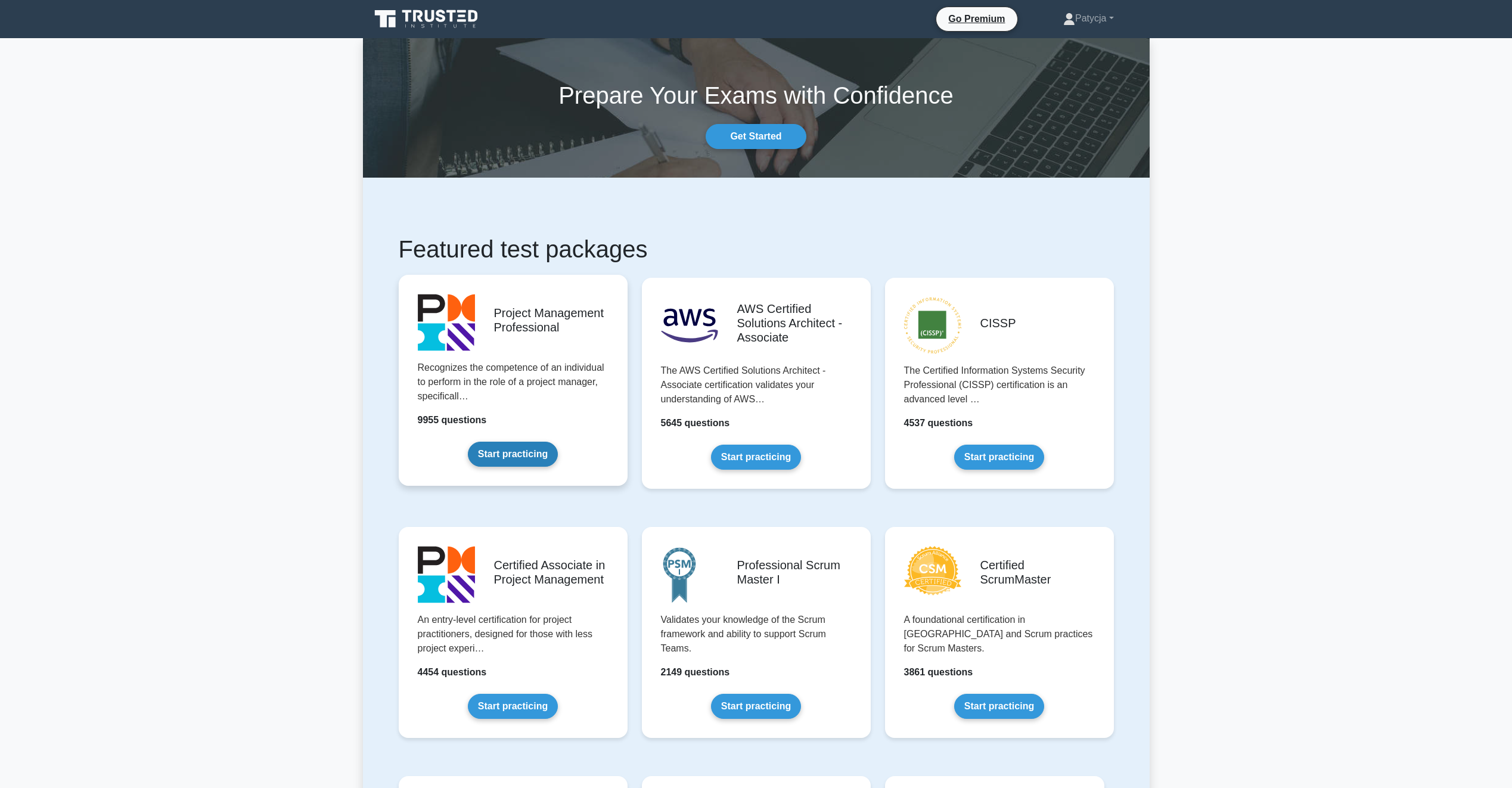
click at [526, 452] on link "Start practicing" at bounding box center [513, 454] width 90 height 25
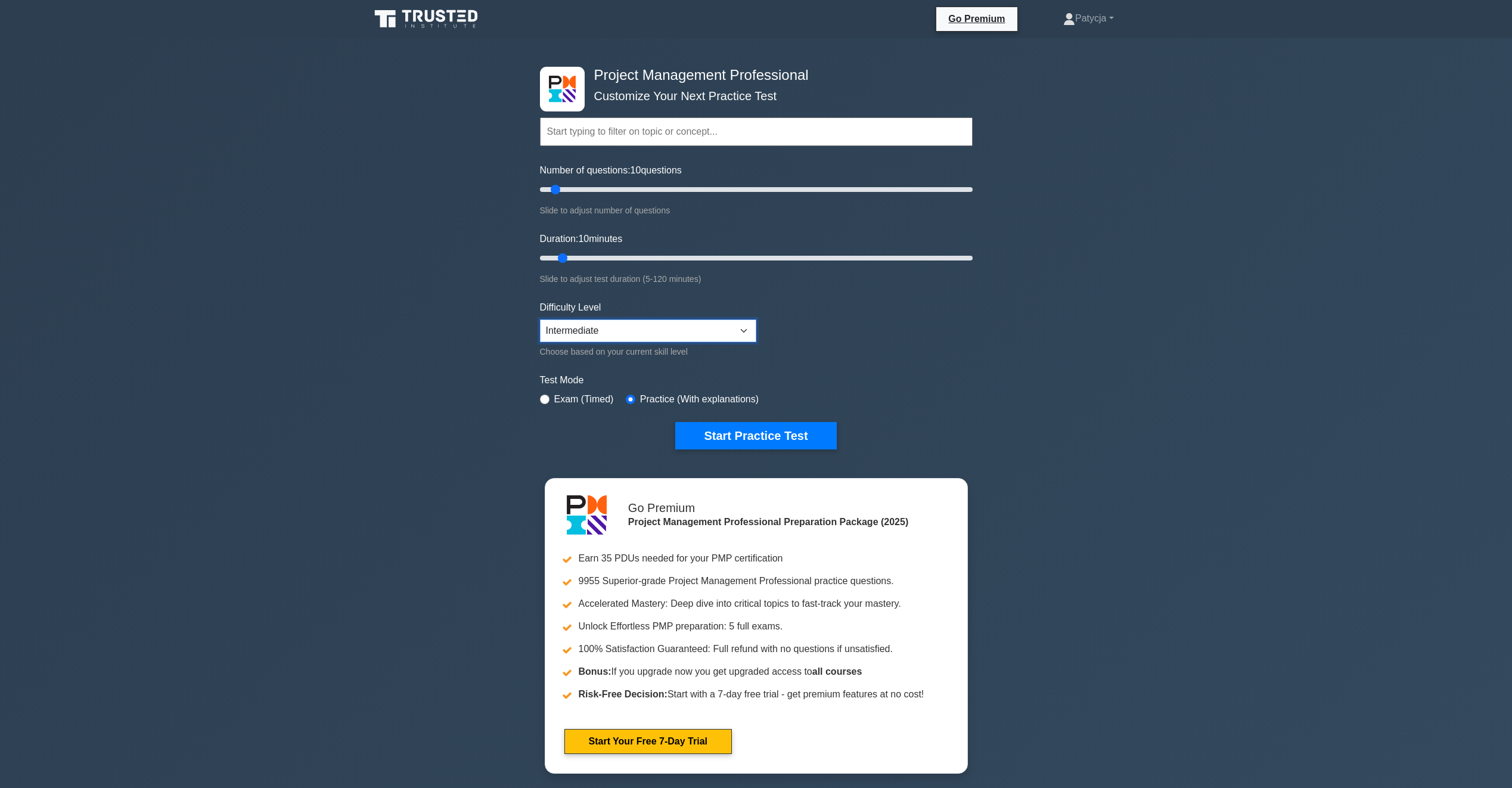
click at [692, 327] on select "Beginner Intermediate Expert" at bounding box center [648, 331] width 216 height 23
select select "beginner"
click at [540, 320] on select "Beginner Intermediate Expert" at bounding box center [648, 331] width 216 height 23
click at [723, 438] on button "Start Practice Test" at bounding box center [755, 436] width 161 height 27
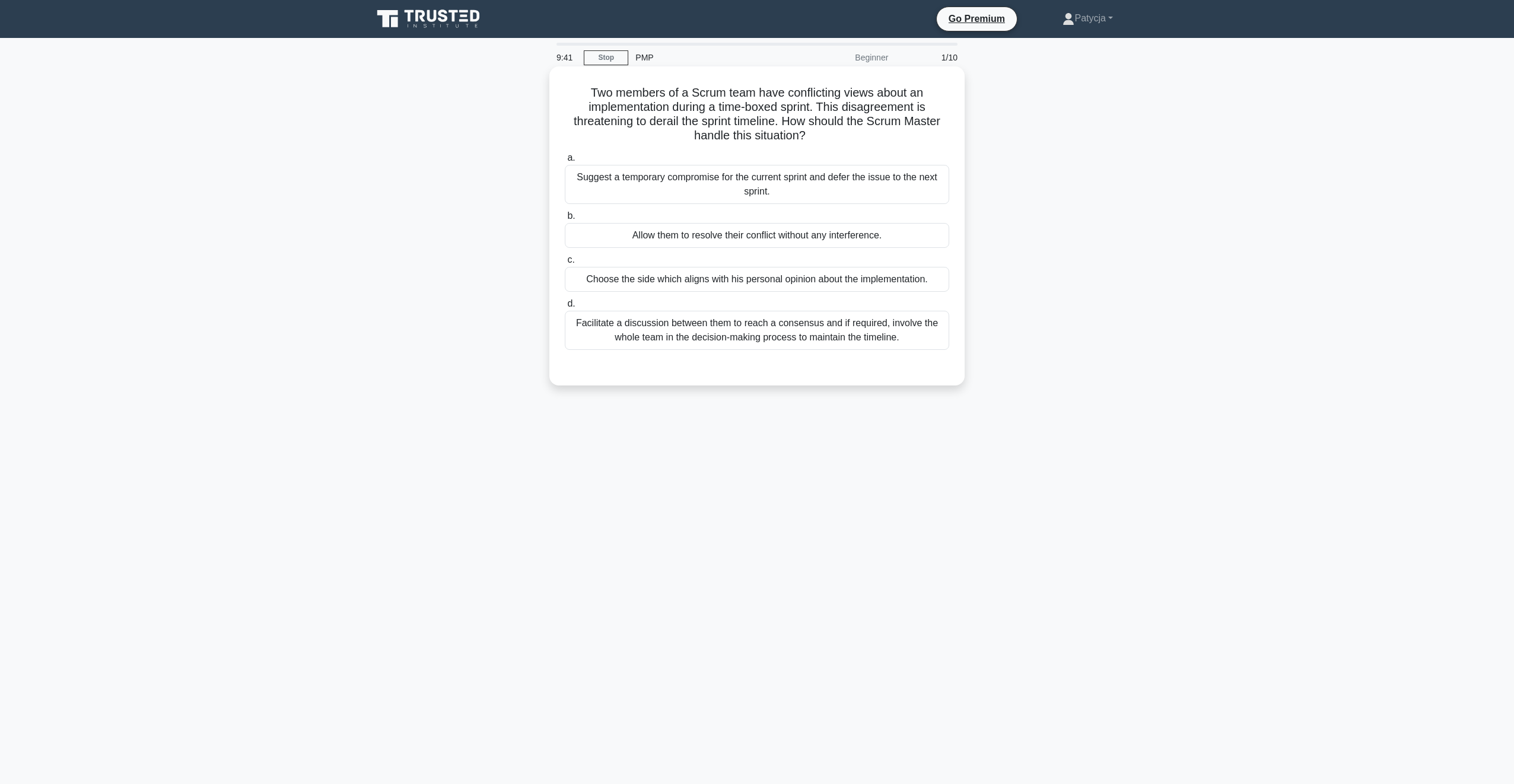
click at [720, 330] on div "Facilitate a discussion between them to reach a consensus and if required, invo…" at bounding box center [757, 330] width 385 height 39
click at [565, 308] on input "d. Facilitate a discussion between them to reach a consensus and if required, i…" at bounding box center [565, 304] width 0 height 8
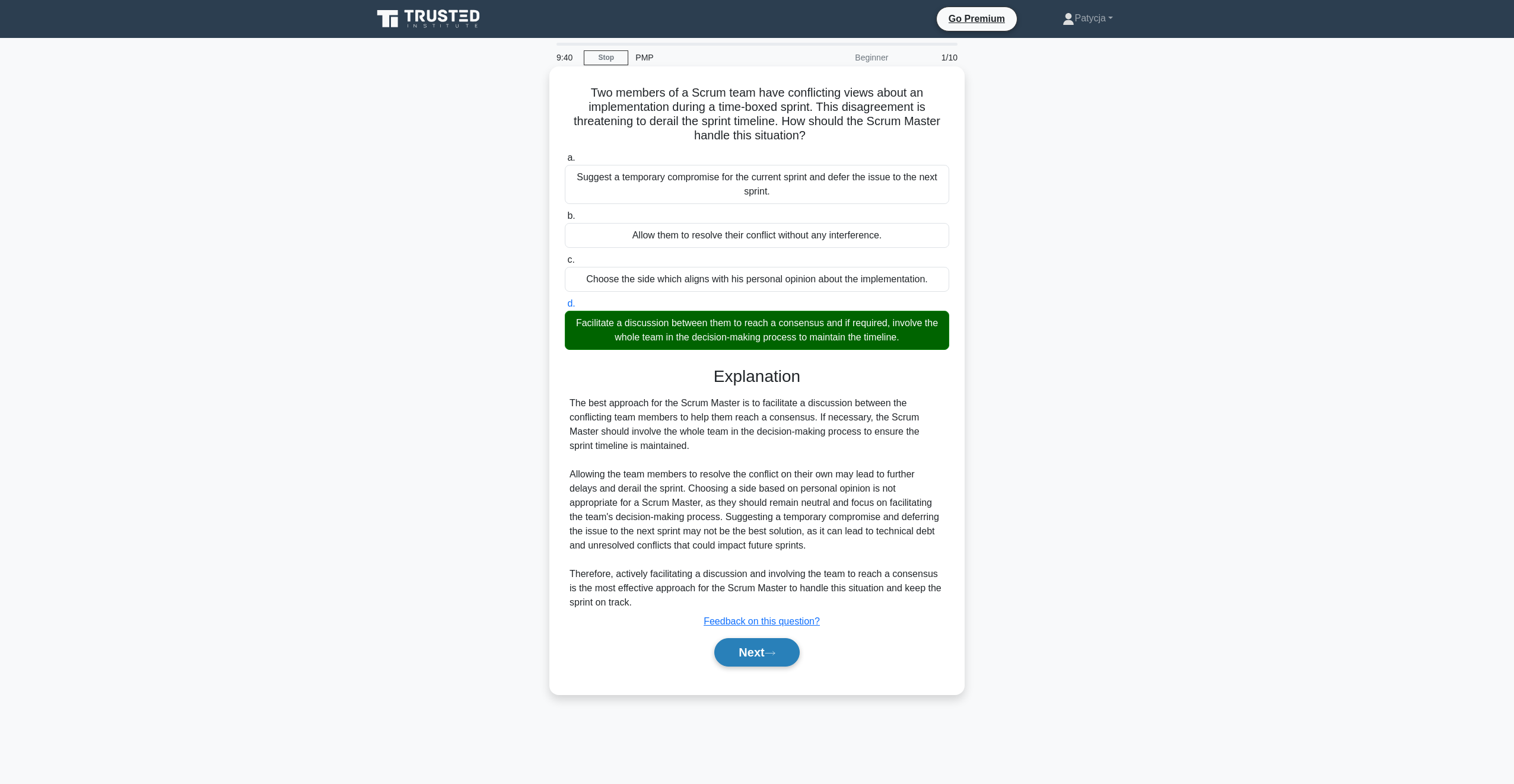
click at [770, 643] on button "Next" at bounding box center [756, 653] width 85 height 29
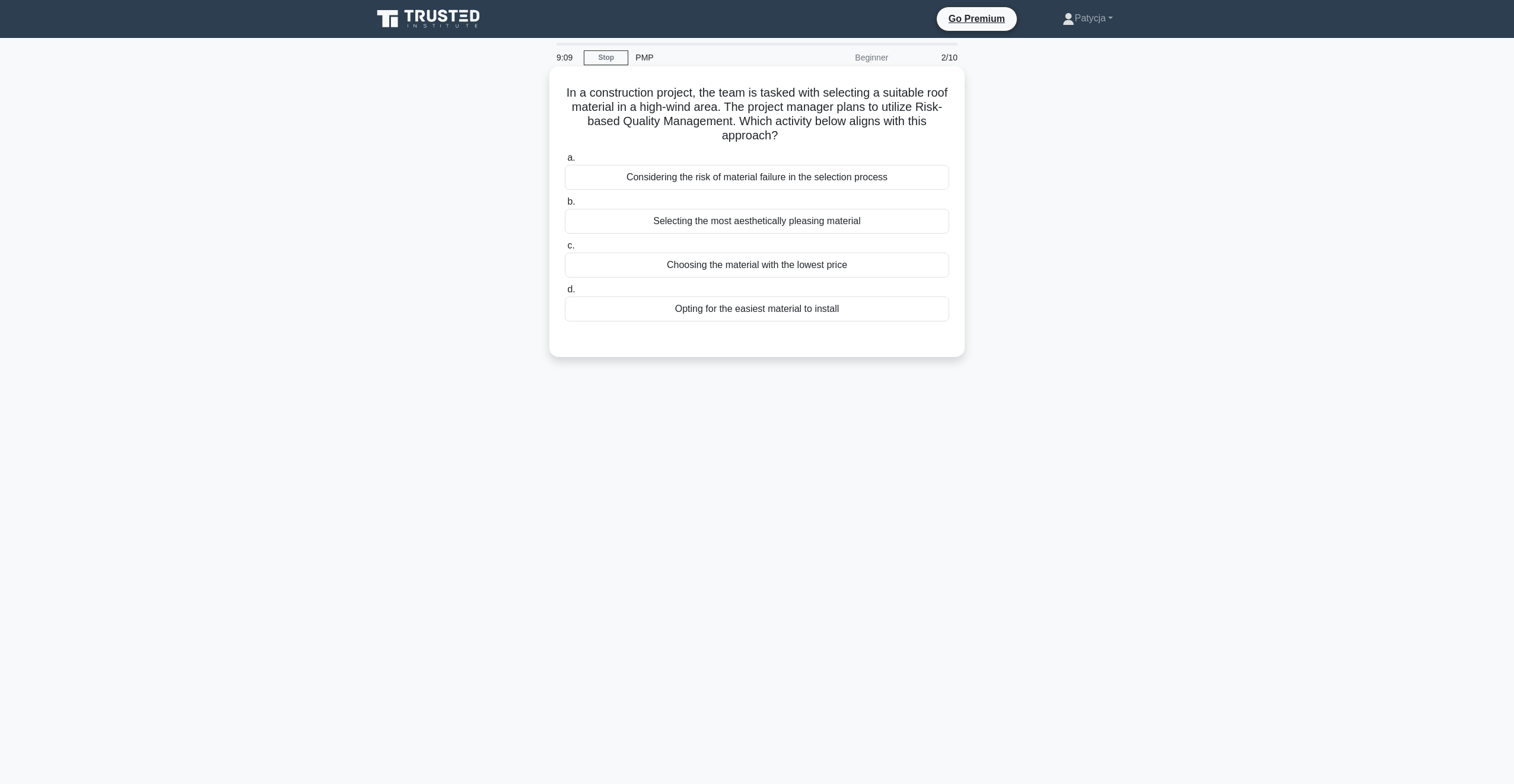
click at [777, 180] on div "Considering the risk of material failure in the selection process" at bounding box center [757, 177] width 385 height 25
click at [565, 162] on input "a. Considering the risk of material failure in the selection process" at bounding box center [565, 158] width 0 height 8
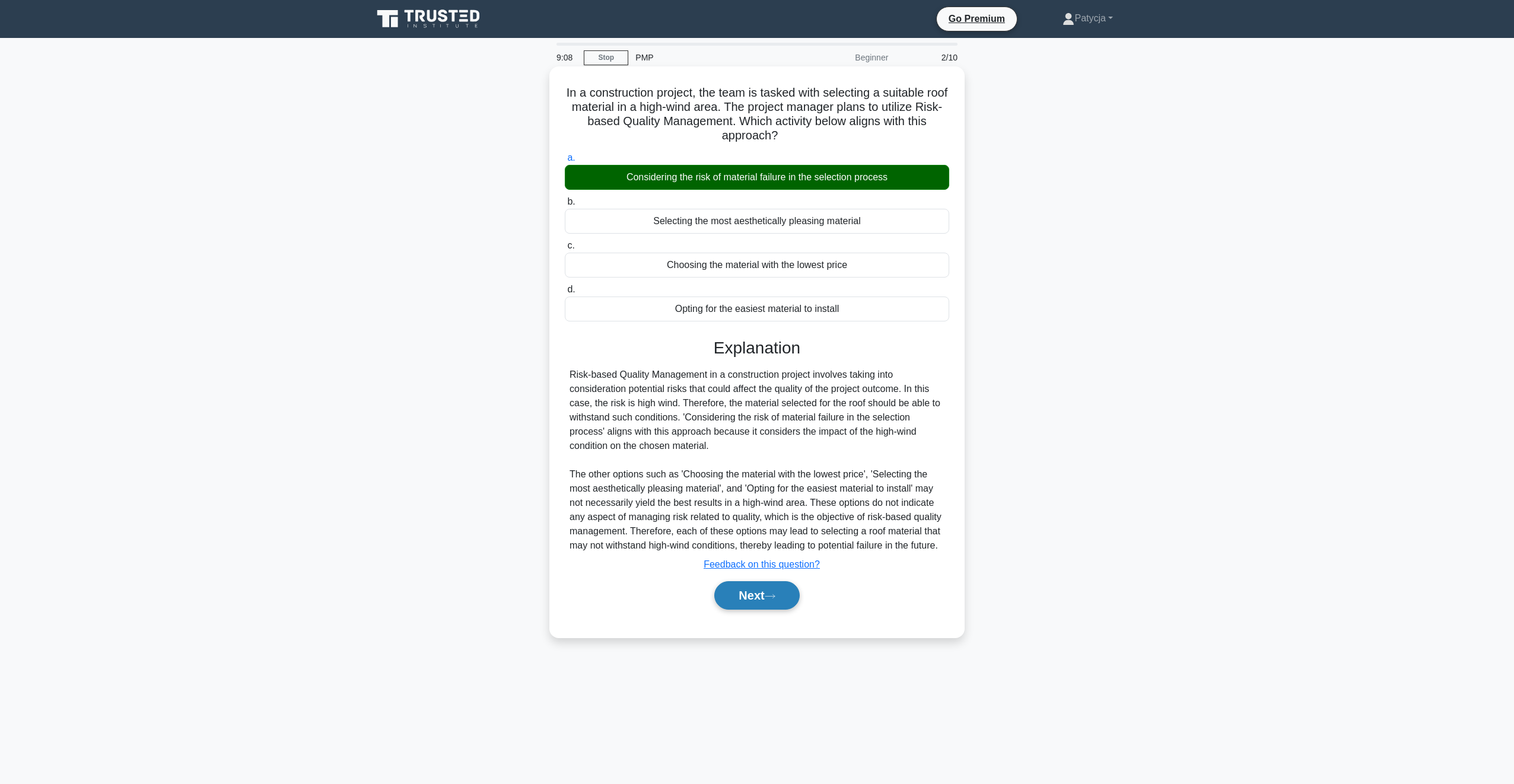
click at [753, 610] on button "Next" at bounding box center [756, 596] width 85 height 29
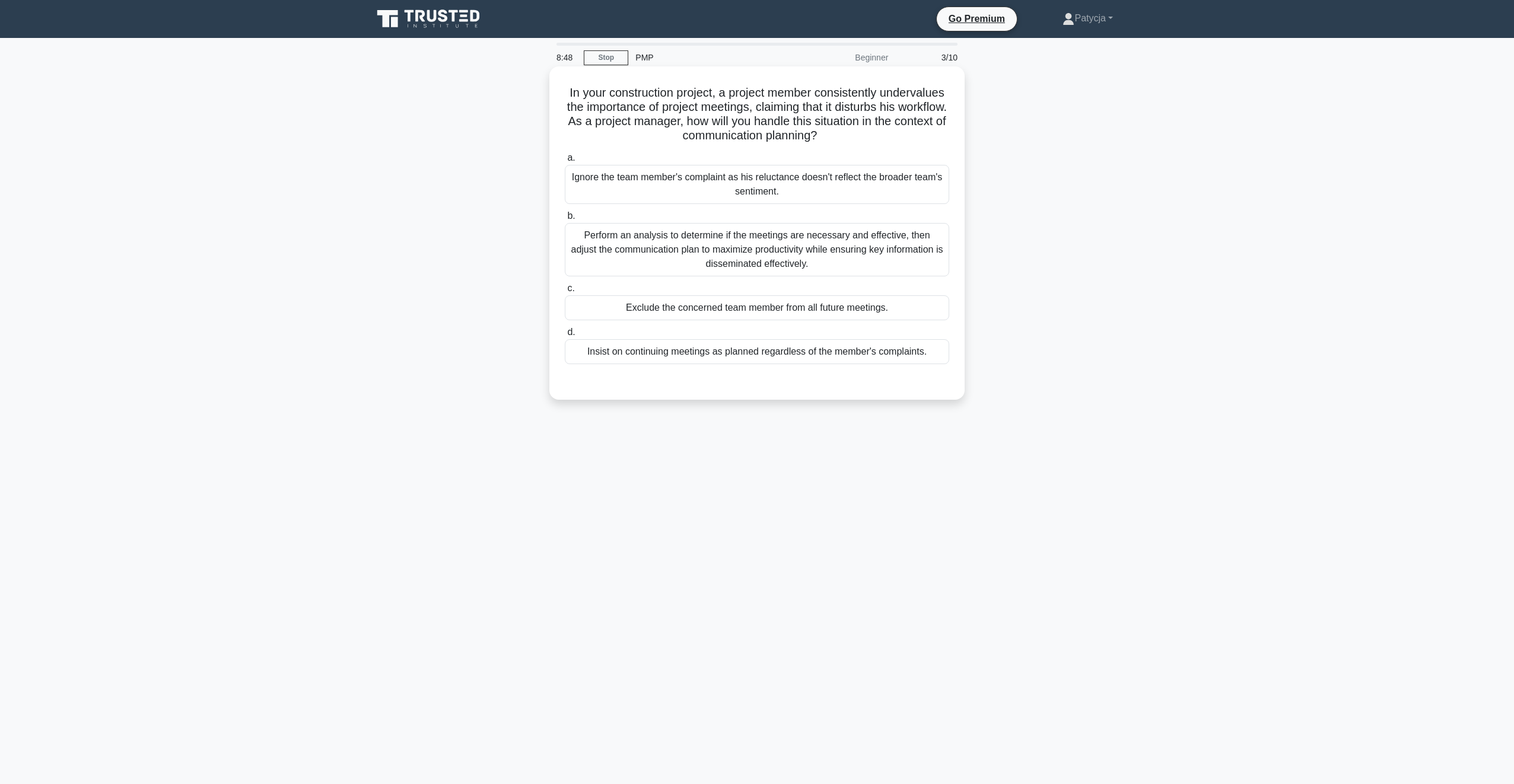
click at [725, 248] on div "Perform an analysis to determine if the meetings are necessary and effective, t…" at bounding box center [757, 250] width 385 height 54
click at [565, 220] on input "b. Perform an analysis to determine if the meetings are necessary and effective…" at bounding box center [565, 216] width 0 height 8
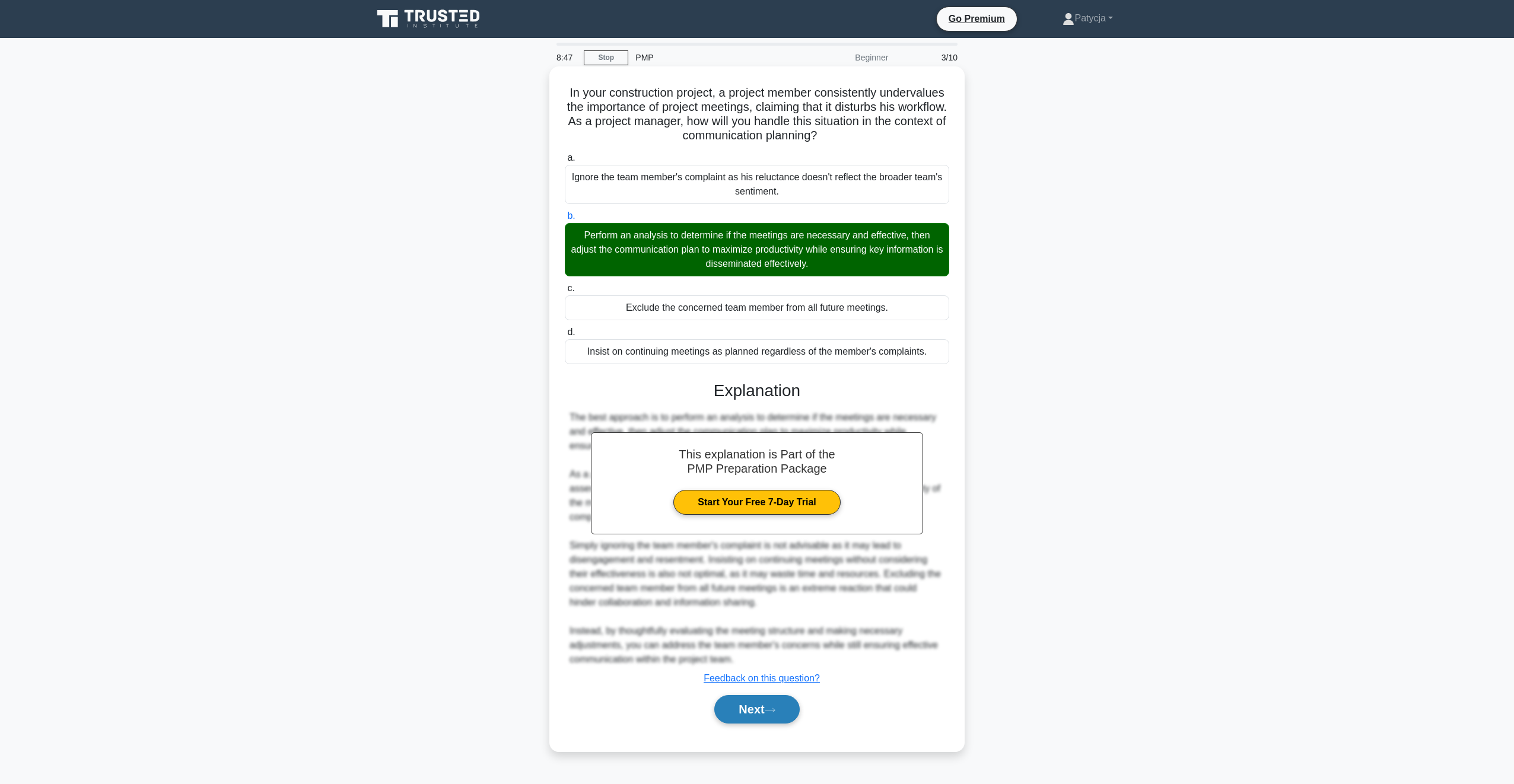
click at [746, 702] on button "Next" at bounding box center [756, 710] width 85 height 29
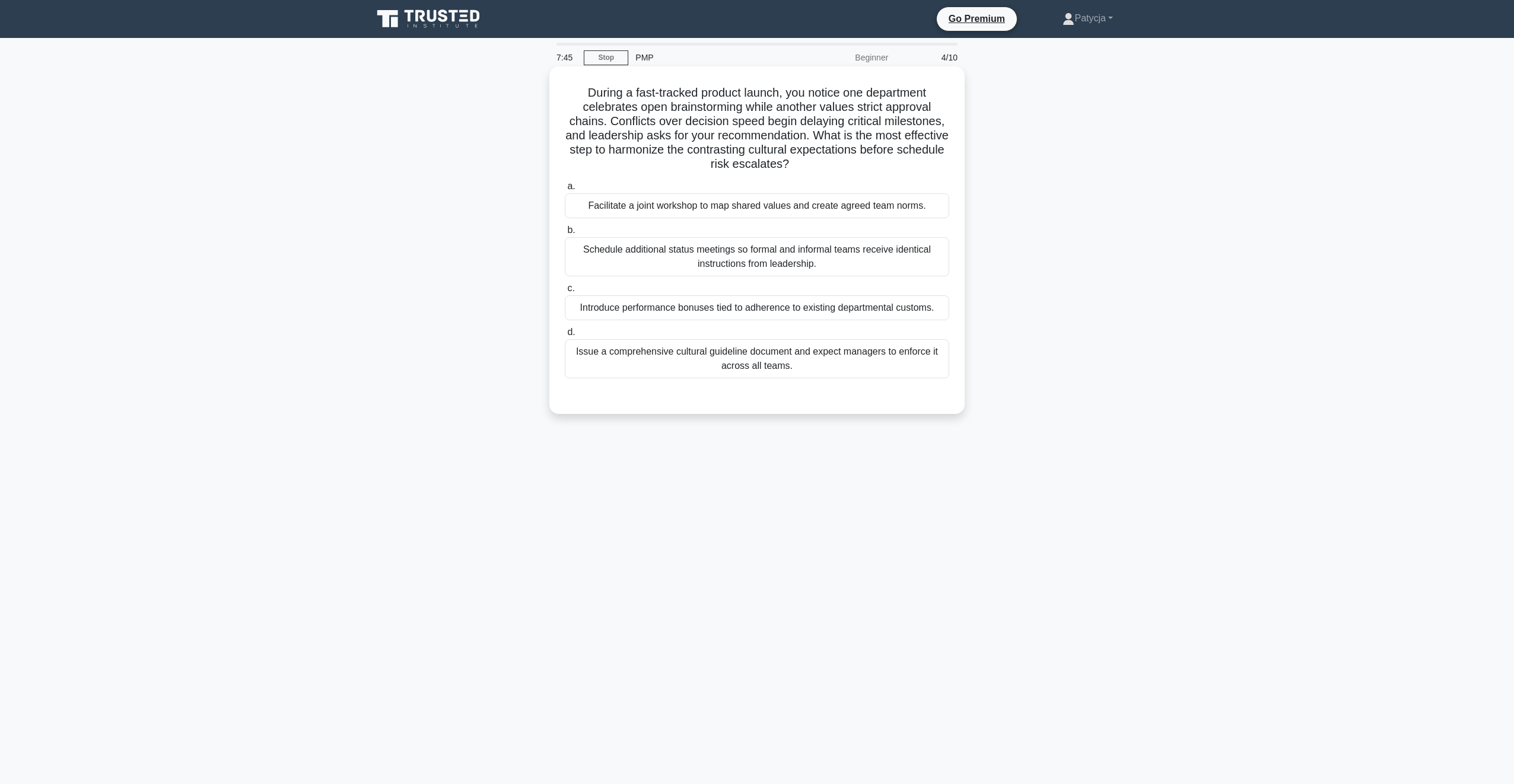
click at [751, 203] on div "Facilitate a joint workshop to map shared values and create agreed team norms." at bounding box center [757, 205] width 385 height 25
click at [565, 190] on input "a. Facilitate a joint workshop to map shared values and create agreed team norm…" at bounding box center [565, 186] width 0 height 8
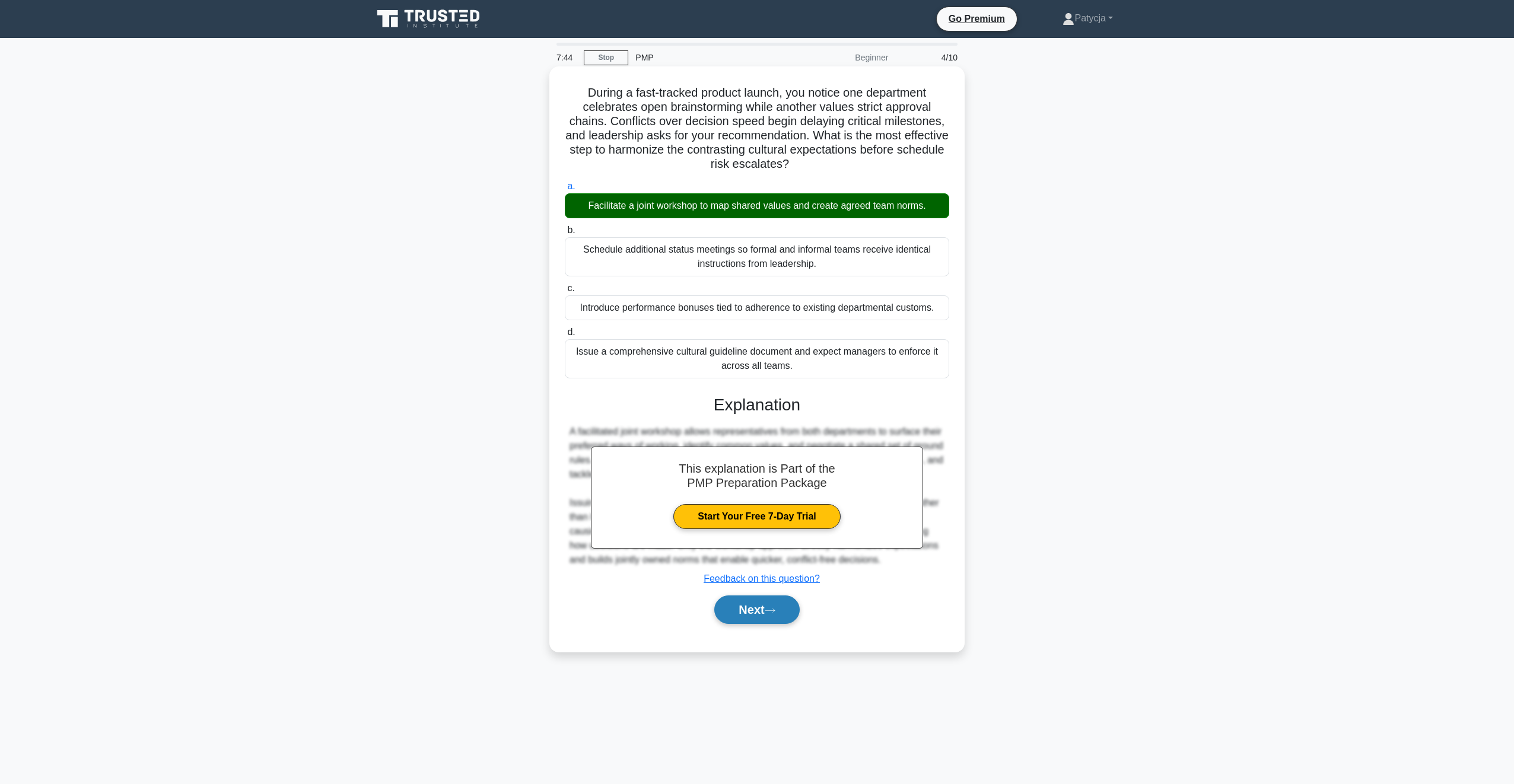
click at [757, 624] on button "Next" at bounding box center [756, 610] width 85 height 29
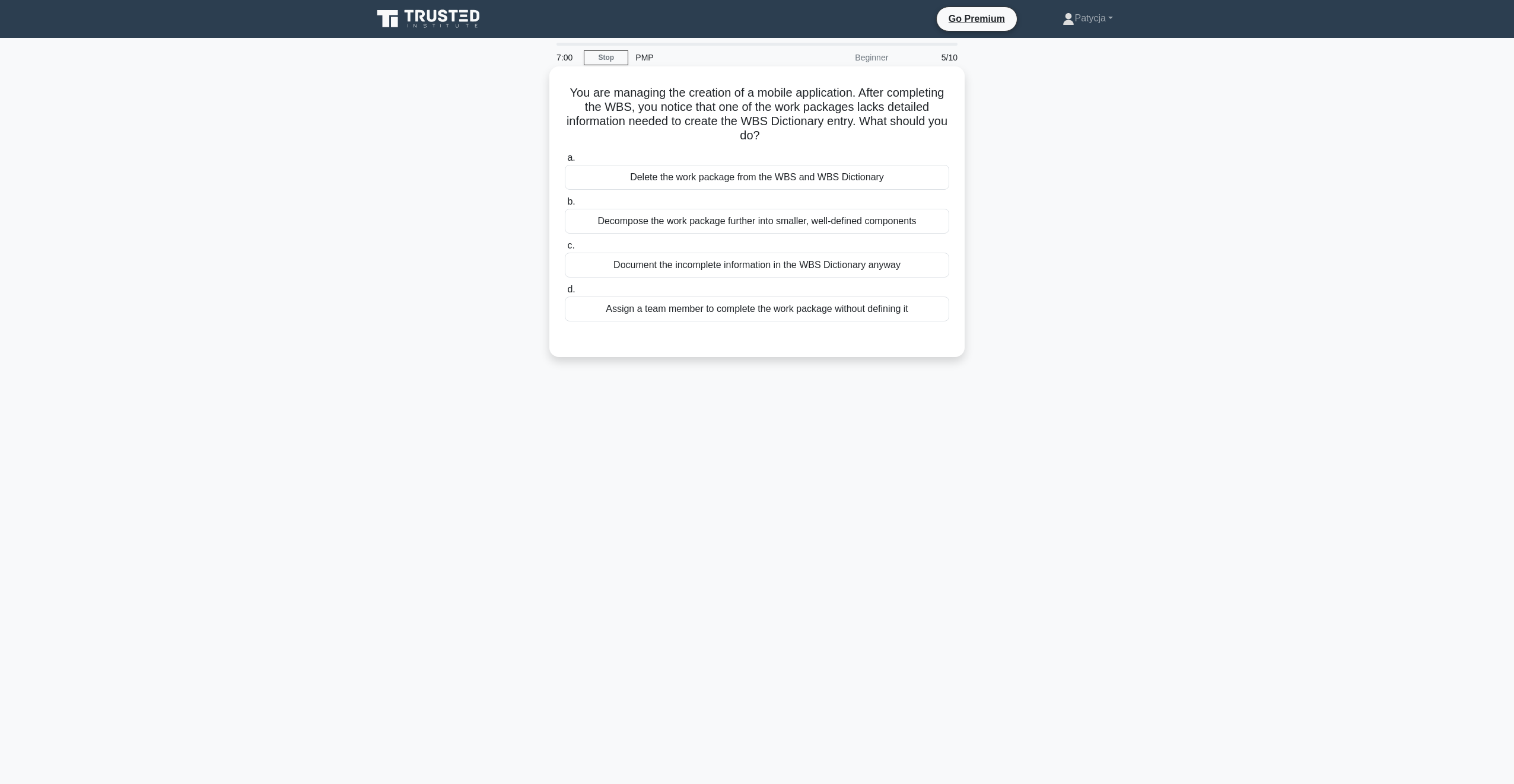
click at [713, 269] on div "Document the incomplete information in the WBS Dictionary anyway" at bounding box center [757, 265] width 385 height 25
click at [565, 250] on input "c. Document the incomplete information in the WBS Dictionary anyway" at bounding box center [565, 245] width 0 height 8
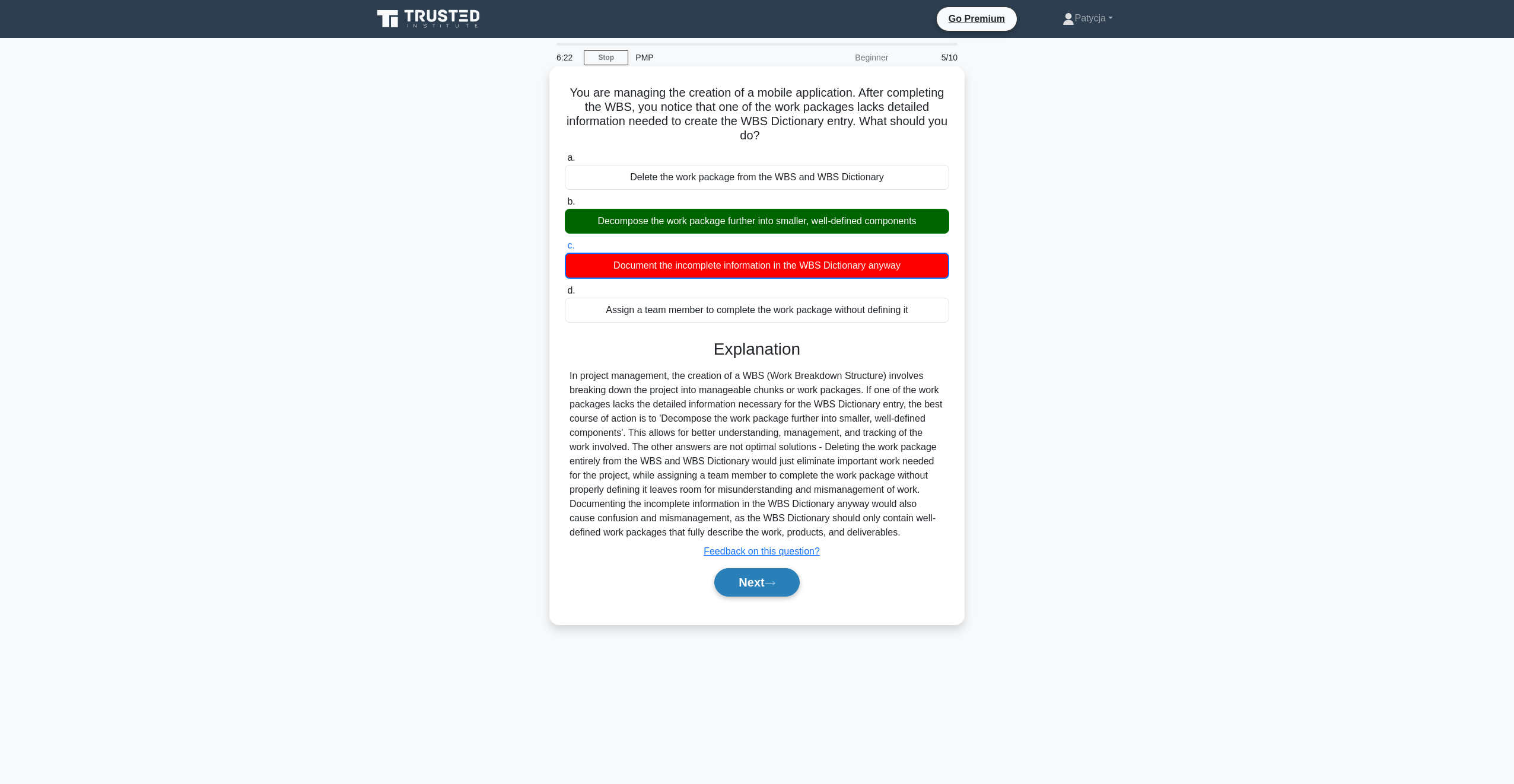
click at [753, 576] on button "Next" at bounding box center [756, 583] width 85 height 29
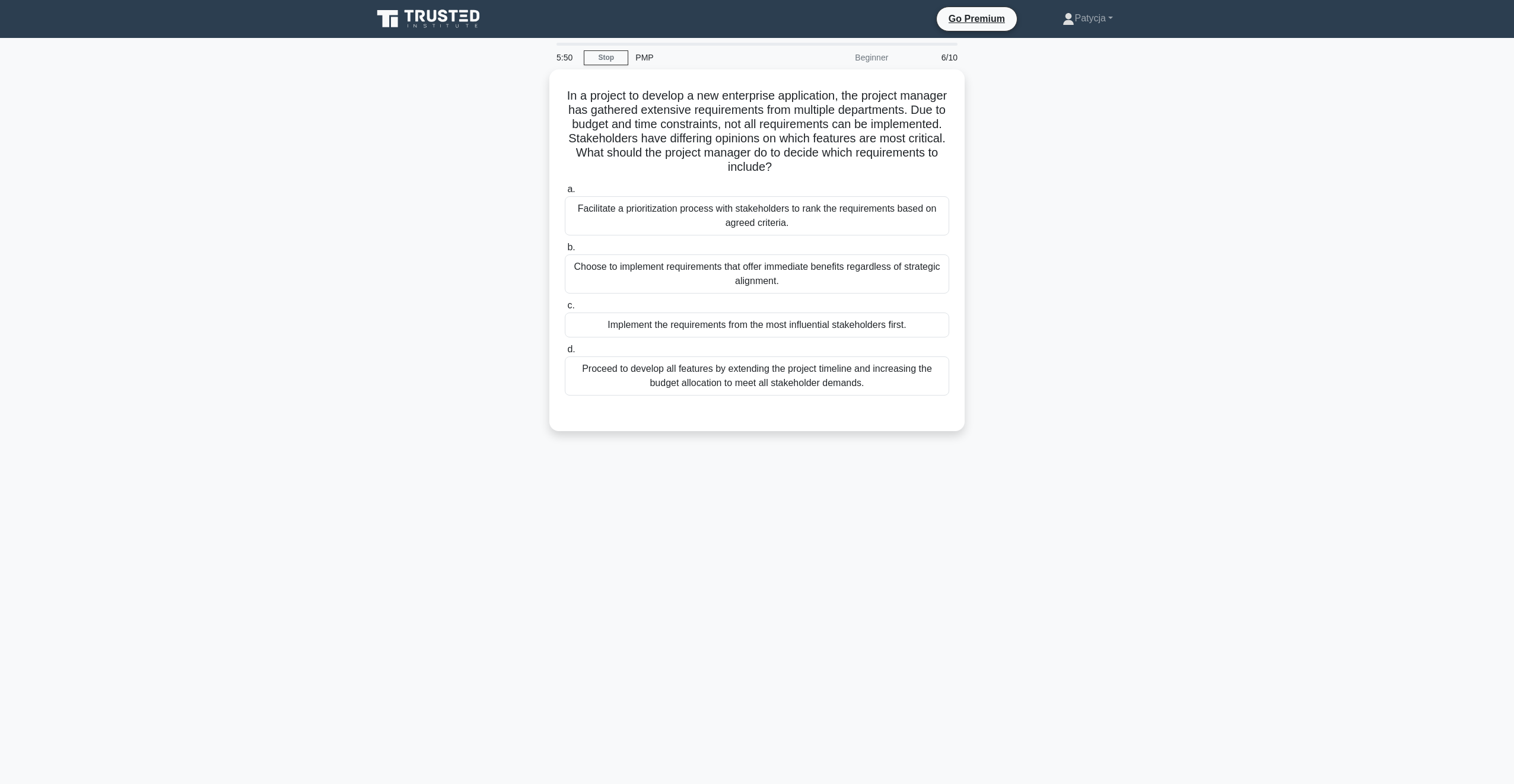
click at [420, 285] on div "In a project to develop a new enterprise application, the project manager has g…" at bounding box center [757, 257] width 783 height 376
click at [647, 205] on div "Facilitate a prioritization process with stakeholders to rank the requirements …" at bounding box center [757, 213] width 385 height 39
click at [565, 190] on input "a. Facilitate a prioritization process with stakeholders to rank the requiremen…" at bounding box center [565, 186] width 0 height 8
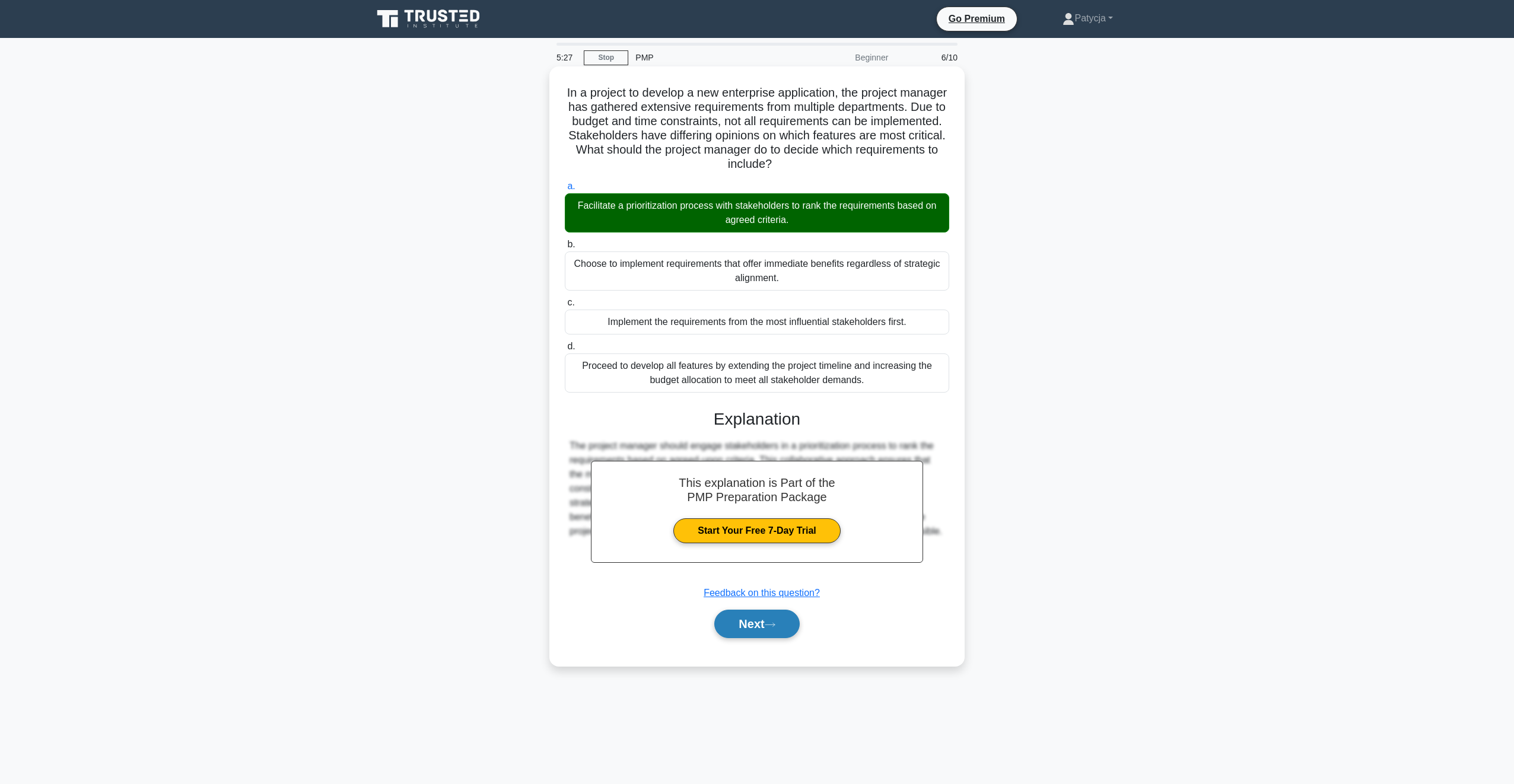
click at [775, 617] on button "Next" at bounding box center [756, 624] width 85 height 29
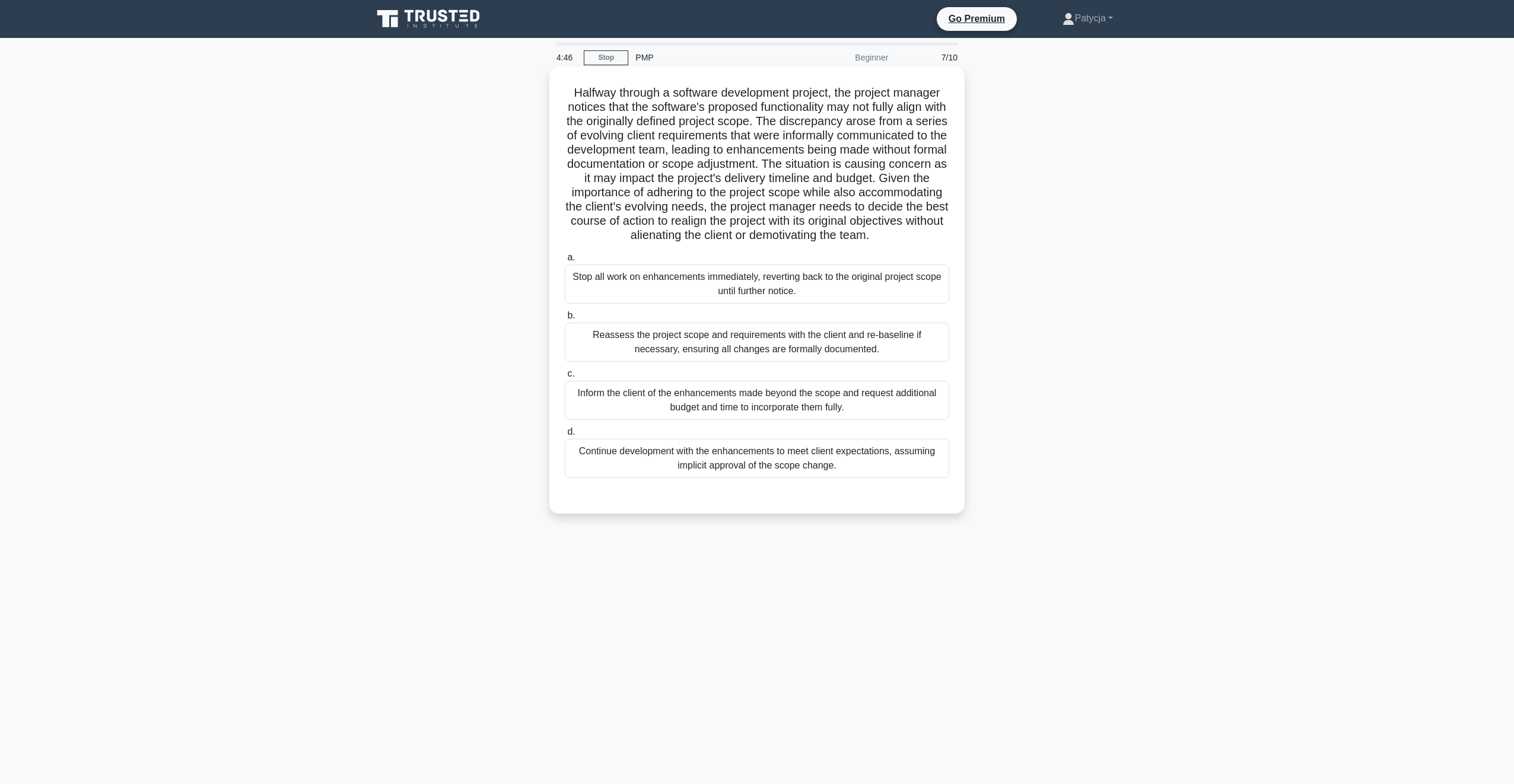
click at [776, 350] on div "Reassess the project scope and requirements with the client and re-baseline if …" at bounding box center [757, 342] width 385 height 39
click at [565, 320] on input "b. Reassess the project scope and requirements with the client and re-baseline …" at bounding box center [565, 315] width 0 height 8
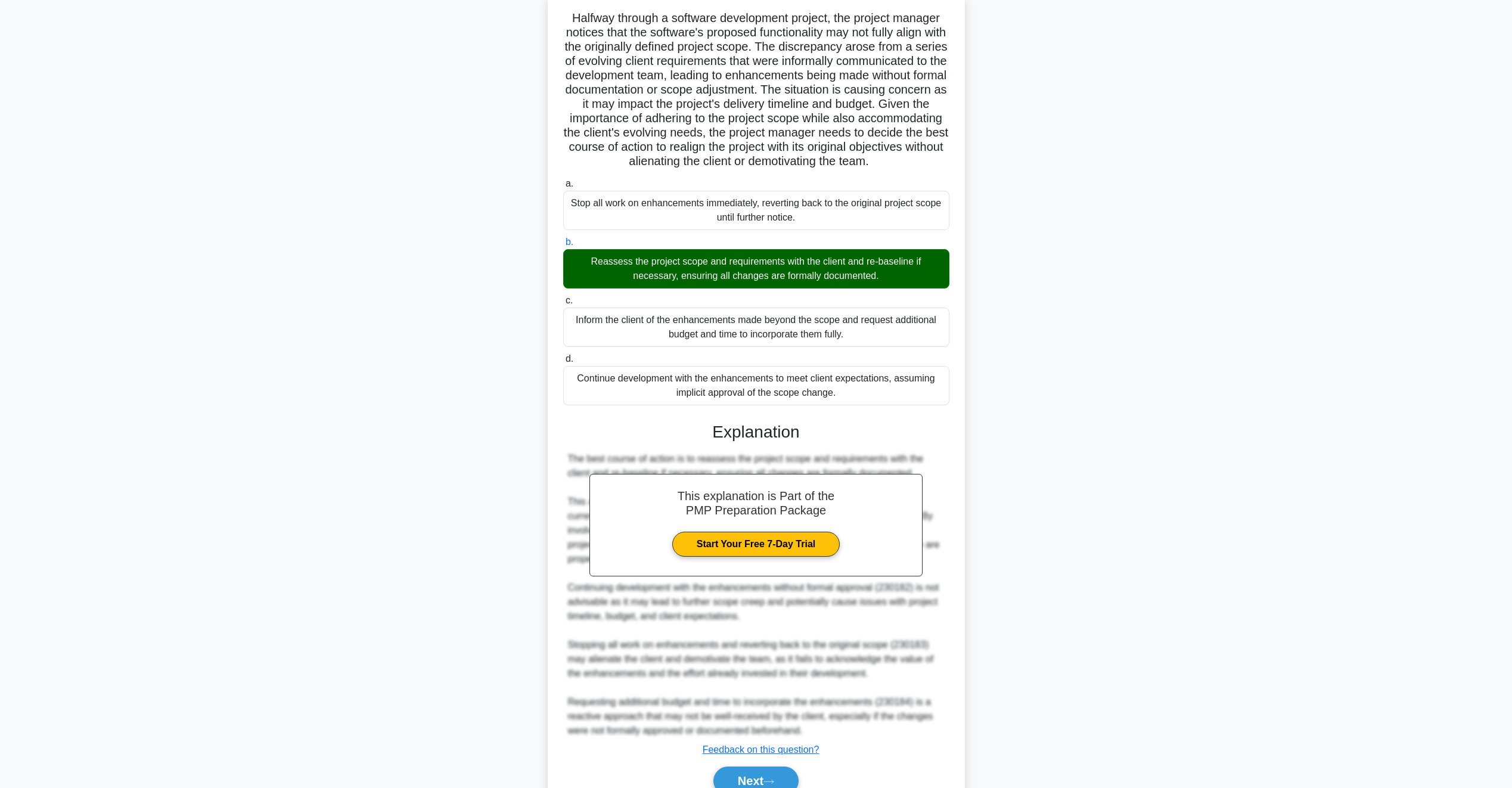
scroll to position [148, 0]
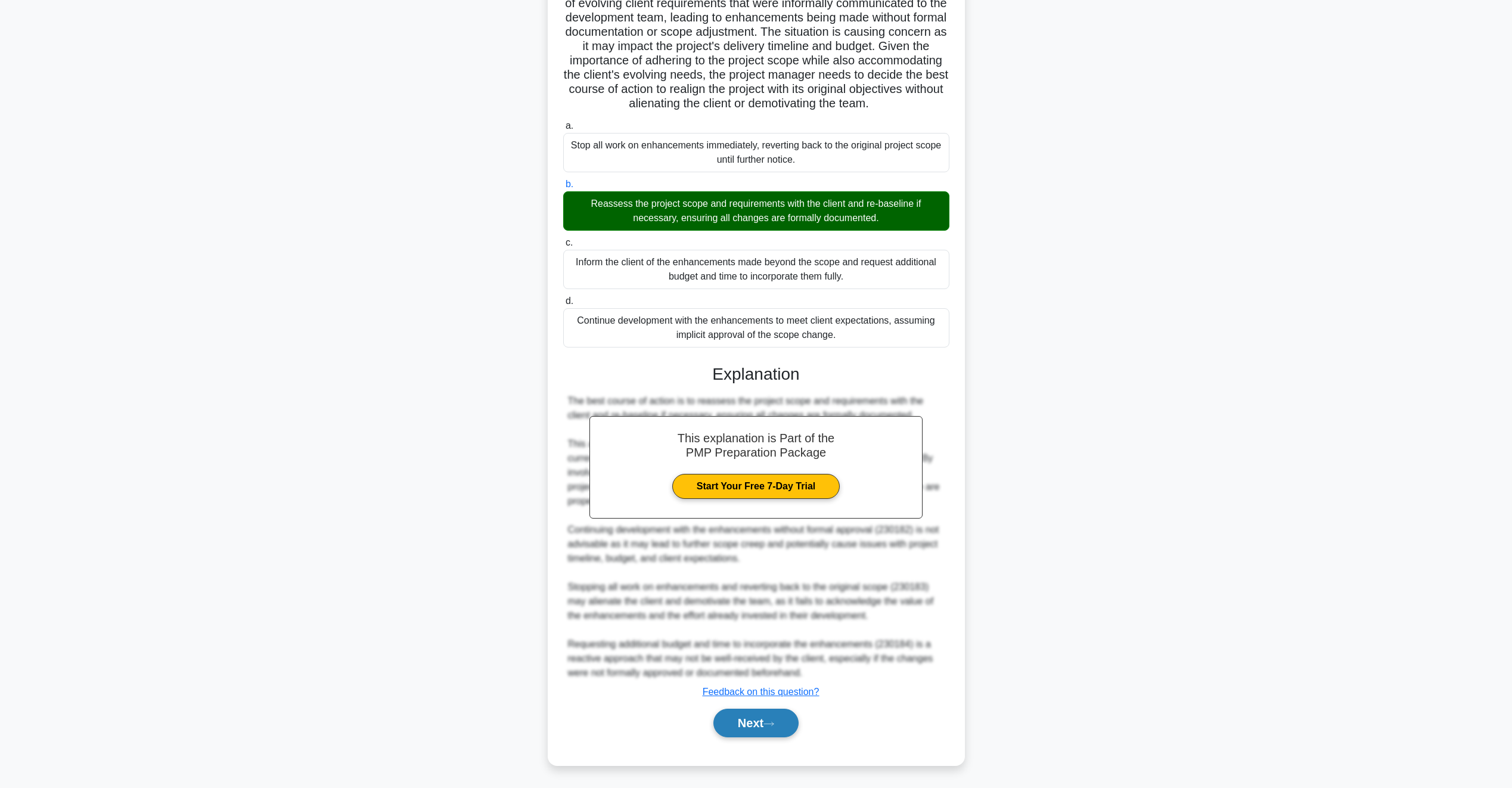
click at [774, 723] on icon at bounding box center [768, 723] width 11 height 6
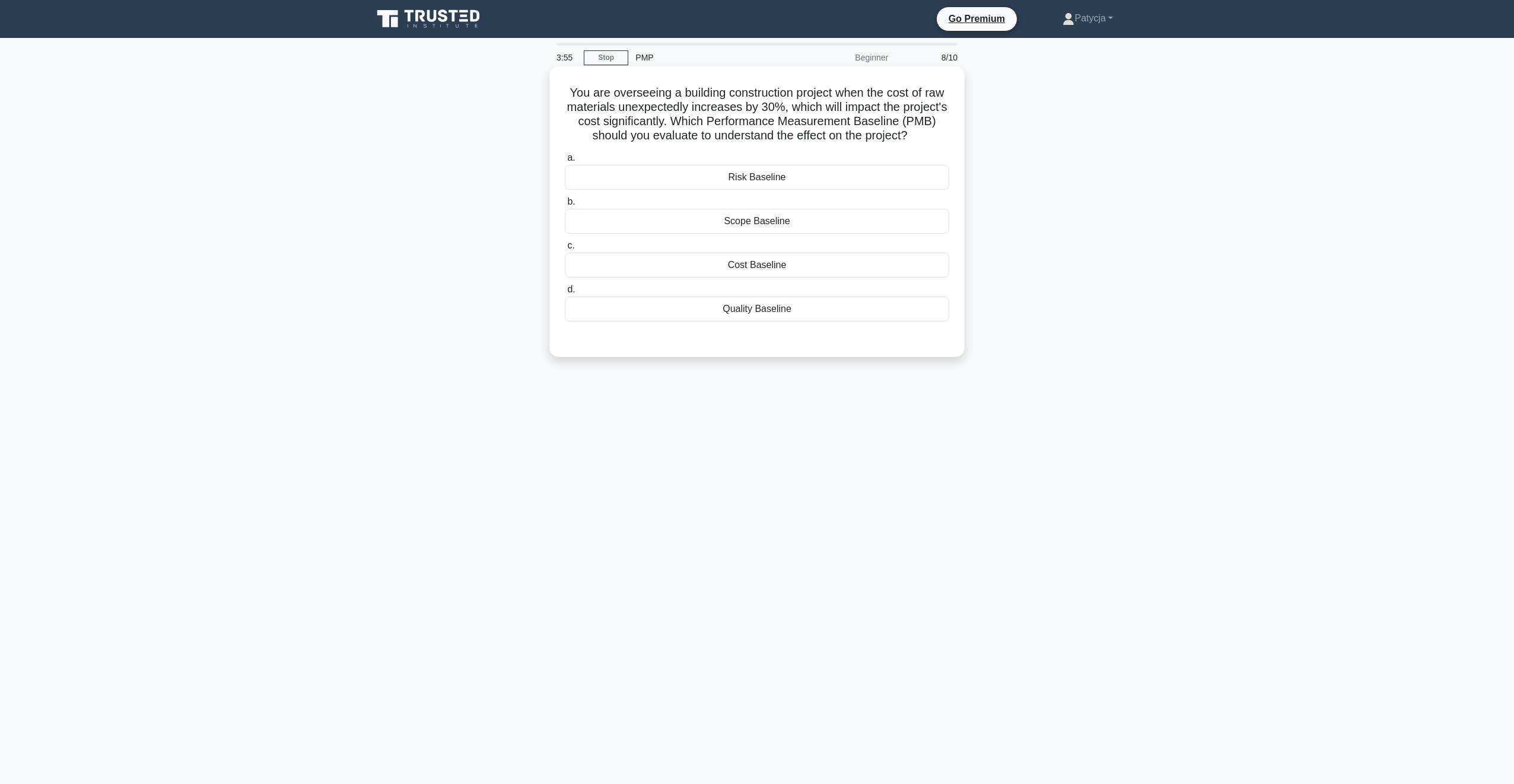
click at [774, 263] on div "Cost Baseline" at bounding box center [757, 265] width 385 height 25
click at [565, 250] on input "c. Cost Baseline" at bounding box center [565, 245] width 0 height 8
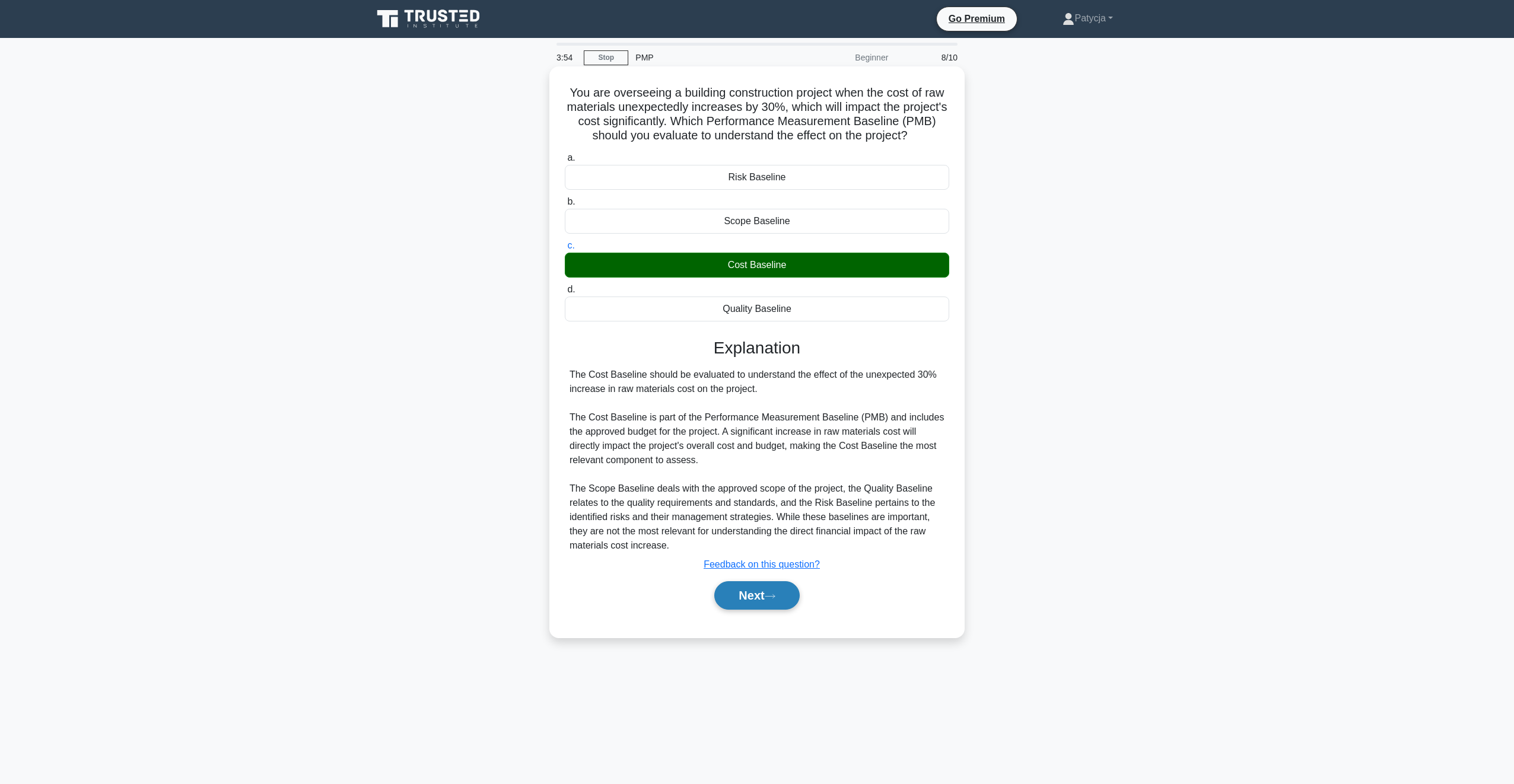
click at [773, 603] on button "Next" at bounding box center [756, 596] width 85 height 29
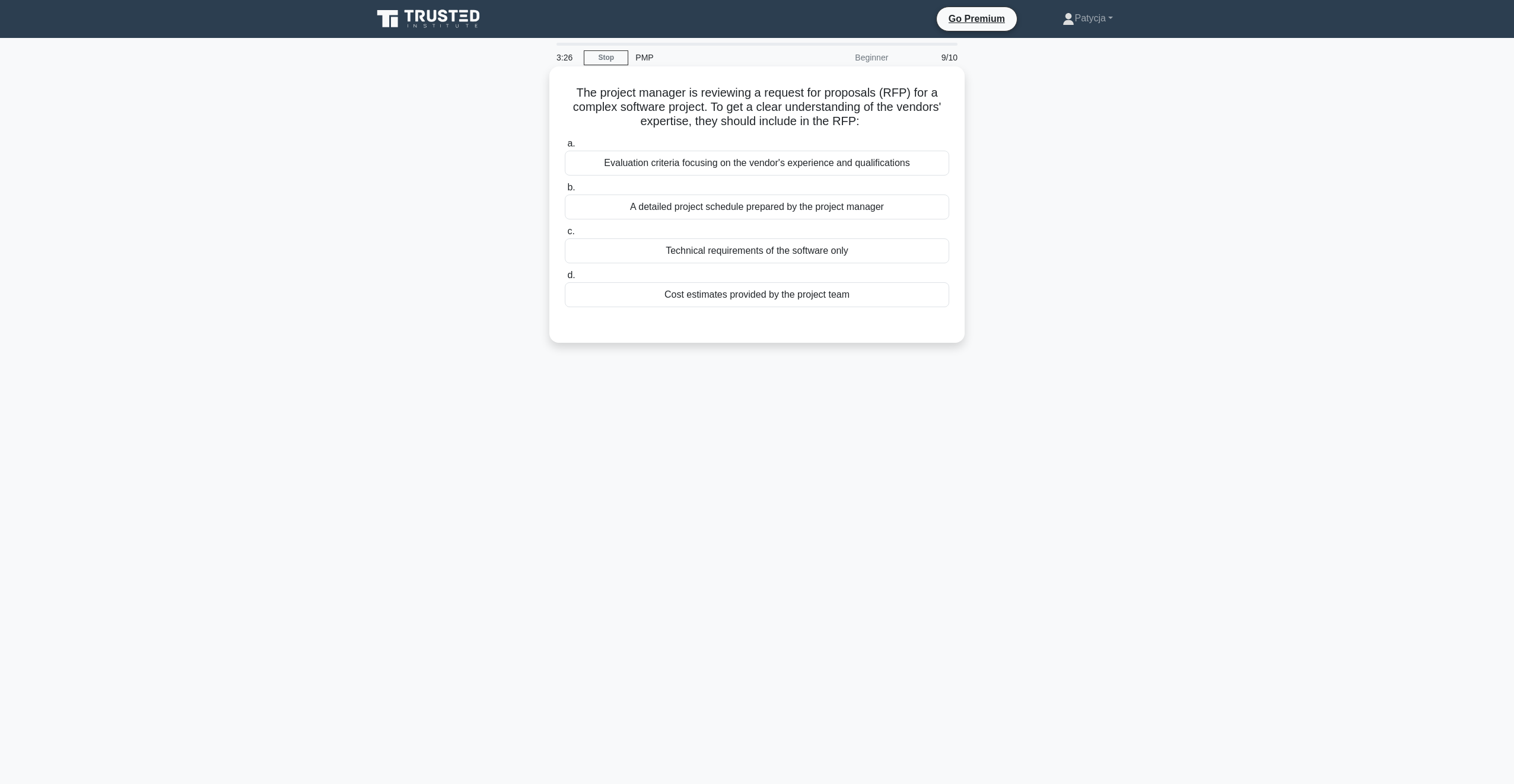
click at [850, 164] on div "Evaluation criteria focusing on the vendor's experience and qualifications" at bounding box center [757, 163] width 385 height 25
click at [565, 148] on input "a. Evaluation criteria focusing on the vendor's experience and qualifications" at bounding box center [565, 143] width 0 height 8
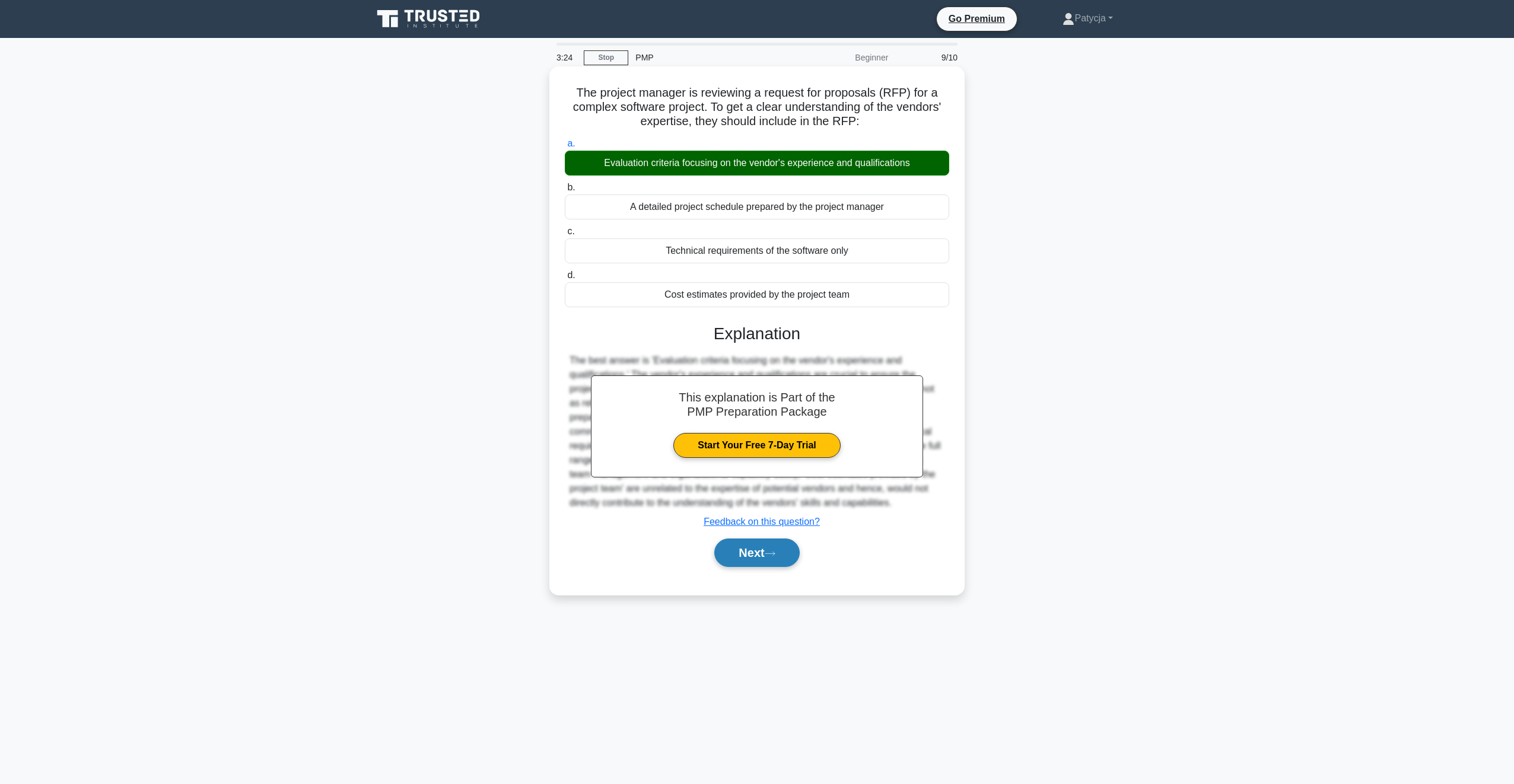
click at [746, 563] on button "Next" at bounding box center [756, 553] width 85 height 29
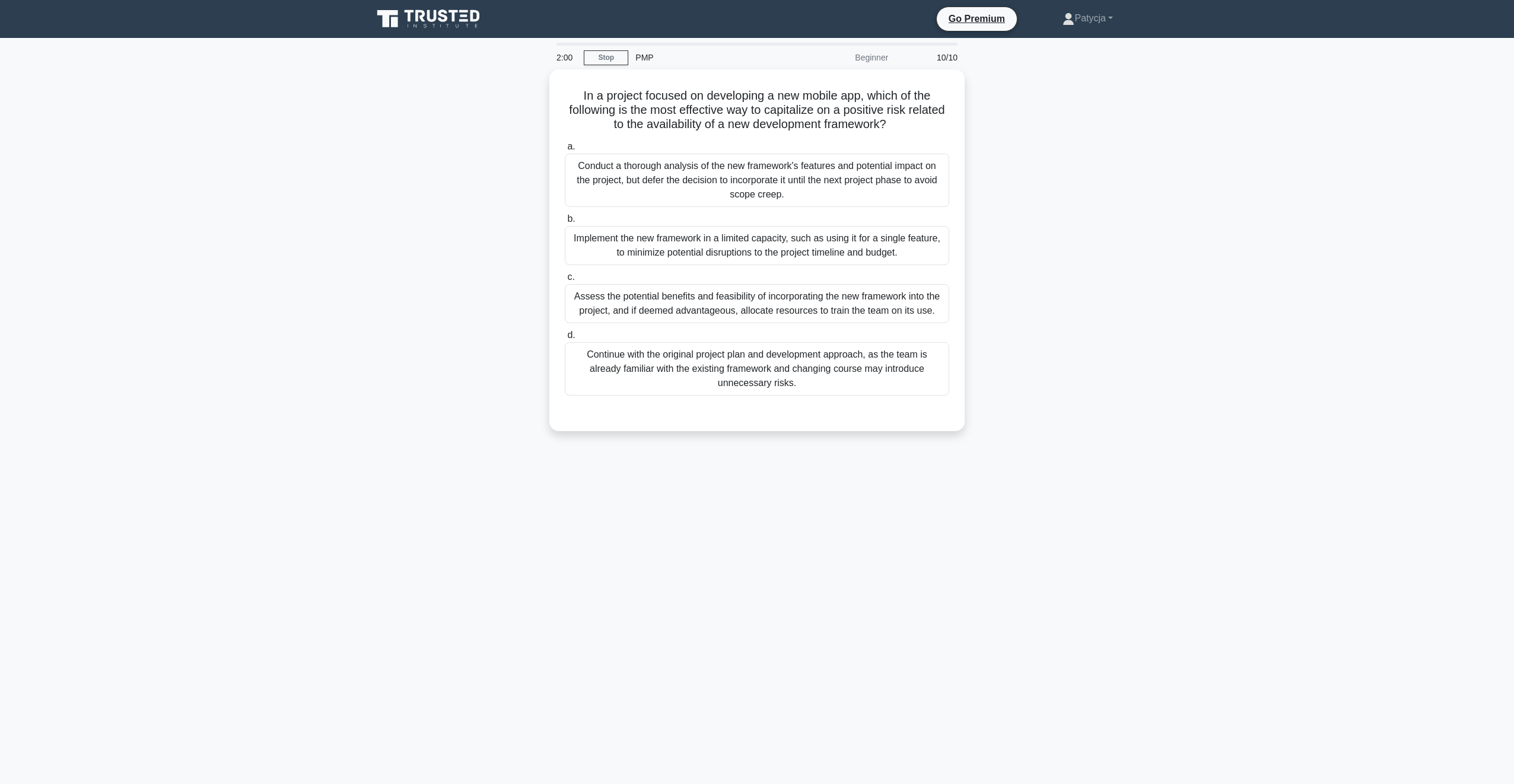
click at [197, 307] on main "2:00 Stop PMP Beginner 10/10 In a project focused on developing a new mobile ap…" at bounding box center [757, 411] width 1514 height 746
click at [833, 241] on div "Implement the new framework in a limited capacity, such as using it for a singl…" at bounding box center [757, 243] width 385 height 39
click at [565, 220] on input "b. Implement the new framework in a limited capacity, such as using it for a si…" at bounding box center [565, 216] width 0 height 8
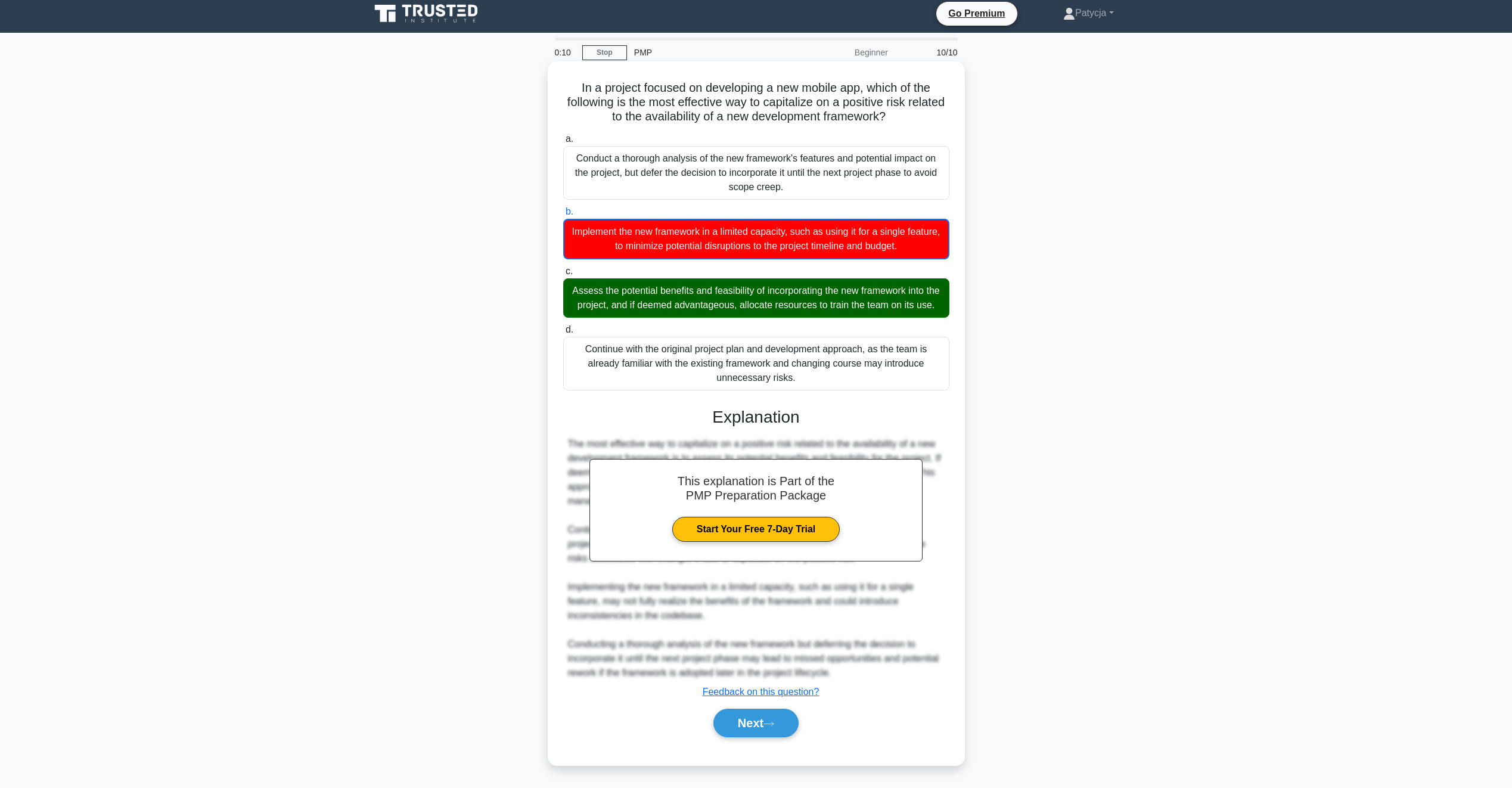
scroll to position [20, 0]
click at [774, 731] on button "Next" at bounding box center [755, 723] width 85 height 29
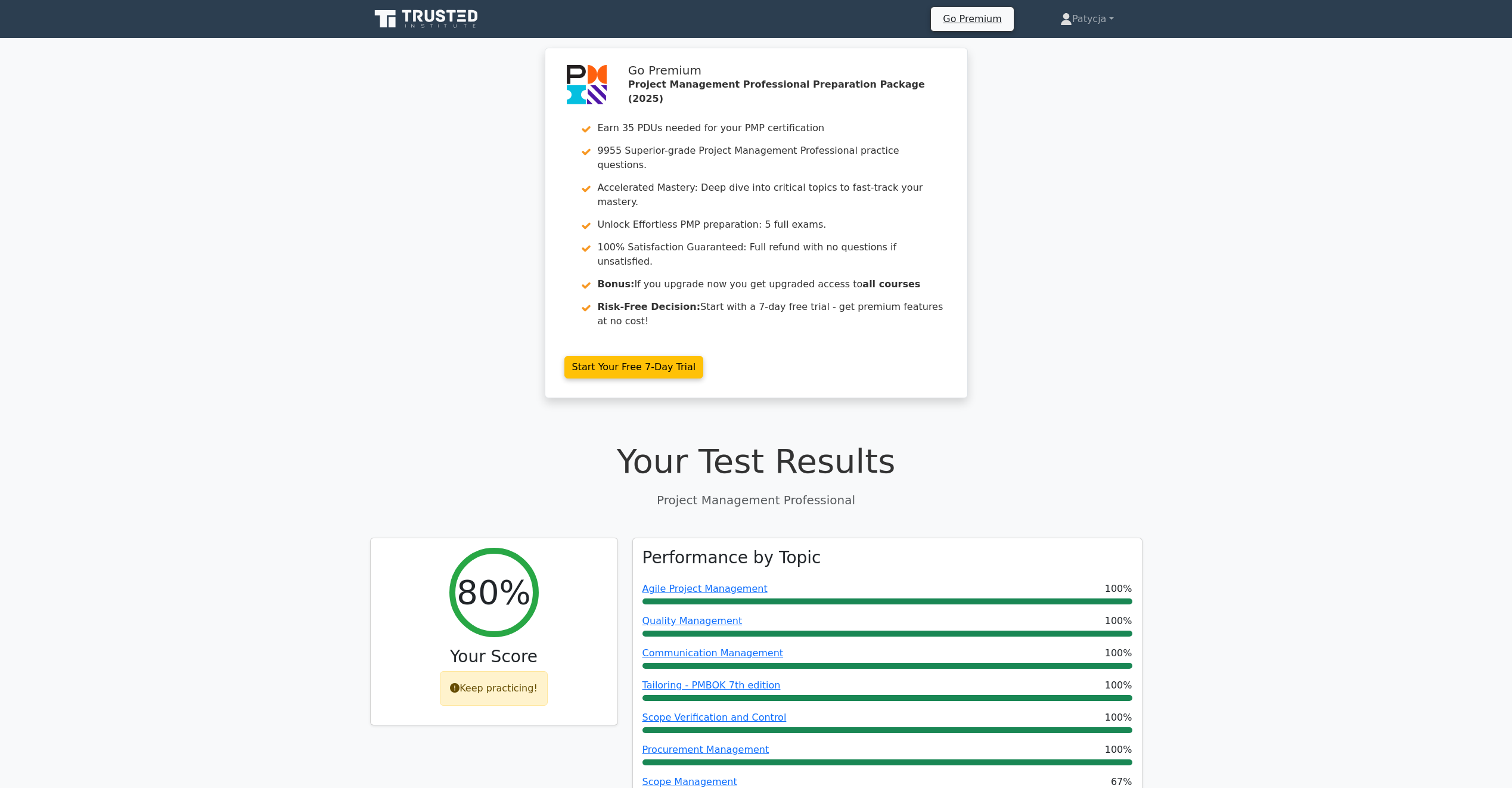
click at [391, 441] on h1 "Your Test Results" at bounding box center [756, 461] width 772 height 40
click at [1250, 220] on div "Go Premium Project Management Professional Preparation Package (2025) Earn 35 P…" at bounding box center [756, 230] width 1512 height 365
click at [440, 19] on icon at bounding box center [427, 19] width 115 height 23
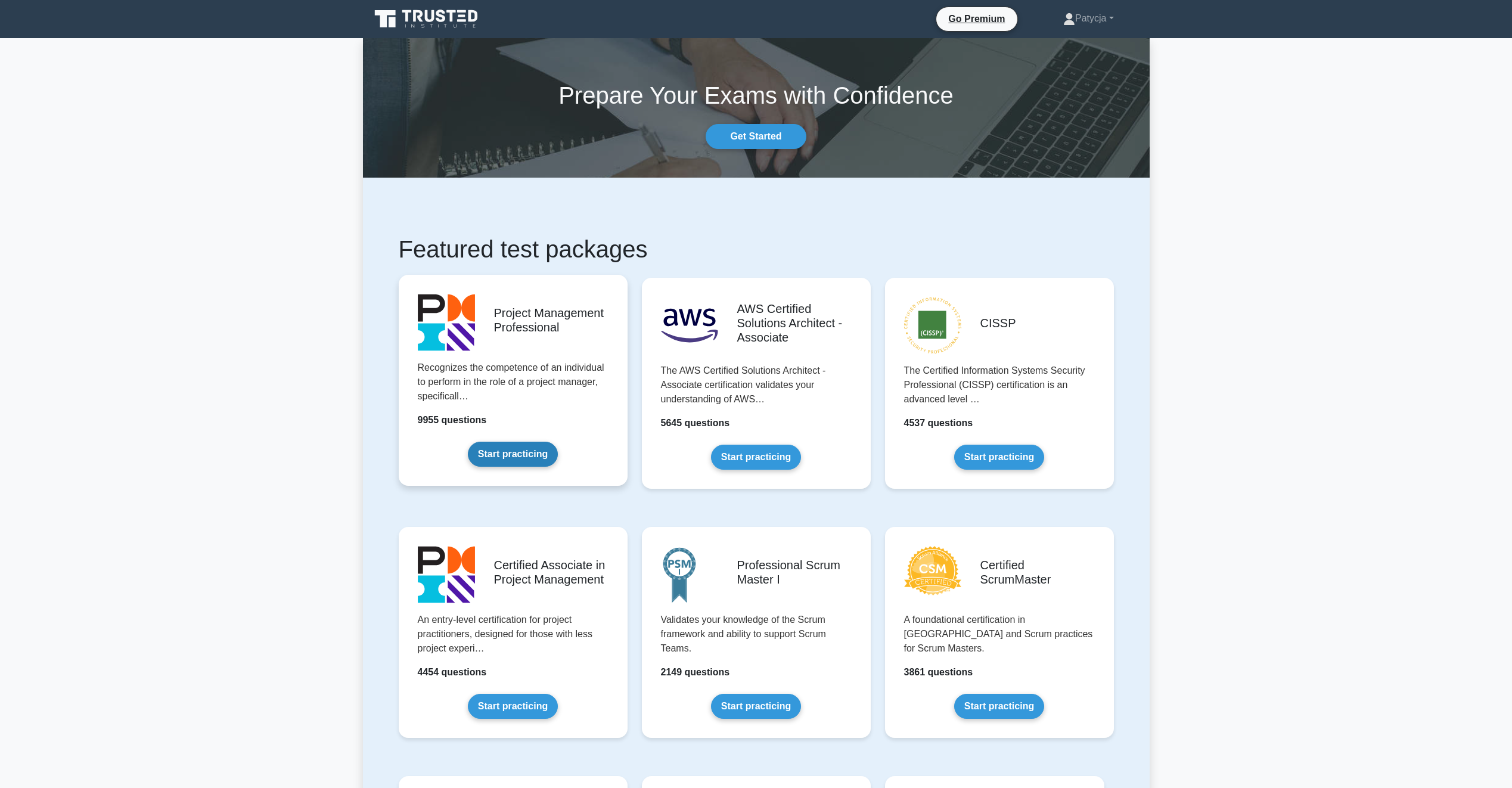
click at [535, 459] on link "Start practicing" at bounding box center [513, 454] width 90 height 25
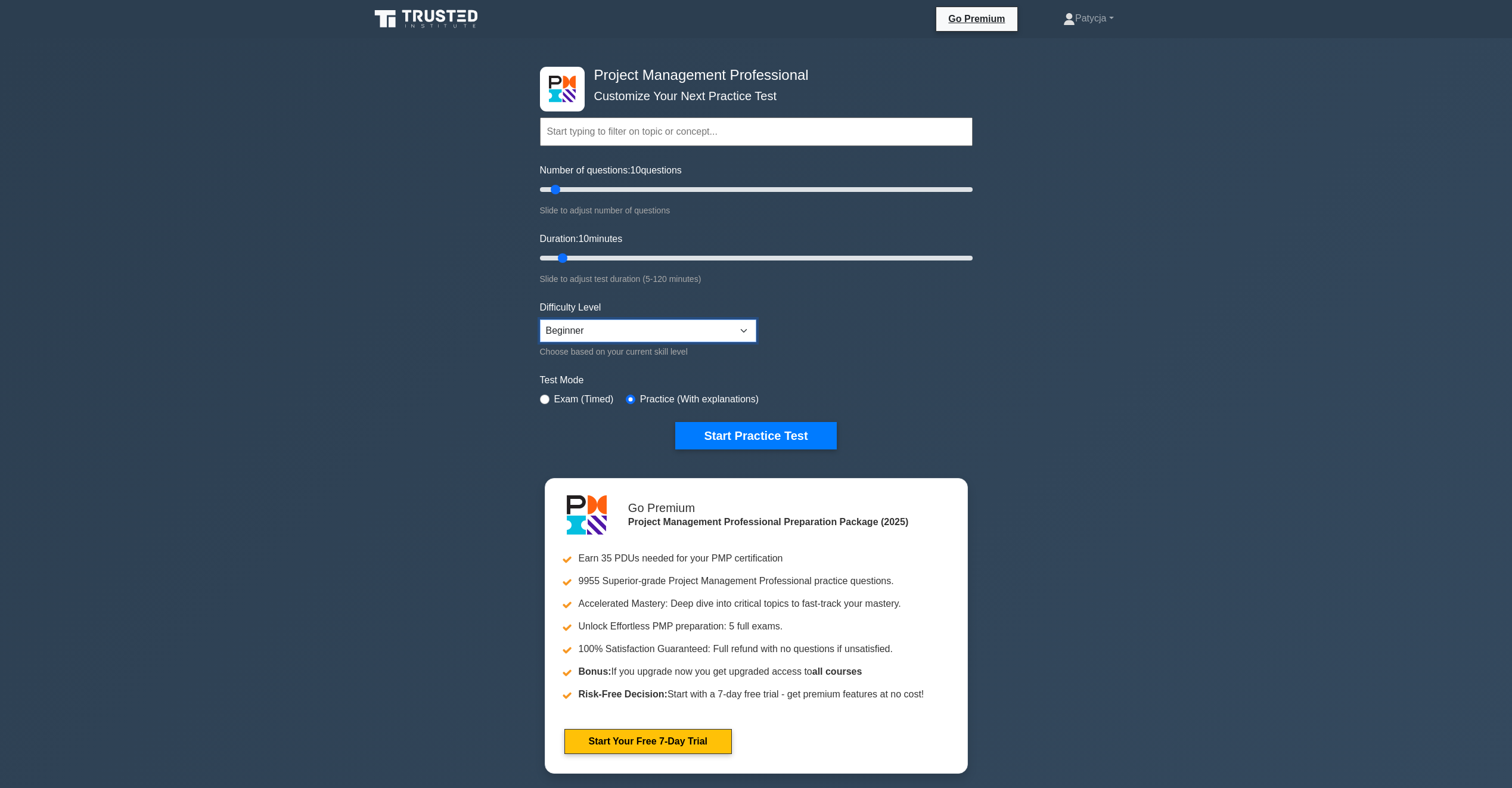
click at [583, 328] on select "Beginner Intermediate Expert" at bounding box center [648, 331] width 216 height 23
select select "intermediate"
click at [540, 320] on select "Beginner Intermediate Expert" at bounding box center [648, 331] width 216 height 23
click at [808, 436] on button "Start Practice Test" at bounding box center [755, 436] width 161 height 27
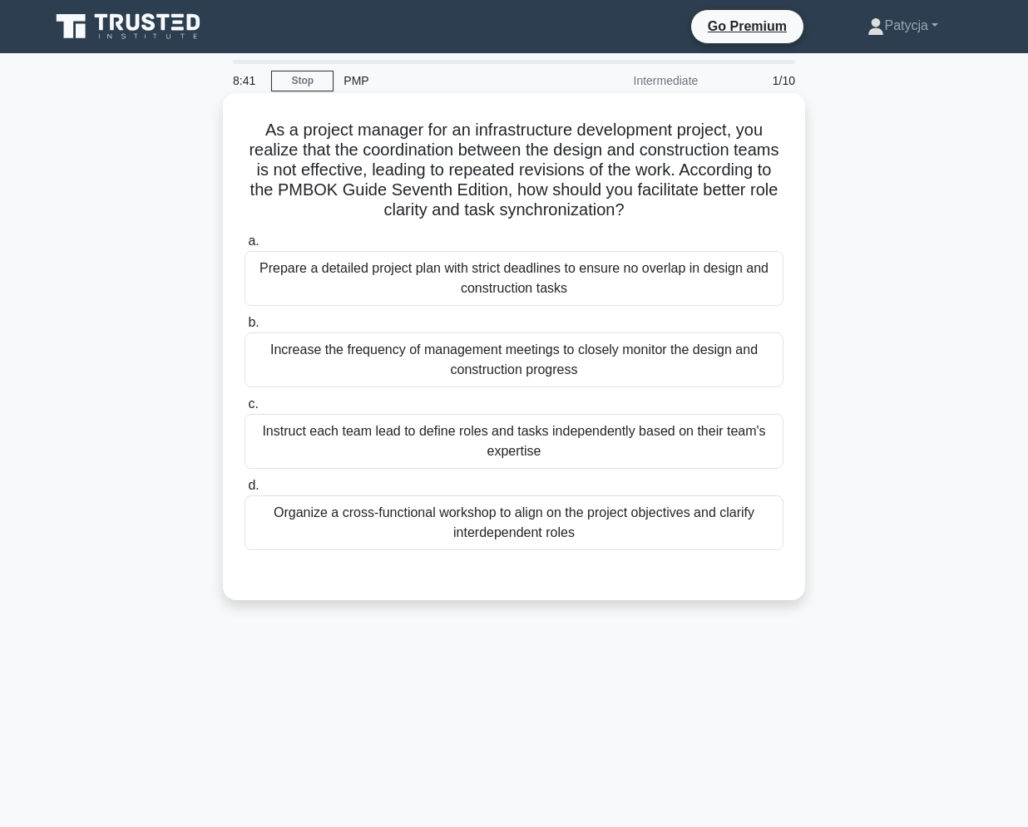
click at [461, 522] on div "Organize a cross-functional workshop to align on the project objectives and cla…" at bounding box center [514, 523] width 539 height 55
click at [245, 491] on input "d. Organize a cross-functional workshop to align on the project objectives and …" at bounding box center [245, 486] width 0 height 11
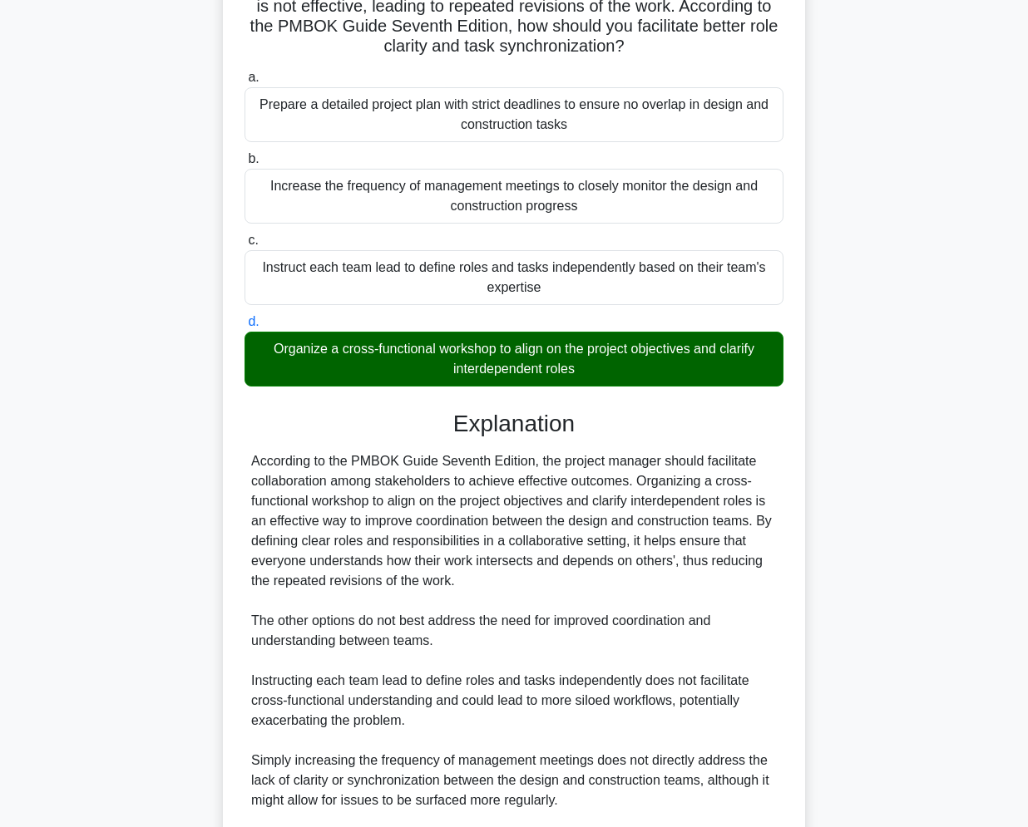
scroll to position [398, 0]
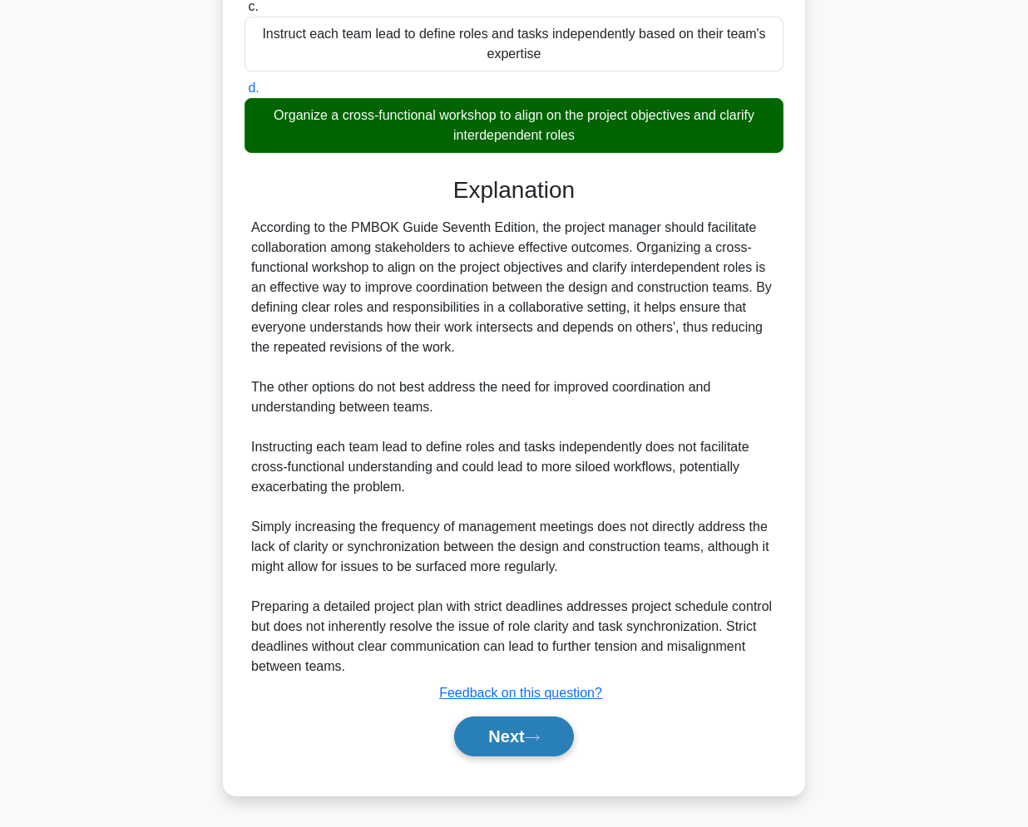
click at [506, 748] on button "Next" at bounding box center [513, 737] width 119 height 40
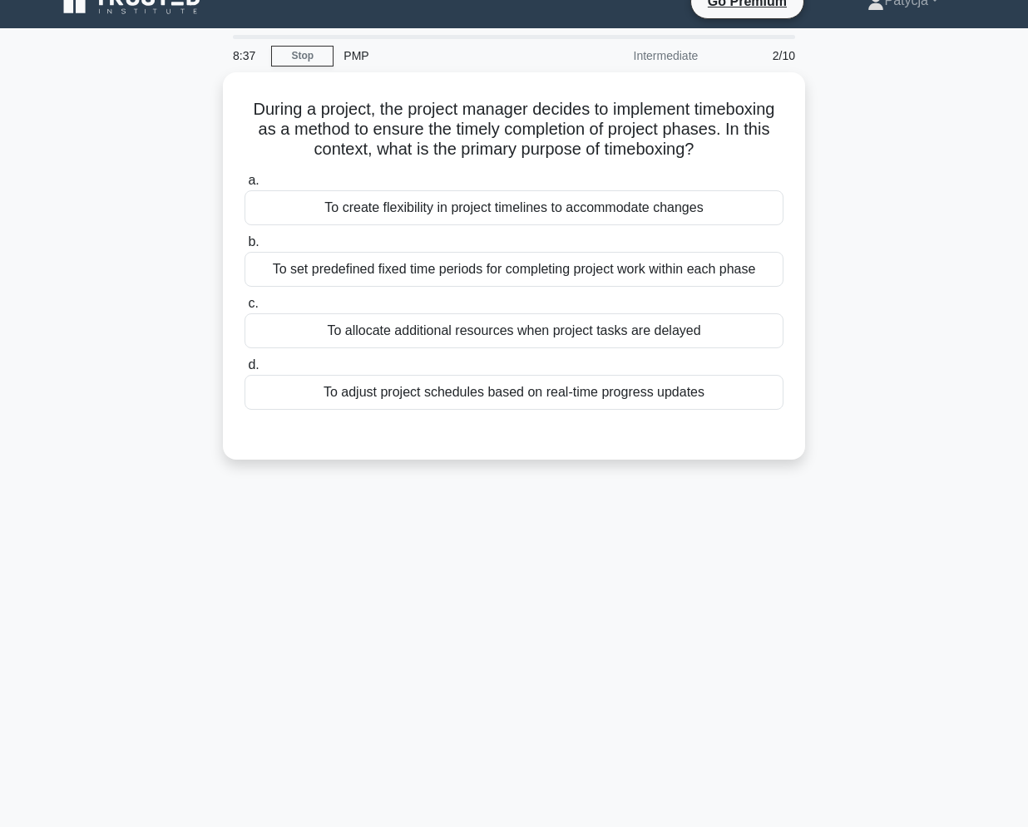
scroll to position [0, 0]
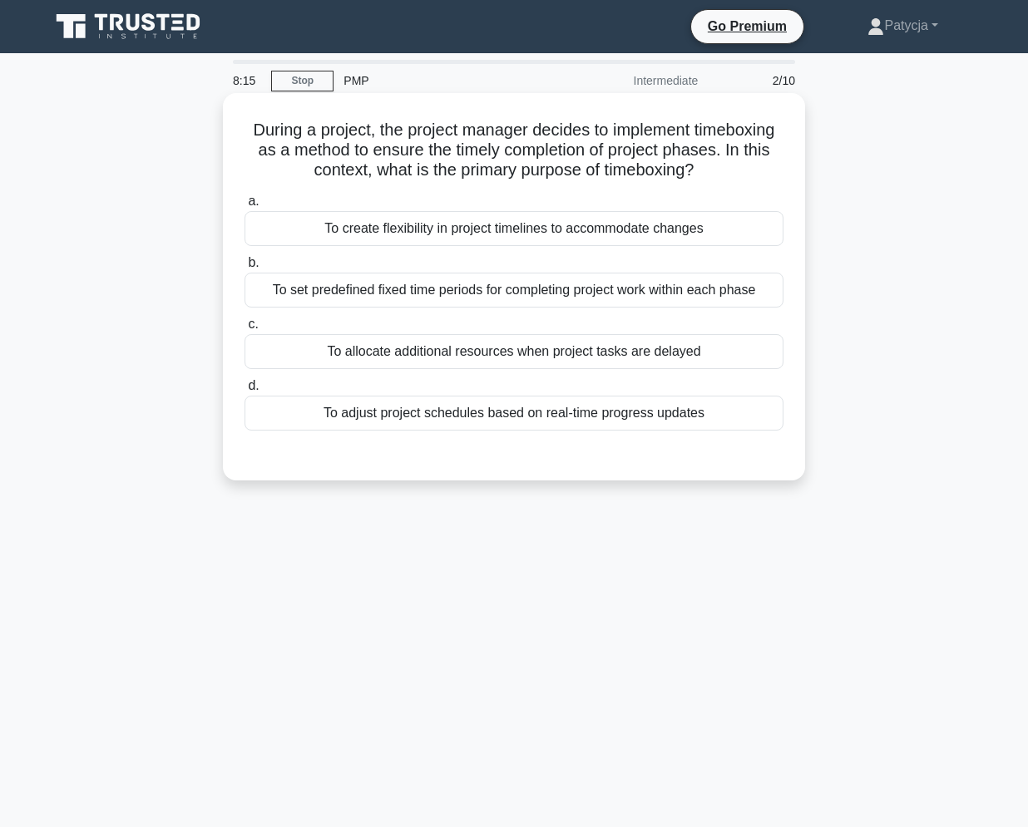
click at [584, 284] on div "To set predefined fixed time periods for completing project work within each ph…" at bounding box center [514, 290] width 539 height 35
click at [245, 269] on input "b. To set predefined fixed time periods for completing project work within each…" at bounding box center [245, 263] width 0 height 11
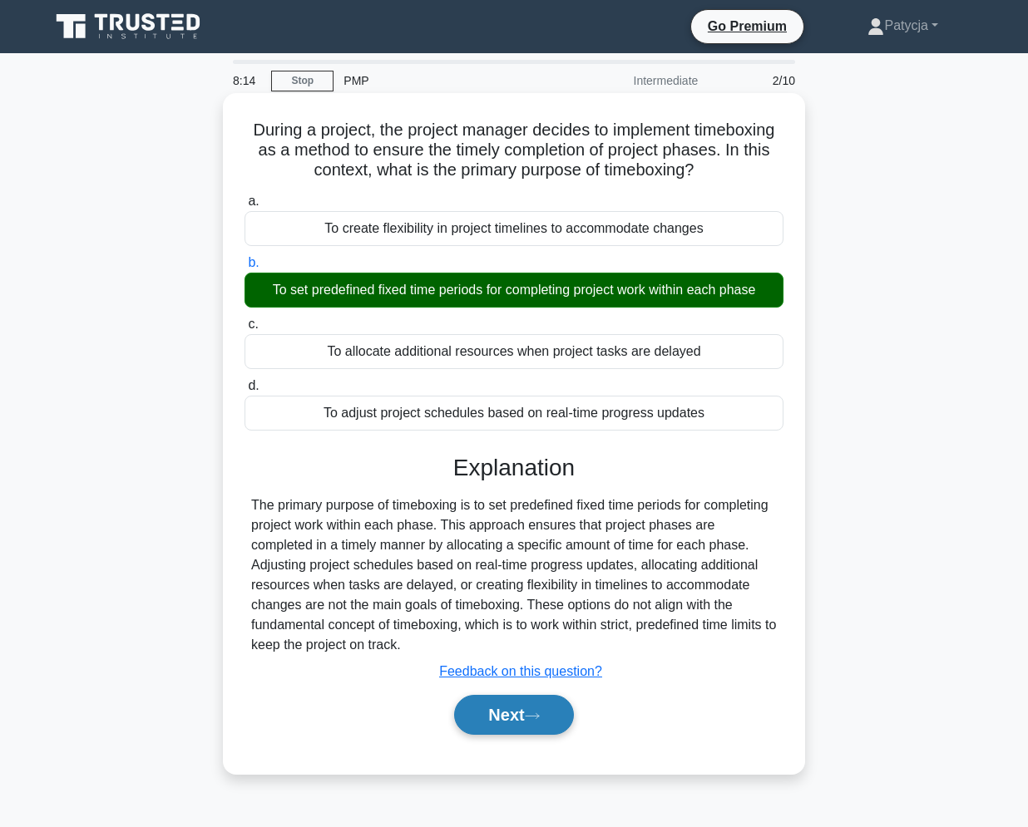
click at [536, 701] on button "Next" at bounding box center [513, 715] width 119 height 40
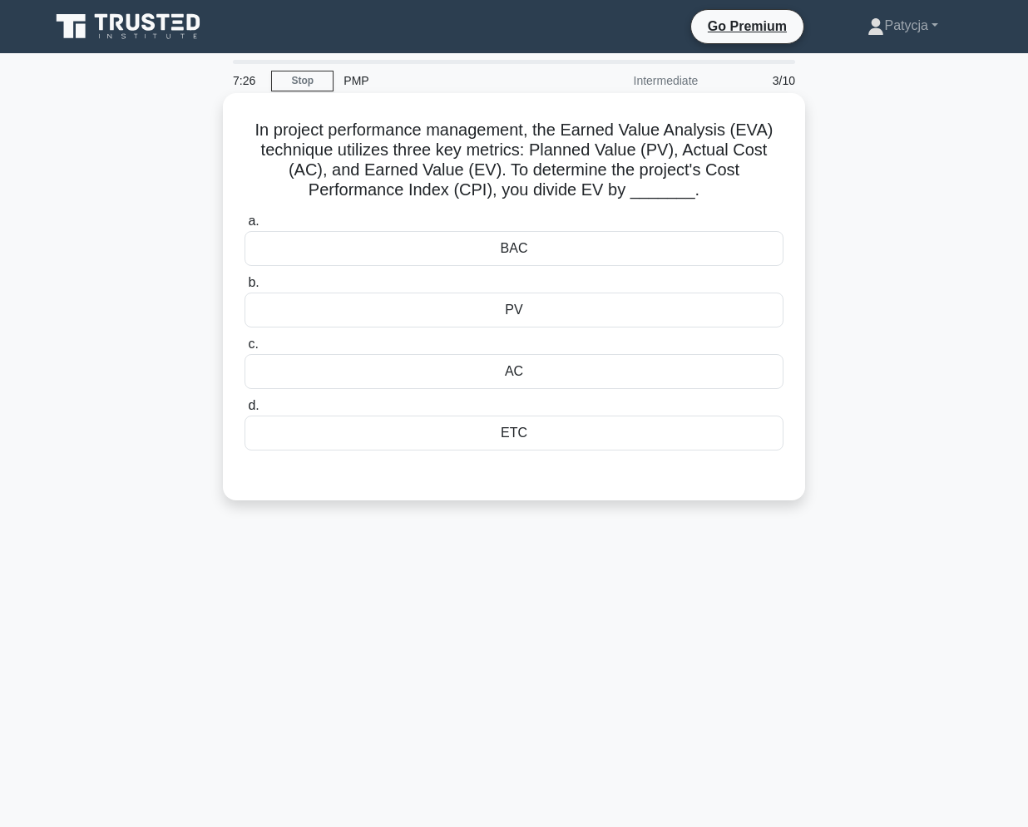
click at [561, 319] on div "PV" at bounding box center [514, 310] width 539 height 35
click at [245, 289] on input "b. PV" at bounding box center [245, 283] width 0 height 11
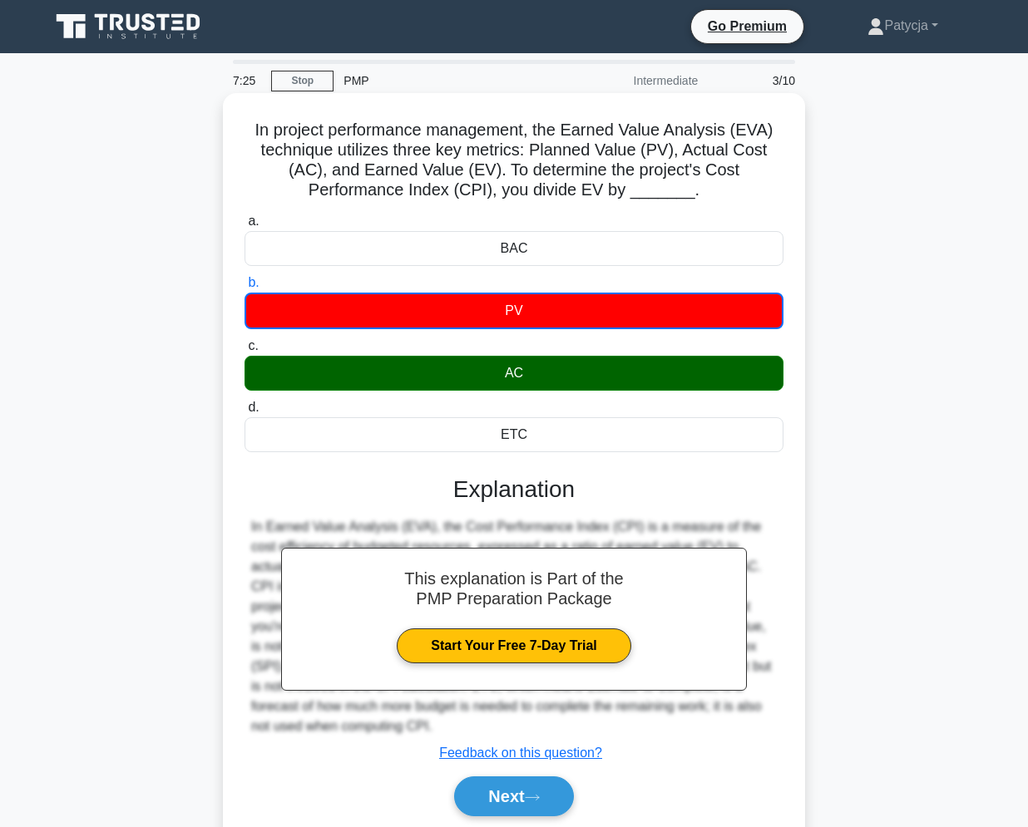
scroll to position [71, 0]
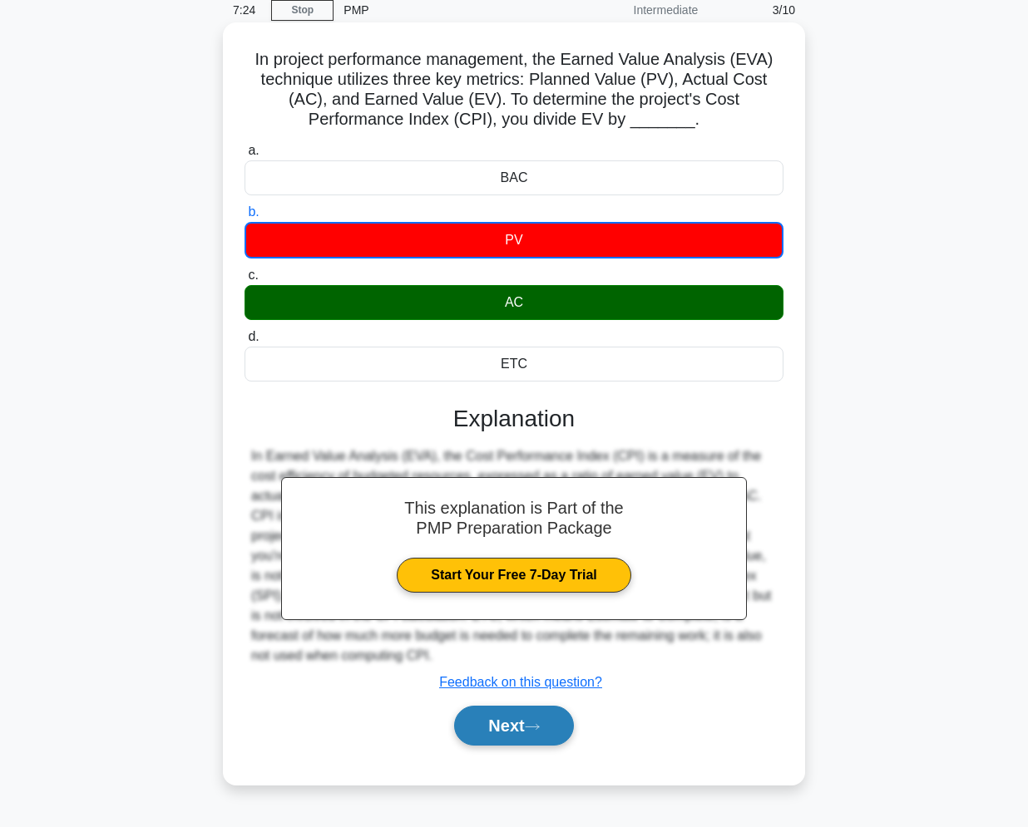
click at [532, 729] on icon at bounding box center [532, 727] width 15 height 9
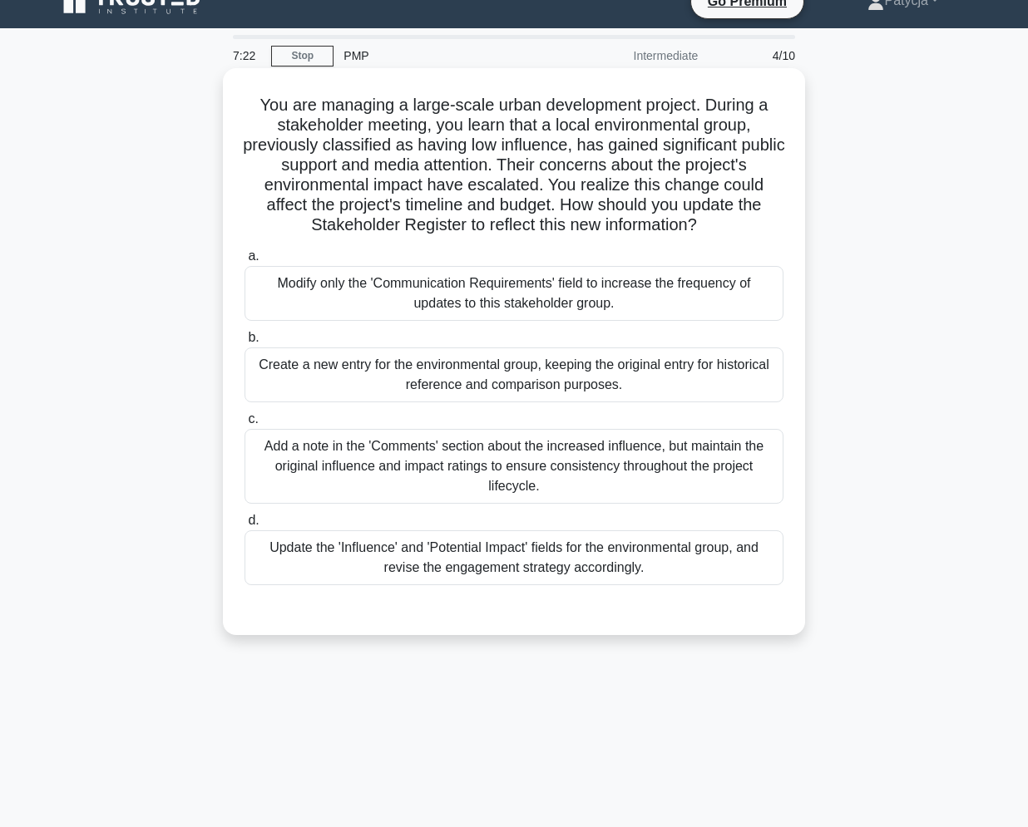
scroll to position [0, 0]
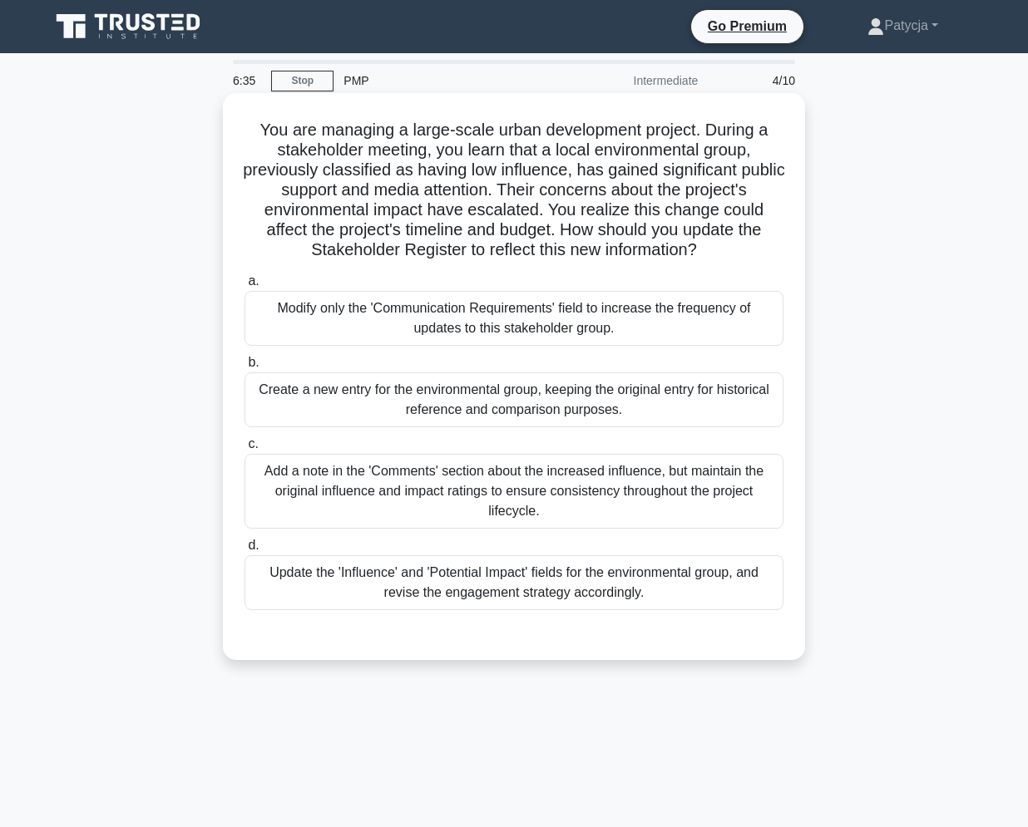
click at [592, 590] on div "Update the 'Influence' and 'Potential Impact' fields for the environmental grou…" at bounding box center [514, 583] width 539 height 55
click at [245, 551] on input "d. Update the 'Influence' and 'Potential Impact' fields for the environmental g…" at bounding box center [245, 546] width 0 height 11
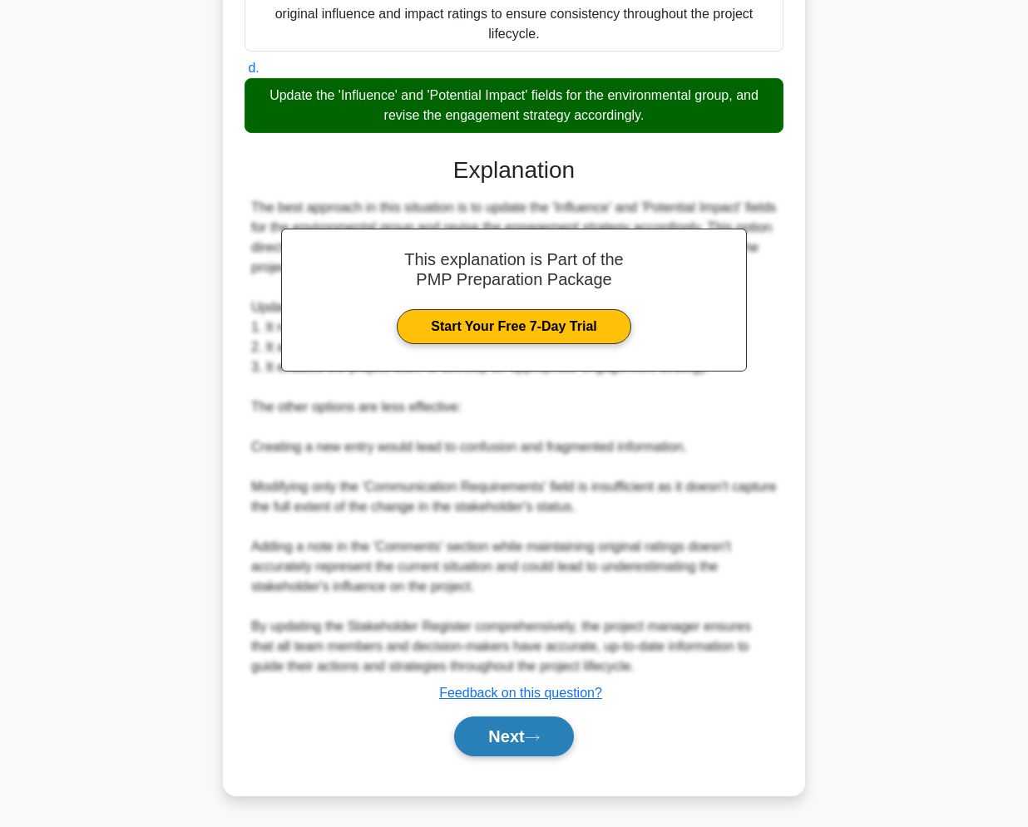
click at [517, 724] on button "Next" at bounding box center [513, 737] width 119 height 40
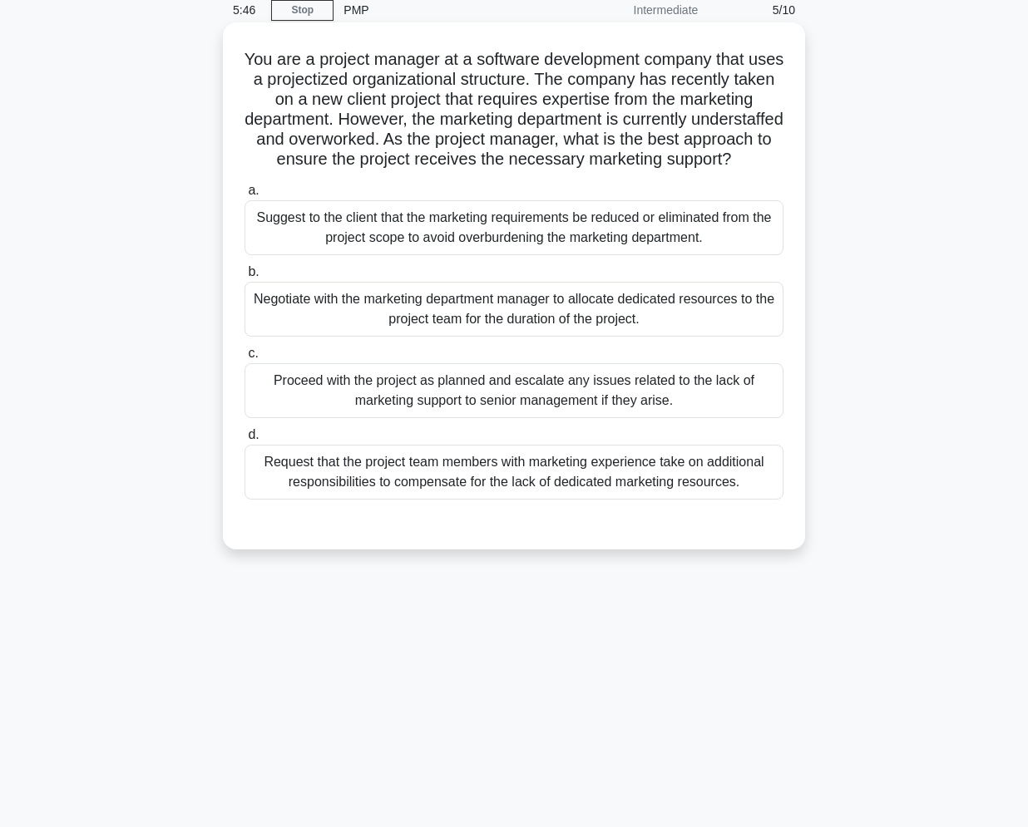
click at [684, 325] on div "Negotiate with the marketing department manager to allocate dedicated resources…" at bounding box center [514, 309] width 539 height 55
click at [245, 278] on input "b. Negotiate with the marketing department manager to allocate dedicated resour…" at bounding box center [245, 272] width 0 height 11
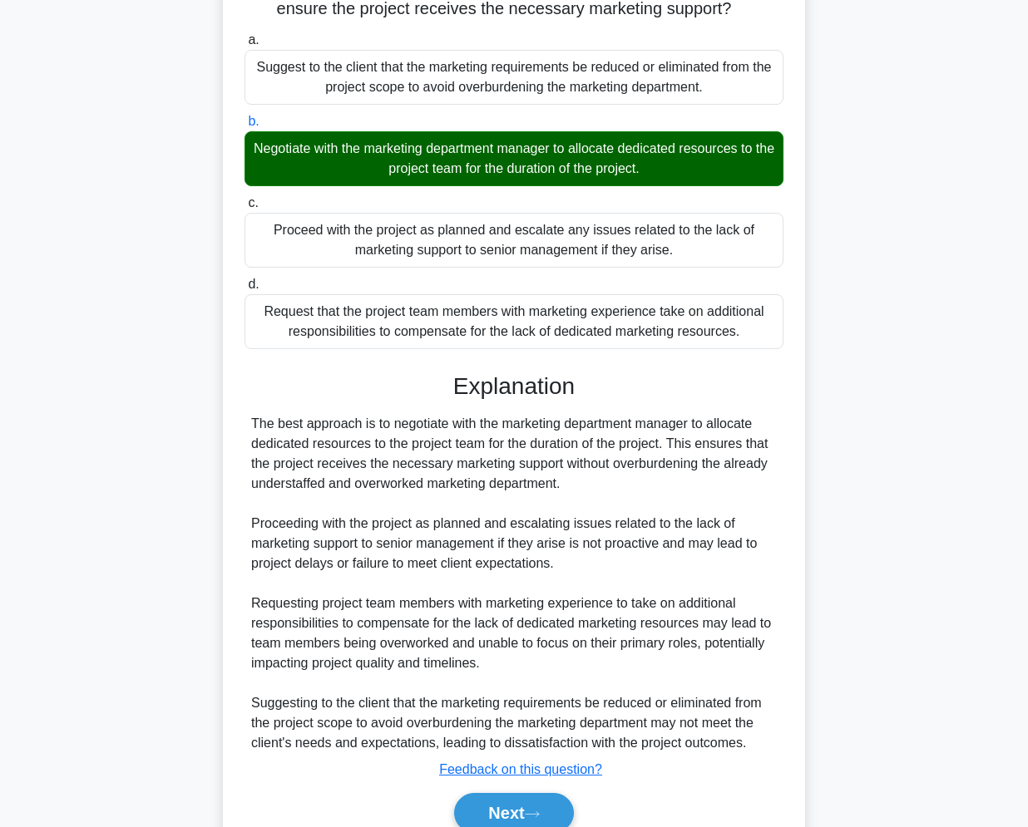
scroll to position [319, 0]
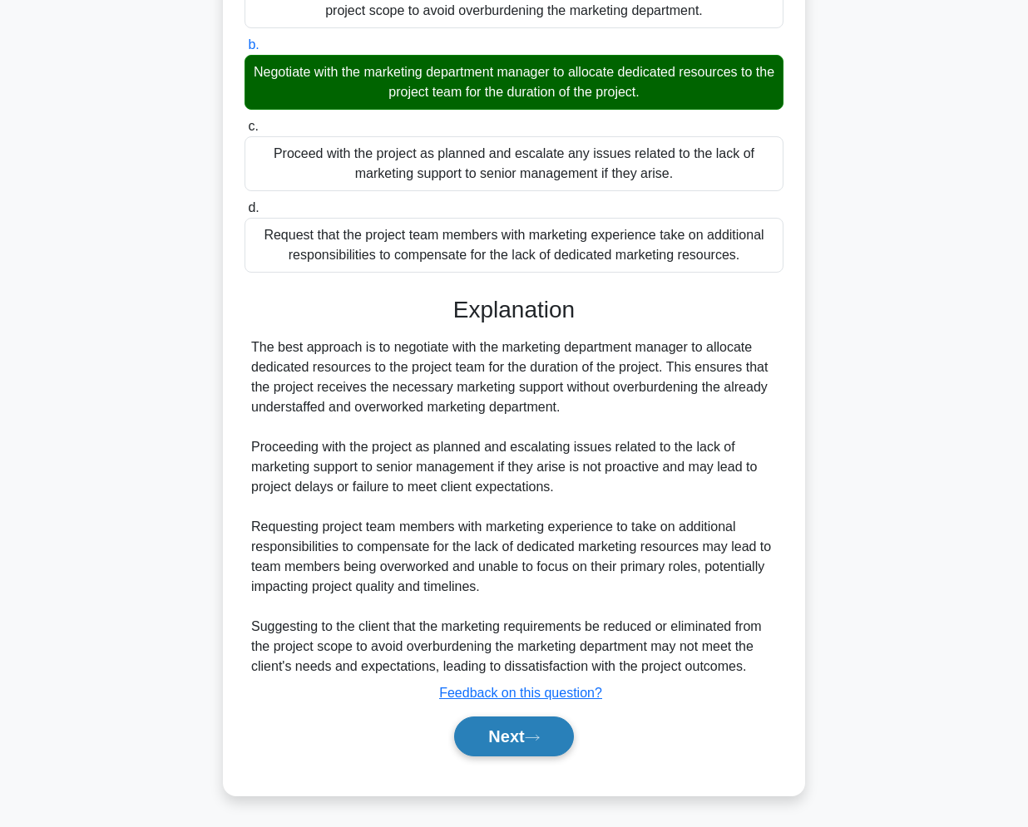
click at [545, 722] on button "Next" at bounding box center [513, 737] width 119 height 40
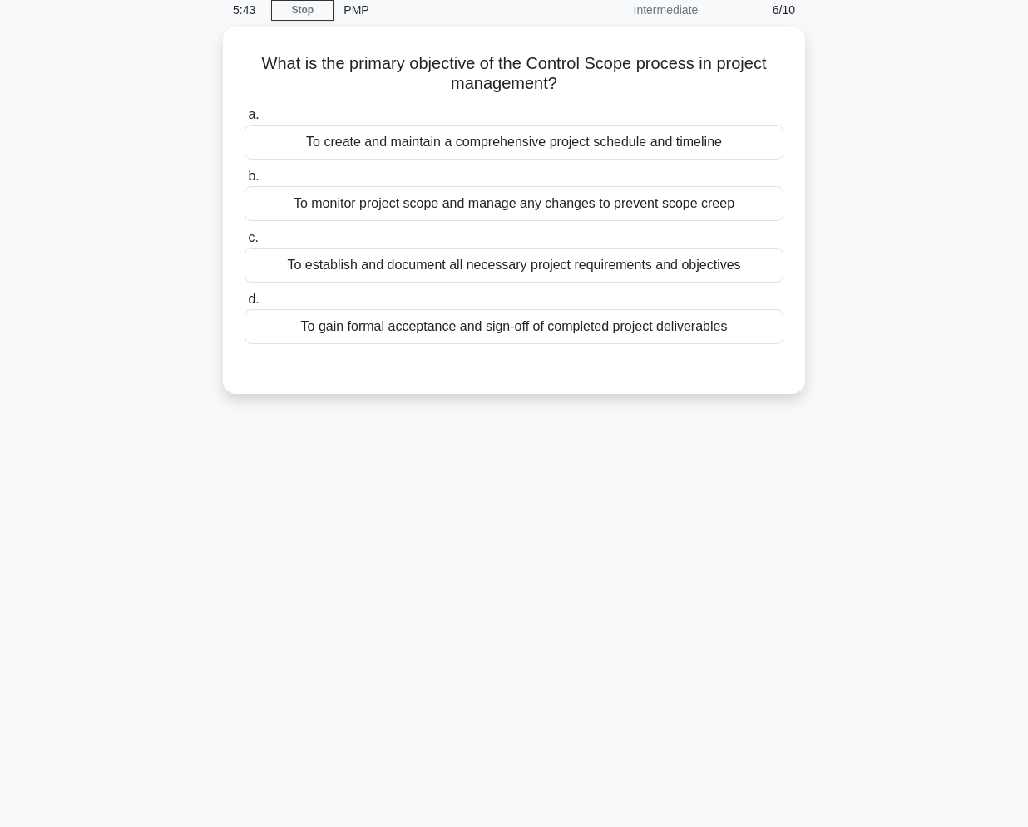
scroll to position [0, 0]
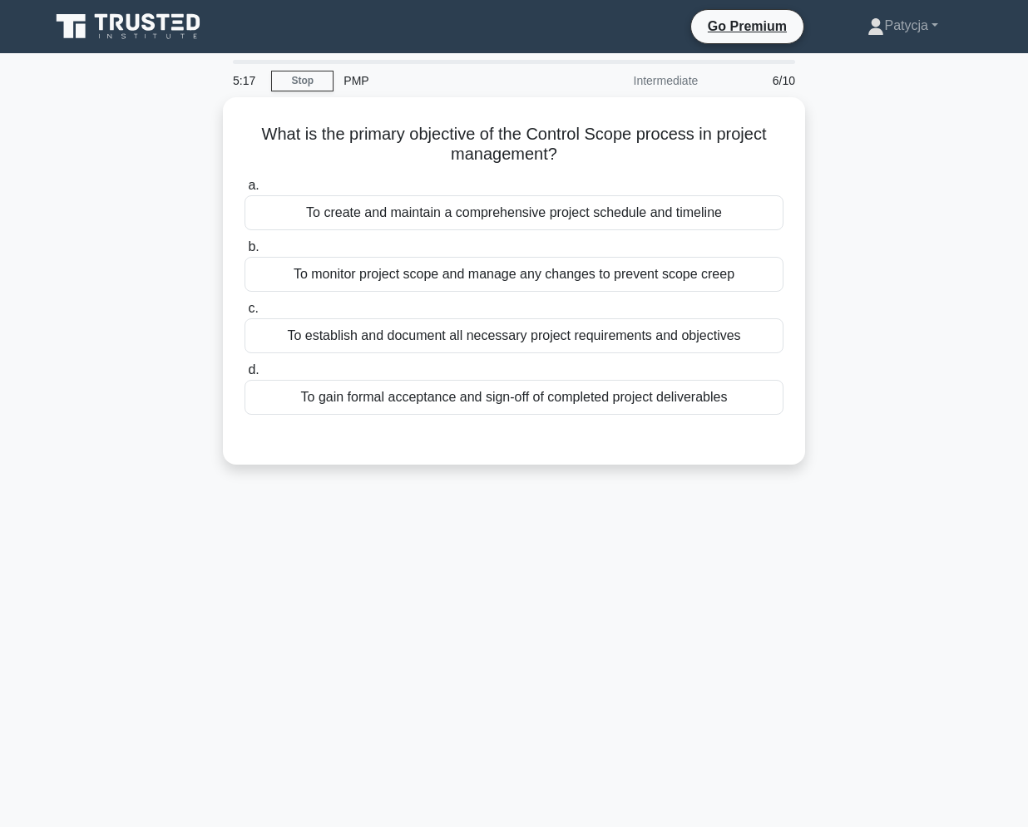
click at [161, 368] on div "What is the primary objective of the Control Scope process in project managemen…" at bounding box center [514, 291] width 948 height 388
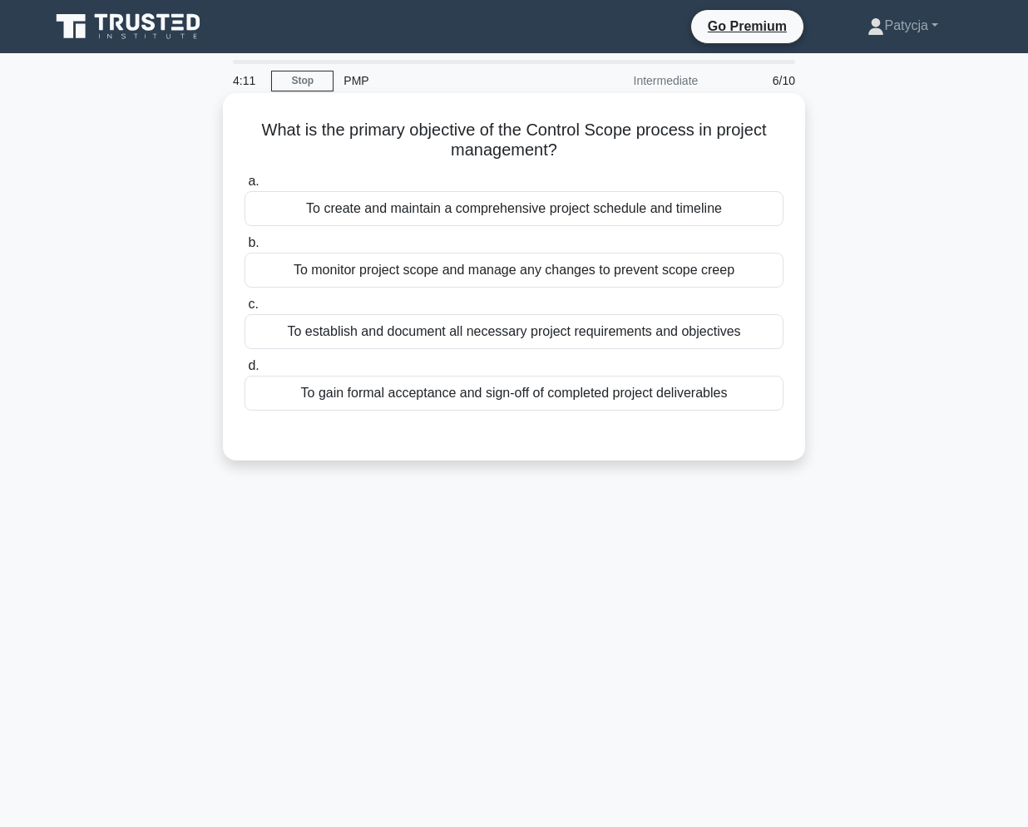
click at [429, 274] on div "To monitor project scope and manage any changes to prevent scope creep" at bounding box center [514, 270] width 539 height 35
click at [245, 249] on input "b. To monitor project scope and manage any changes to prevent scope creep" at bounding box center [245, 243] width 0 height 11
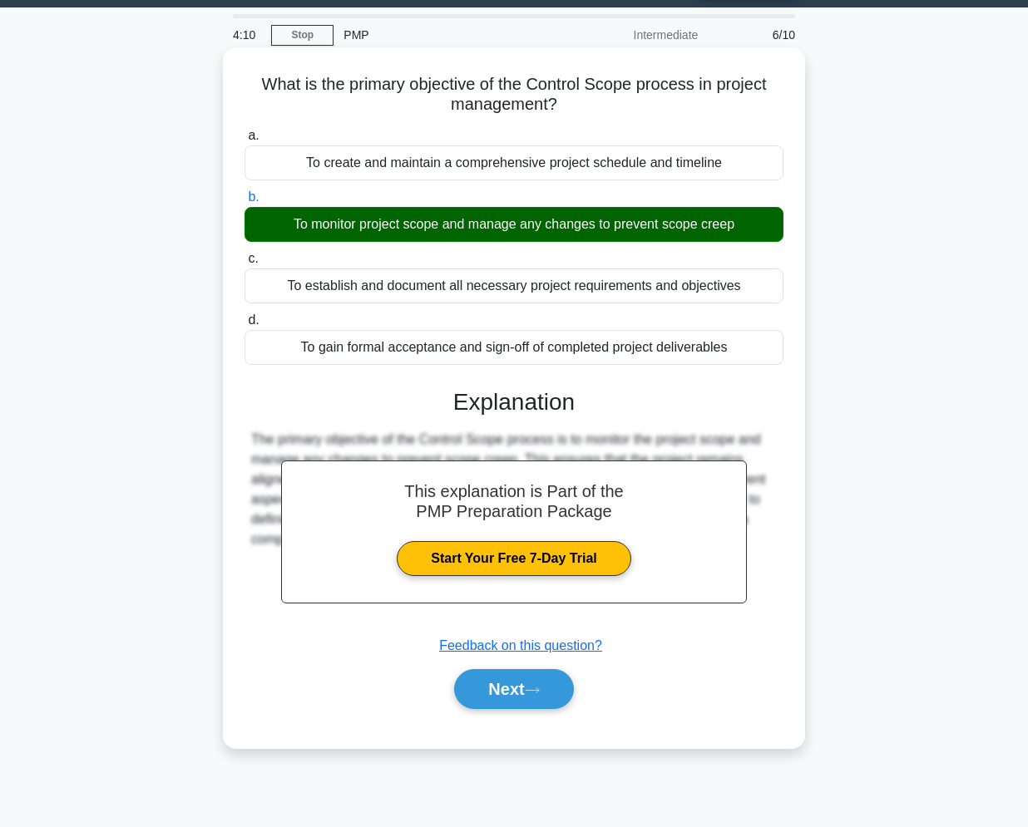
scroll to position [71, 0]
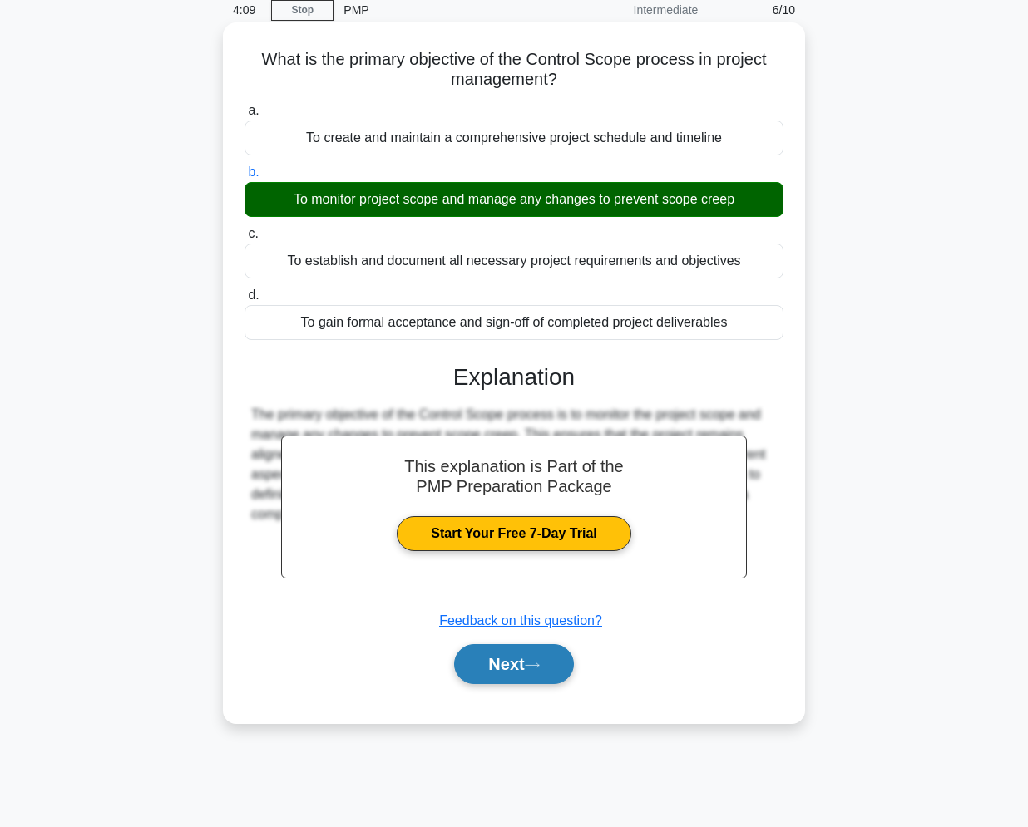
click at [517, 666] on button "Next" at bounding box center [513, 665] width 119 height 40
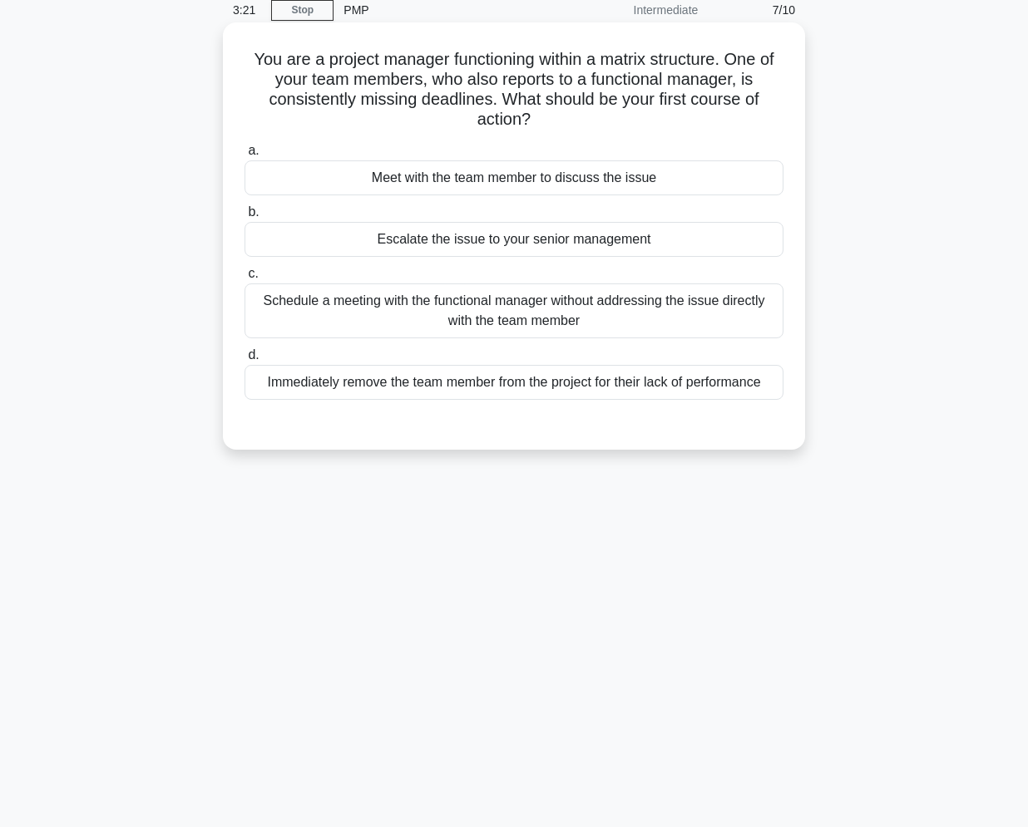
click at [518, 180] on div "Meet with the team member to discuss the issue" at bounding box center [514, 178] width 539 height 35
click at [245, 156] on input "a. Meet with the team member to discuss the issue" at bounding box center [245, 151] width 0 height 11
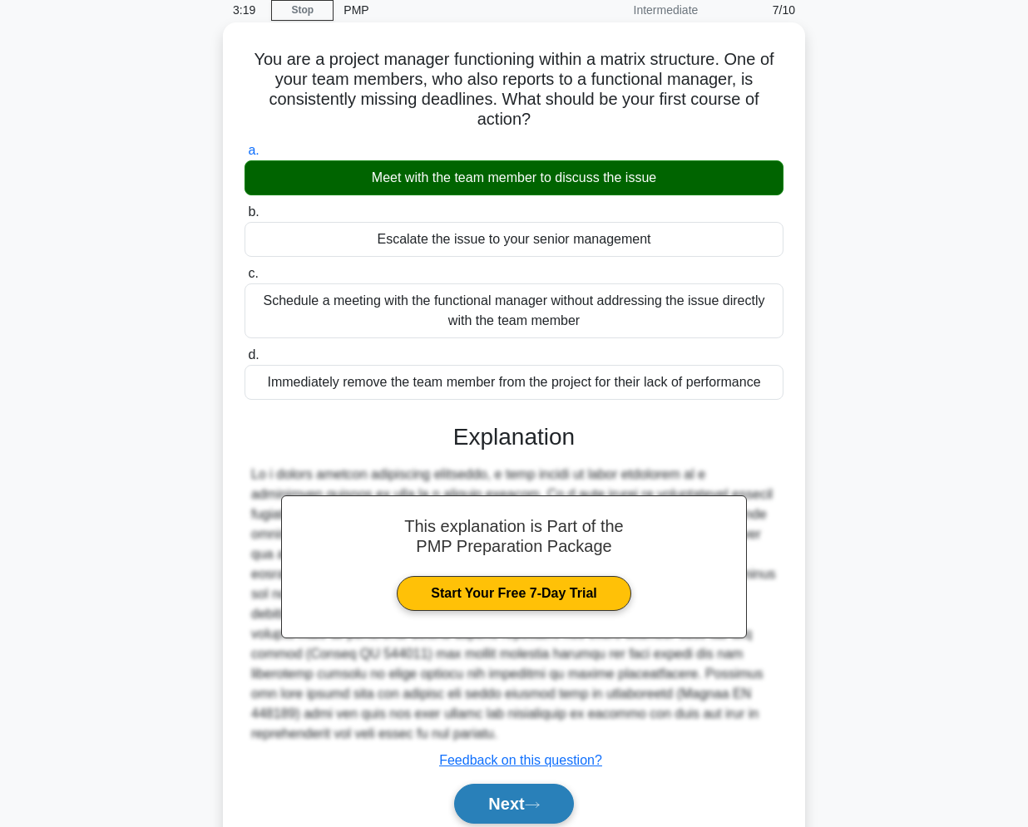
click at [525, 795] on button "Next" at bounding box center [513, 804] width 119 height 40
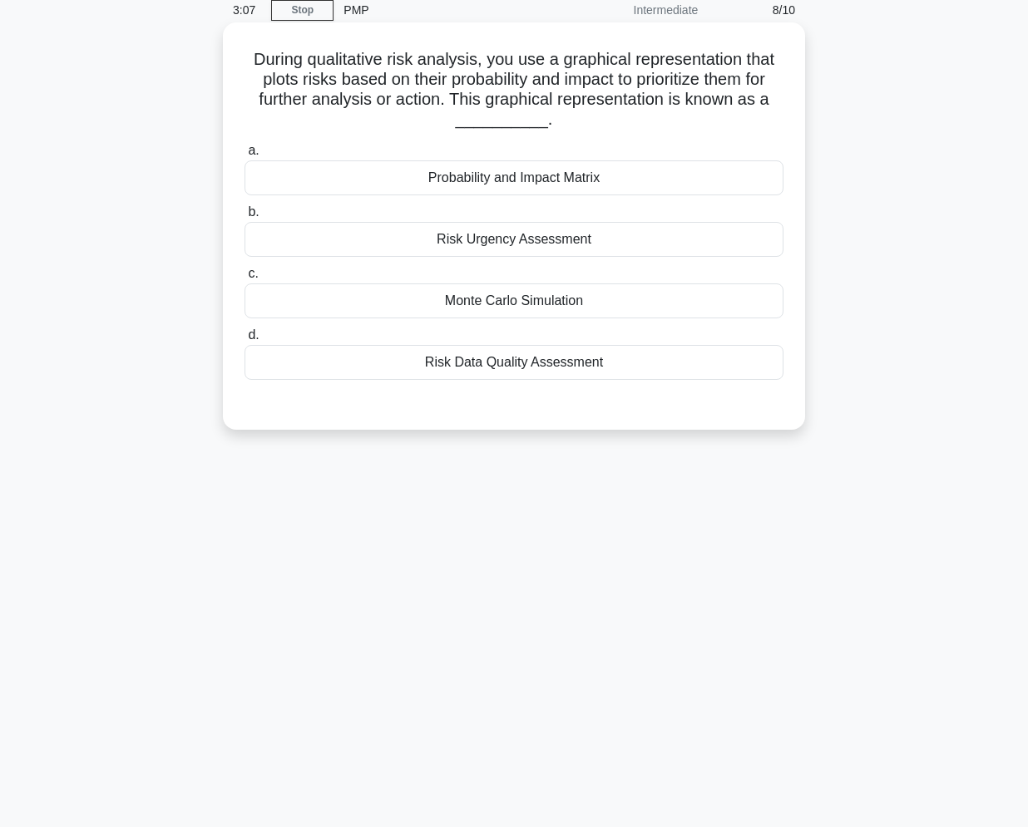
click at [610, 169] on div "Probability and Impact Matrix" at bounding box center [514, 178] width 539 height 35
click at [245, 156] on input "a. Probability and Impact Matrix" at bounding box center [245, 151] width 0 height 11
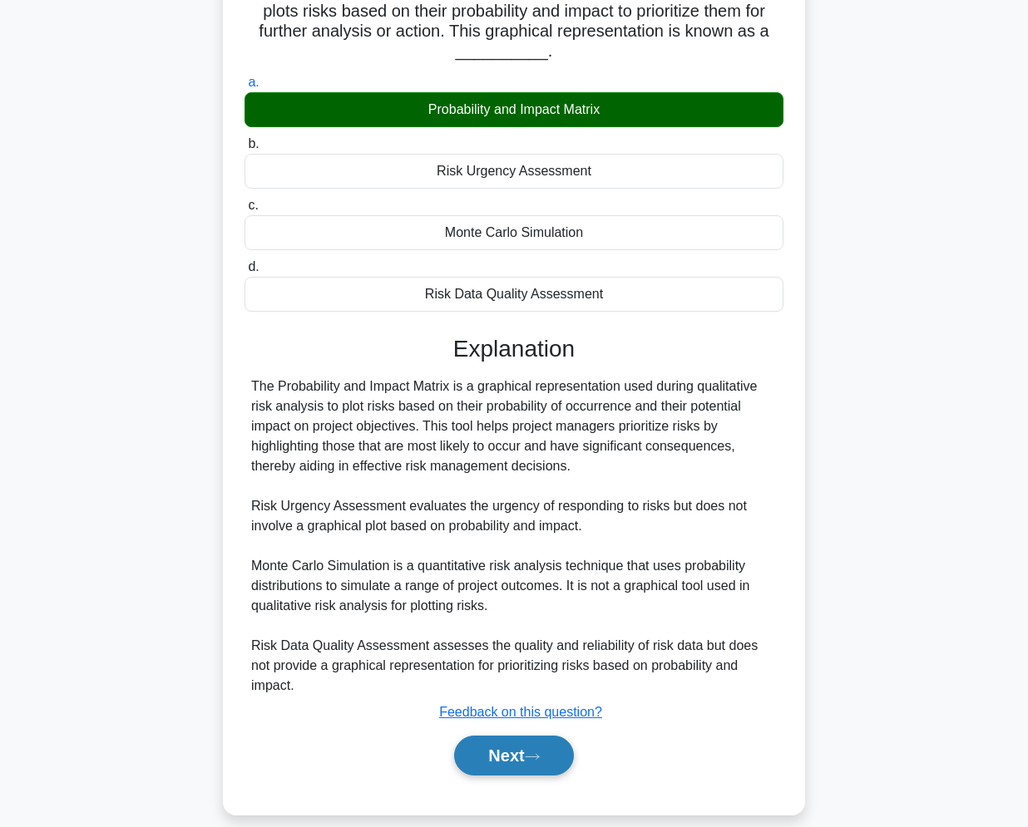
click at [536, 736] on button "Next" at bounding box center [513, 756] width 119 height 40
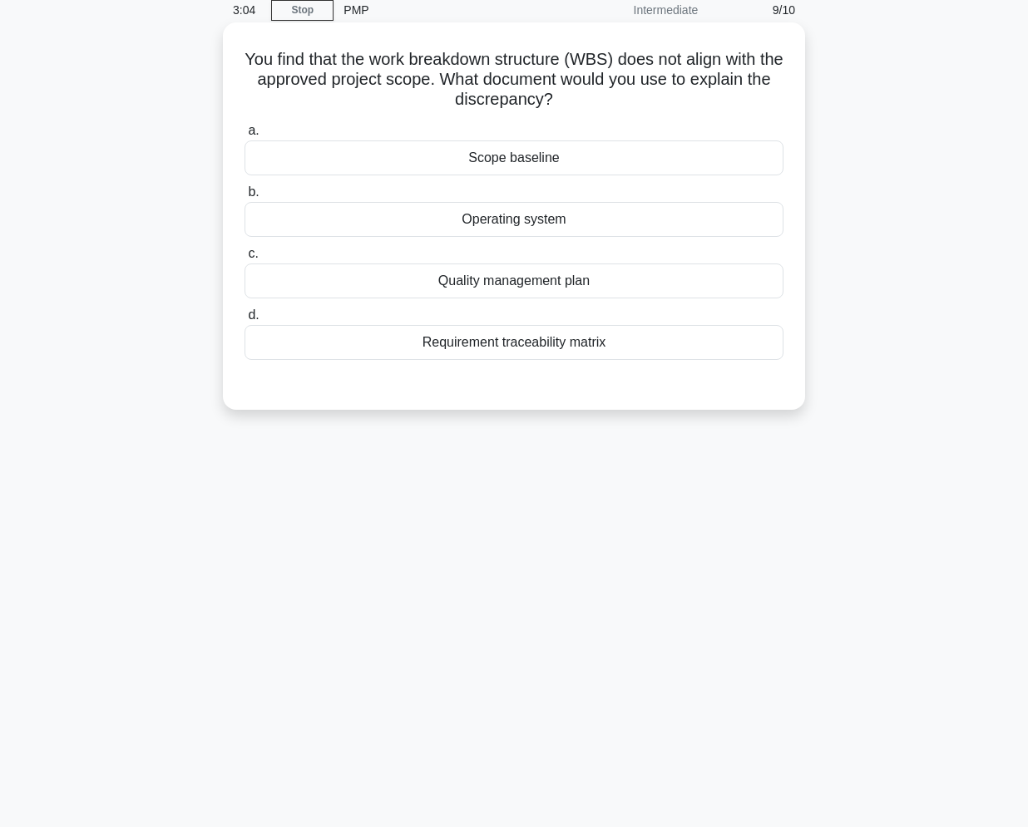
scroll to position [0, 0]
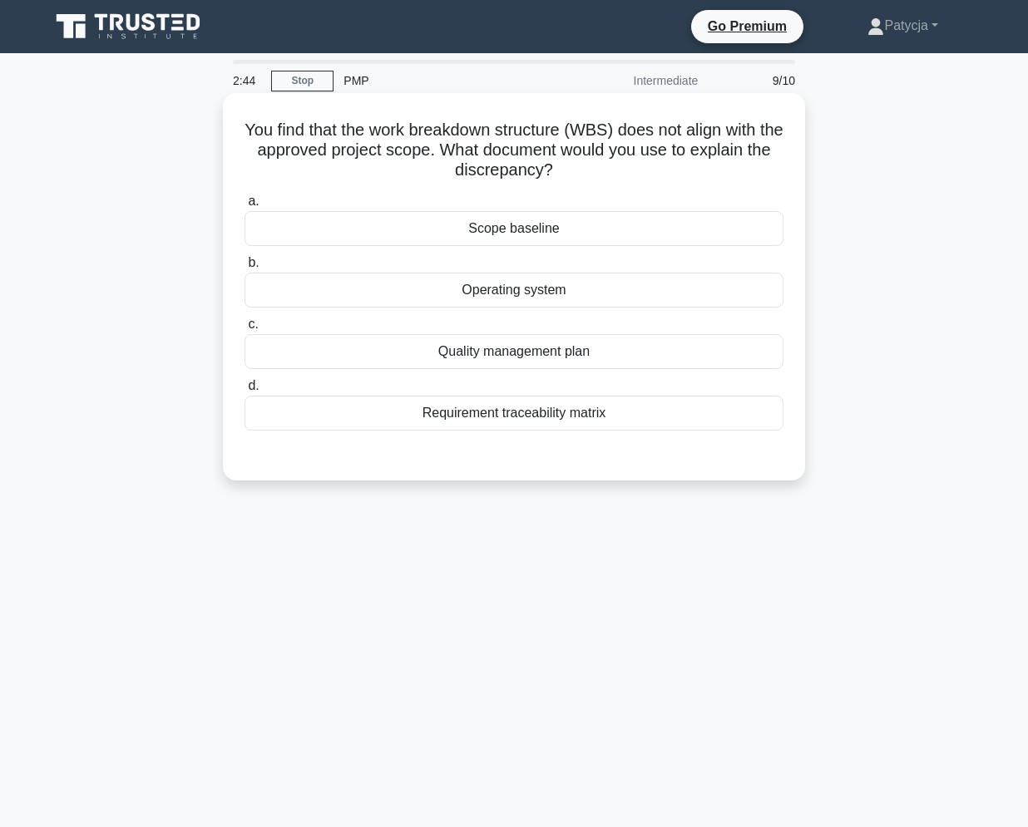
click at [588, 226] on div "Scope baseline" at bounding box center [514, 228] width 539 height 35
click at [245, 207] on input "a. Scope baseline" at bounding box center [245, 201] width 0 height 11
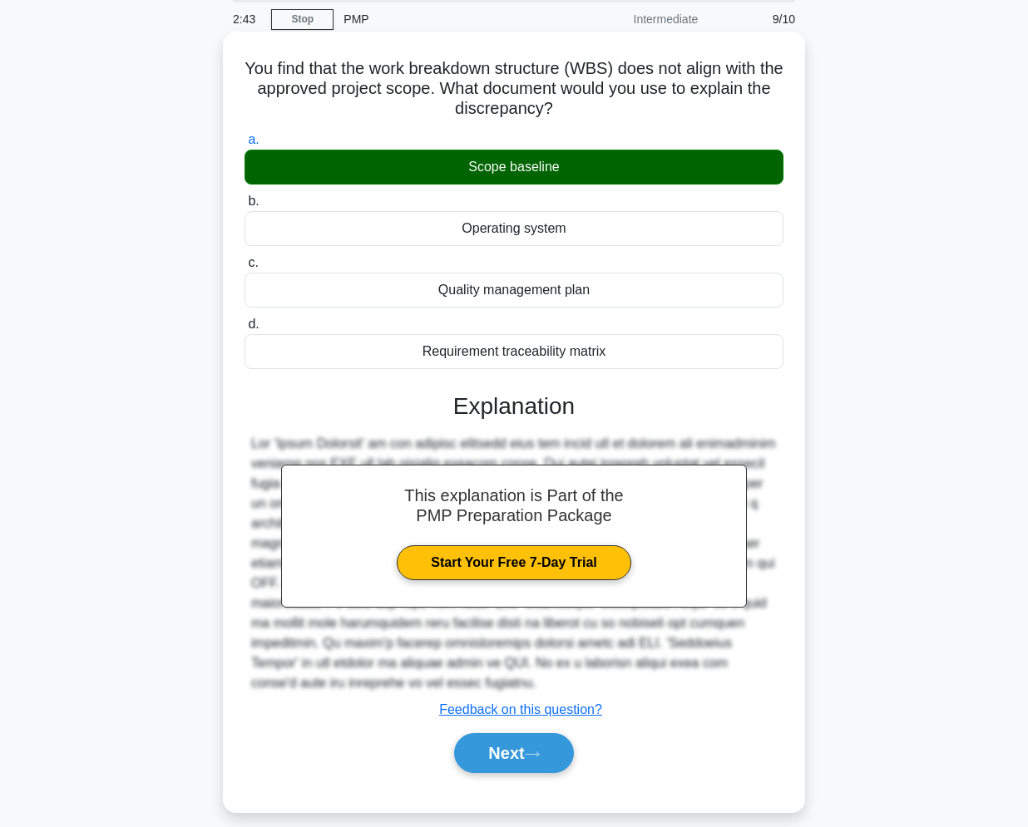
scroll to position [79, 0]
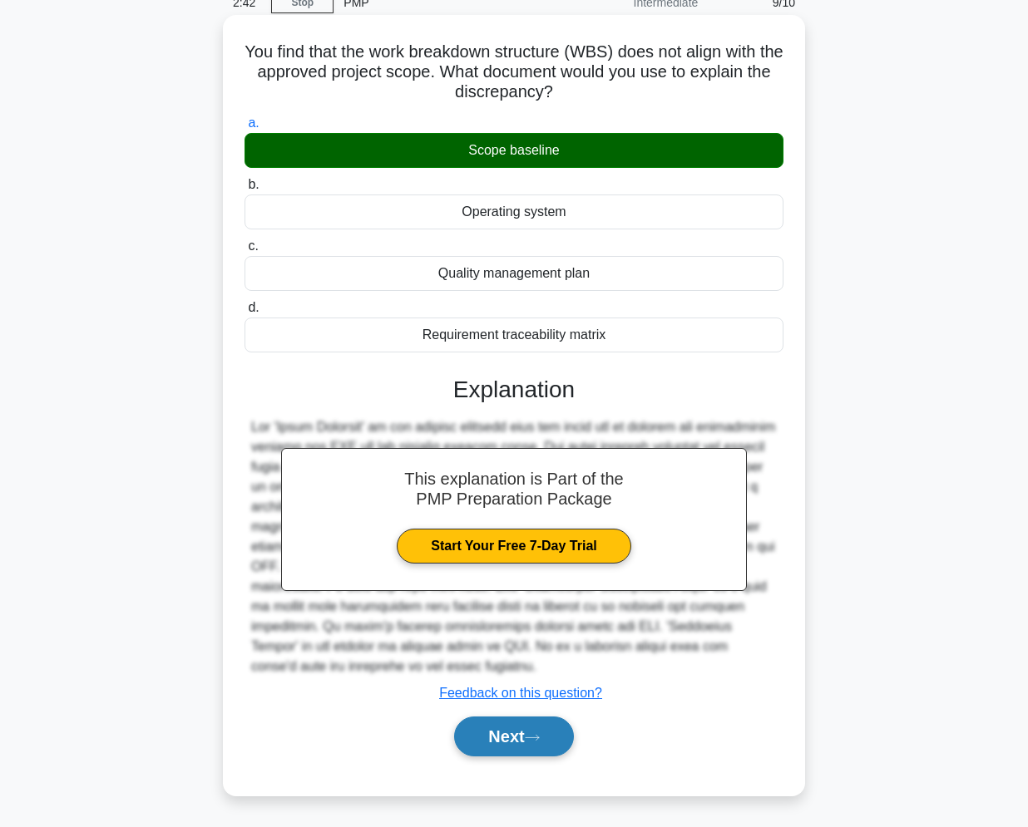
click at [496, 741] on button "Next" at bounding box center [513, 737] width 119 height 40
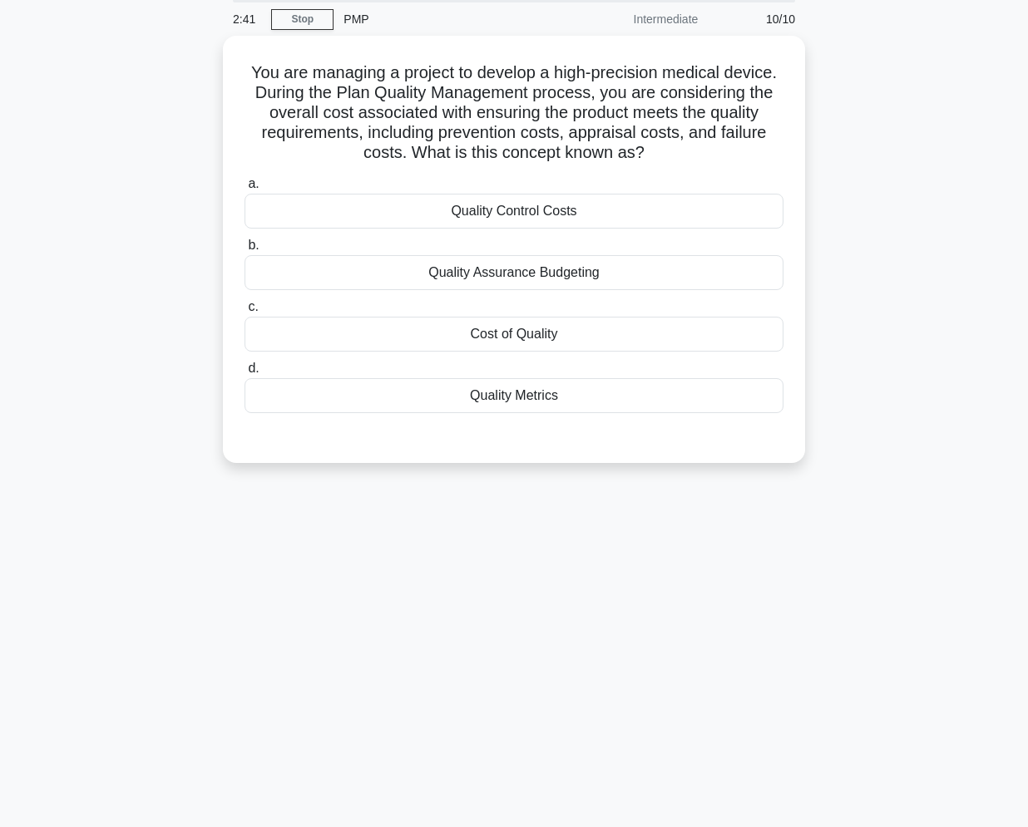
scroll to position [0, 0]
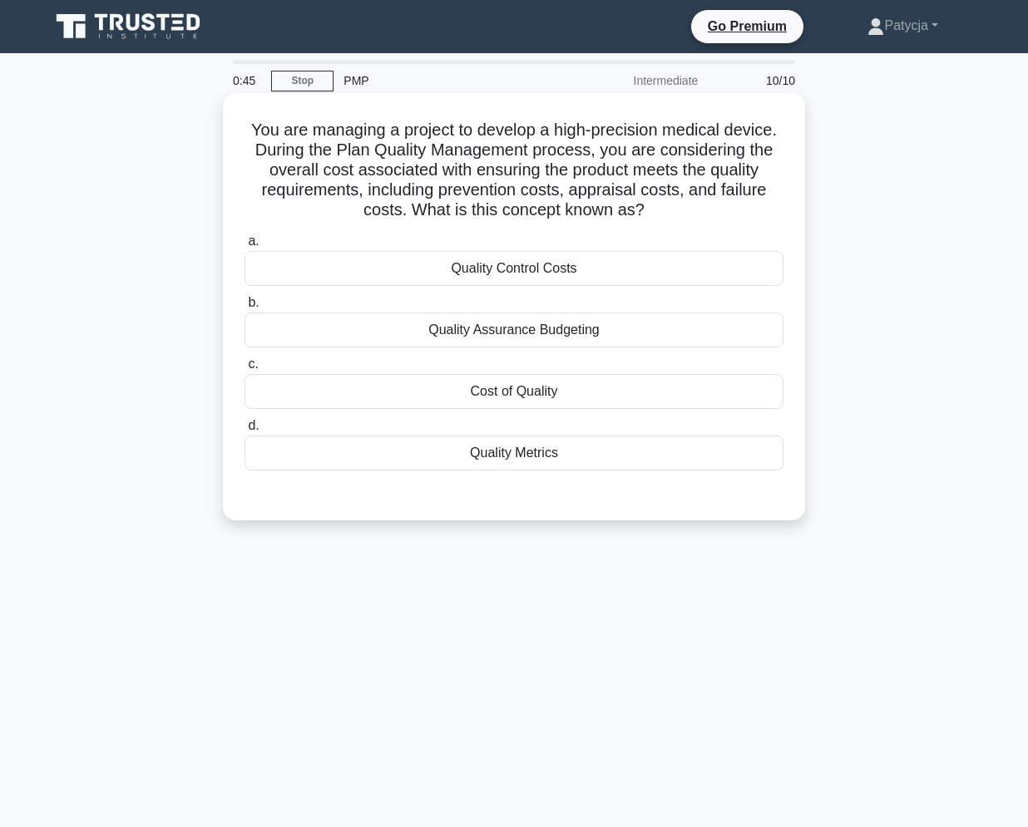
click at [575, 399] on div "Cost of Quality" at bounding box center [514, 391] width 539 height 35
click at [245, 370] on input "c. Cost of Quality" at bounding box center [245, 364] width 0 height 11
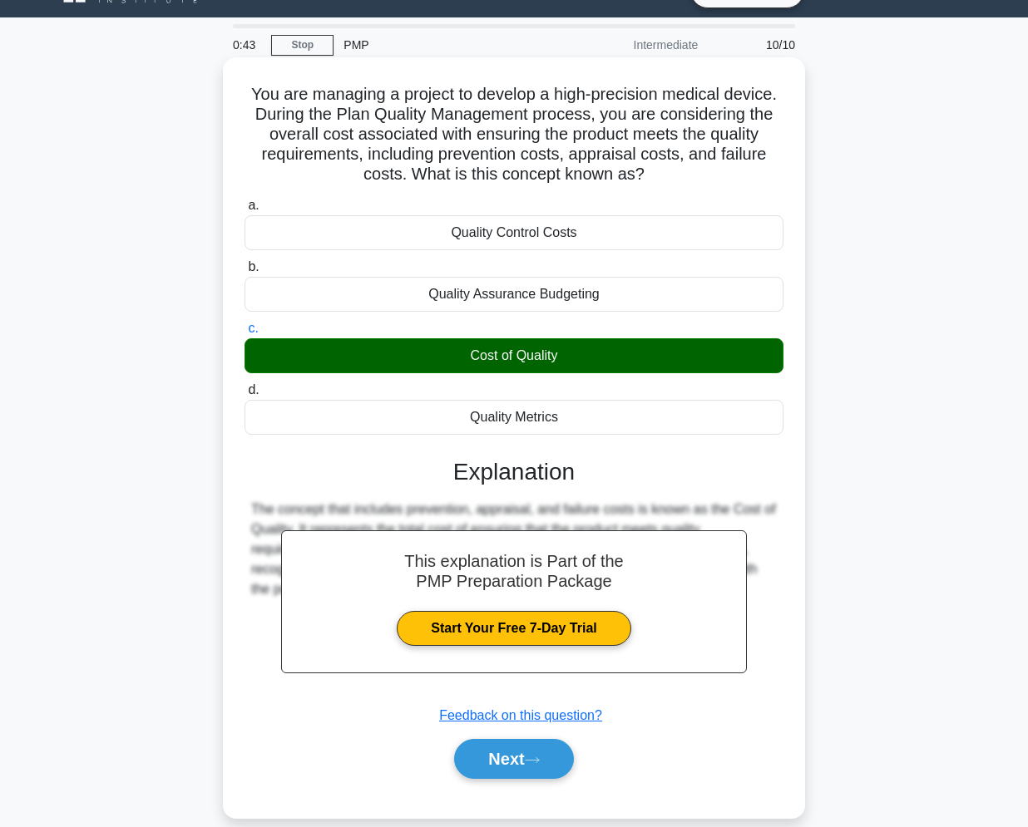
scroll to position [71, 0]
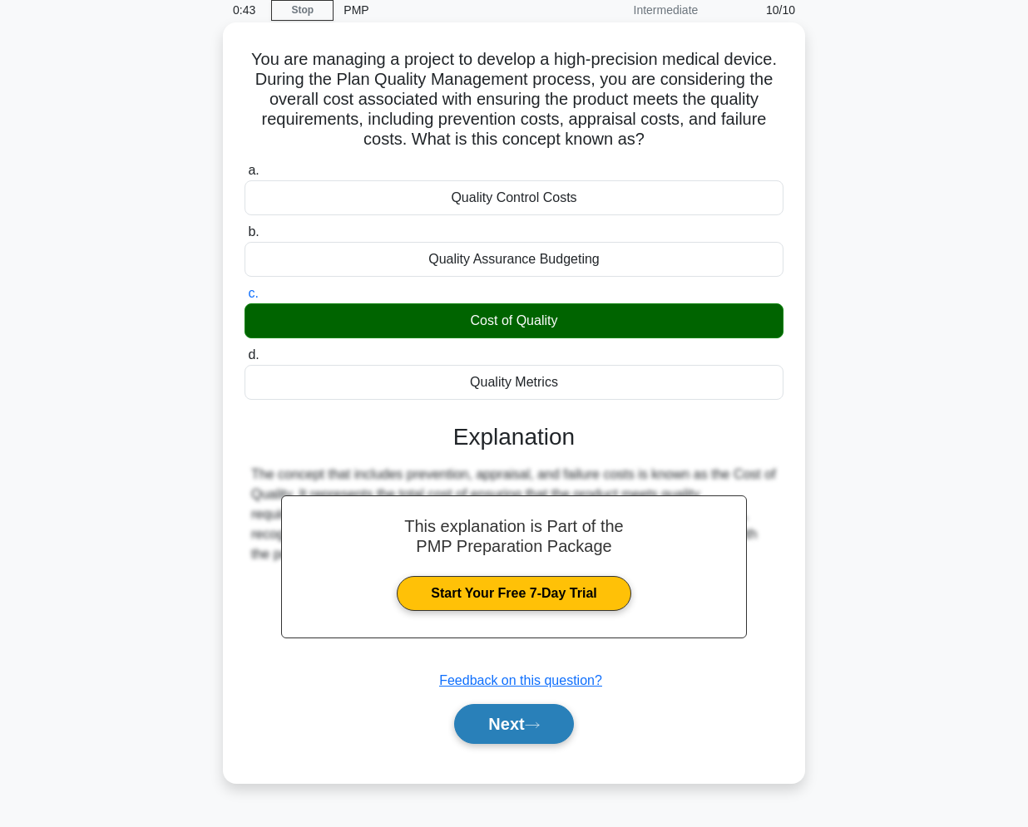
click at [528, 728] on button "Next" at bounding box center [513, 724] width 119 height 40
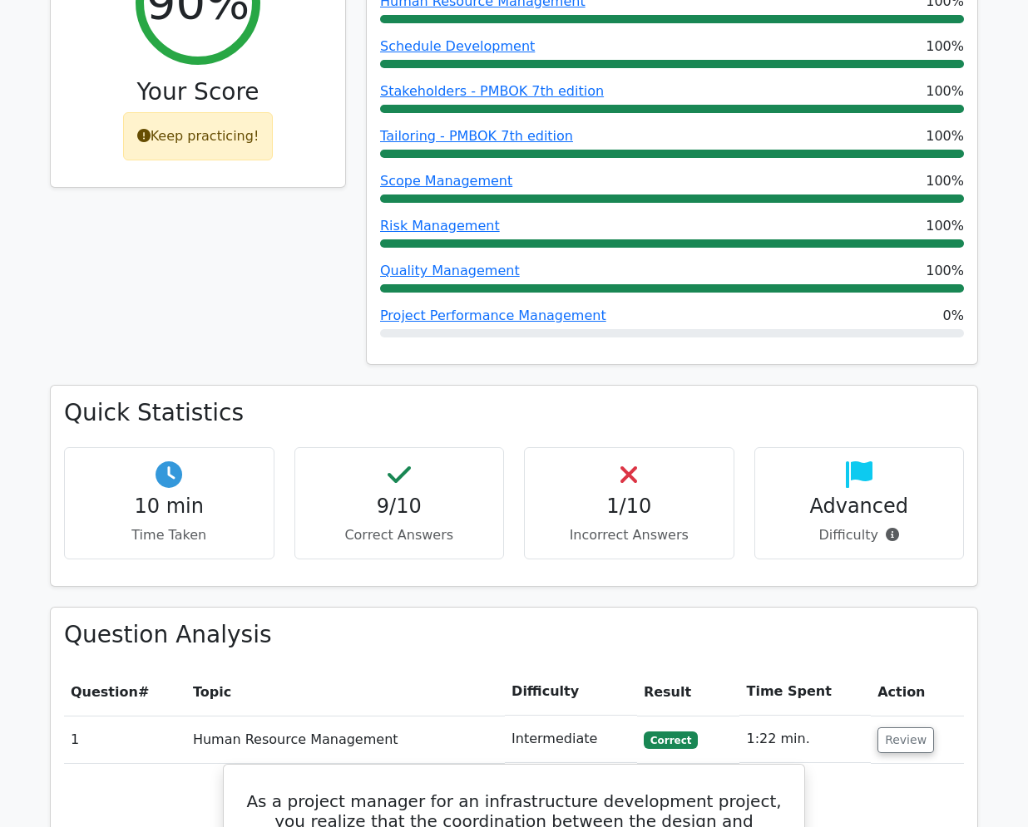
scroll to position [665, 0]
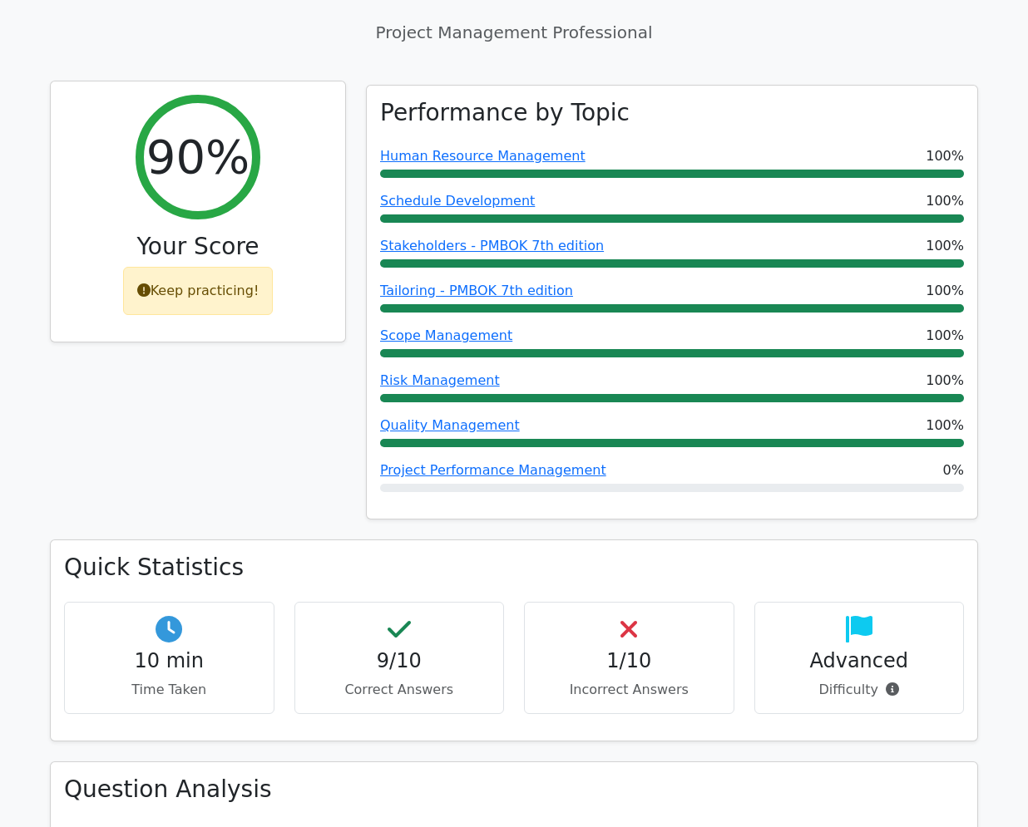
click at [146, 284] on icon at bounding box center [143, 290] width 13 height 13
click at [174, 267] on div "Keep practicing!" at bounding box center [198, 291] width 151 height 48
click at [193, 267] on div "Keep practicing!" at bounding box center [198, 291] width 151 height 48
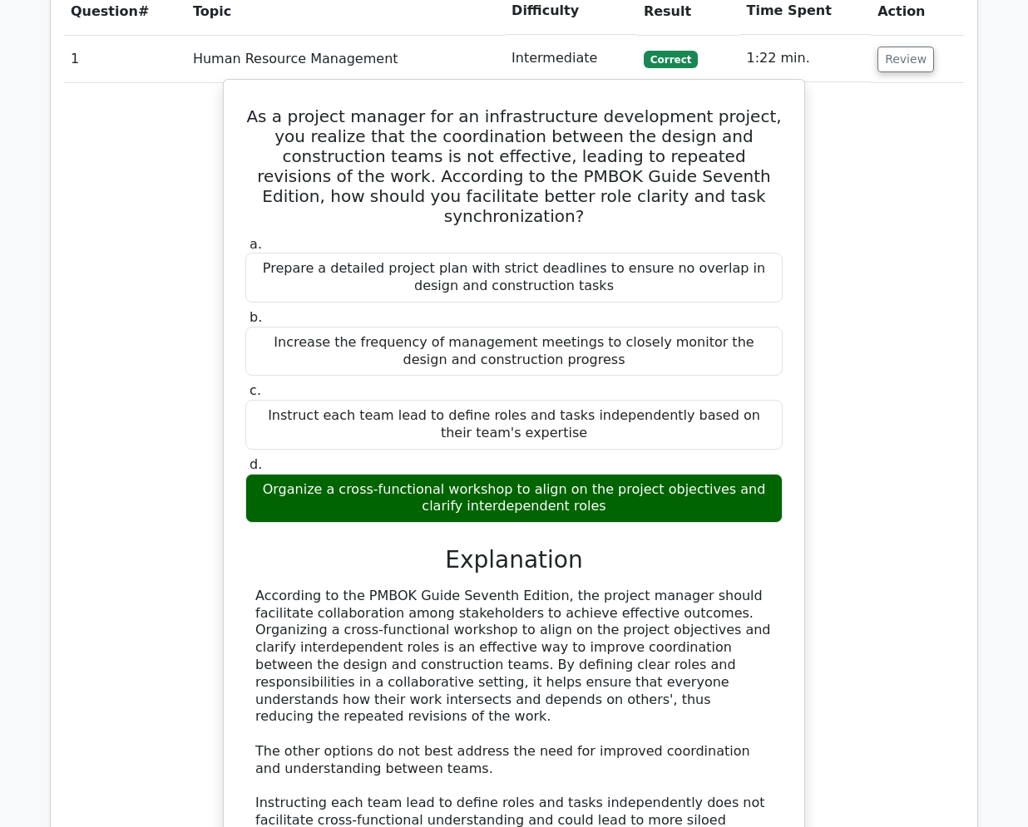
scroll to position [1247, 0]
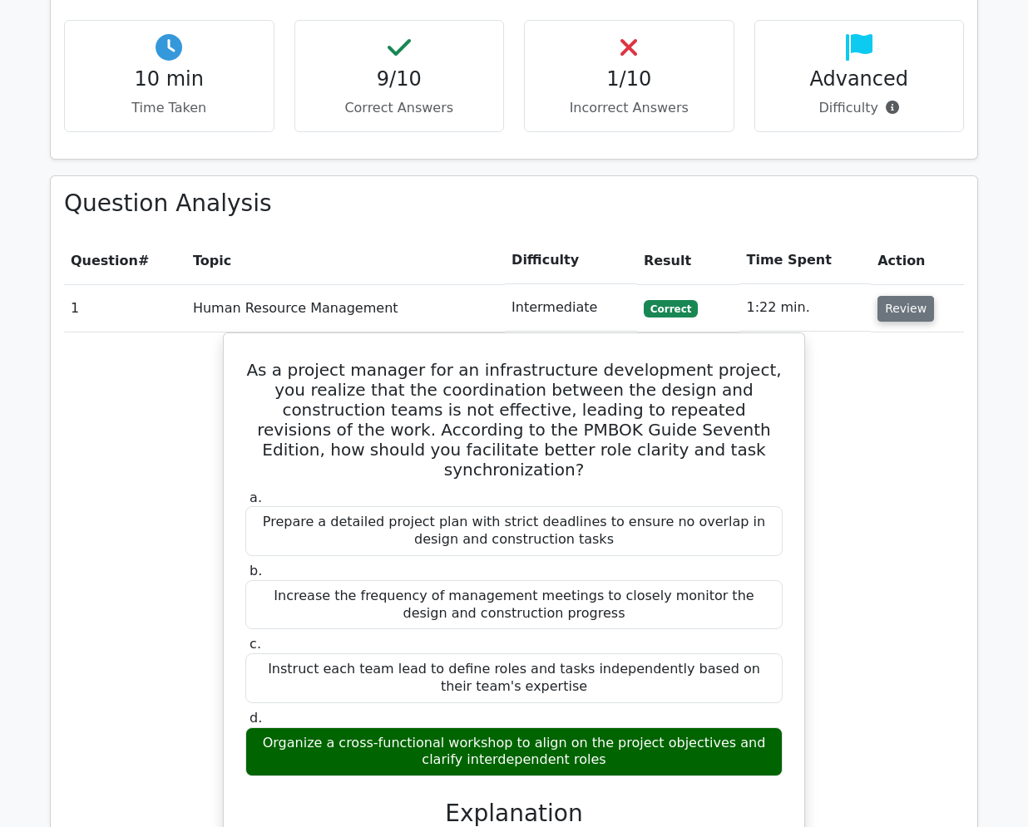
click at [892, 296] on button "Review" at bounding box center [905, 309] width 57 height 26
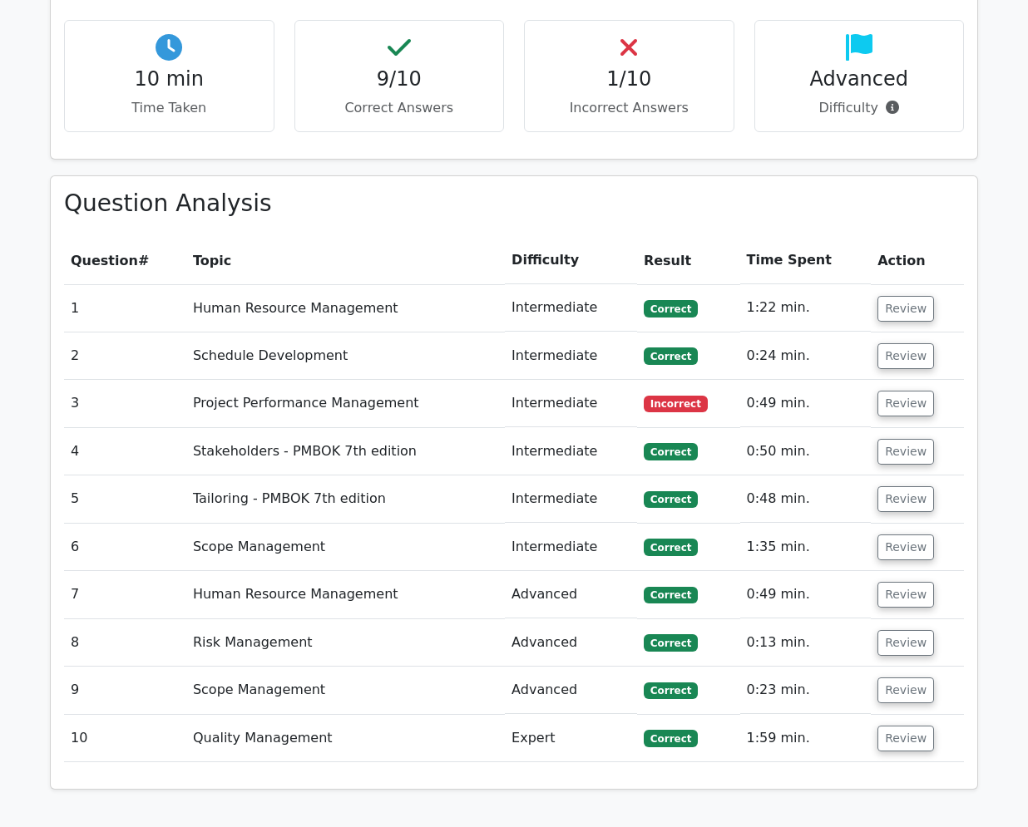
click at [754, 190] on h3 "Question Analysis" at bounding box center [514, 204] width 900 height 28
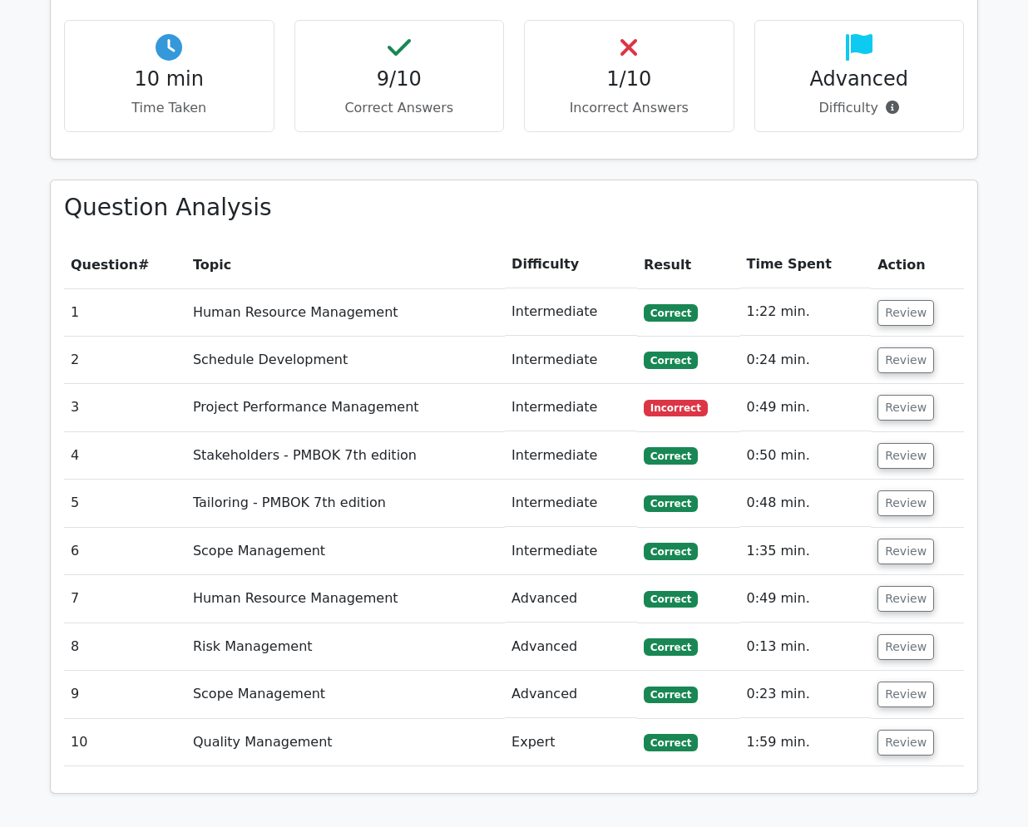
click at [709, 96] on div "Quick Statistics 10 min Time Taken 9/10 Correct Answers 1/10 Incorrect Answers …" at bounding box center [514, 68] width 948 height 221
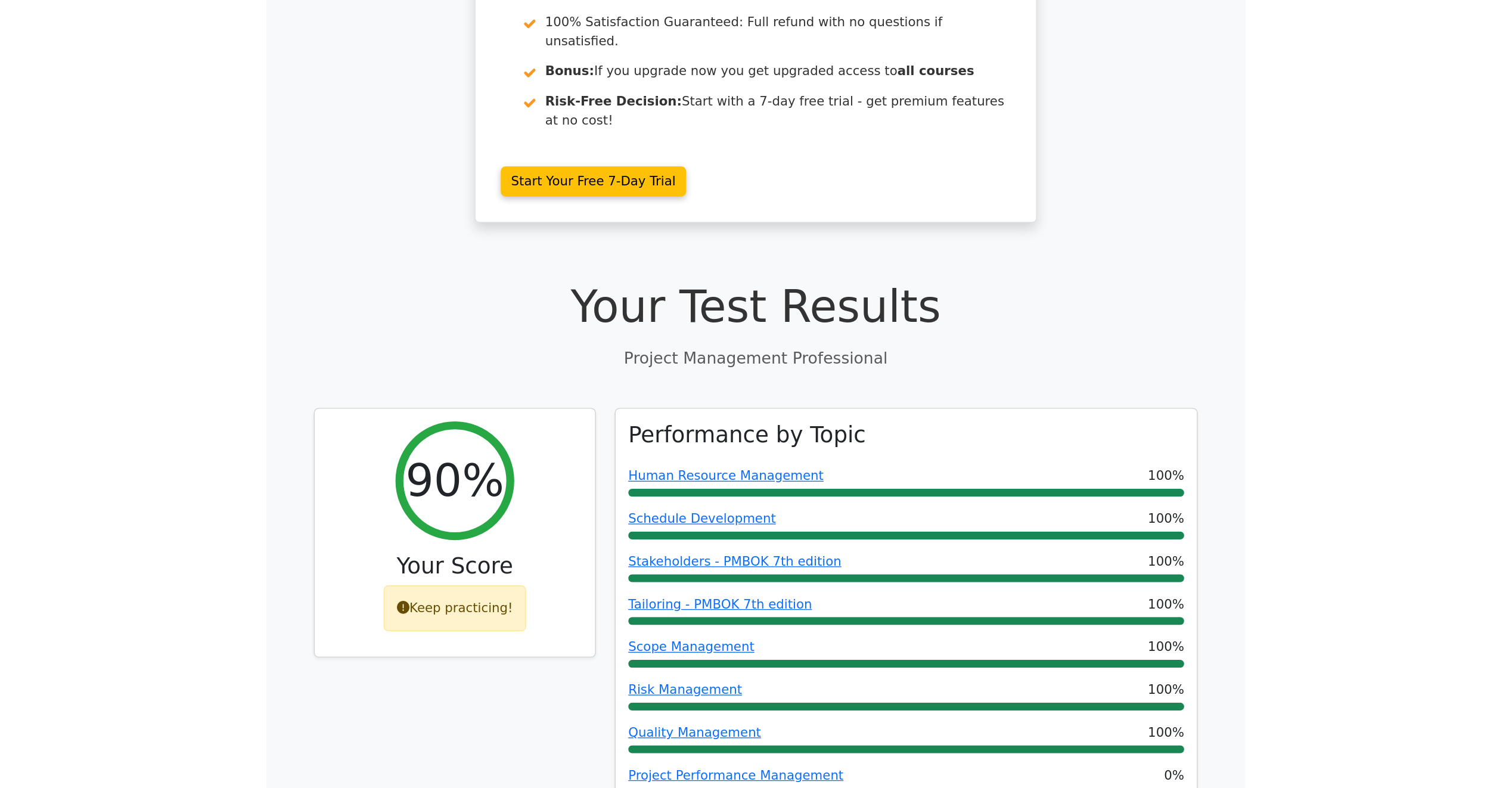
scroll to position [0, 0]
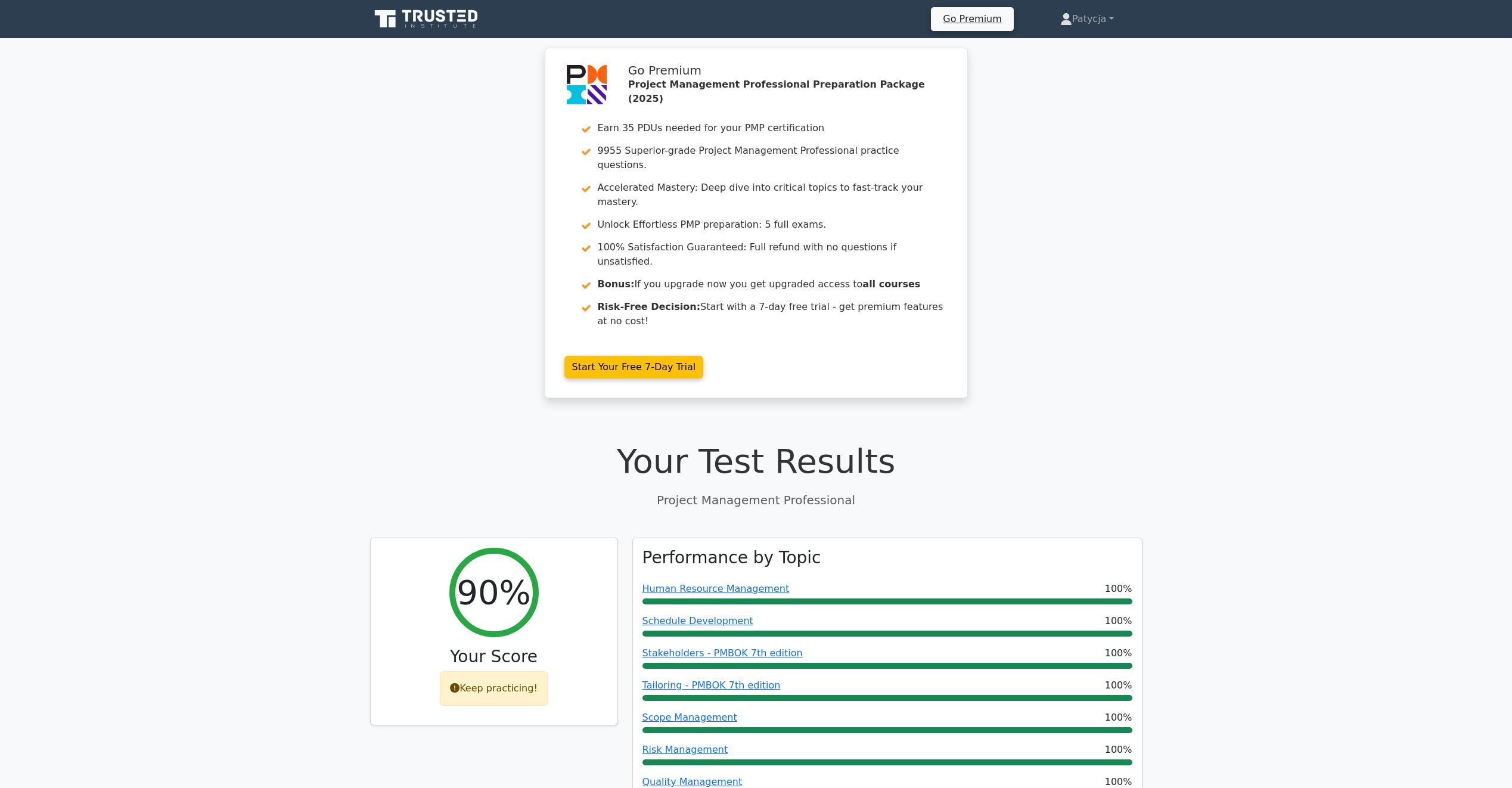
click at [736, 136] on div "Go Premium Project Management Professional Preparation Package (2025) Earn 35 P…" at bounding box center [756, 230] width 1512 height 365
click at [314, 145] on div "Go Premium Project Management Professional Preparation Package (2025) Earn 35 P…" at bounding box center [756, 230] width 1512 height 365
click at [426, 24] on icon at bounding box center [427, 19] width 115 height 23
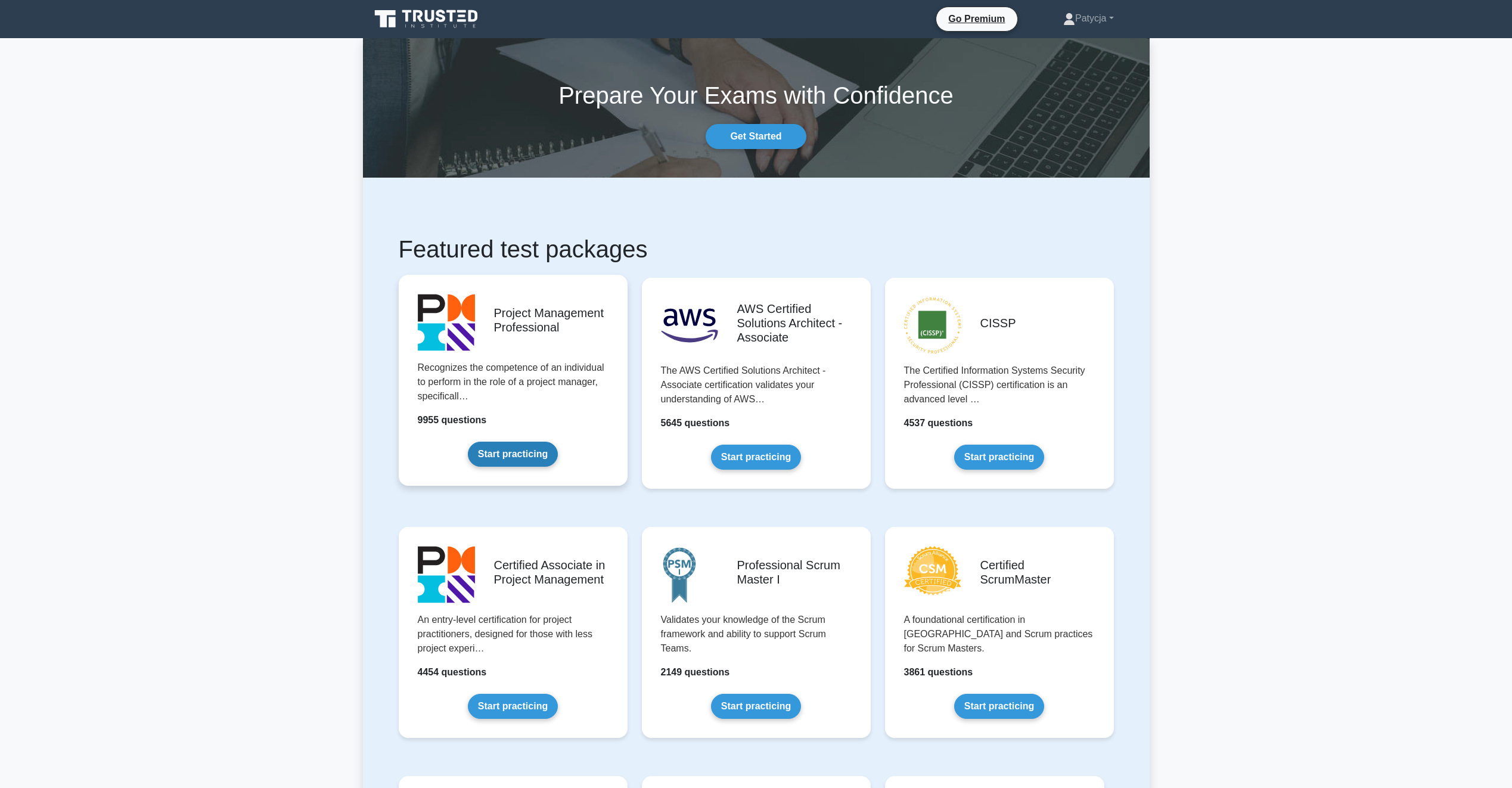
click at [507, 464] on link "Start practicing" at bounding box center [513, 454] width 90 height 25
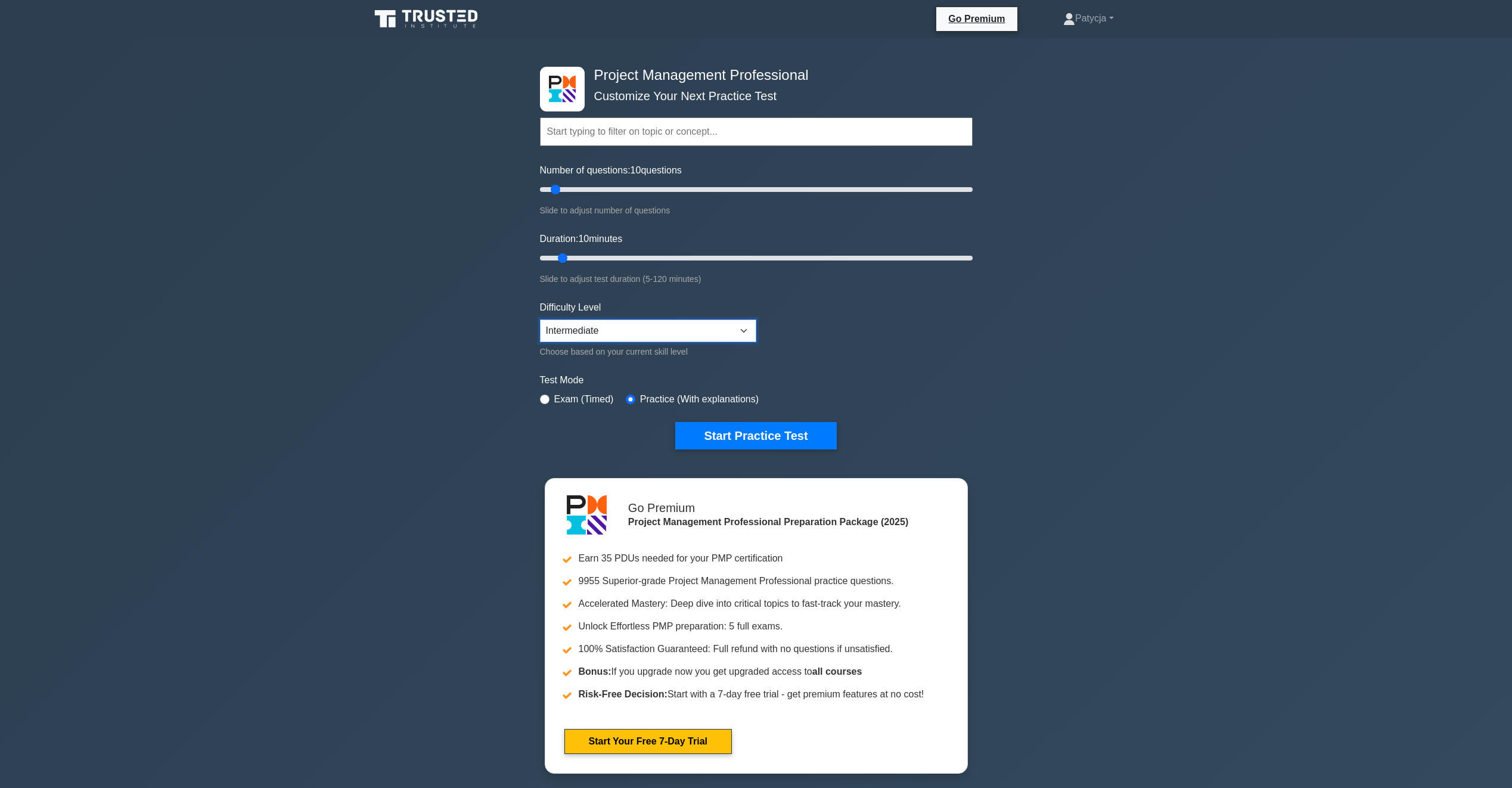
click at [610, 322] on select "Beginner Intermediate Expert" at bounding box center [648, 331] width 216 height 23
select select "expert"
click at [540, 320] on select "Beginner Intermediate Expert" at bounding box center [648, 331] width 216 height 23
click at [577, 255] on input "Duration: 10 minutes" at bounding box center [756, 258] width 433 height 14
drag, startPoint x: 590, startPoint y: 255, endPoint x: 1018, endPoint y: 229, distance: 428.8
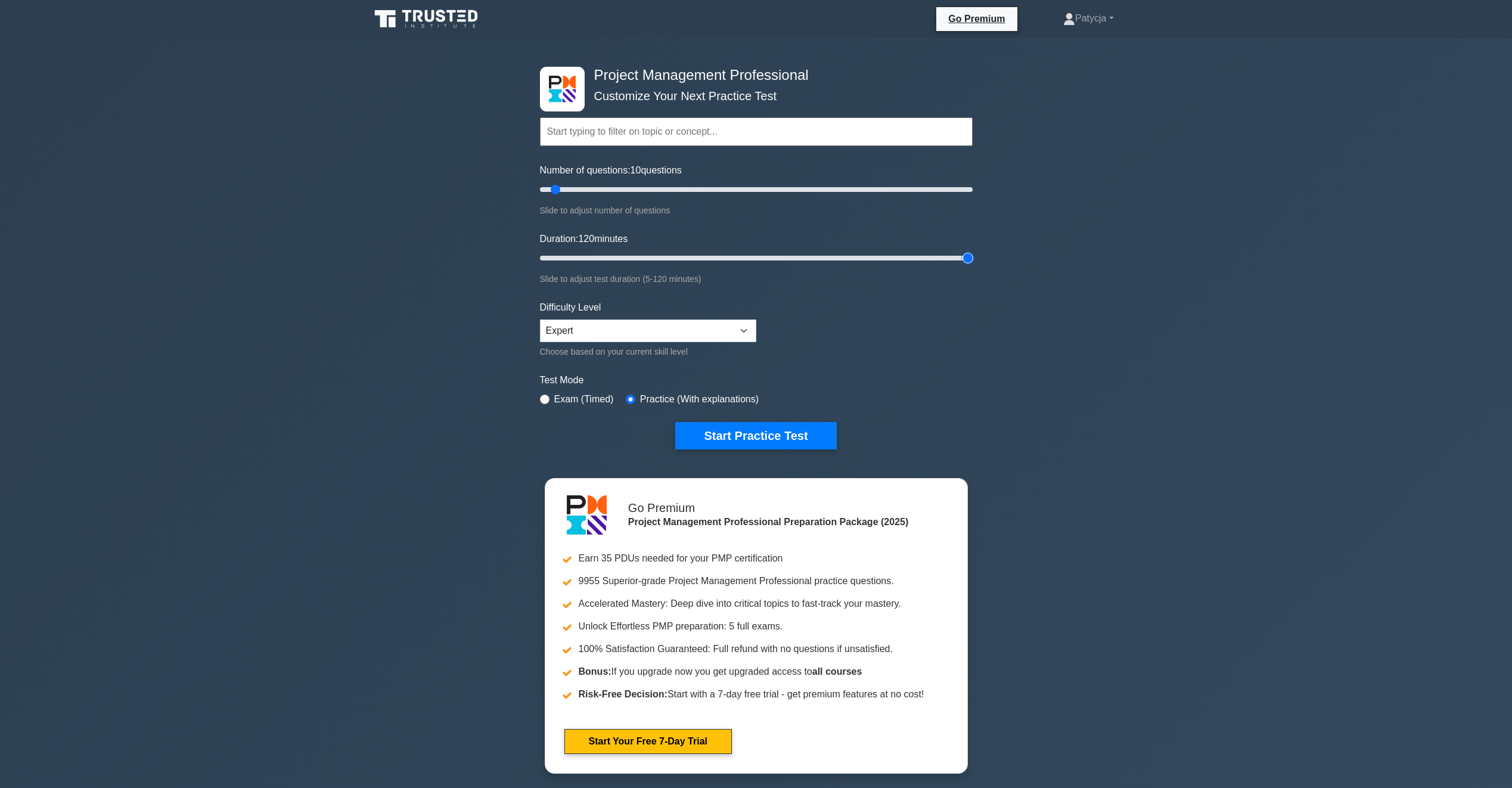
type input "120"
click at [972, 251] on input "Duration: 120 minutes" at bounding box center [756, 258] width 433 height 14
drag, startPoint x: 553, startPoint y: 193, endPoint x: 1000, endPoint y: 174, distance: 447.4
type input "200"
click at [972, 182] on input "Number of questions: 200 questions" at bounding box center [756, 189] width 433 height 14
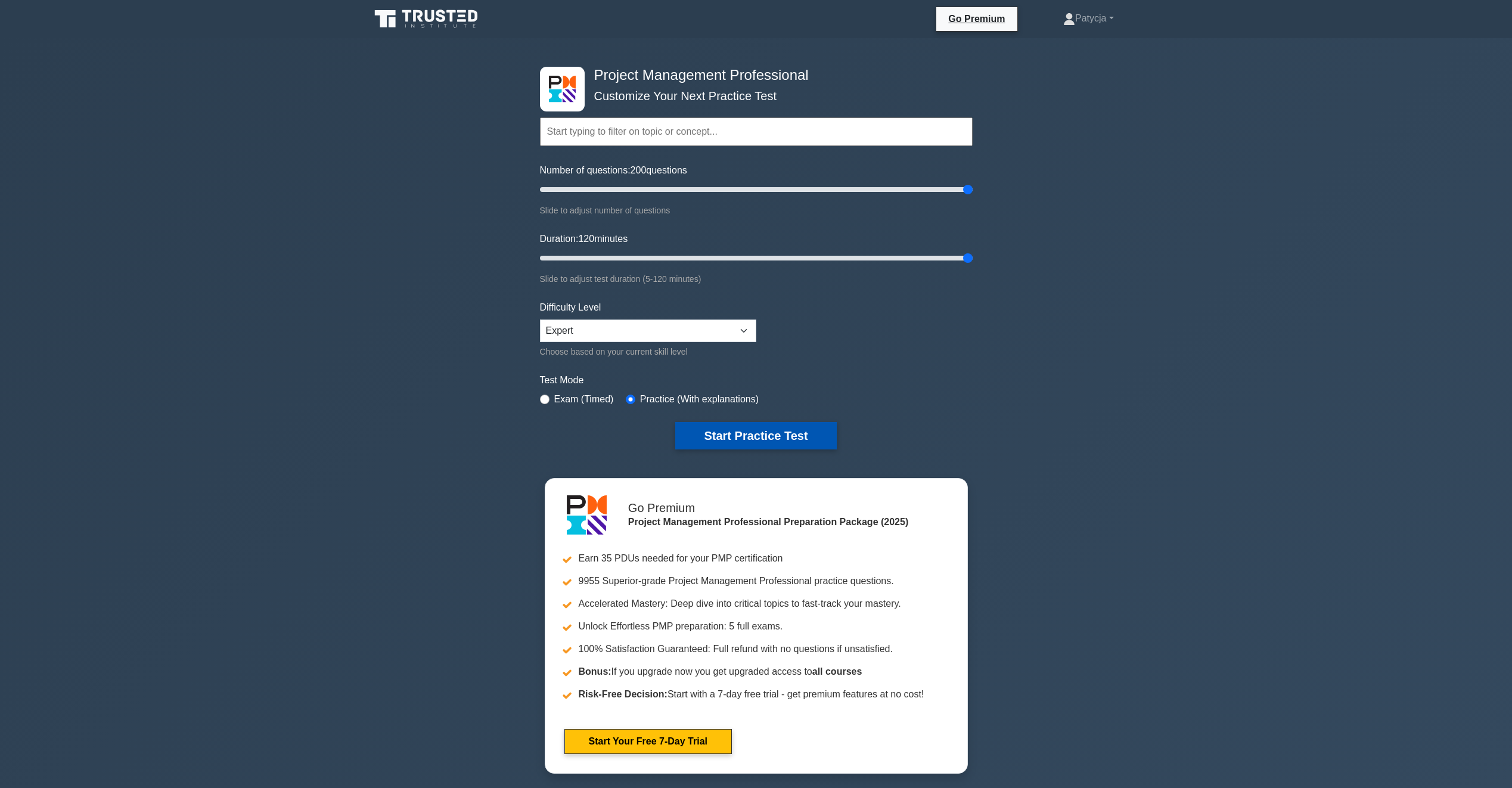
click at [715, 445] on button "Start Practice Test" at bounding box center [755, 436] width 161 height 27
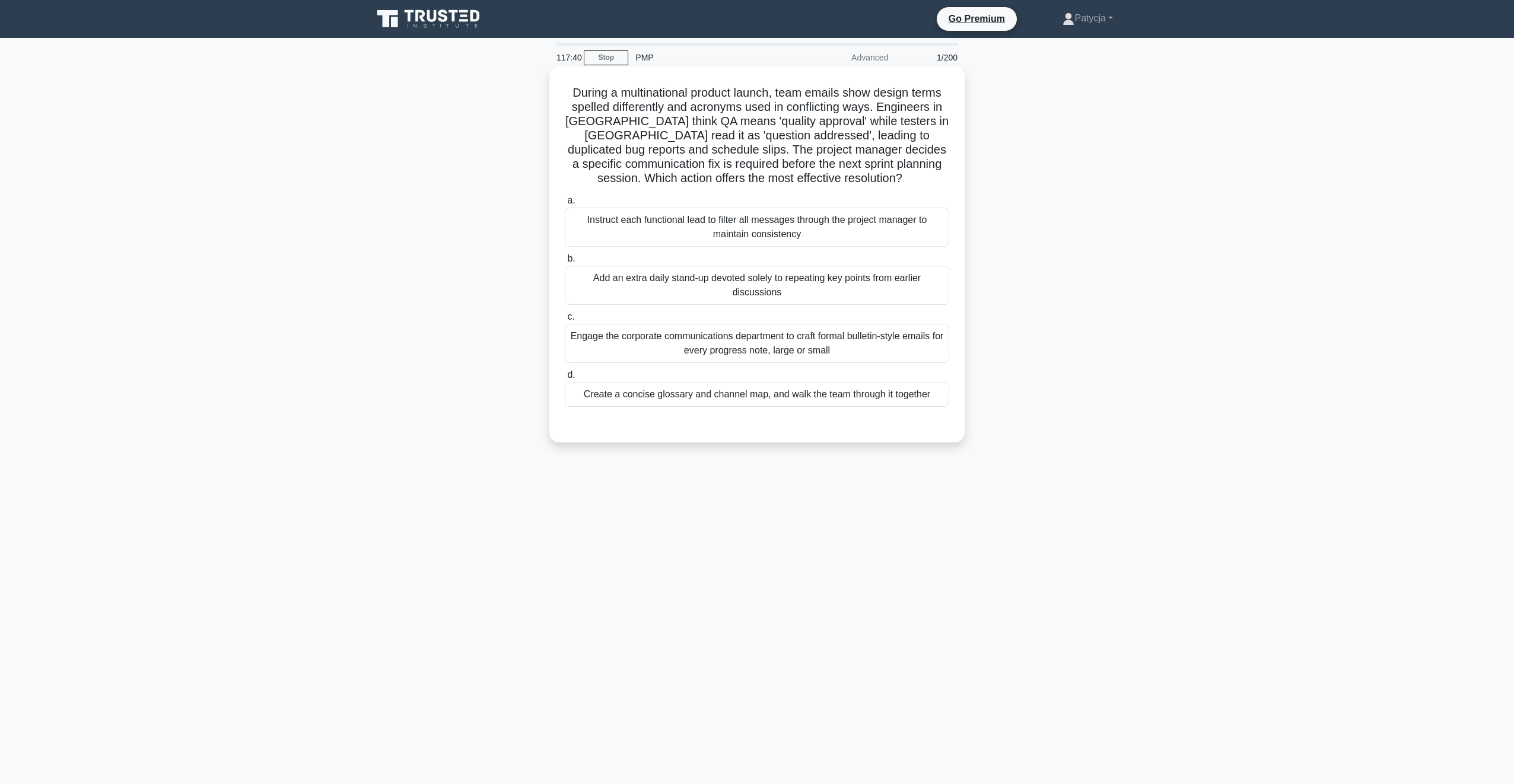
click at [788, 354] on div "Engage the corporate communications department to craft formal bulletin-style e…" at bounding box center [757, 343] width 385 height 39
click at [565, 321] on input "c. Engage the corporate communications department to craft formal bulletin-styl…" at bounding box center [565, 317] width 0 height 8
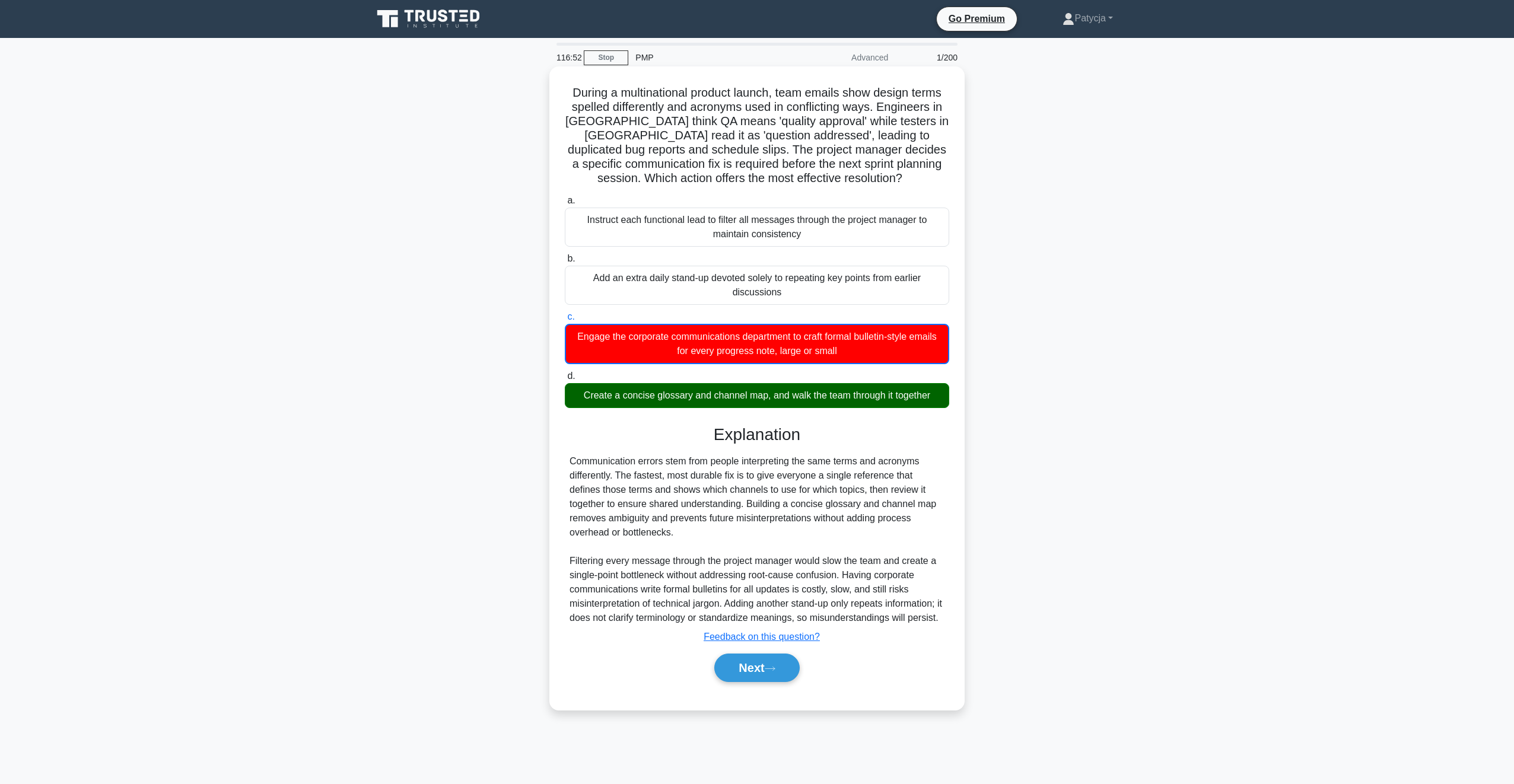
click at [761, 666] on div "Next" at bounding box center [757, 668] width 385 height 38
click at [766, 681] on button "Next" at bounding box center [756, 668] width 85 height 29
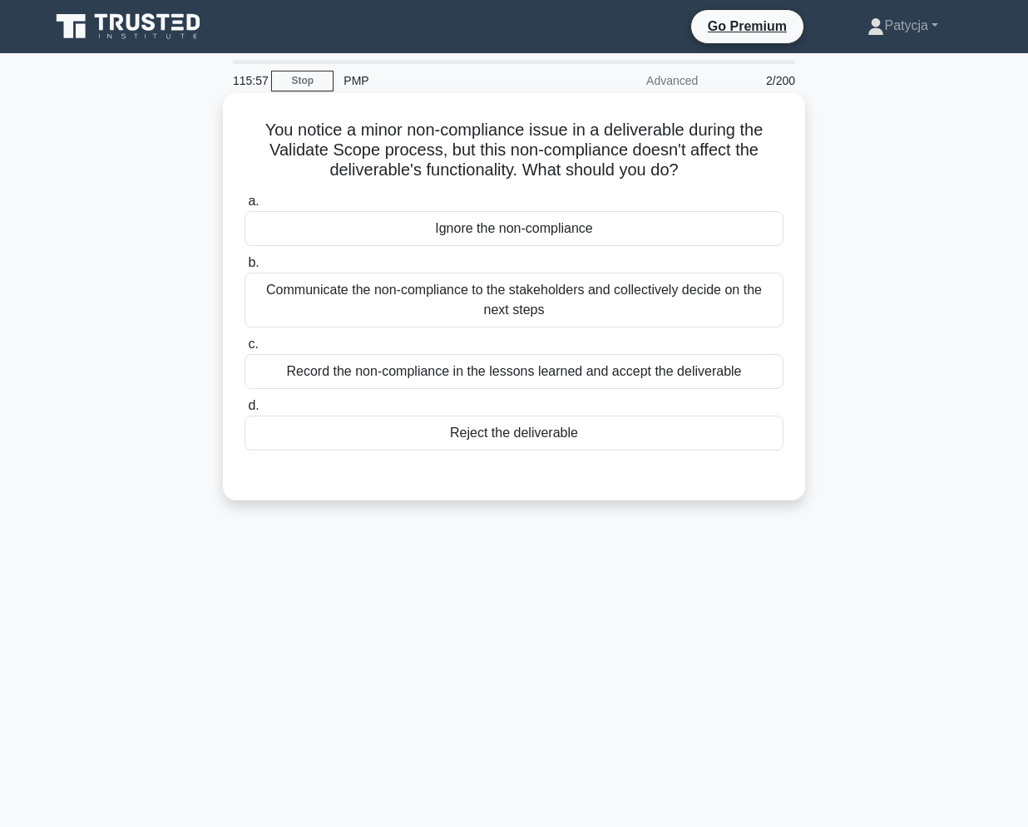
click at [580, 290] on div "Communicate the non-compliance to the stakeholders and collectively decide on t…" at bounding box center [514, 300] width 539 height 55
click at [245, 269] on input "b. Communicate the non-compliance to the stakeholders and collectively decide o…" at bounding box center [245, 263] width 0 height 11
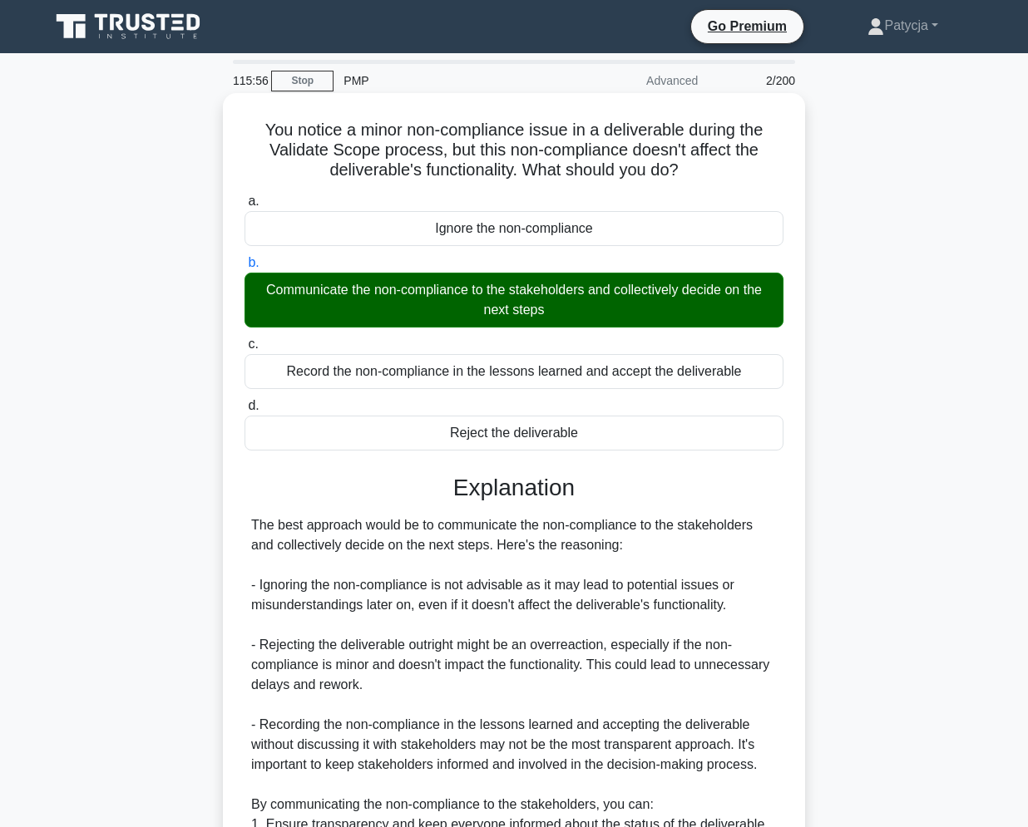
scroll to position [299, 0]
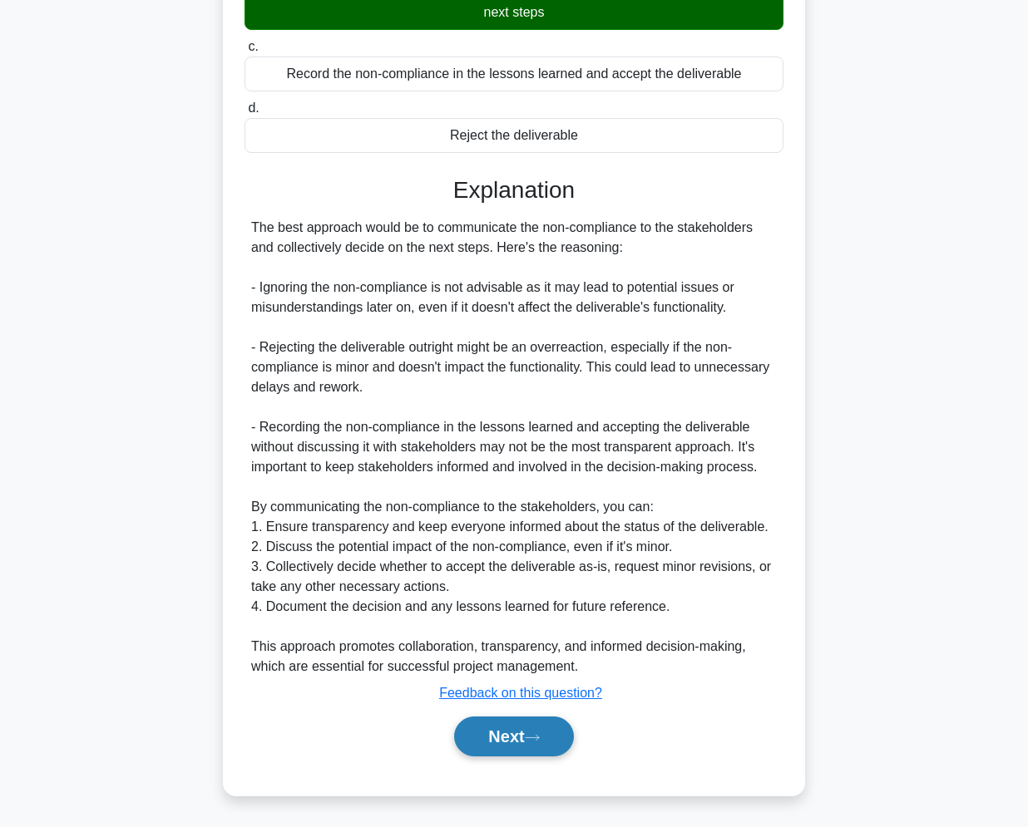
click at [506, 737] on button "Next" at bounding box center [513, 737] width 119 height 40
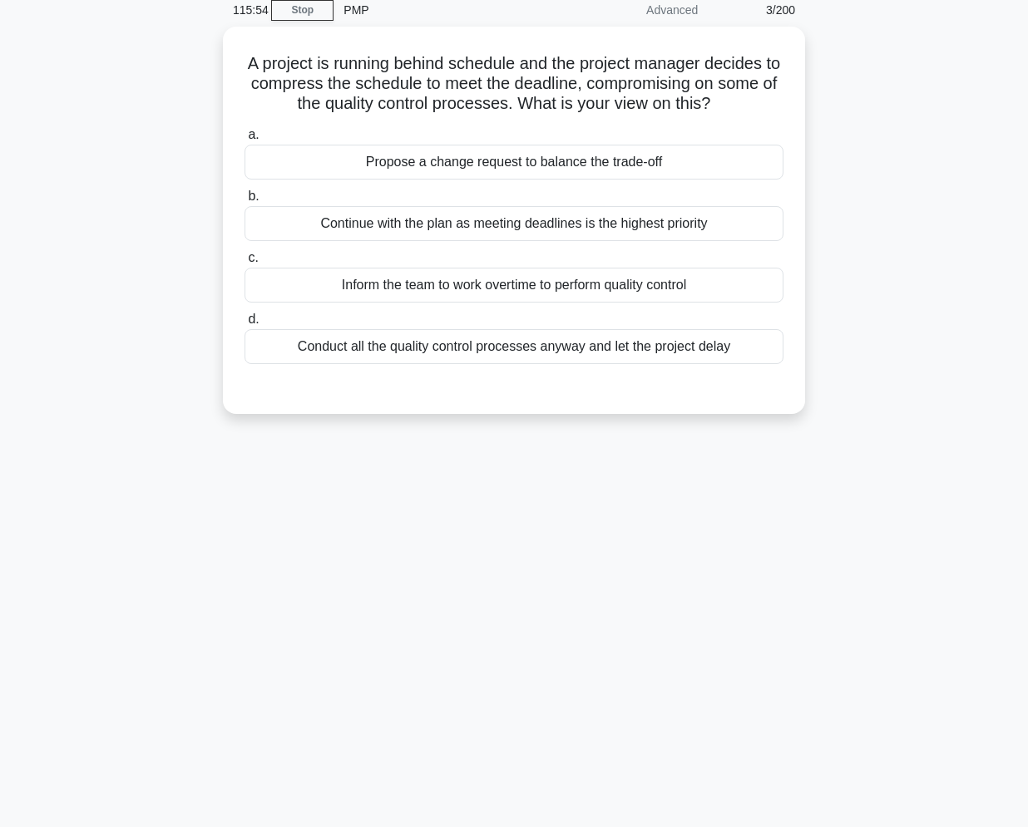
scroll to position [71, 0]
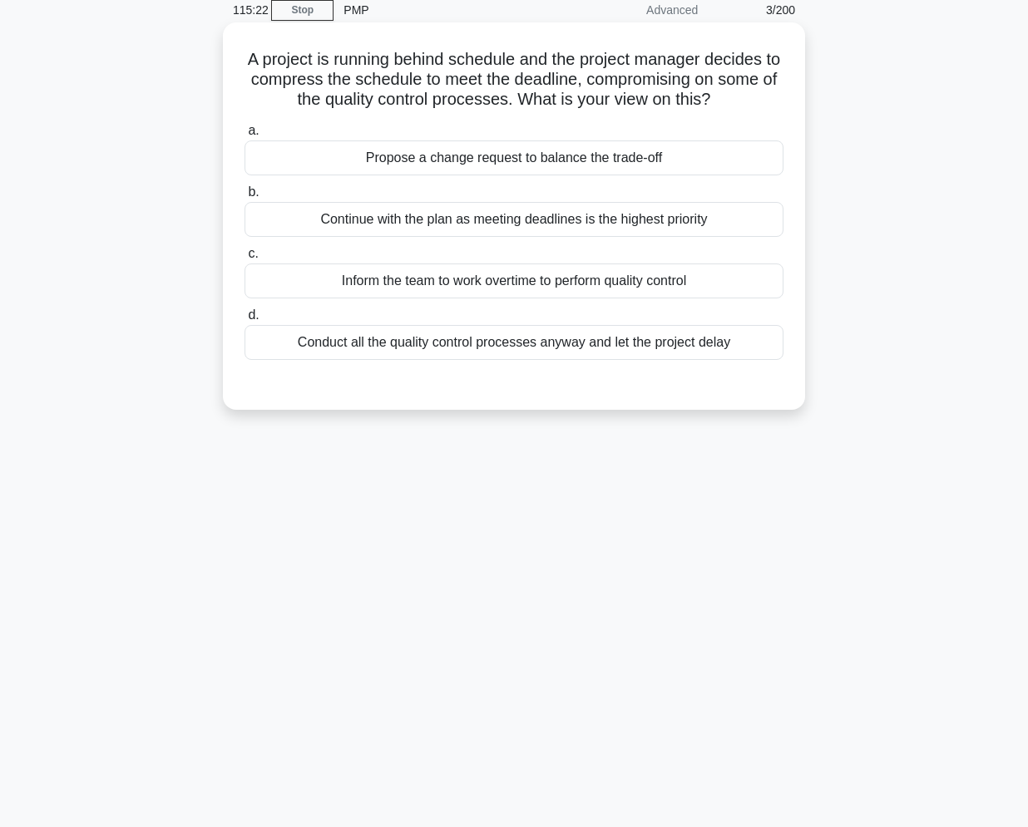
click at [492, 153] on div "Propose a change request to balance the trade-off" at bounding box center [514, 158] width 539 height 35
click at [245, 136] on input "a. Propose a change request to balance the trade-off" at bounding box center [245, 131] width 0 height 11
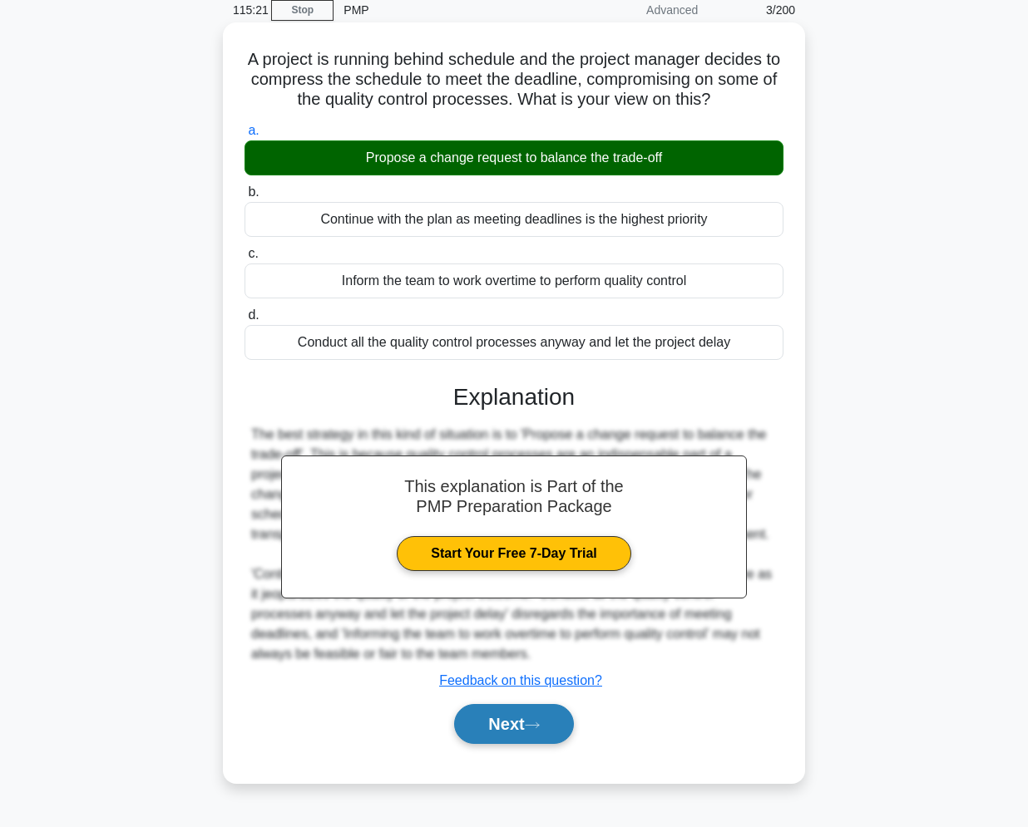
click at [518, 743] on button "Next" at bounding box center [513, 724] width 119 height 40
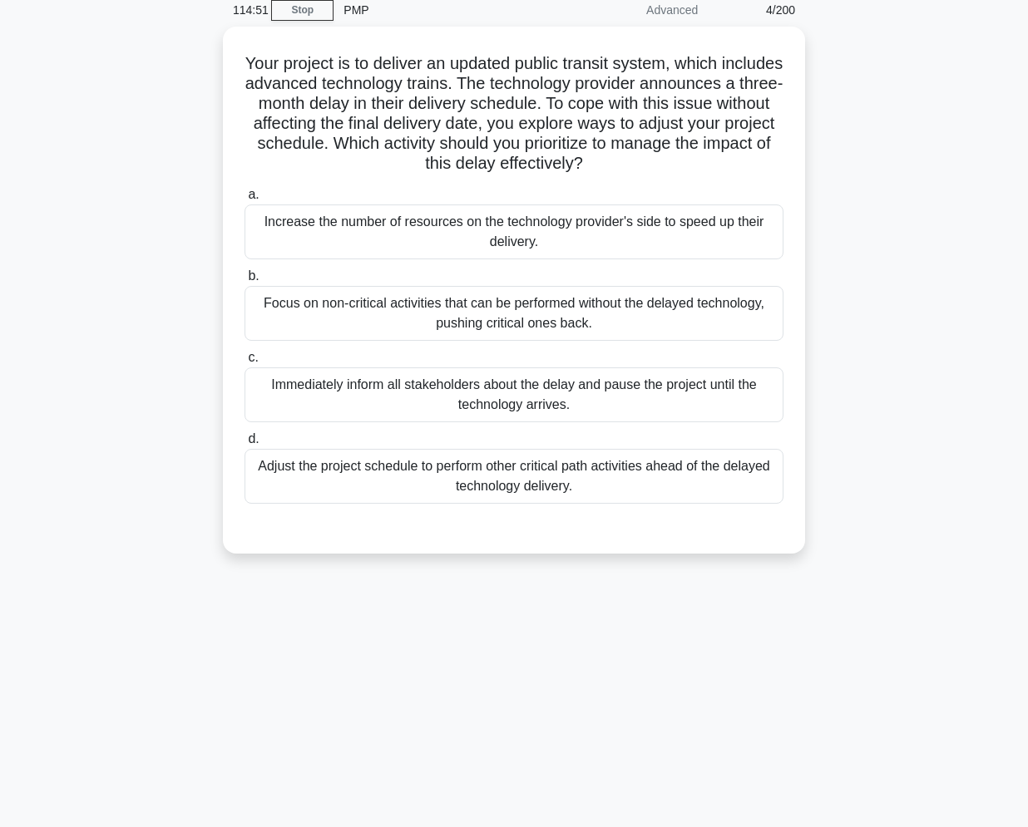
click at [96, 197] on div "Your project is to deliver an updated public transit system, which includes adv…" at bounding box center [514, 300] width 948 height 547
click at [126, 226] on div "Your project is to deliver an updated public transit system, which includes adv…" at bounding box center [514, 300] width 948 height 547
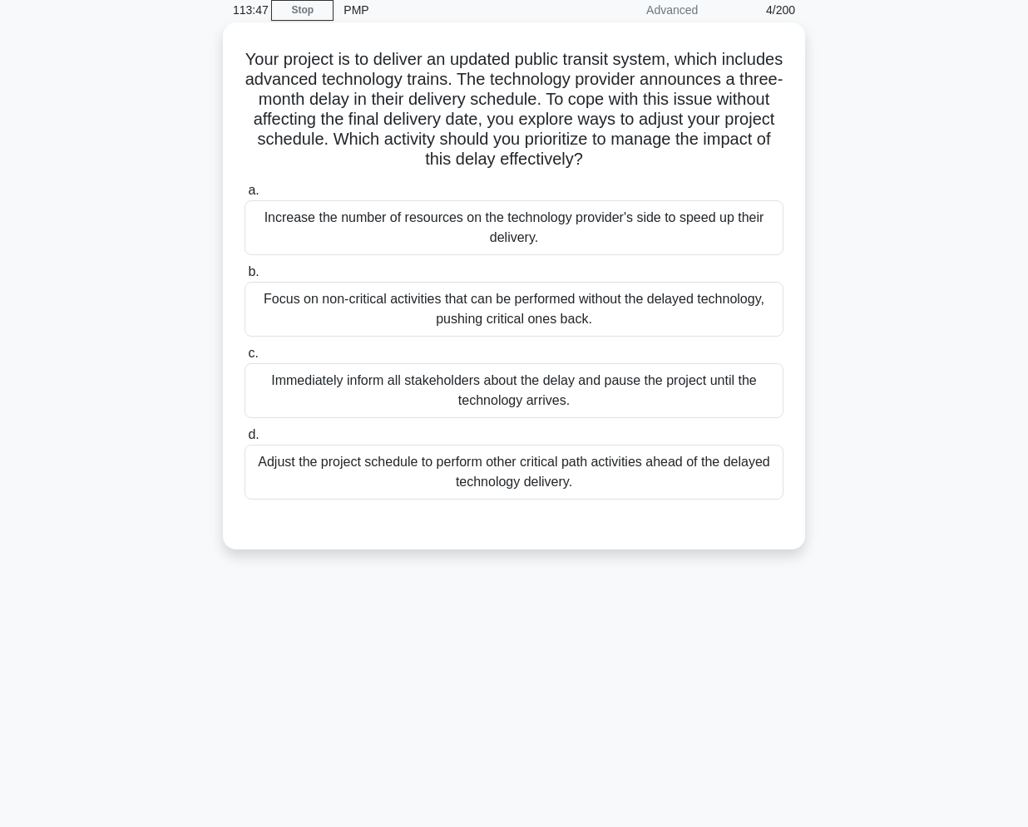
click at [258, 151] on h5 "Your project is to deliver an updated public transit system, which includes adv…" at bounding box center [514, 109] width 542 height 121
click at [384, 469] on div "Adjust the project schedule to perform other critical path activities ahead of …" at bounding box center [514, 472] width 539 height 55
click at [245, 441] on input "d. Adjust the project schedule to perform other critical path activities ahead …" at bounding box center [245, 435] width 0 height 11
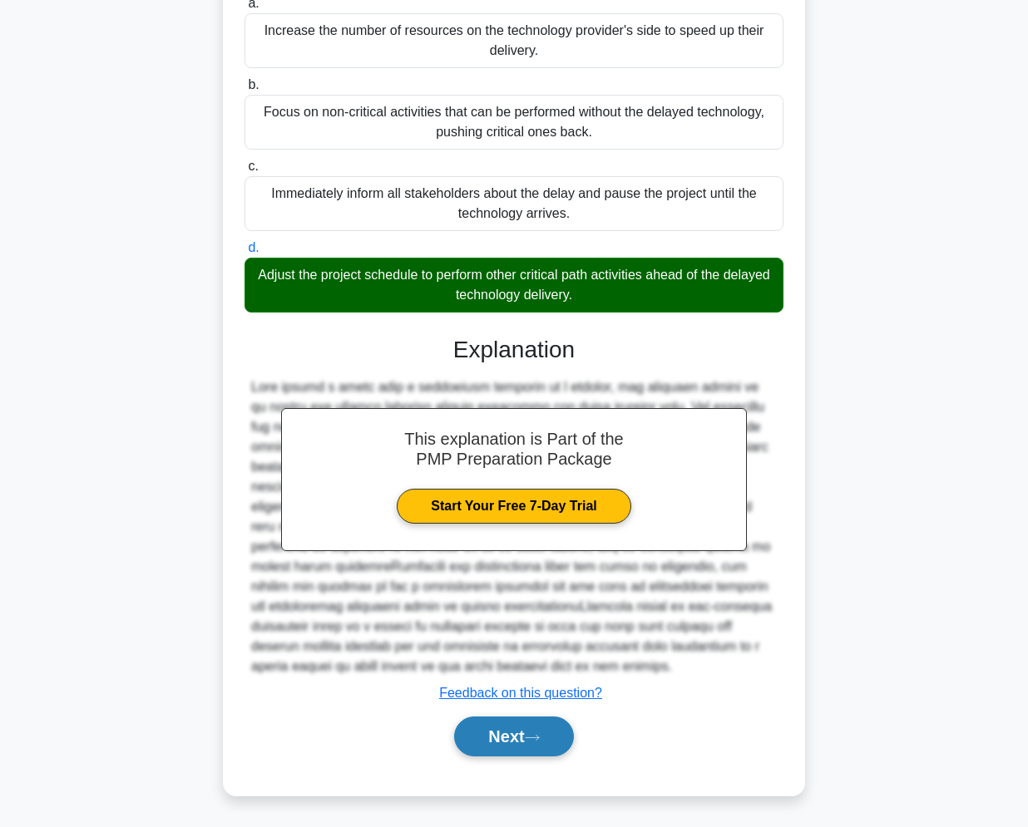
click at [494, 728] on button "Next" at bounding box center [513, 737] width 119 height 40
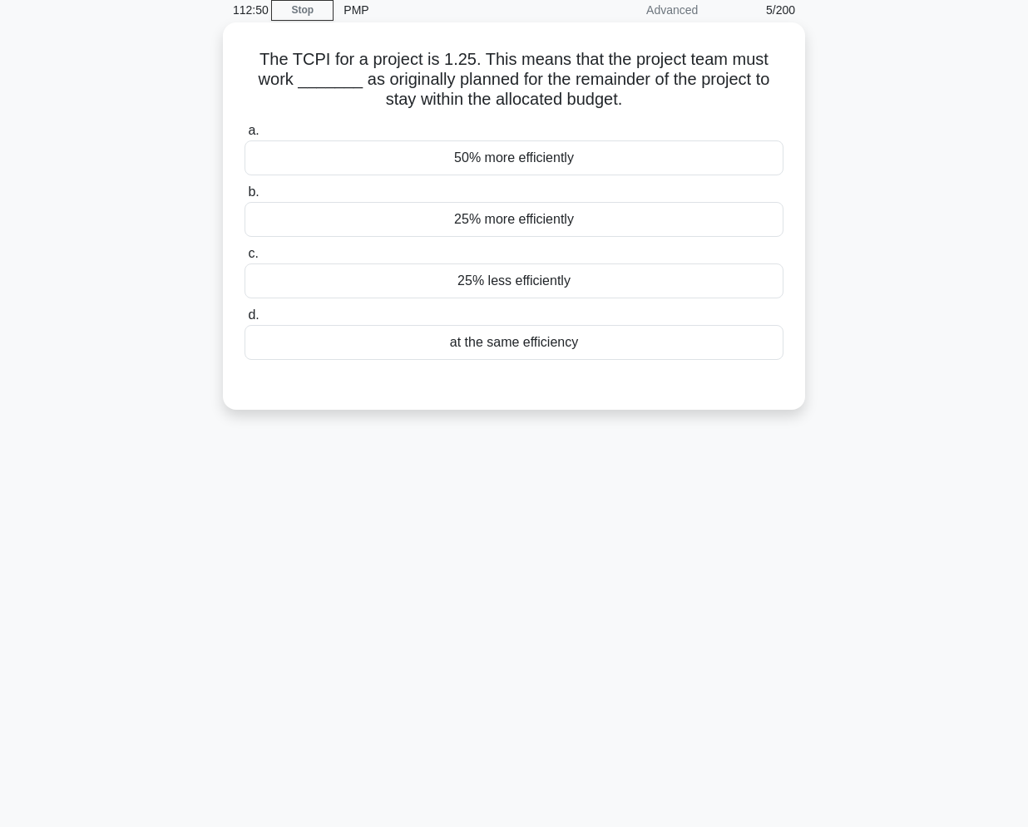
click at [547, 283] on div "25% less efficiently" at bounding box center [514, 281] width 539 height 35
click at [245, 259] on input "c. 25% less efficiently" at bounding box center [245, 254] width 0 height 11
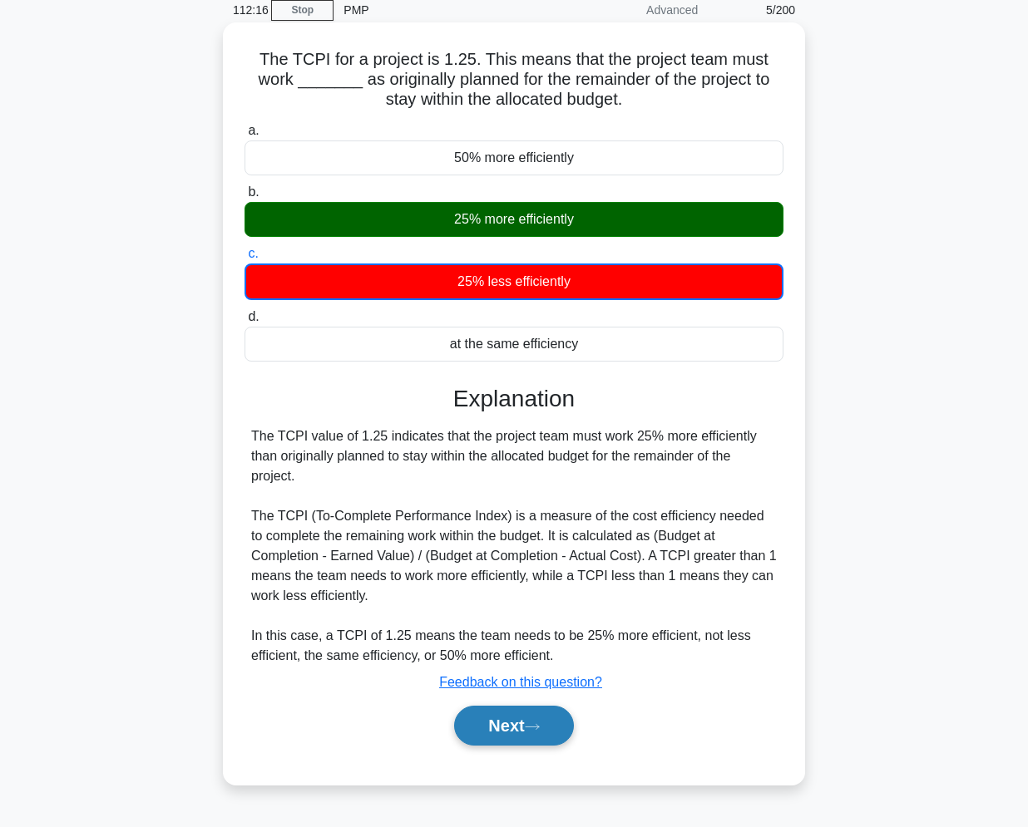
click at [529, 724] on button "Next" at bounding box center [513, 726] width 119 height 40
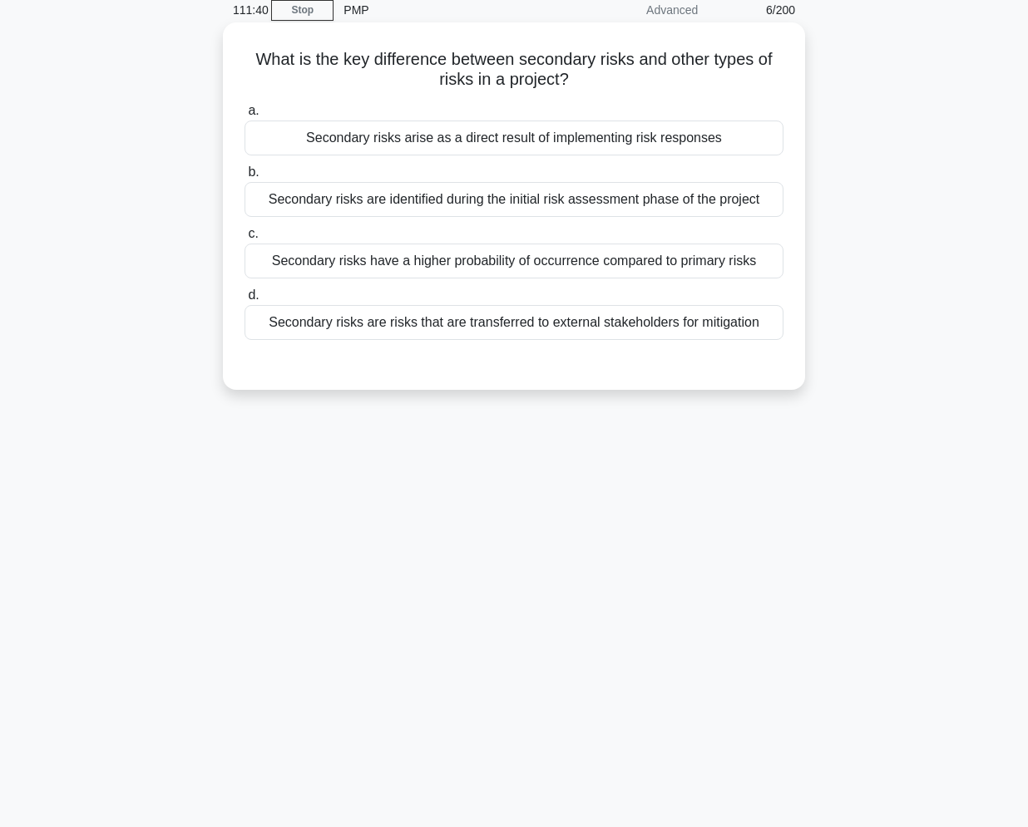
click at [579, 141] on div "Secondary risks arise as a direct result of implementing risk responses" at bounding box center [514, 138] width 539 height 35
click at [245, 116] on input "a. Secondary risks arise as a direct result of implementing risk responses" at bounding box center [245, 111] width 0 height 11
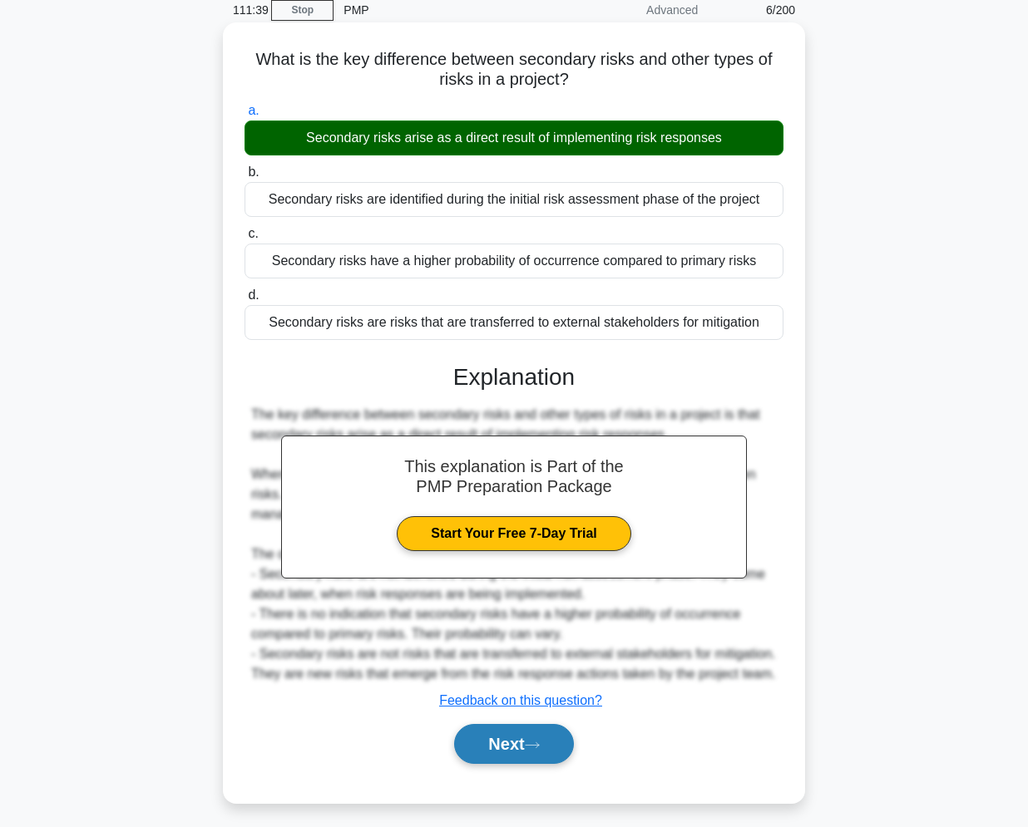
click at [549, 734] on button "Next" at bounding box center [513, 744] width 119 height 40
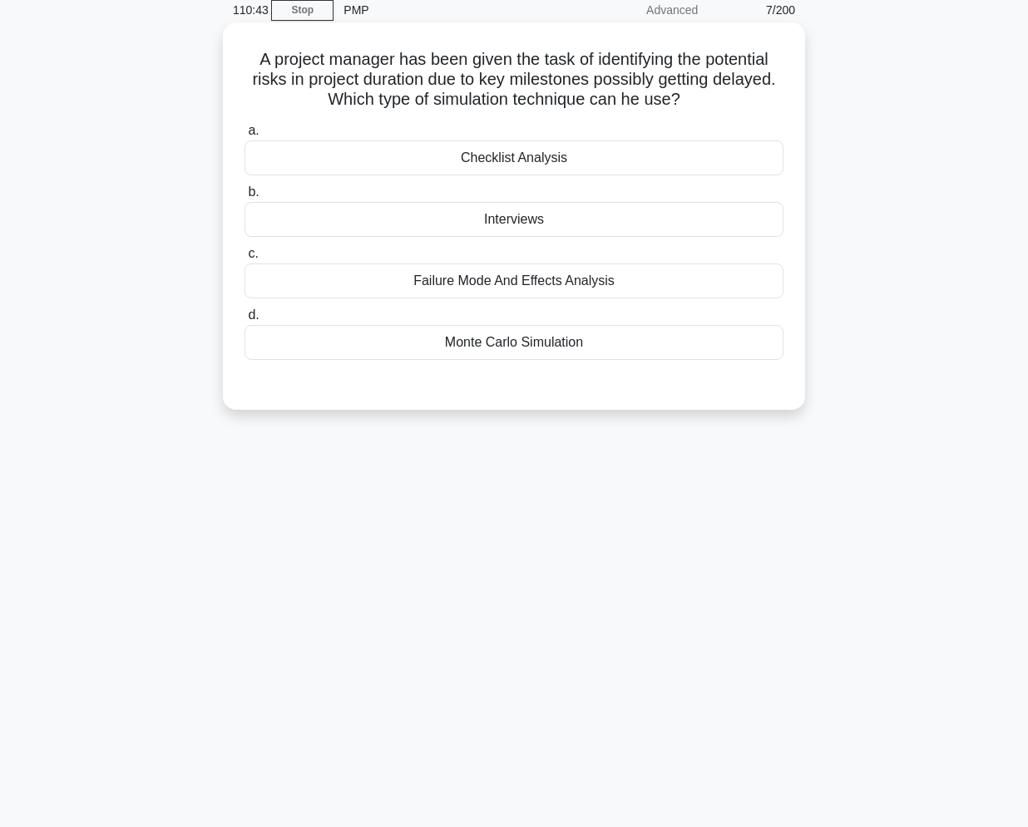
click at [576, 353] on div "Monte Carlo Simulation" at bounding box center [514, 342] width 539 height 35
click at [245, 321] on input "d. Monte Carlo Simulation" at bounding box center [245, 315] width 0 height 11
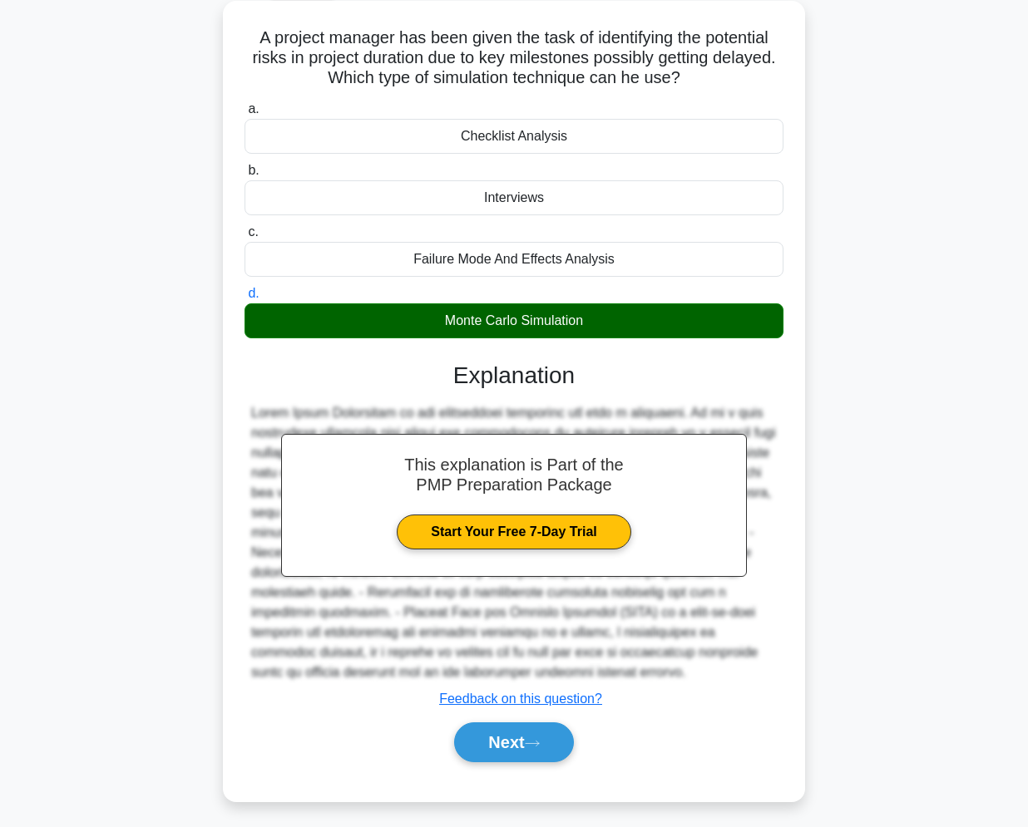
scroll to position [99, 0]
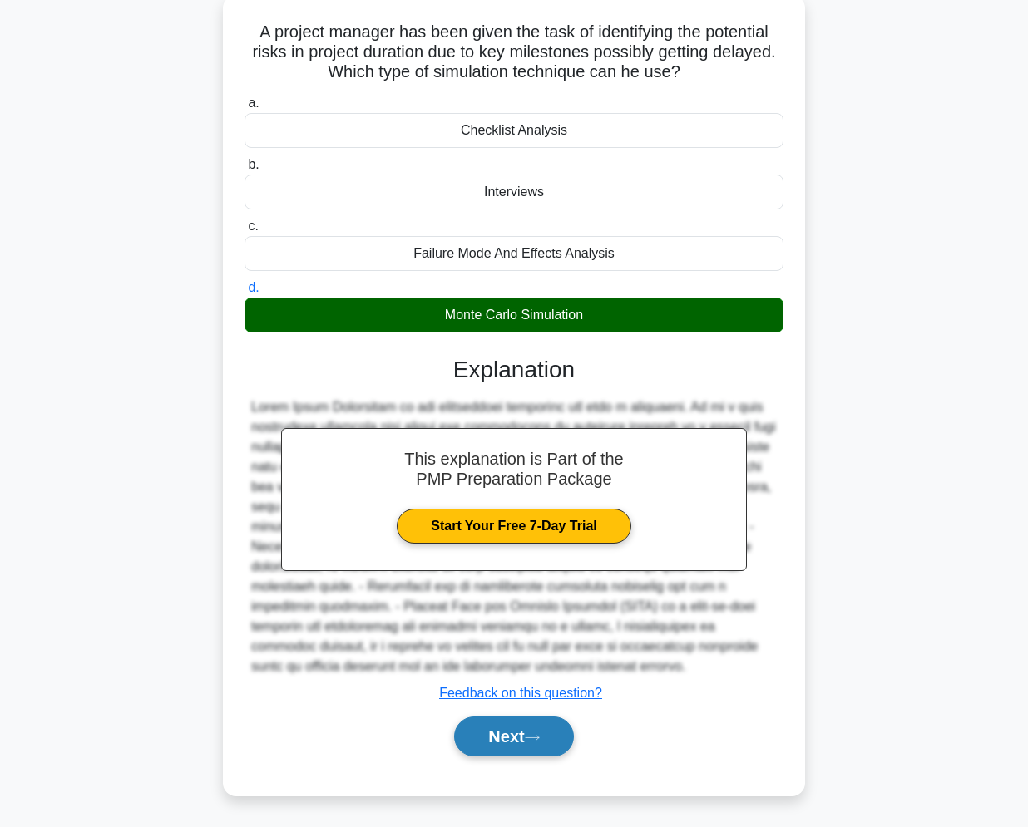
click at [505, 735] on button "Next" at bounding box center [513, 737] width 119 height 40
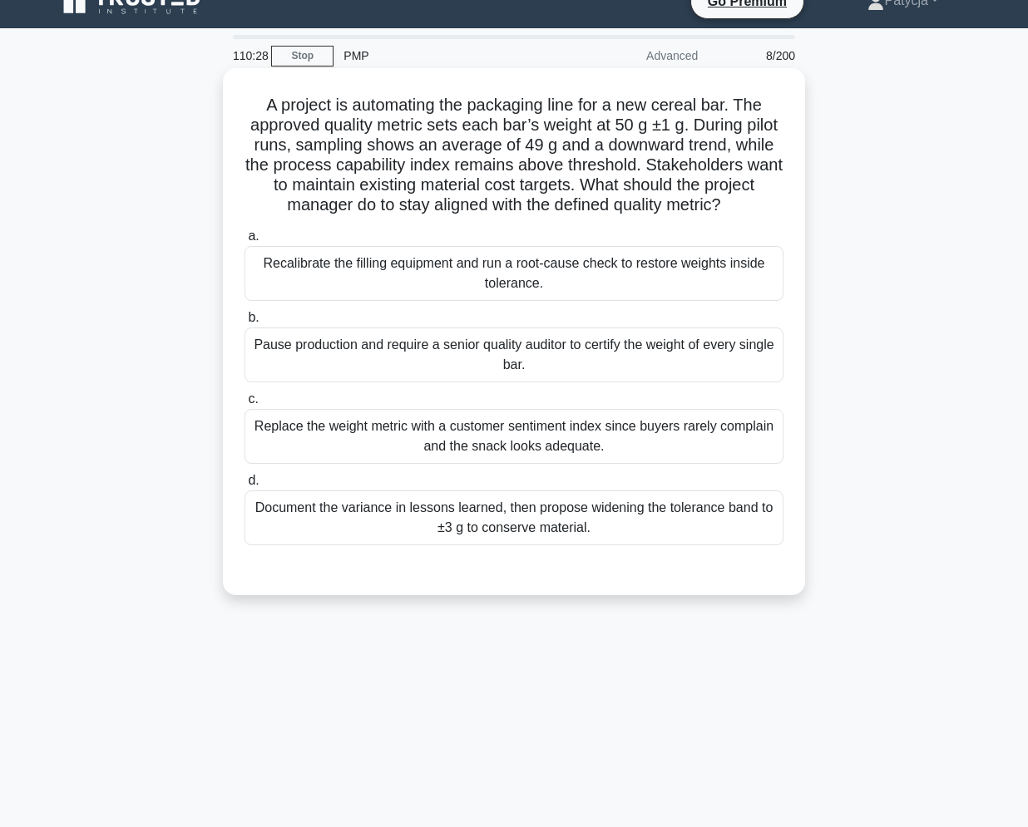
scroll to position [0, 0]
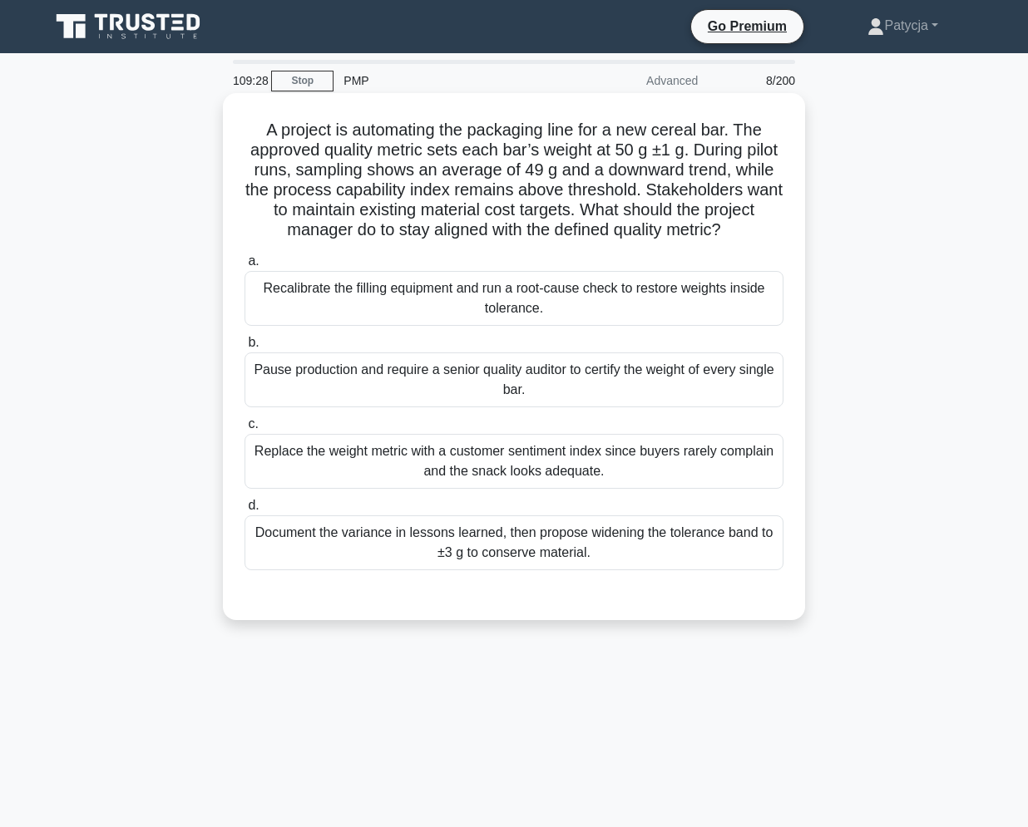
click at [467, 326] on div "Recalibrate the filling equipment and run a root-cause check to restore weights…" at bounding box center [514, 298] width 539 height 55
click at [245, 267] on input "a. Recalibrate the filling equipment and run a root-cause check to restore weig…" at bounding box center [245, 261] width 0 height 11
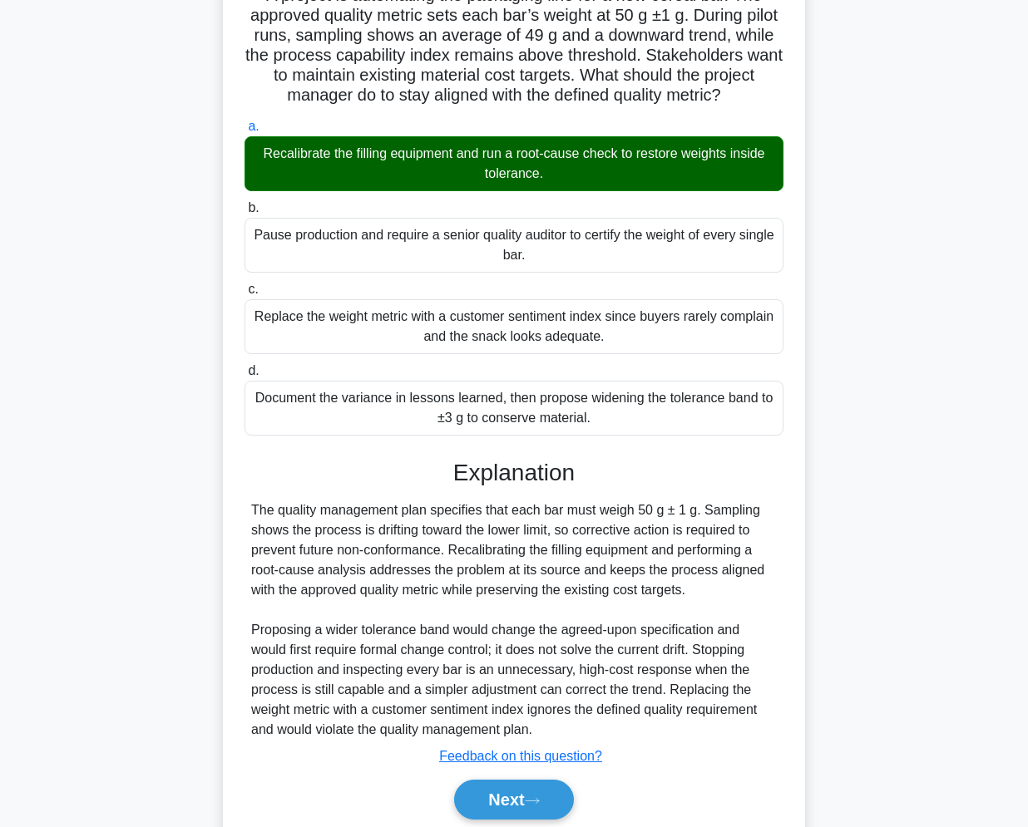
scroll to position [219, 0]
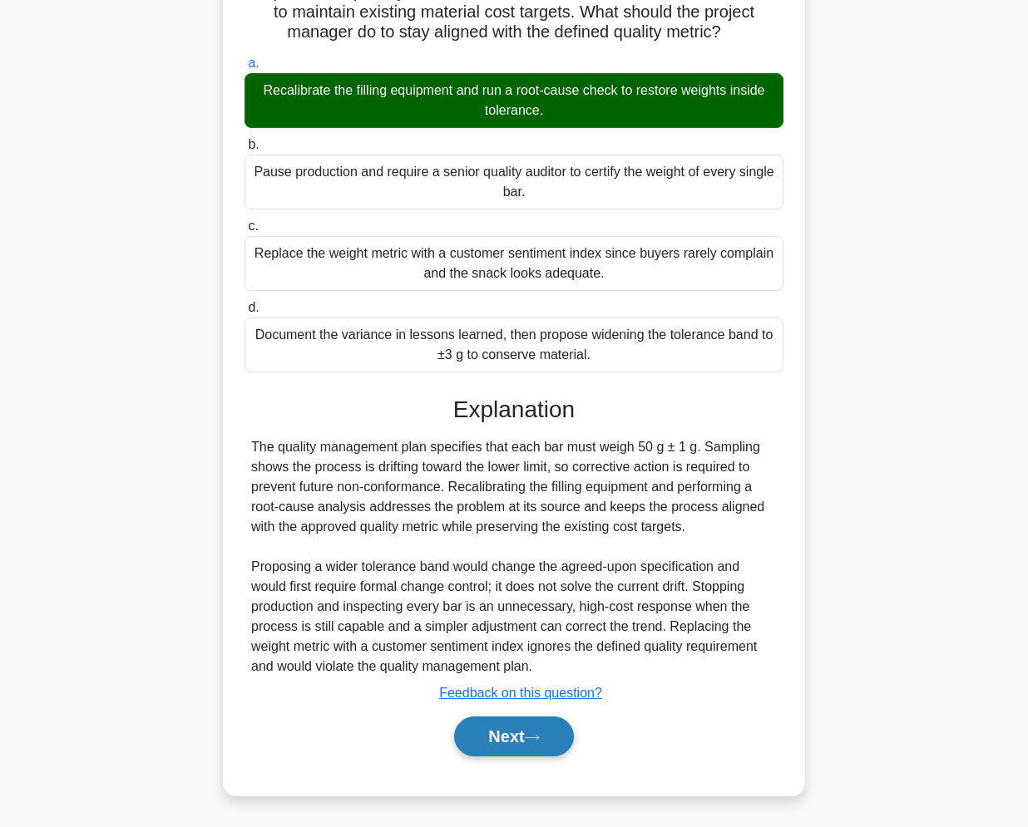
click at [524, 746] on button "Next" at bounding box center [513, 737] width 119 height 40
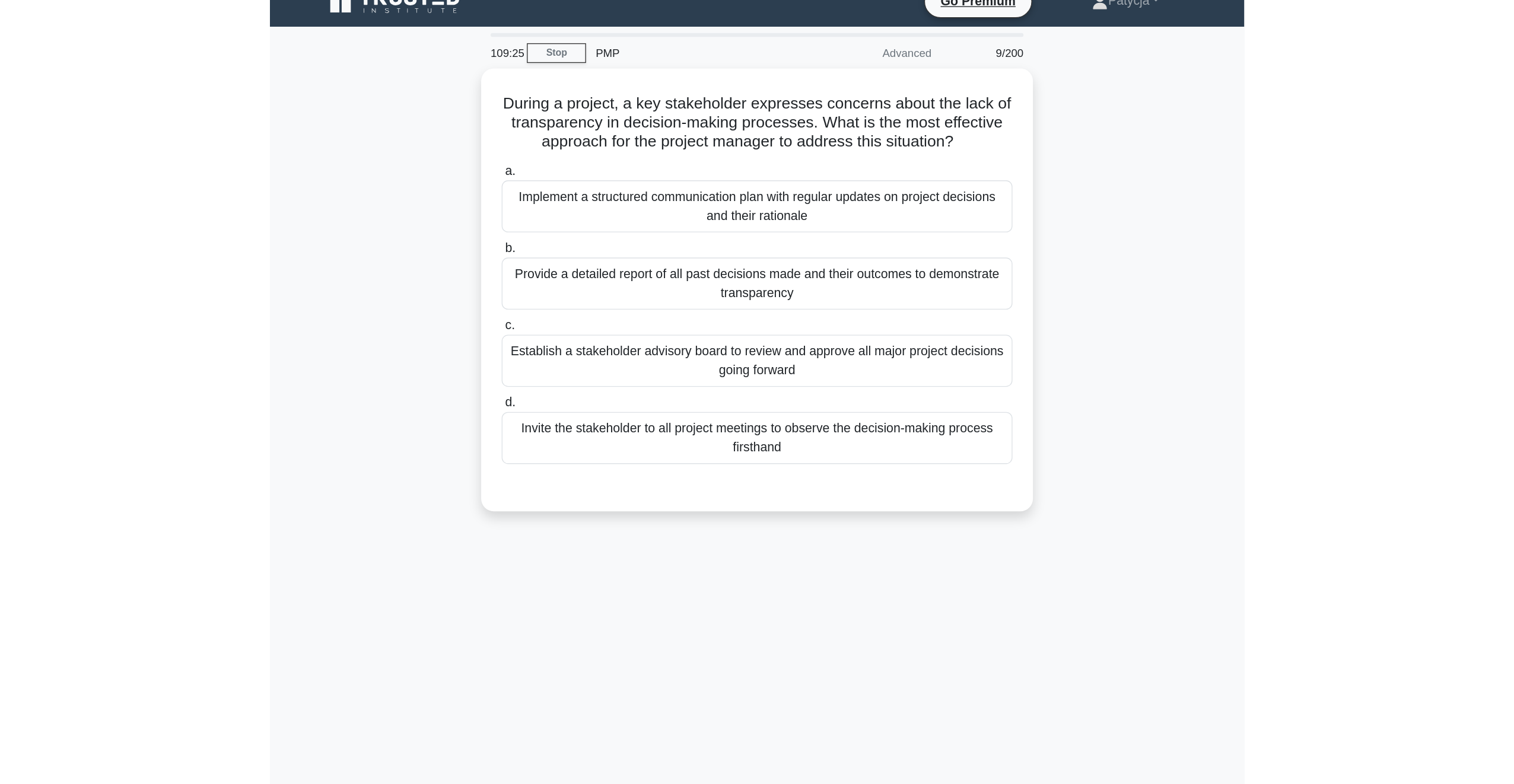
scroll to position [0, 0]
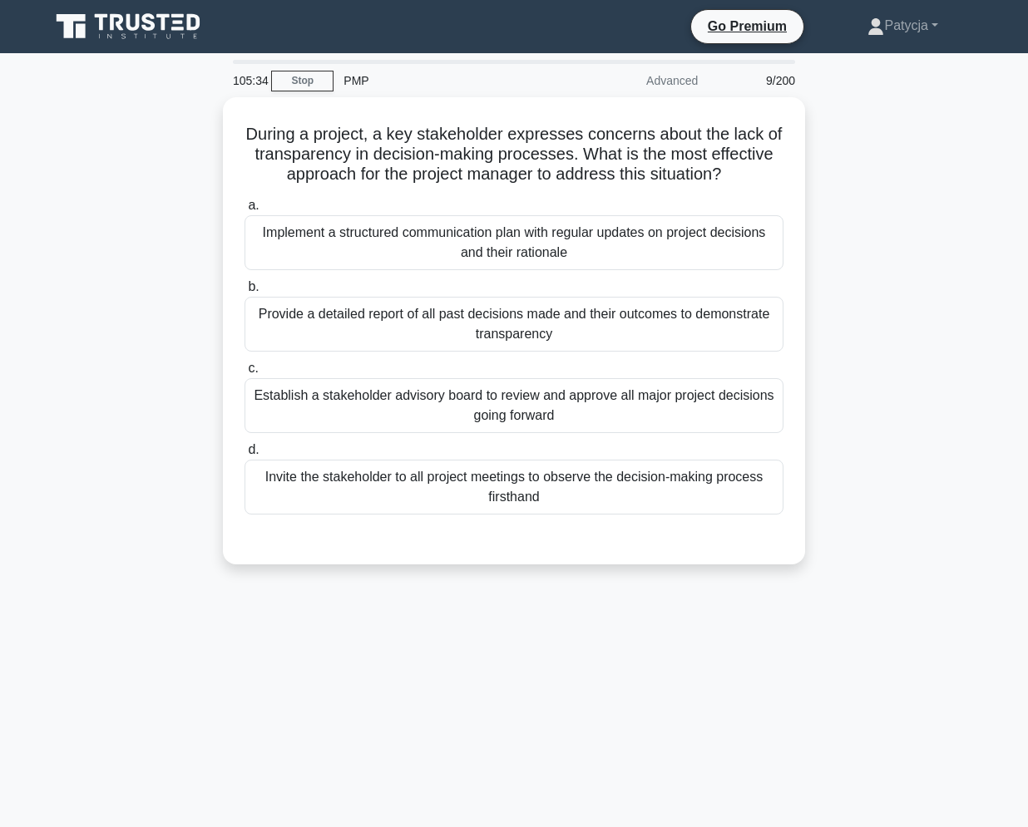
click at [103, 294] on div "During a project, a key stakeholder expresses concerns about the lack of transp…" at bounding box center [514, 340] width 948 height 487
